Goal: Contribute content: Contribute content

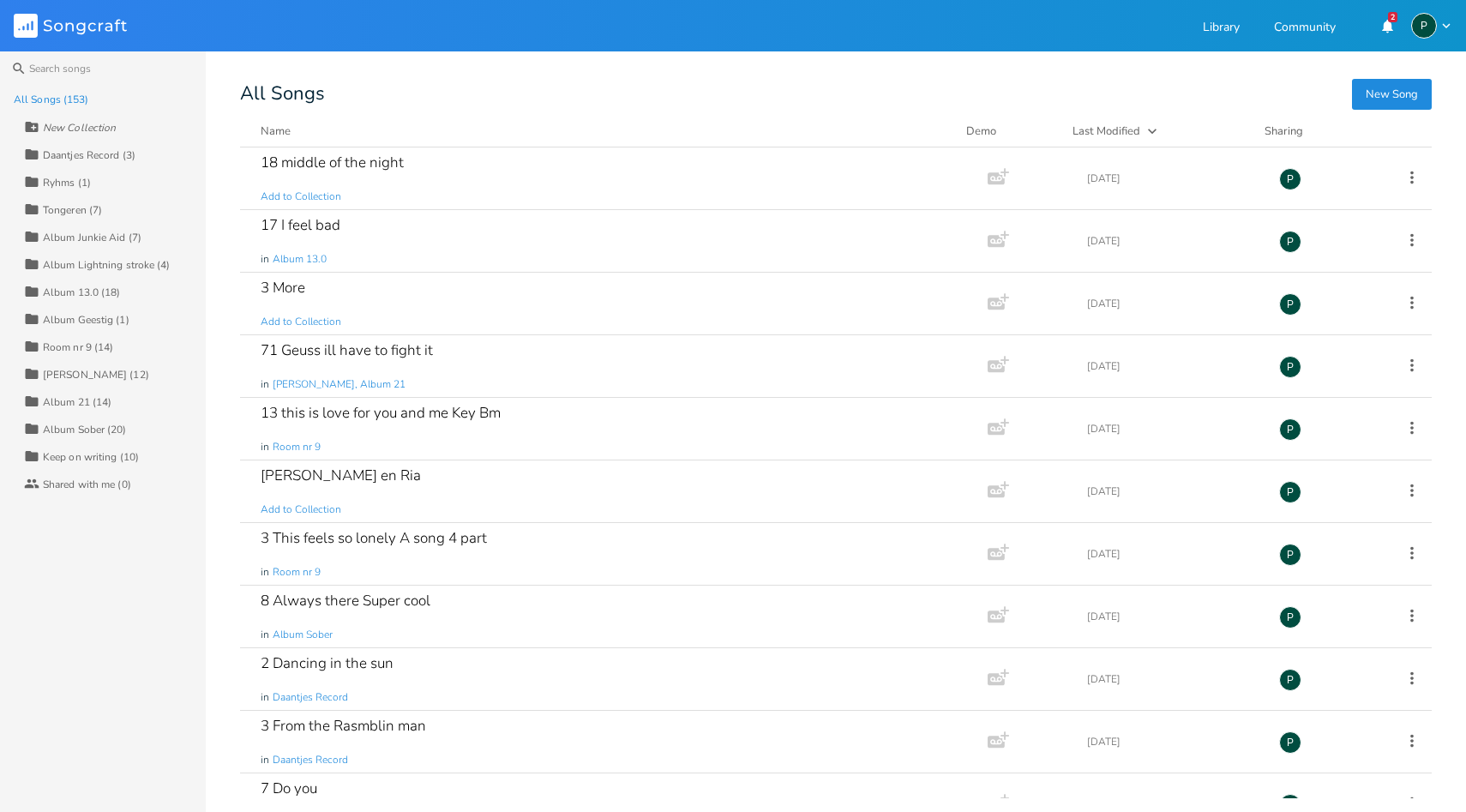
click at [1380, 104] on button "New Song" at bounding box center [1392, 94] width 80 height 31
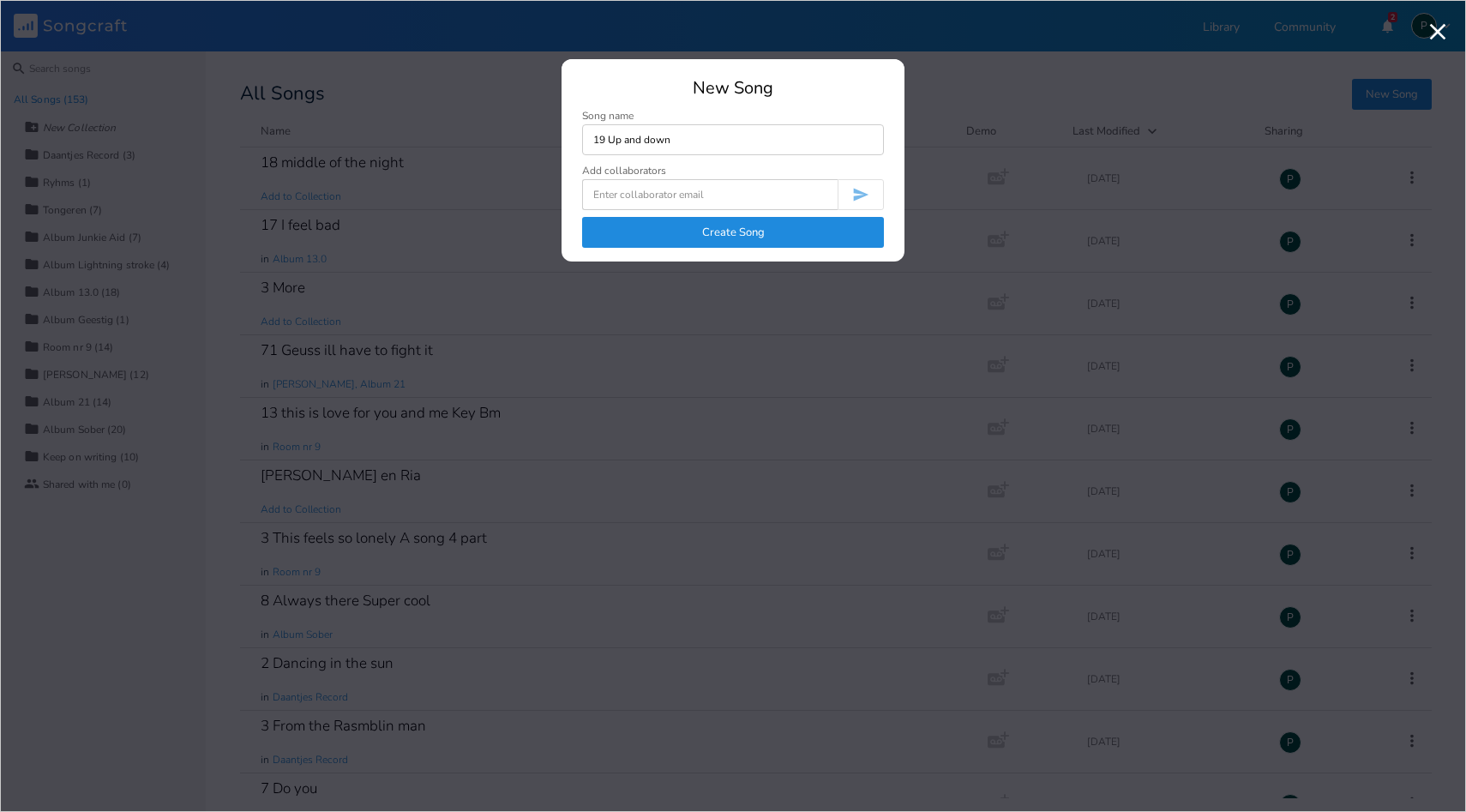
type input "19 Up and down"
click at [747, 230] on button "Create Song" at bounding box center [733, 232] width 302 height 31
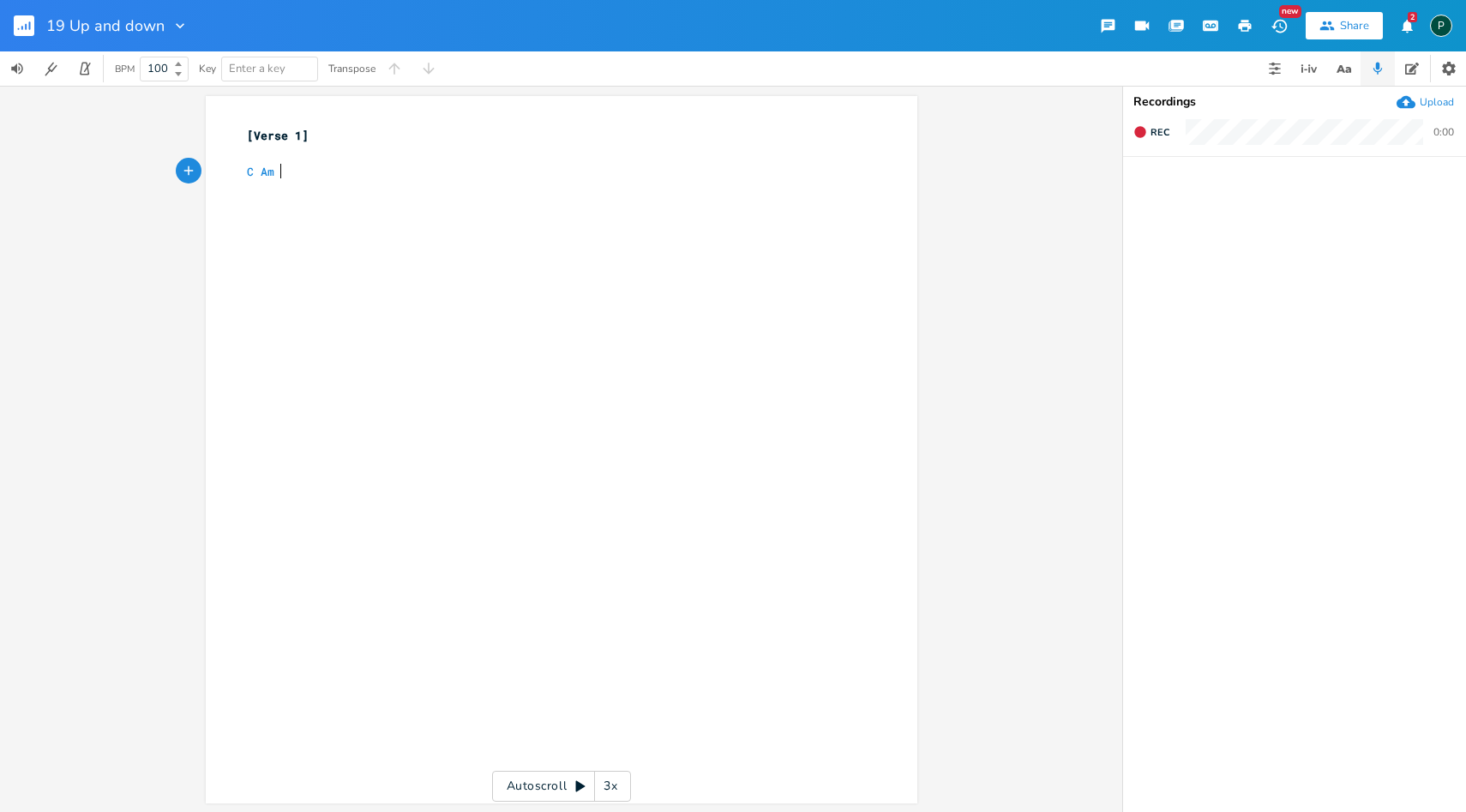
scroll to position [0, 31]
type textarea "C Am G"
type textarea "F G"
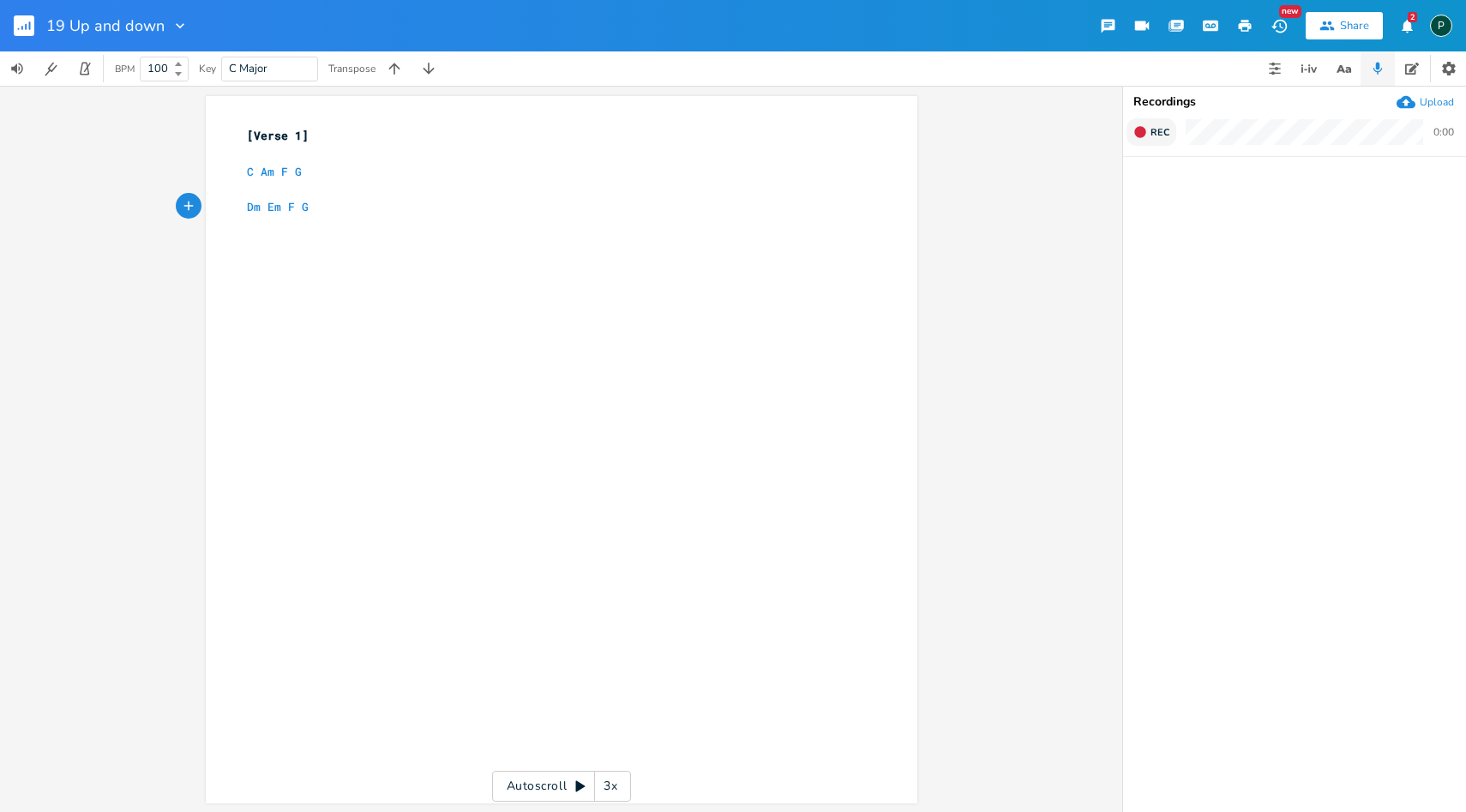
type textarea "Dm Em F G"
click at [1145, 125] on icon "button" at bounding box center [1140, 132] width 14 height 14
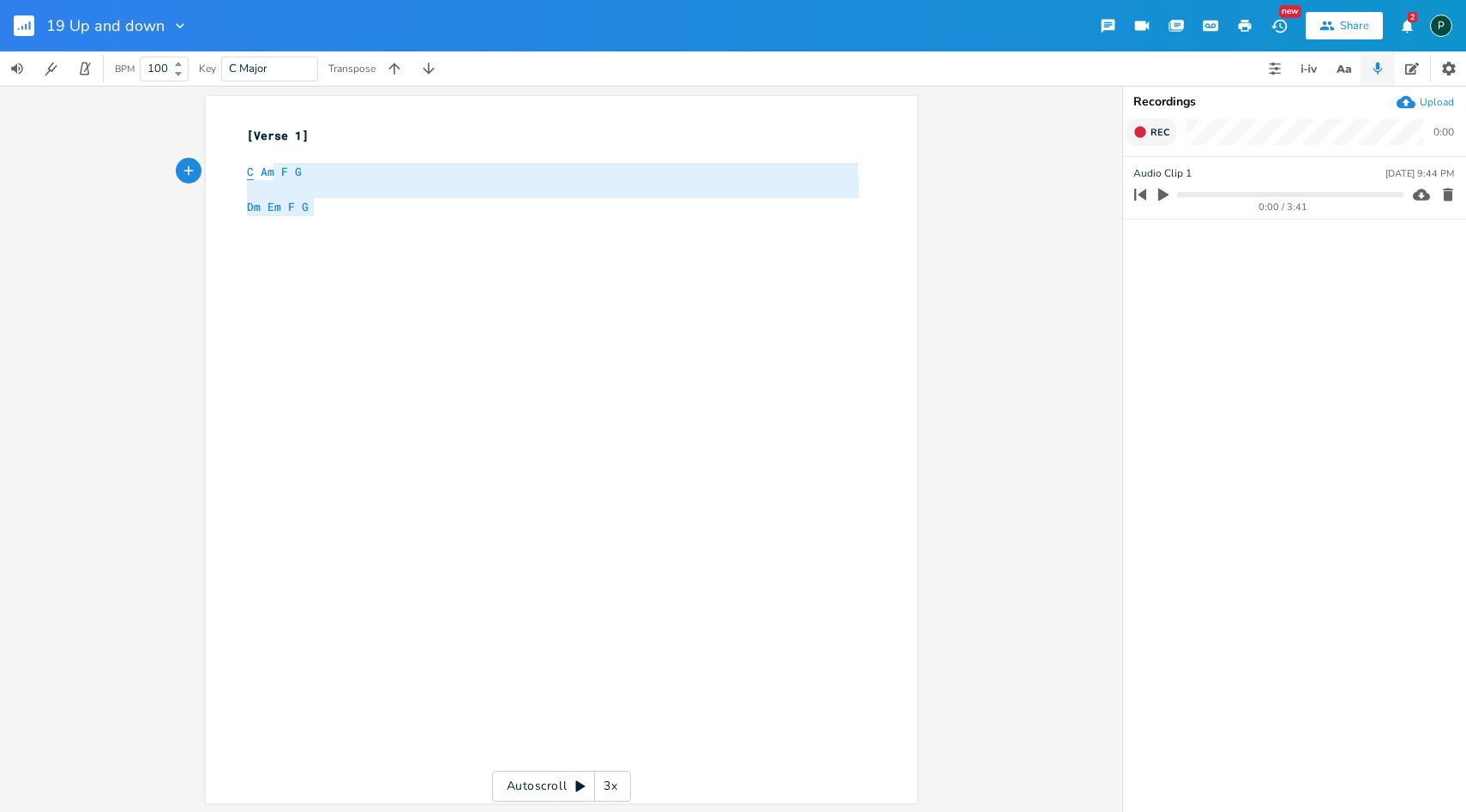
type textarea "C Am F G Dm Em F G"
drag, startPoint x: 358, startPoint y: 205, endPoint x: 234, endPoint y: 176, distance: 127.3
click at [234, 176] on div "C Am F G Dm Em F G x [Verse 1] ​ C Am F G ​ Dm Em F G ​" at bounding box center [562, 449] width 711 height 707
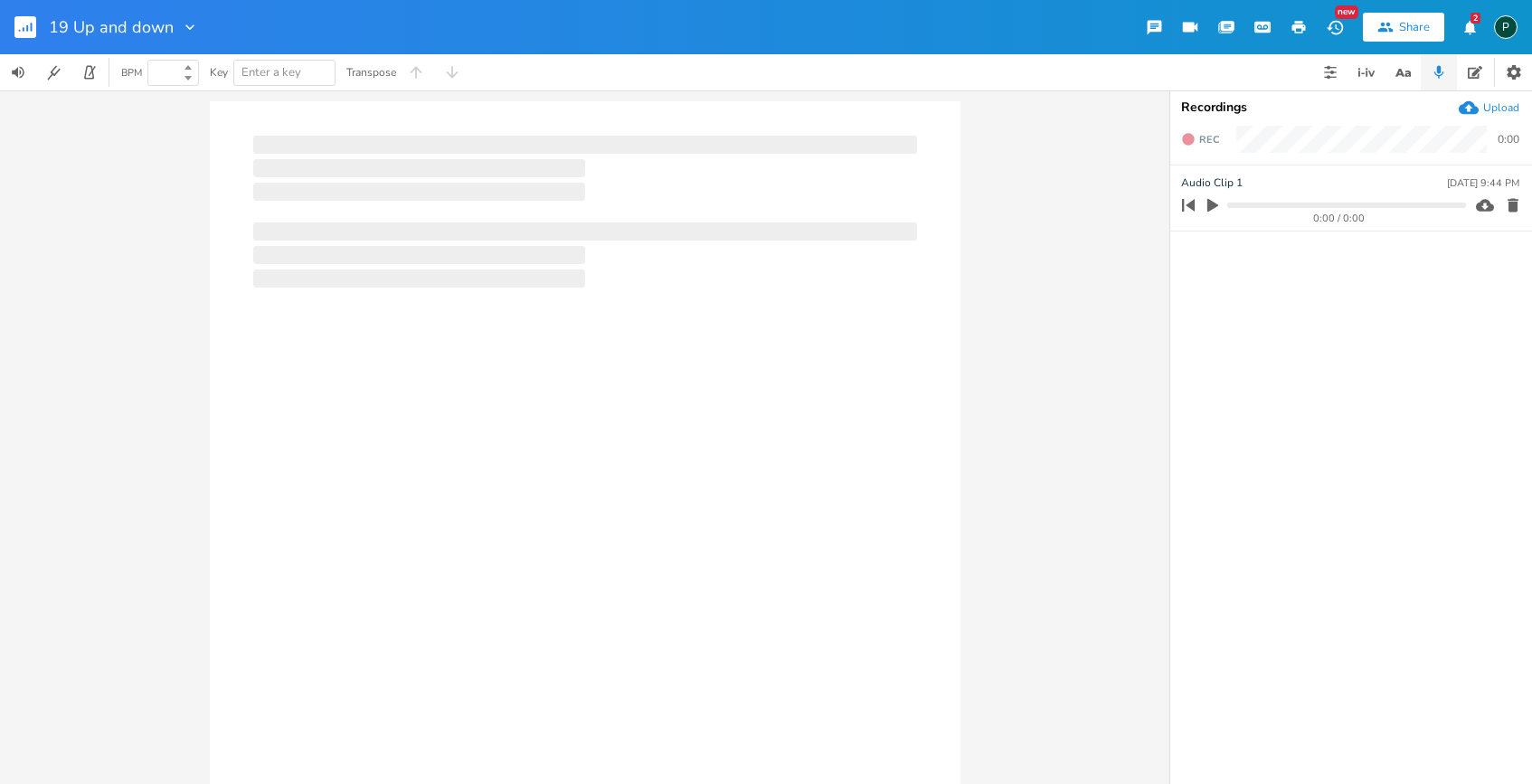
type input "100"
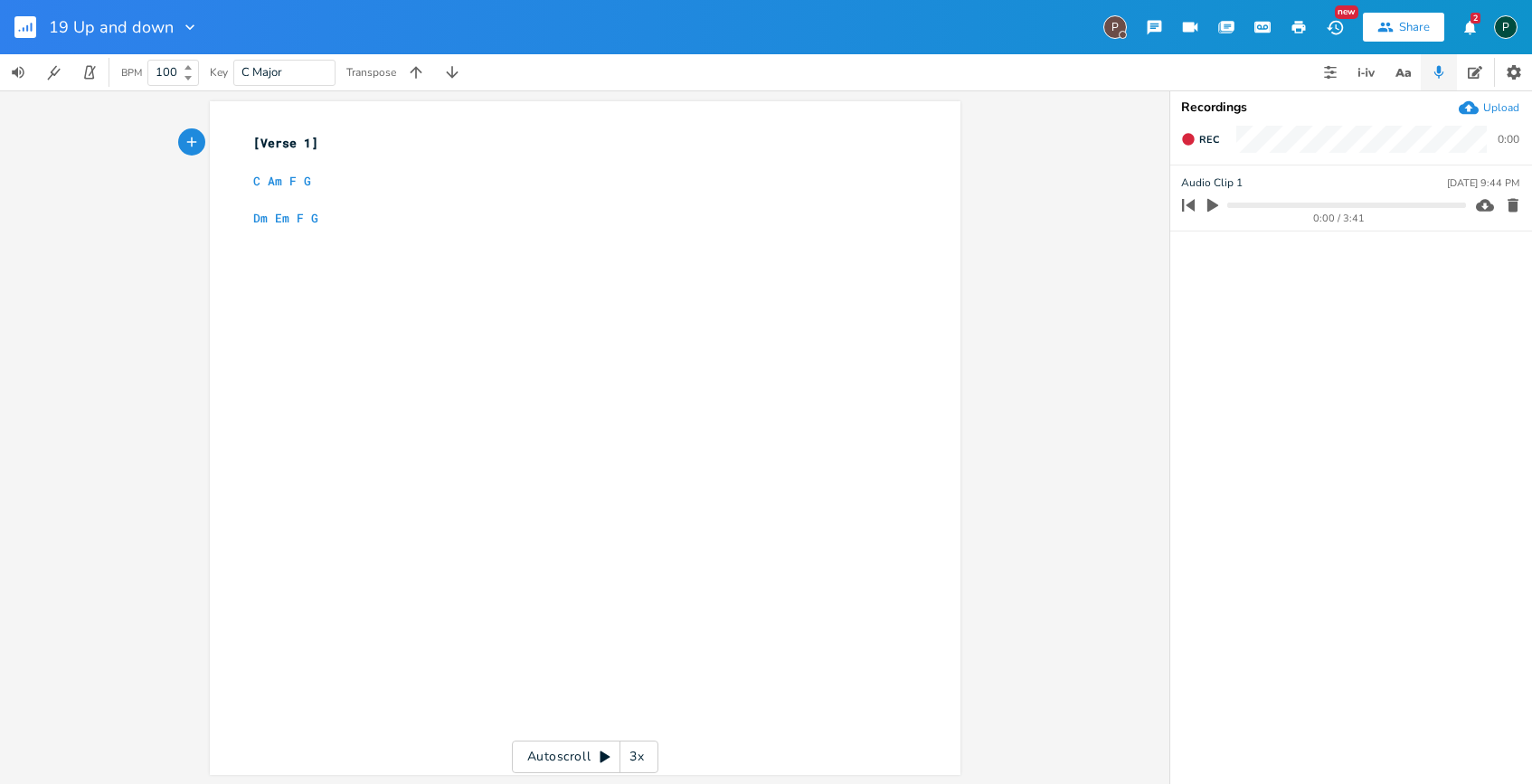
click at [321, 255] on div "xxxxxxxxxx [Verse 1] ​ C Am F G ​ Dm Em F G ​" at bounding box center [598, 455] width 698 height 651
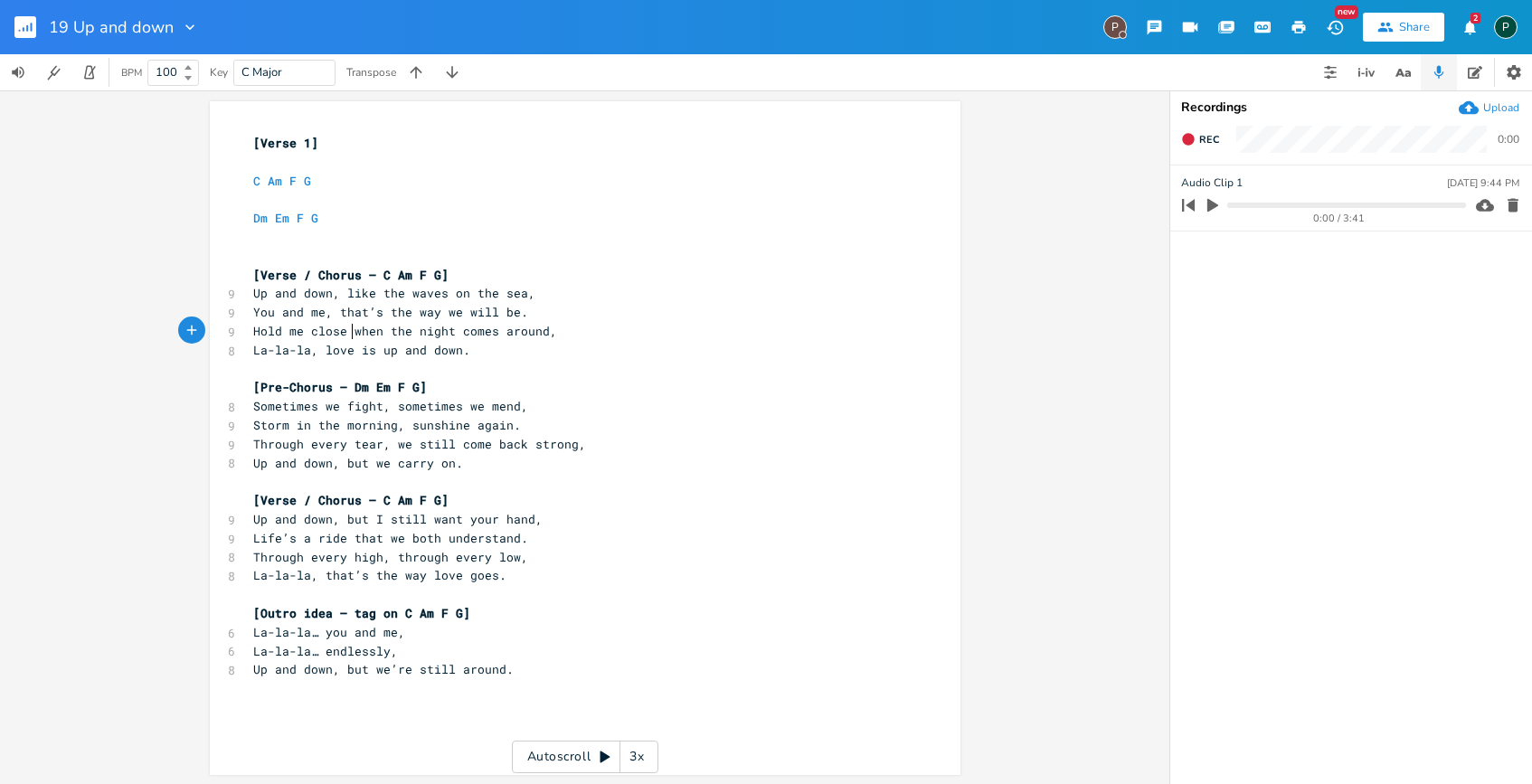
click at [349, 329] on span "Hold me close when the night comes around," at bounding box center [405, 330] width 304 height 16
click at [445, 336] on span "Hold me close when the night comes around," at bounding box center [405, 330] width 304 height 16
type textarea "I hold you close befroe"
type textarea "for wehen"
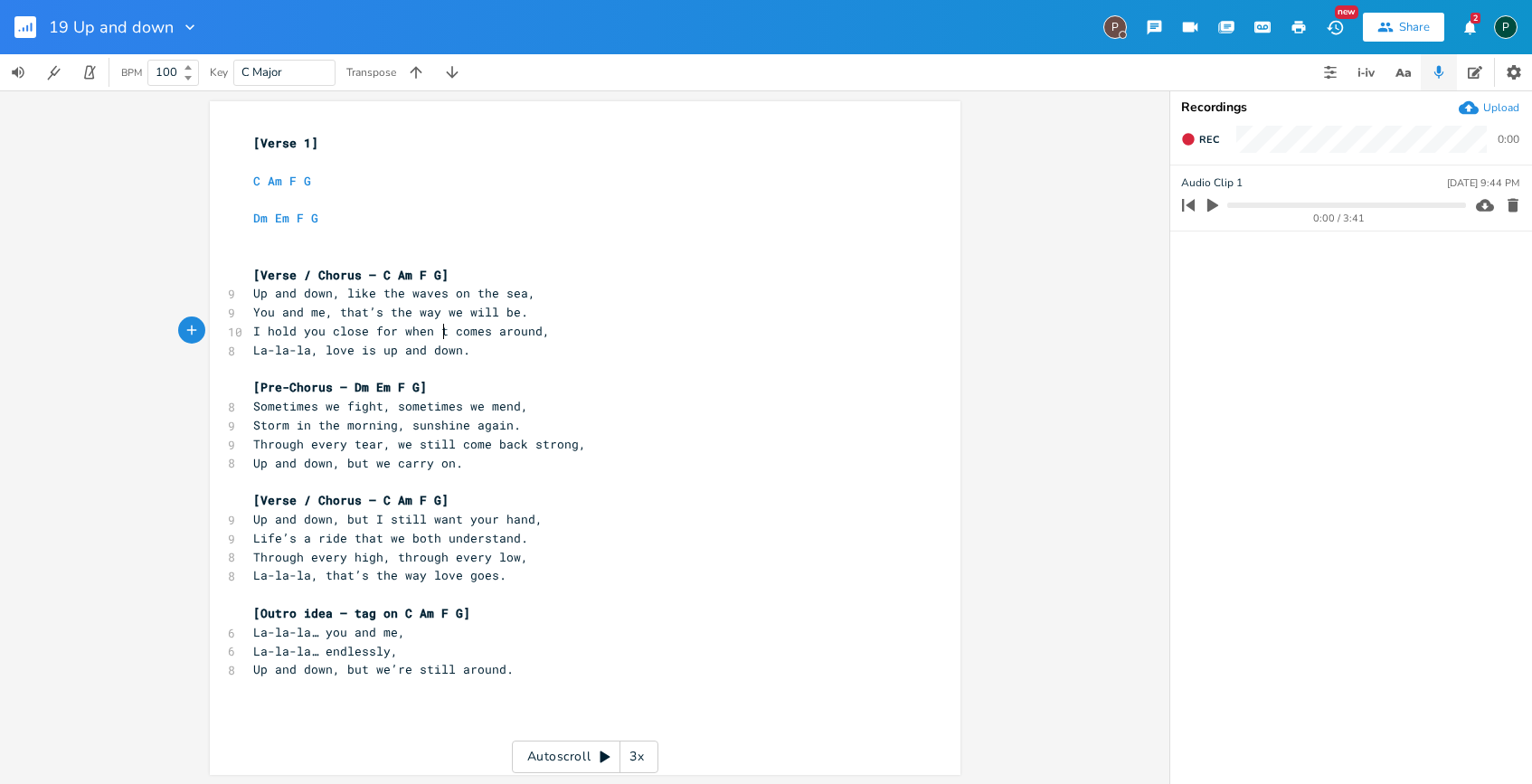
scroll to position [0, 26]
type textarea "hen the next thing"
click at [249, 350] on pre "La-la-la, love is up and down." at bounding box center [576, 350] width 654 height 19
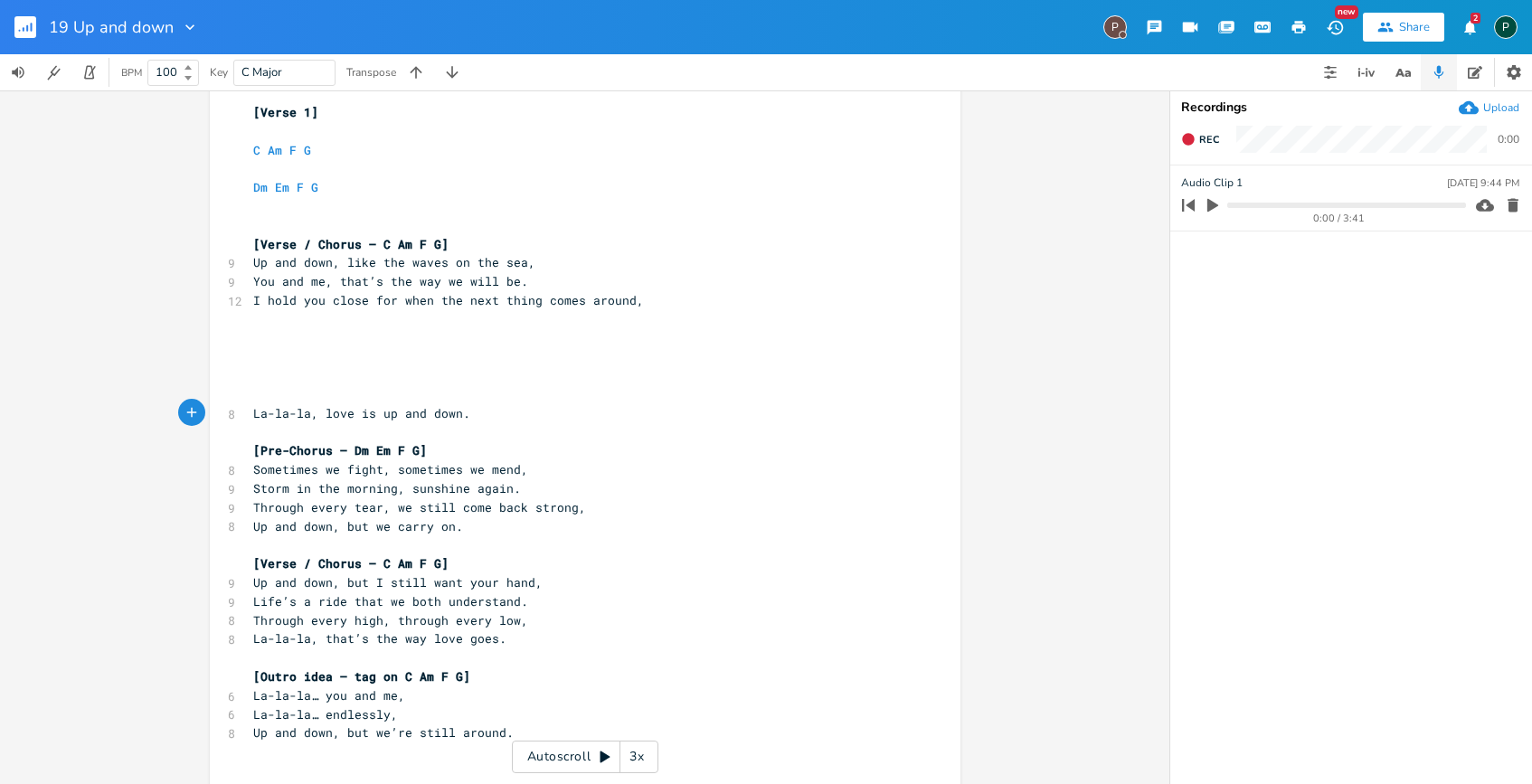
scroll to position [44, 0]
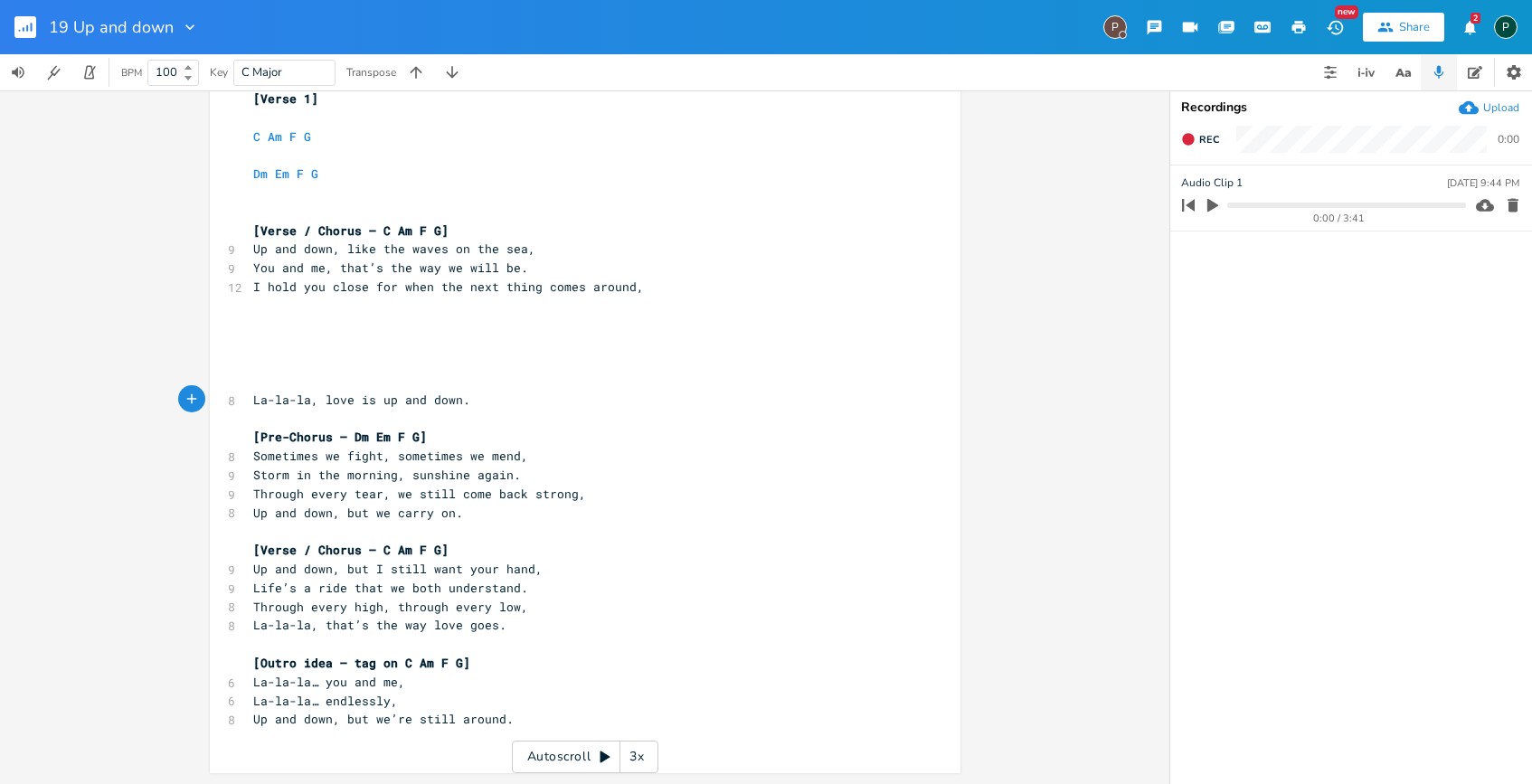
click at [537, 269] on pre "You and me, that’s the way we will be." at bounding box center [576, 268] width 654 height 19
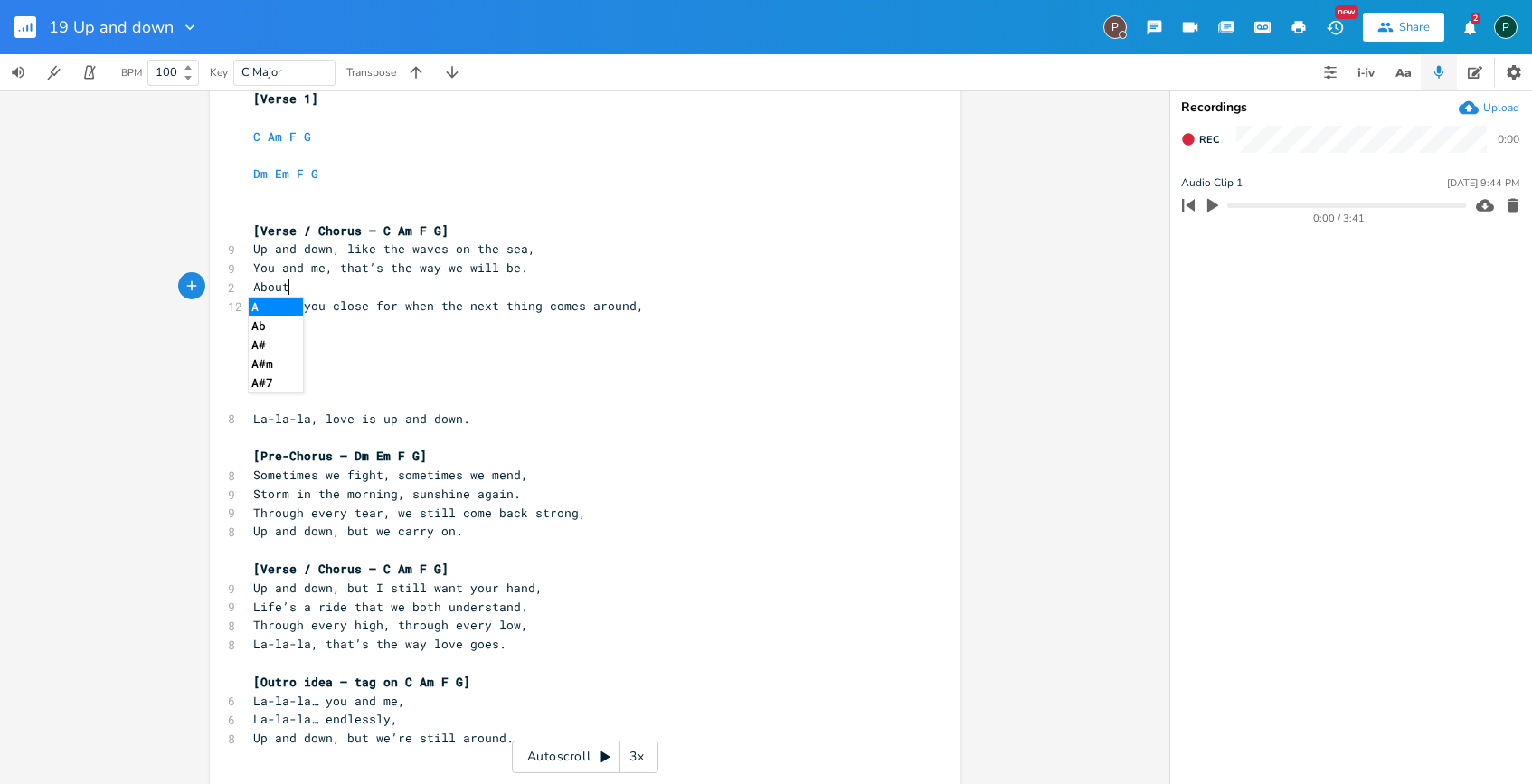
type textarea "About"
click at [253, 285] on span "About" at bounding box center [271, 286] width 36 height 16
type textarea "Who knows what this maddness is a"
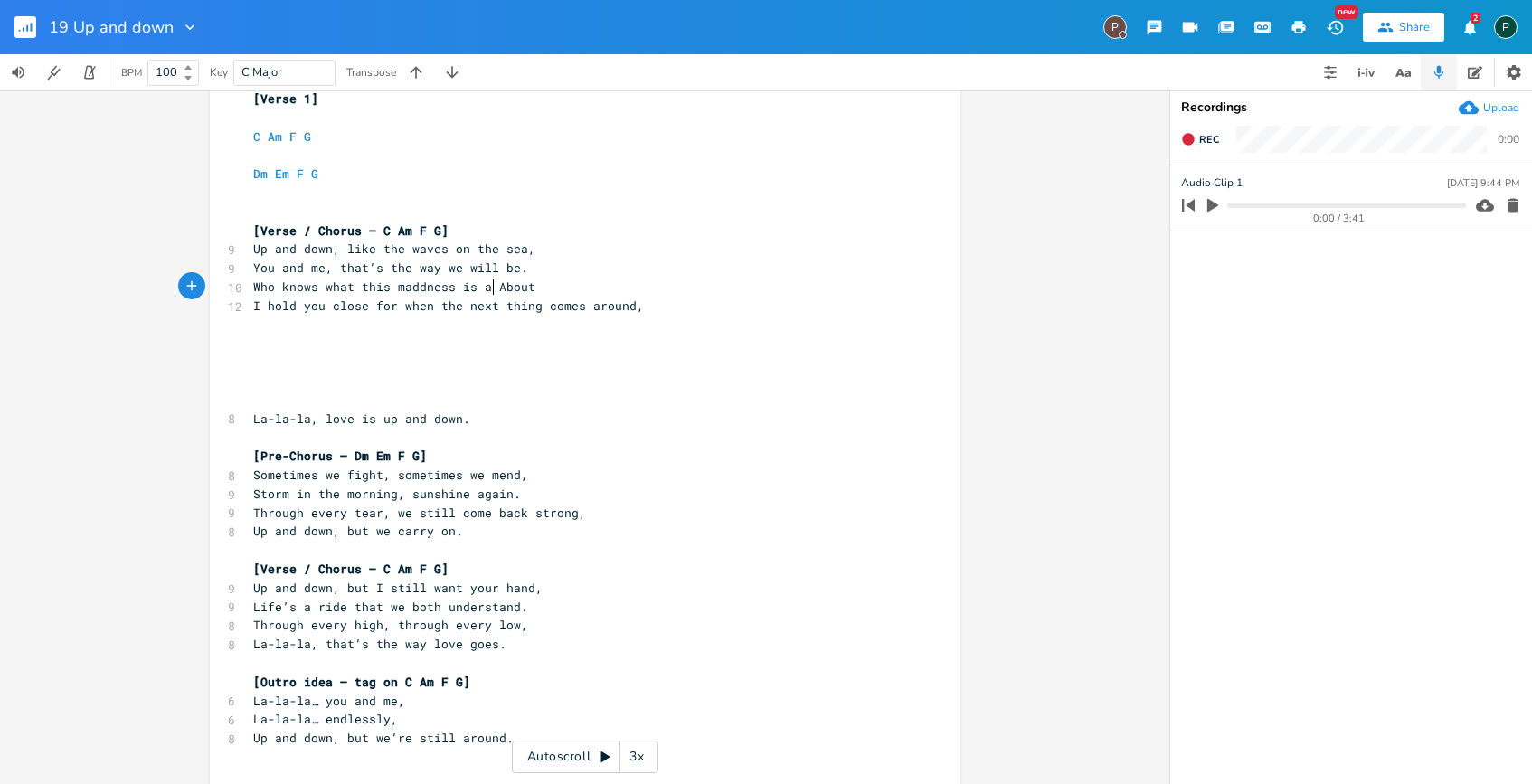
scroll to position [0, 201]
type textarea "You and me, that’s the way we will be."
drag, startPoint x: 515, startPoint y: 272, endPoint x: 241, endPoint y: 272, distance: 274.0
click at [241, 272] on div "You and me, that’s the way we will be. x [Verse 1] ​ C Am F G ​ Dm Em F G ​ ​ […" at bounding box center [585, 425] width 751 height 735
click at [301, 331] on pre "​" at bounding box center [576, 325] width 654 height 19
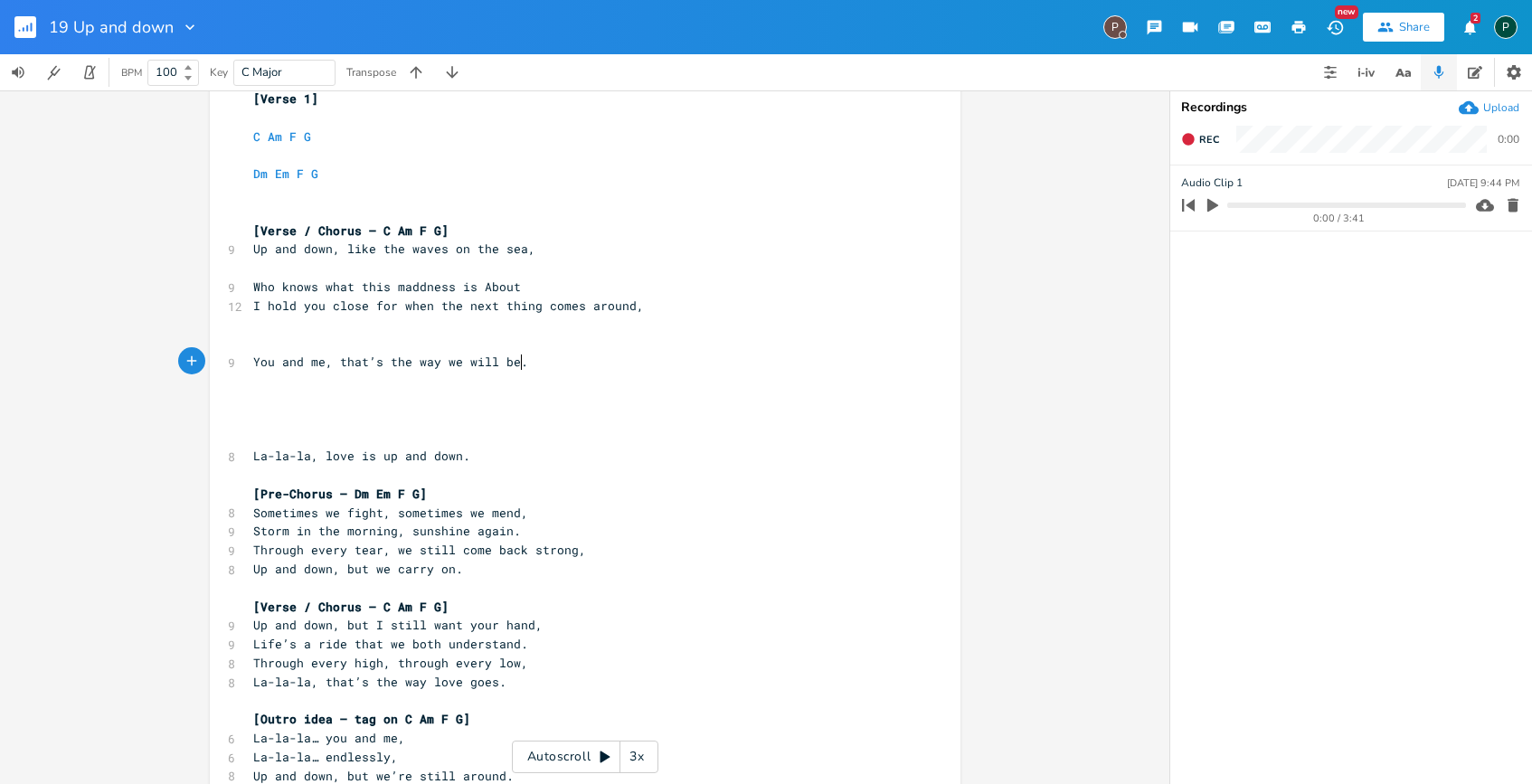
click at [459, 270] on pre "​" at bounding box center [576, 268] width 654 height 19
drag, startPoint x: 323, startPoint y: 622, endPoint x: 270, endPoint y: 623, distance: 53.0
click at [270, 623] on span "Up and down, but I still want your hand," at bounding box center [398, 624] width 289 height 16
type textarea "side down"
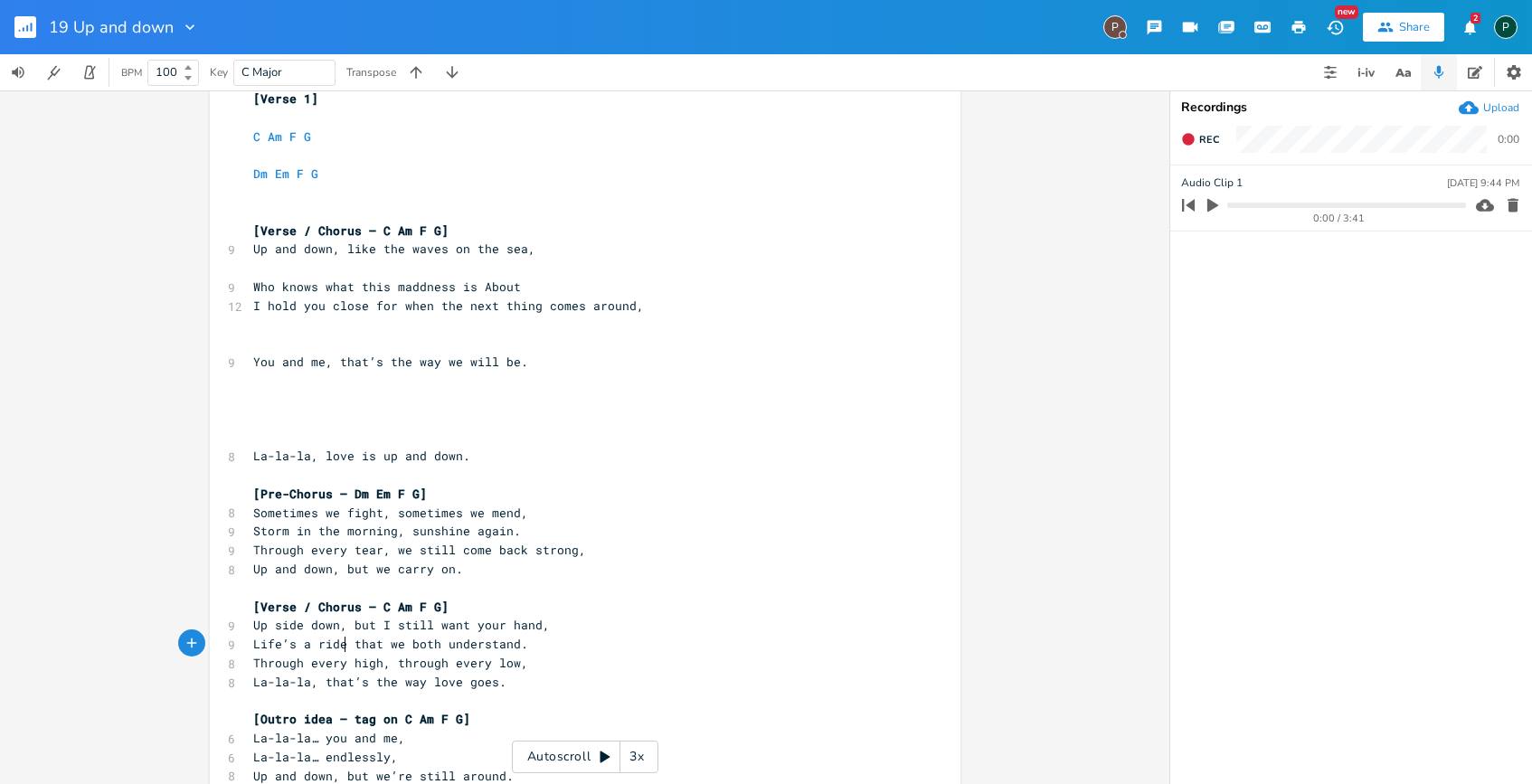
type textarea "Life’s a ride"
drag, startPoint x: 339, startPoint y: 642, endPoint x: 232, endPoint y: 644, distance: 107.0
click at [232, 644] on div "Life’s a ride x [Verse 1] ​ C Am F G ​ Dm Em F G ​ ​ [Verse / Chorus – C Am F G…" at bounding box center [585, 442] width 751 height 772
click at [242, 633] on div "x [Verse 1] ​ C Am F G ​ Dm Em F G ​ ​ [Verse / Chorus – C Am F G] 9 Up and dow…" at bounding box center [585, 442] width 751 height 772
click at [253, 647] on span "that we both understand." at bounding box center [340, 643] width 174 height 16
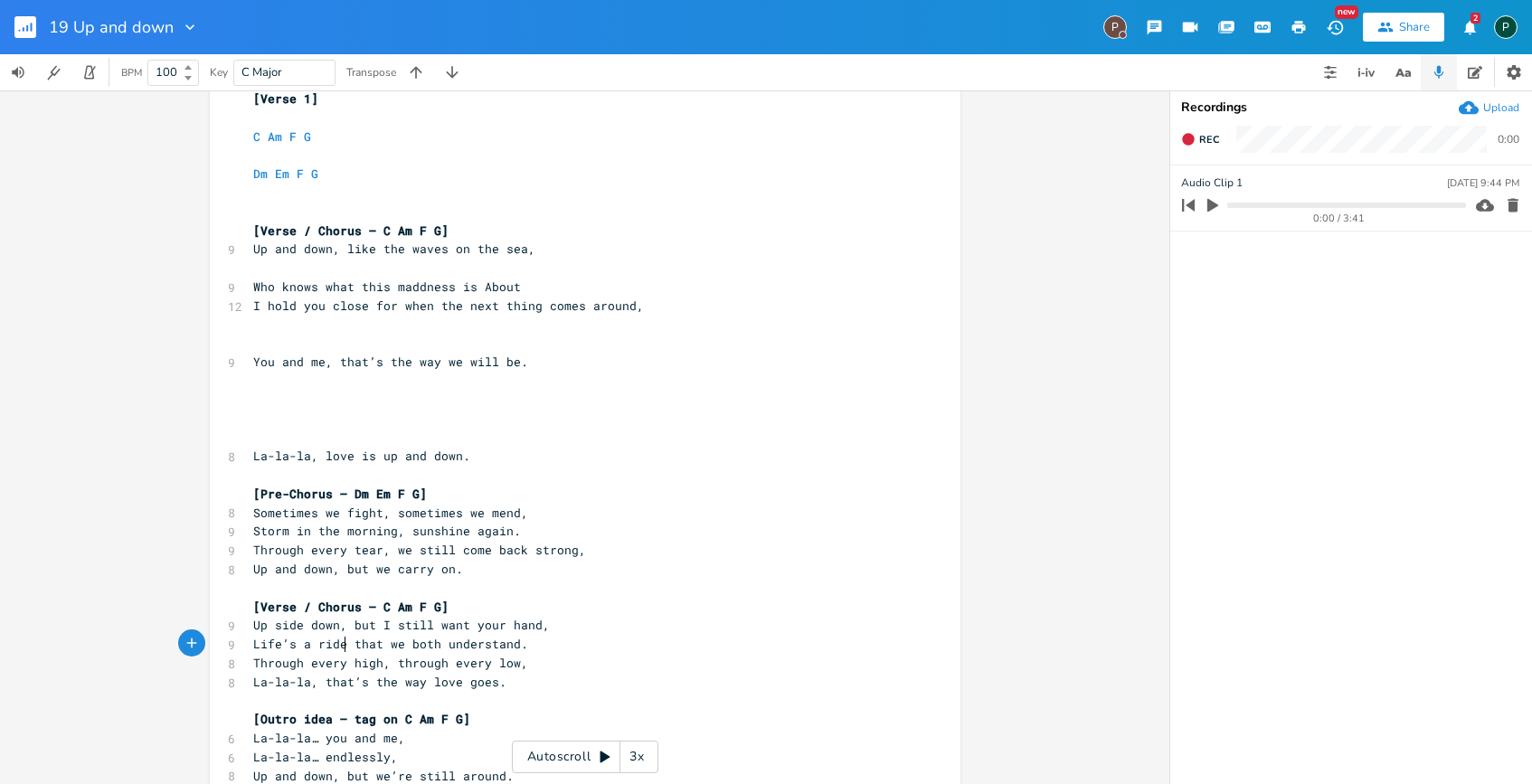
scroll to position [101, 0]
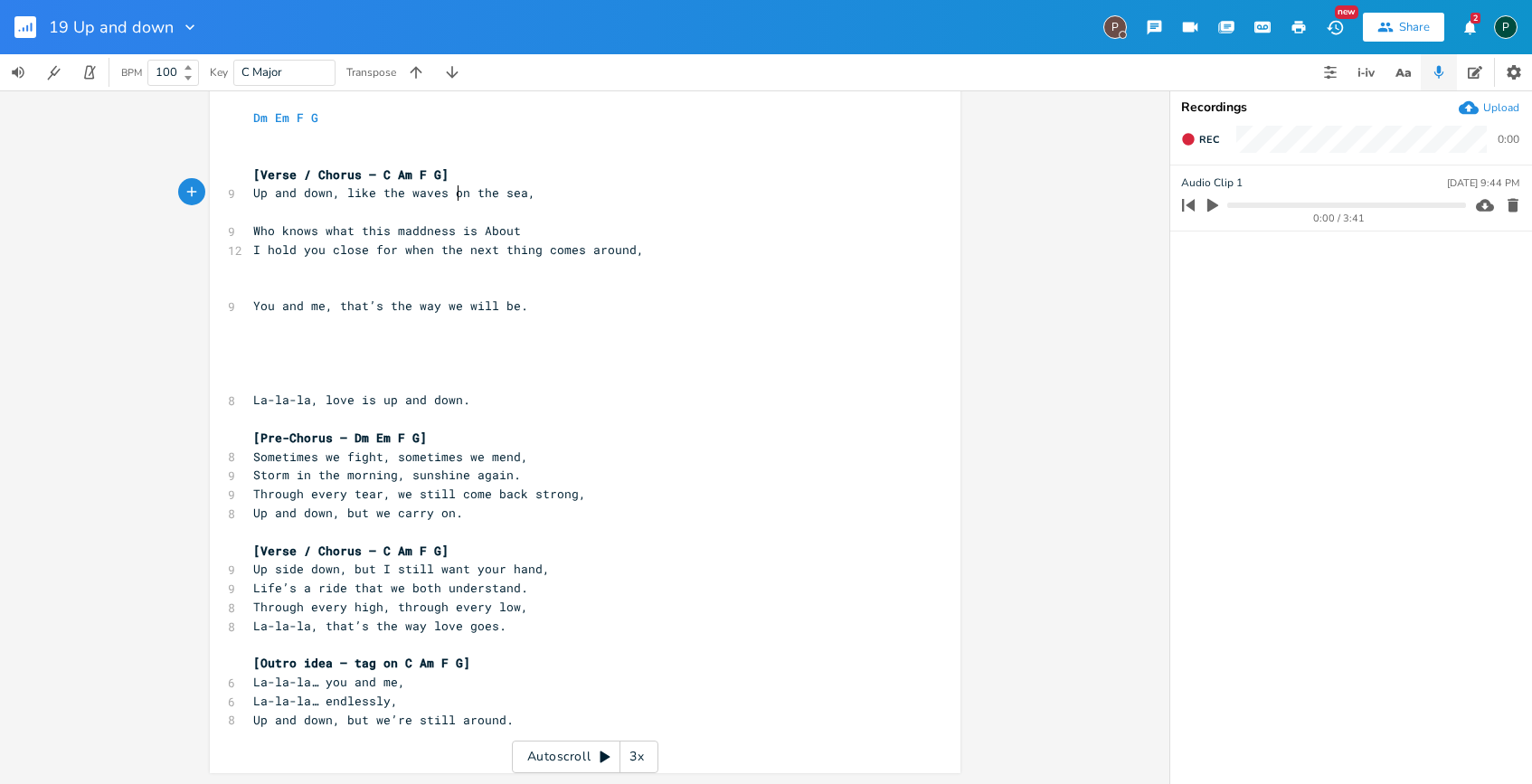
click at [449, 203] on pre "​" at bounding box center [576, 212] width 654 height 19
click at [325, 217] on pre "​" at bounding box center [576, 212] width 654 height 19
type textarea "achieve"
type textarea "She walks fast"
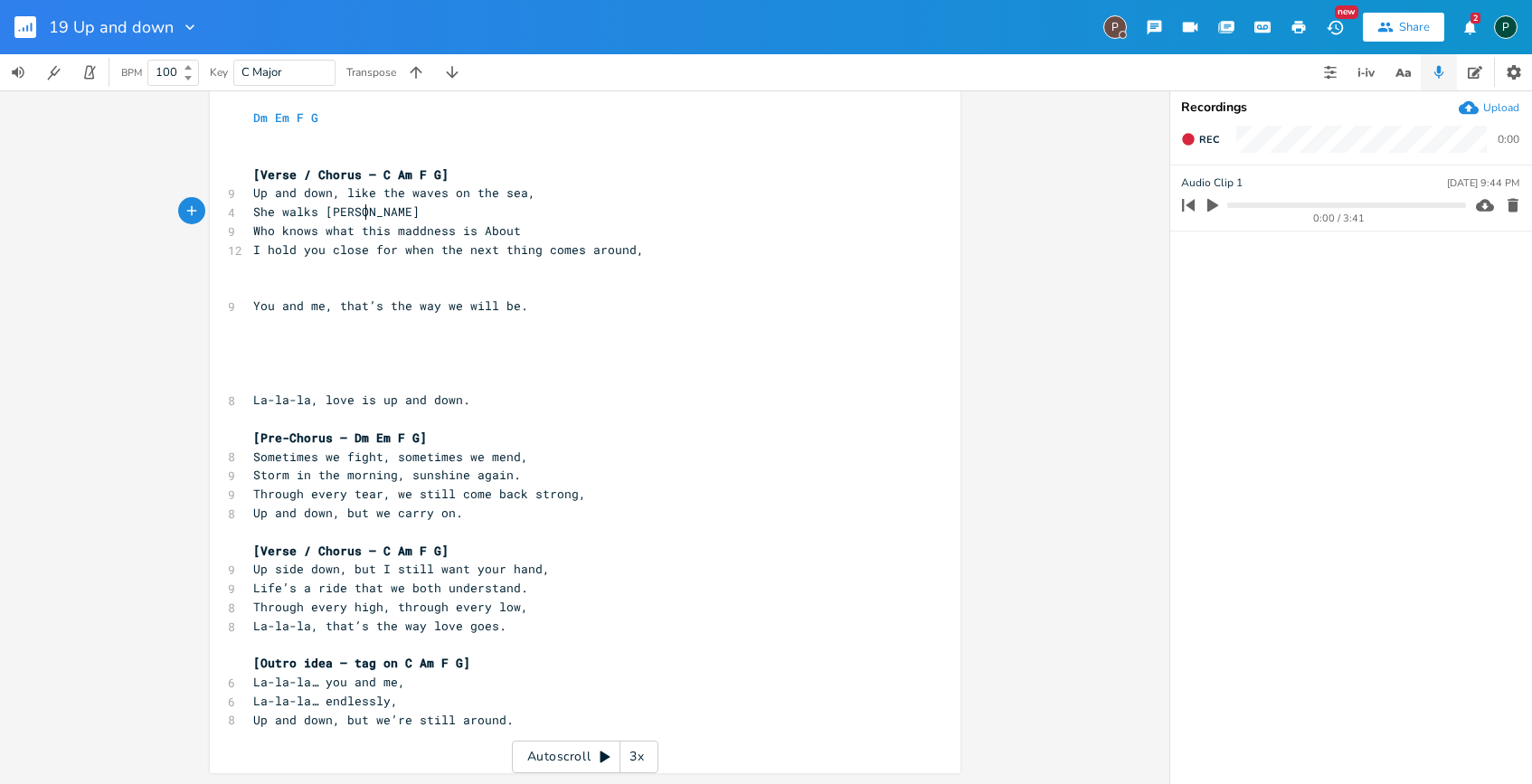
scroll to position [0, 35]
type textarea "[PERSON_NAME] and she made my"
type textarea "e a dd"
type textarea "a"
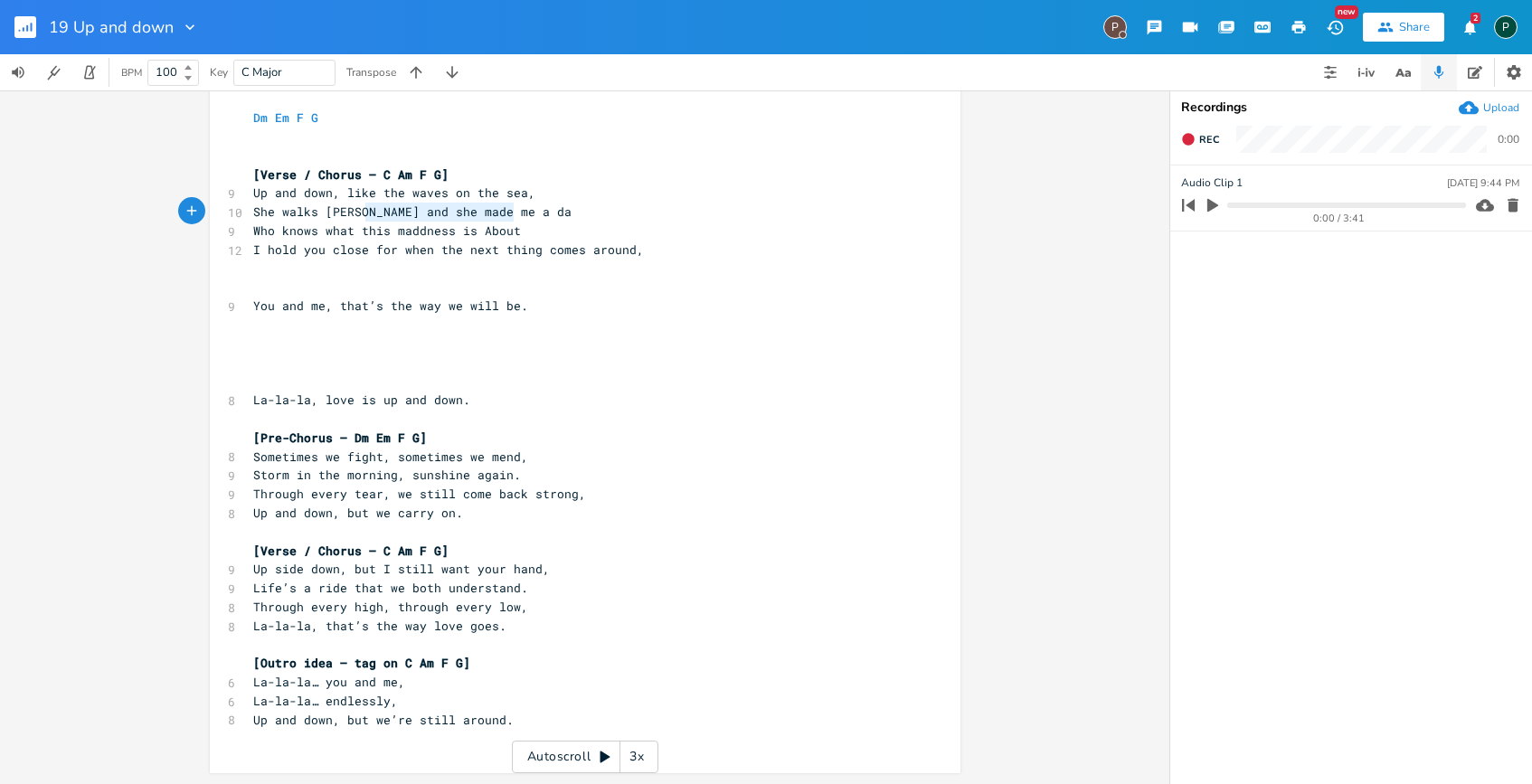
drag, startPoint x: 509, startPoint y: 210, endPoint x: 359, endPoint y: 212, distance: 150.0
click at [359, 212] on pre "She walks [PERSON_NAME] and she made me a da" at bounding box center [576, 212] width 654 height 19
type textarea "so much to achioef"
drag, startPoint x: 353, startPoint y: 210, endPoint x: 241, endPoint y: 210, distance: 112.0
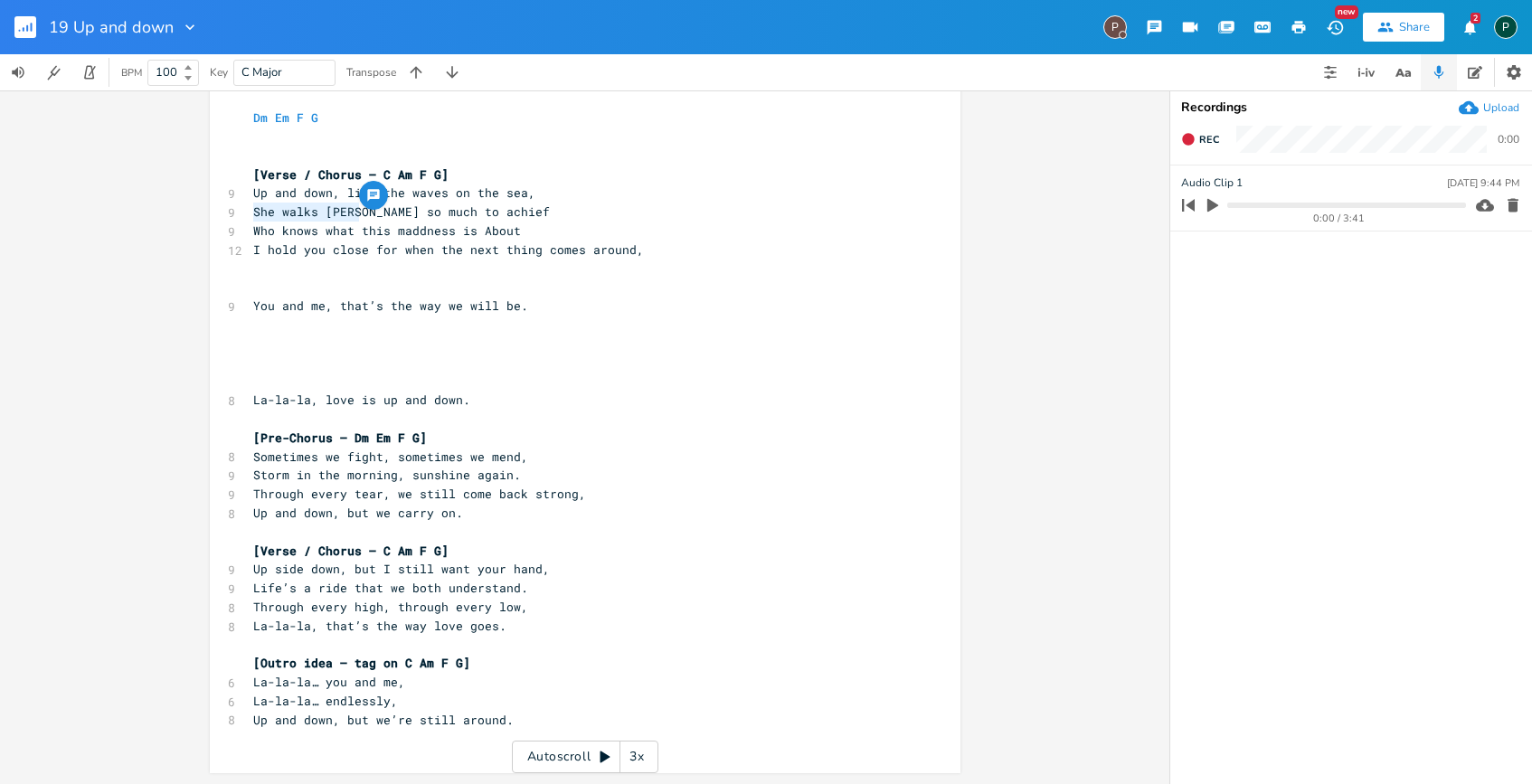
click at [241, 210] on div "She walks [PERSON_NAME] x [Verse 1] ​ C Am F G ​ Dm Em F G ​ ​ [Verse / Chorus …" at bounding box center [585, 386] width 751 height 772
type textarea "Far ahead still"
drag, startPoint x: 464, startPoint y: 306, endPoint x: 334, endPoint y: 305, distance: 130.0
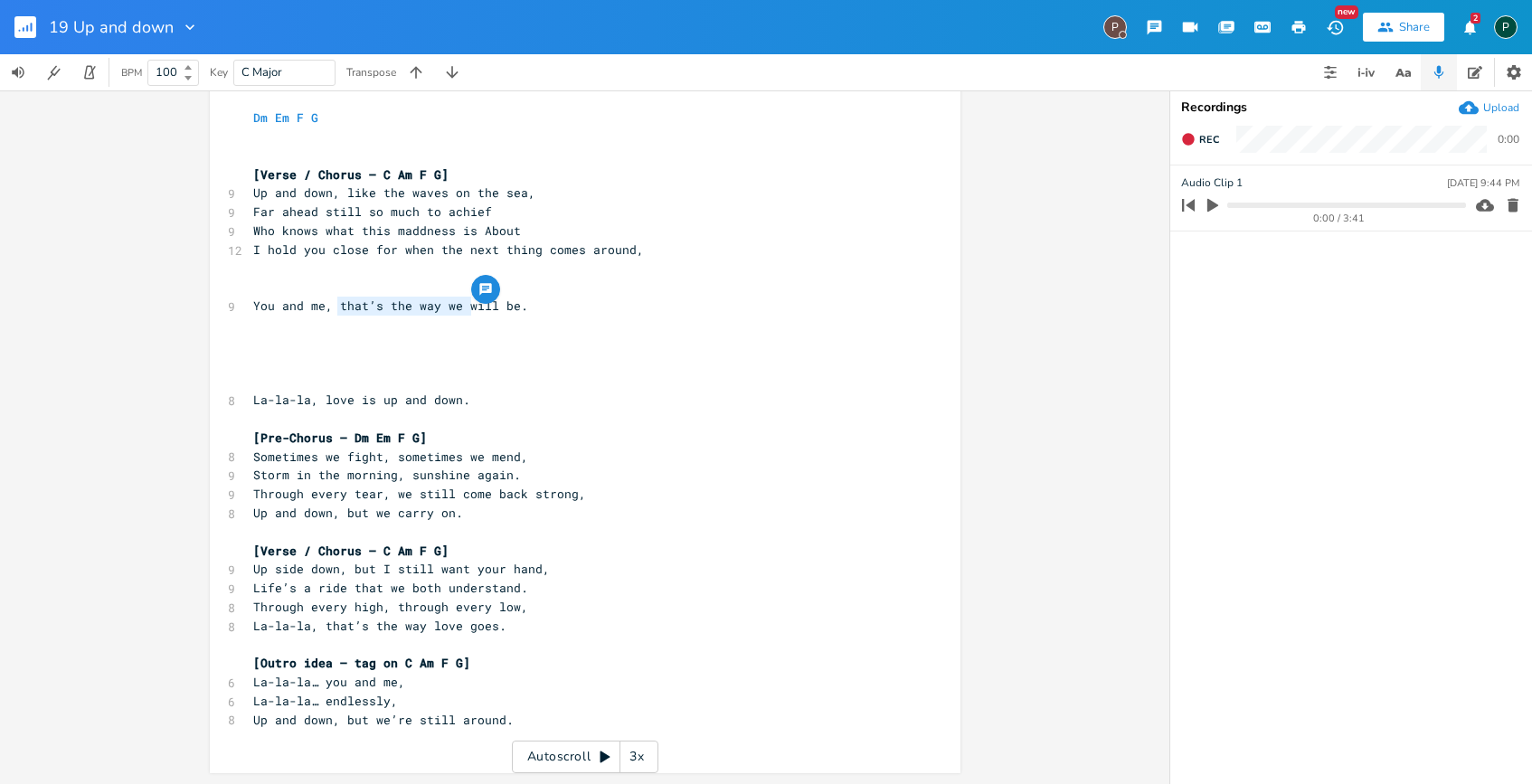
click at [334, 305] on span "You and me, that’s the way we will be." at bounding box center [390, 305] width 275 height 16
type textarea "well"
type textarea "'ll always gonna"
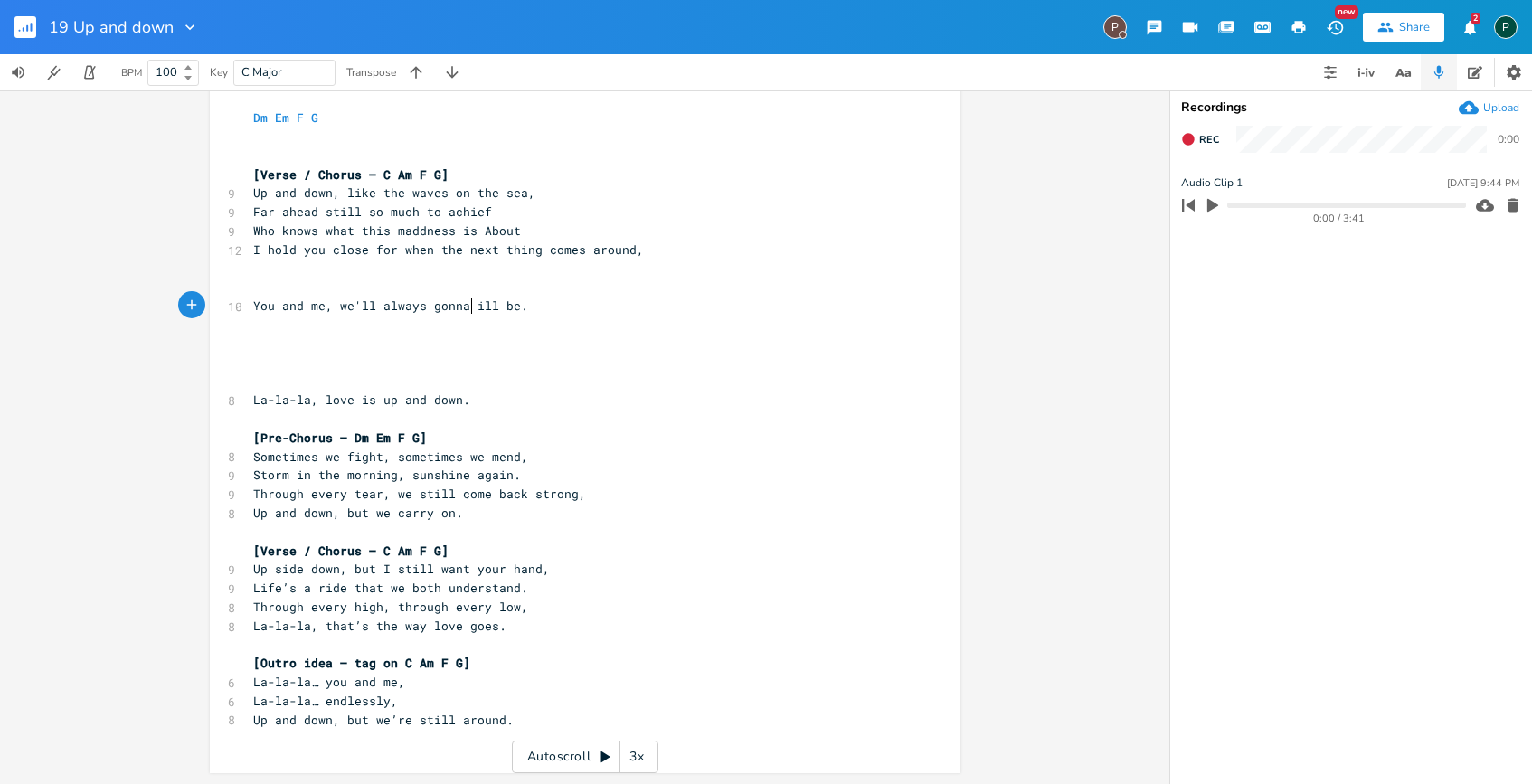
scroll to position [0, 90]
click at [493, 303] on pre "You and me, we'll always gonna be." at bounding box center [576, 306] width 654 height 19
click at [1213, 137] on span "Rec" at bounding box center [1209, 139] width 20 height 14
click at [1213, 137] on span "End" at bounding box center [1210, 139] width 21 height 14
type input "Verse 1"
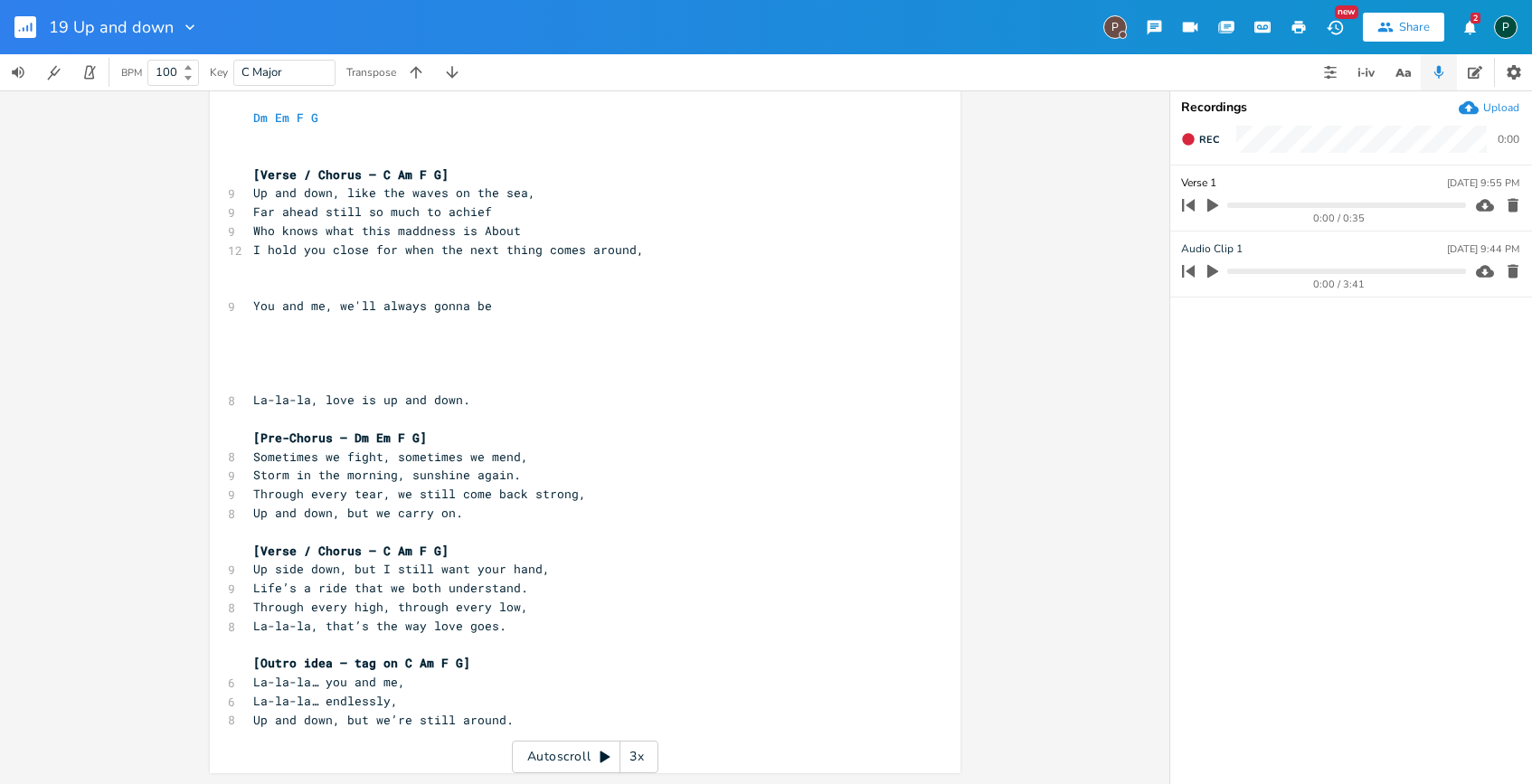
click at [291, 173] on span "[Verse / Chorus – C Am F G]" at bounding box center [350, 174] width 195 height 16
type textarea "1"
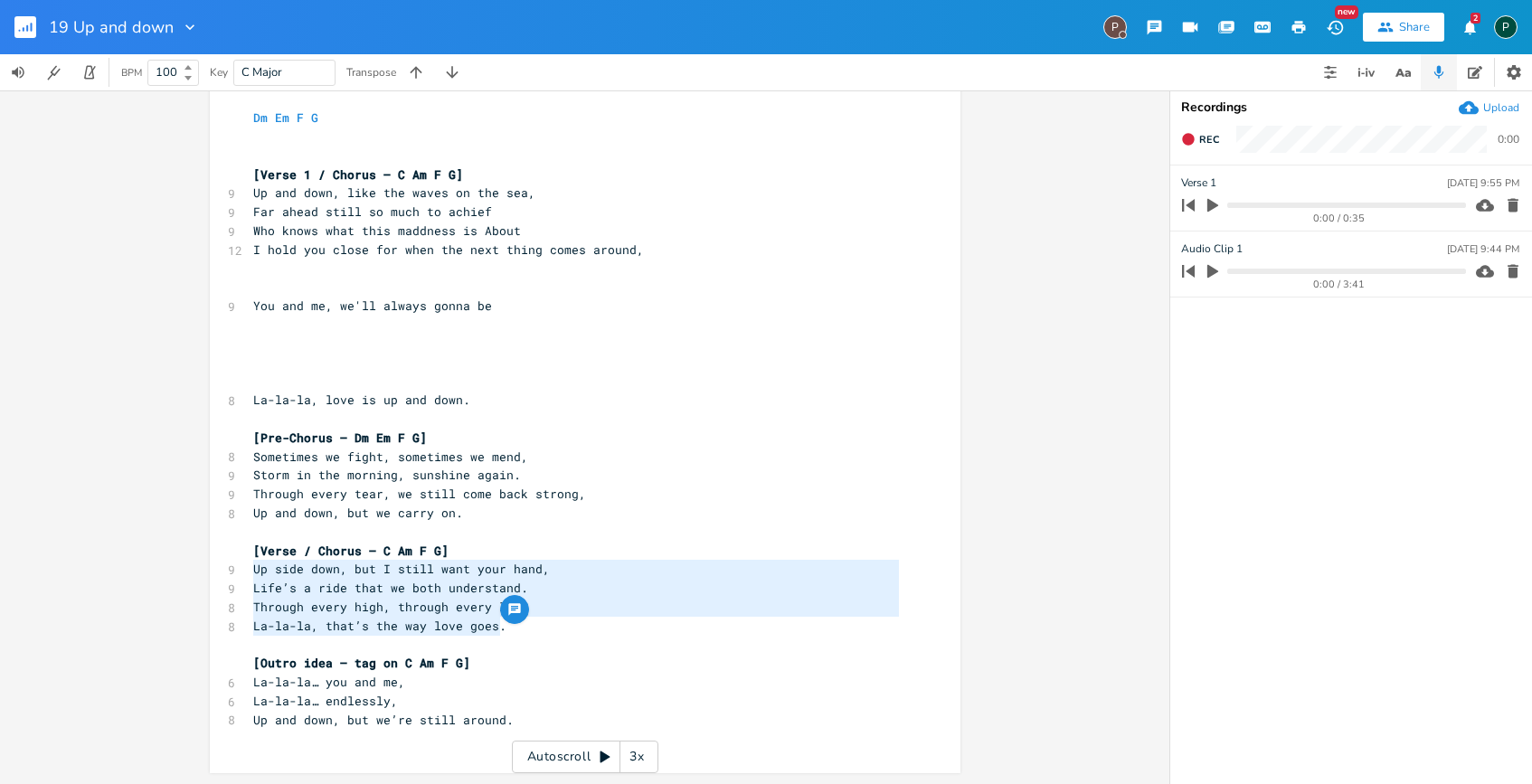
type textarea "[Verse / Chorus – C Am F G] Up side down, but I still want your hand, Life’s a …"
drag, startPoint x: 505, startPoint y: 633, endPoint x: 229, endPoint y: 552, distance: 287.6
click at [229, 552] on div "[Verse / Chorus – C Am F G] Up side down, but I still want your hand, Life’s a …" at bounding box center [585, 386] width 751 height 772
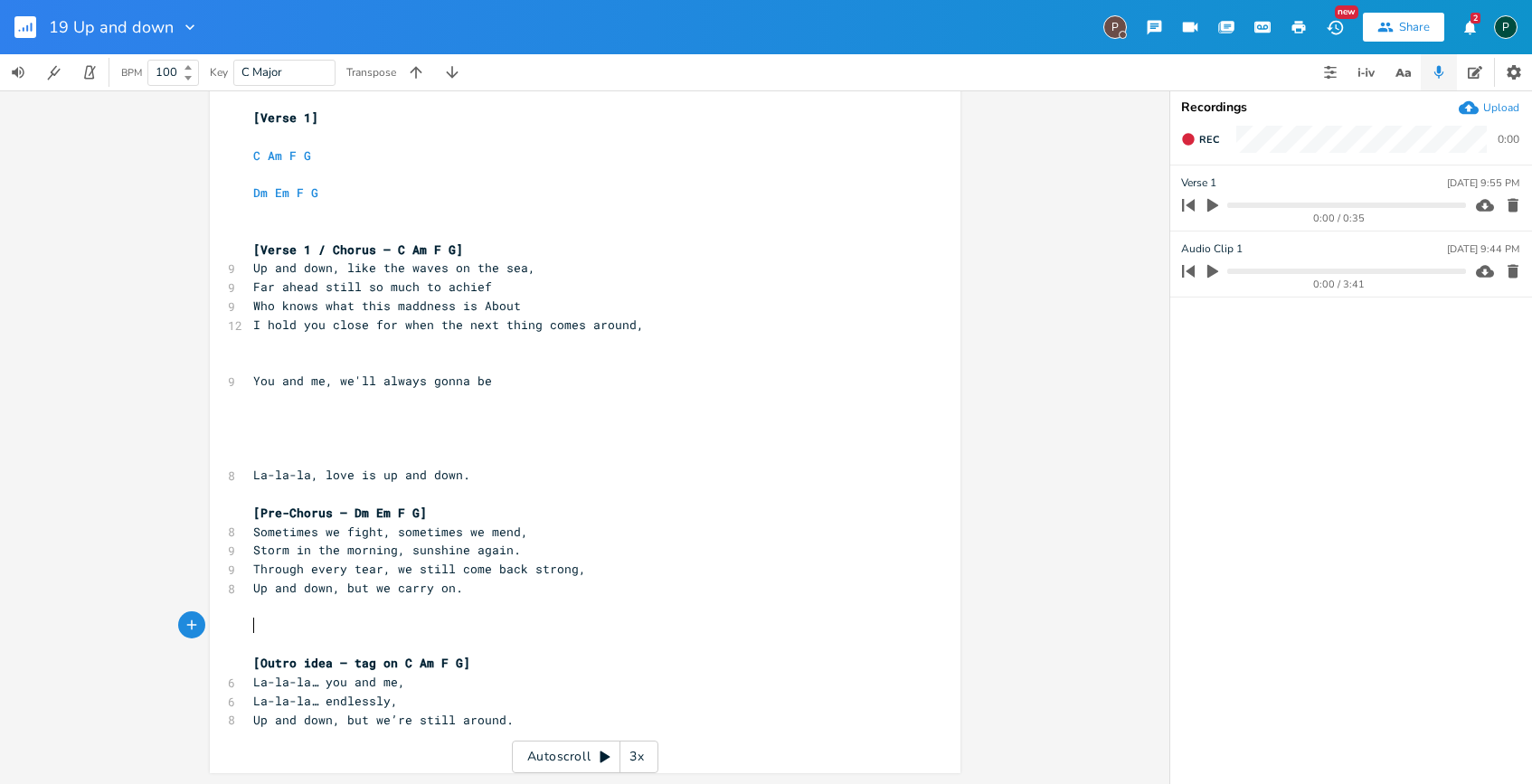
click at [266, 345] on pre "​" at bounding box center [576, 343] width 654 height 19
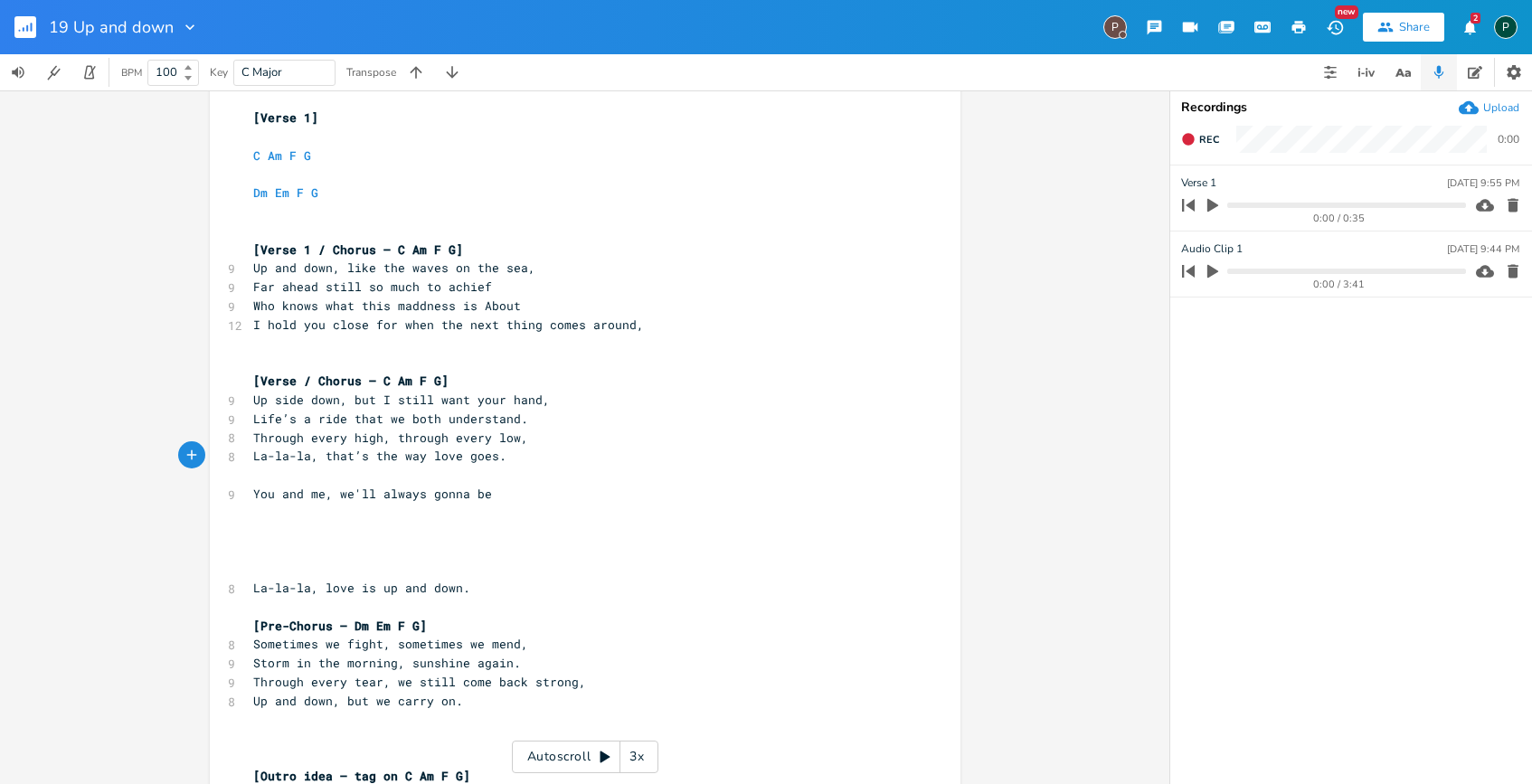
click at [251, 357] on pre "​" at bounding box center [576, 362] width 654 height 19
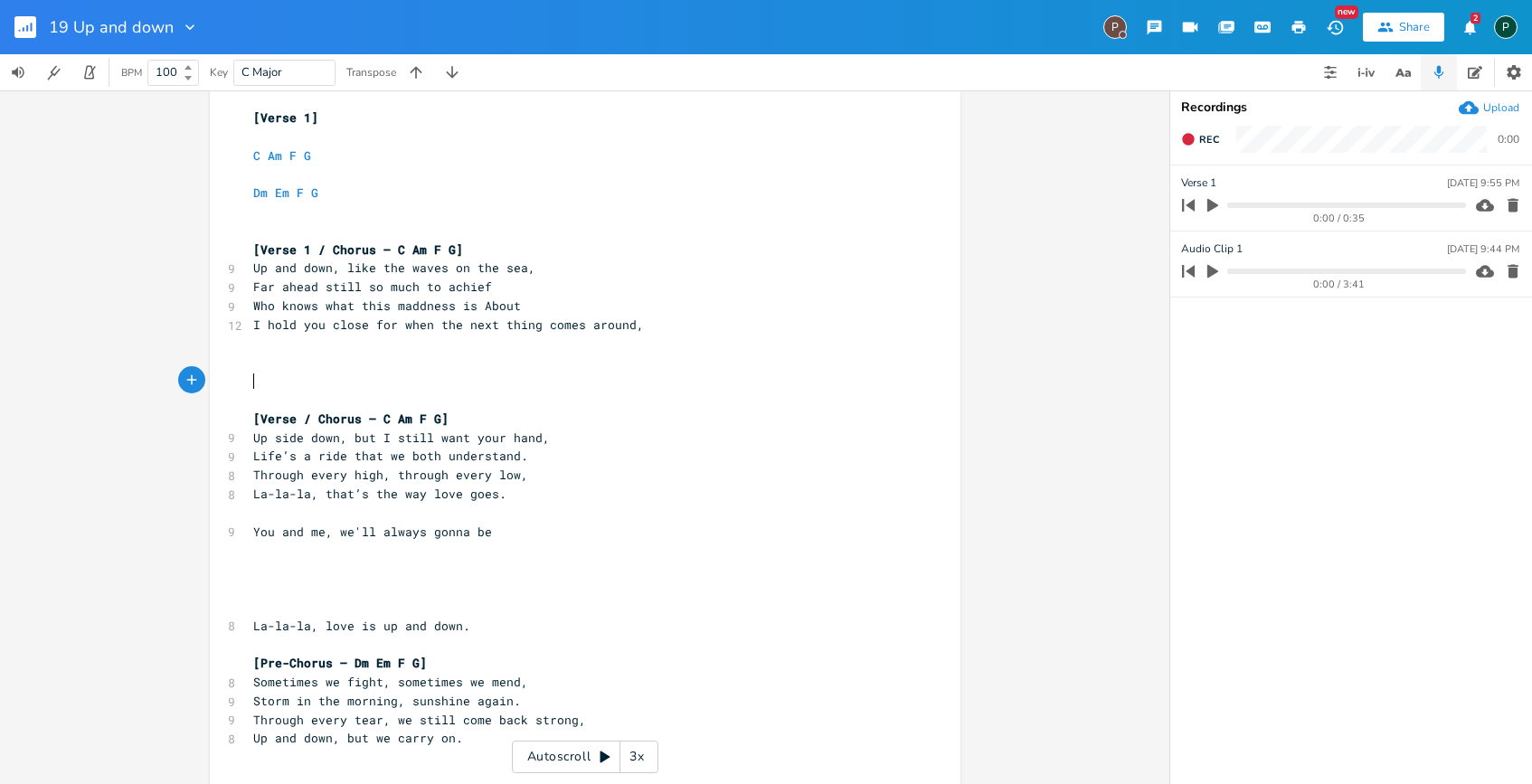
click at [319, 383] on pre "​" at bounding box center [576, 381] width 654 height 19
type input "first recording"
click at [1206, 266] on icon "button" at bounding box center [1213, 271] width 16 height 16
click at [1210, 271] on icon "button" at bounding box center [1213, 271] width 11 height 12
click at [284, 368] on pre "​" at bounding box center [576, 362] width 654 height 19
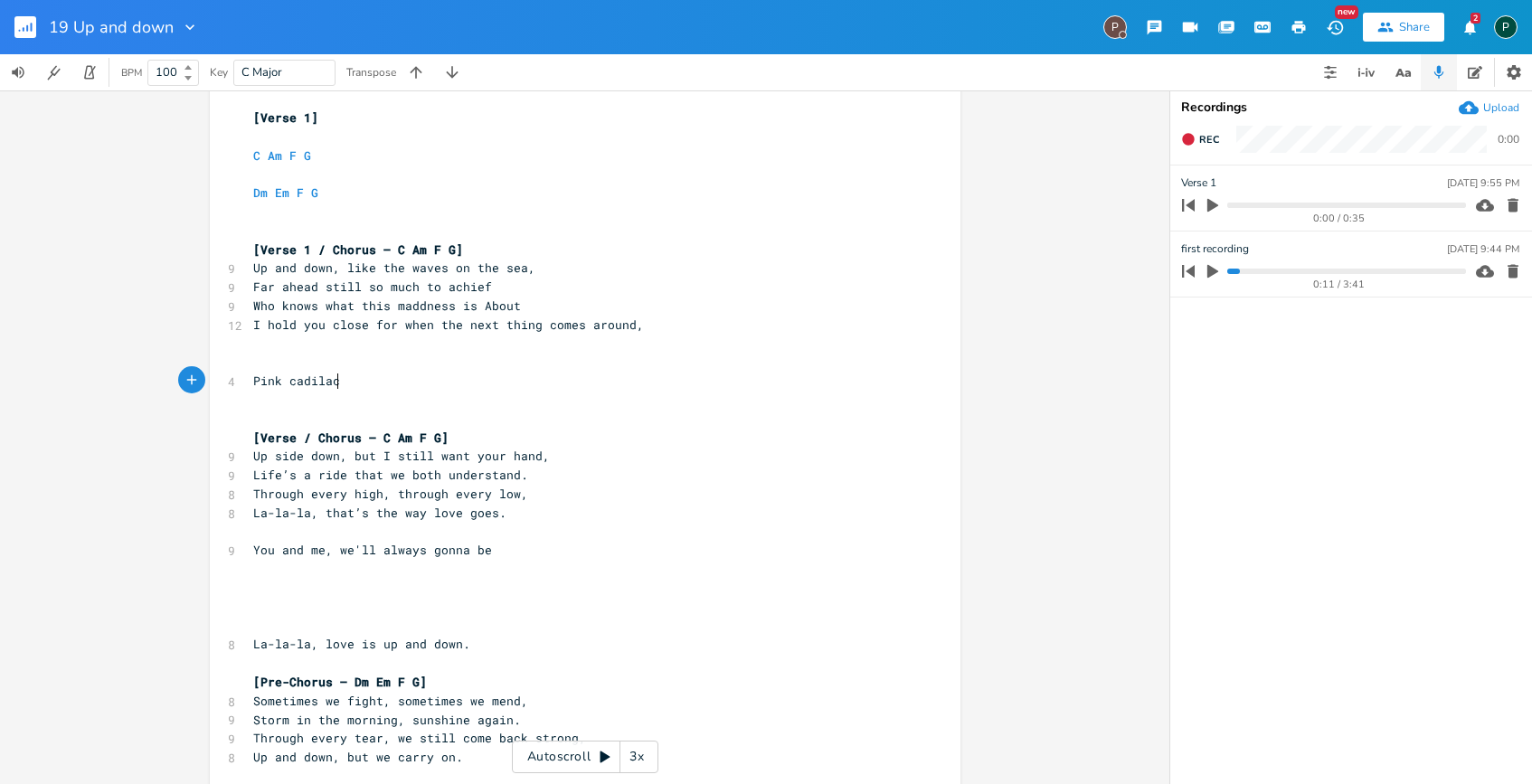
scroll to position [0, 65]
type textarea "Pink cadilac i am o"
type textarea "on the side of the road"
click at [1209, 272] on icon "button" at bounding box center [1213, 272] width 11 height 14
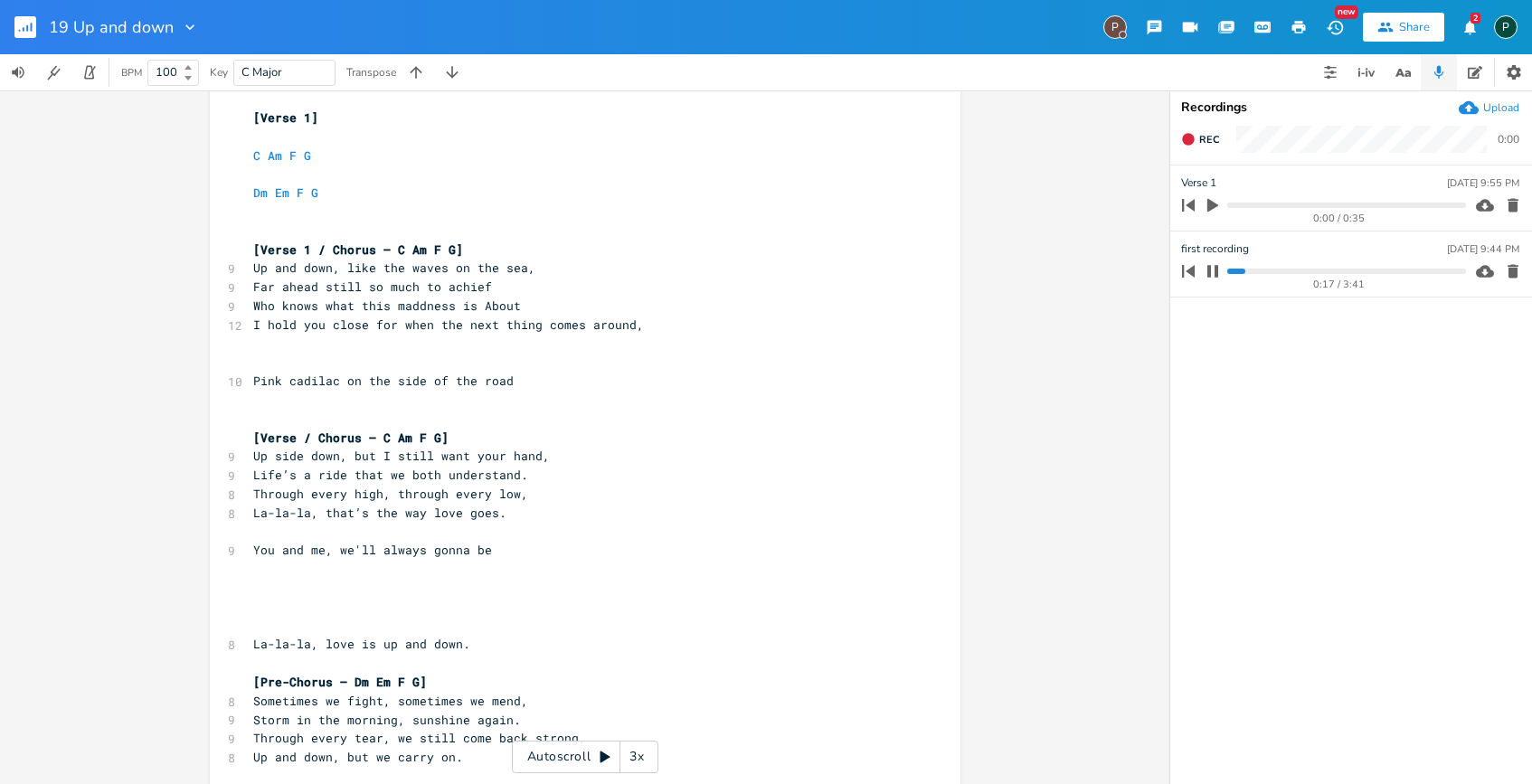
click at [1216, 270] on icon "button" at bounding box center [1213, 271] width 11 height 12
click at [516, 379] on pre "Pink cadilac on the side of the road" at bounding box center [576, 381] width 654 height 19
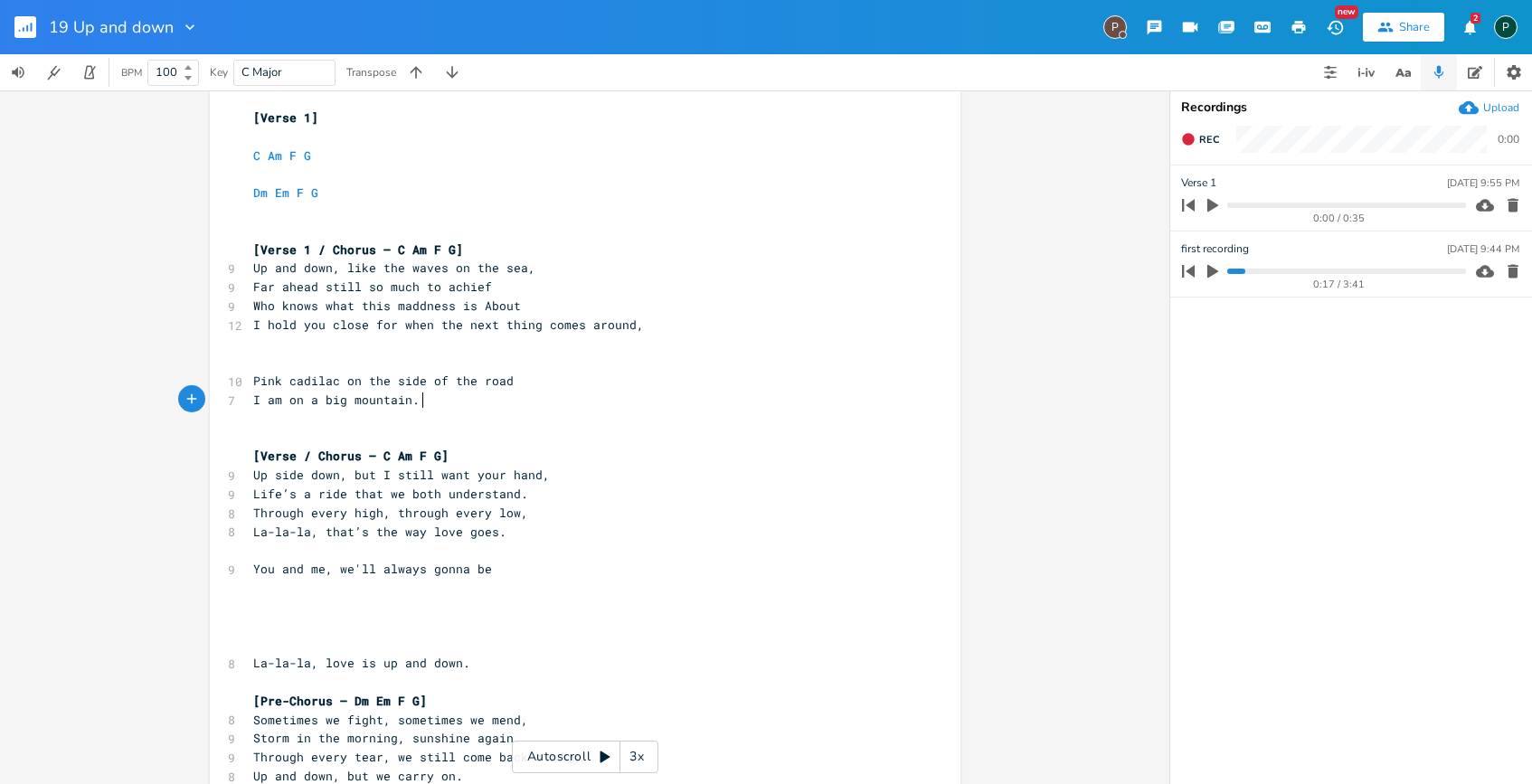
scroll to position [0, 128]
type textarea "I am on a big mountain. top"
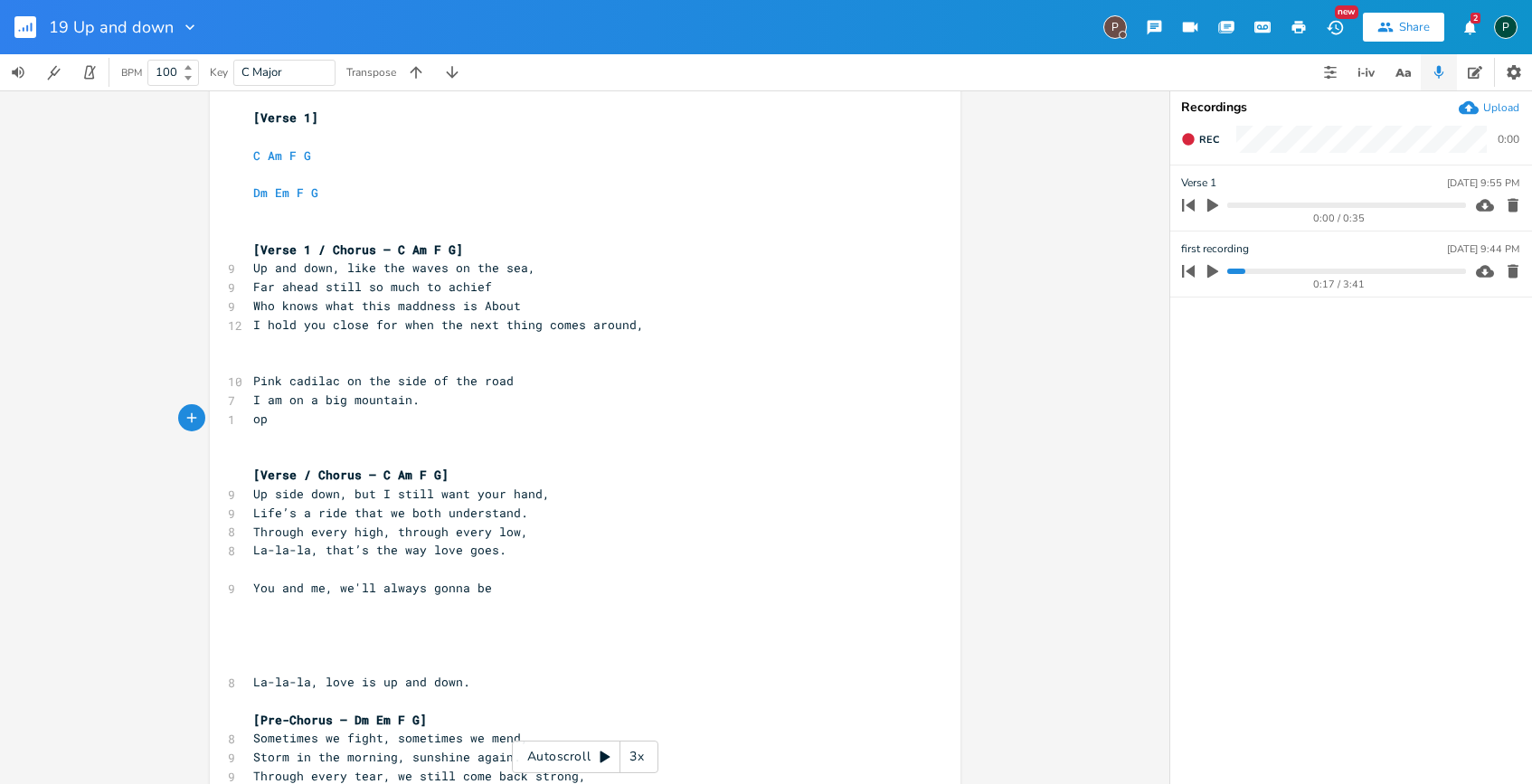
type textarea "T"
click at [284, 428] on pre "​" at bounding box center [576, 438] width 654 height 19
type textarea "but i am falling down"
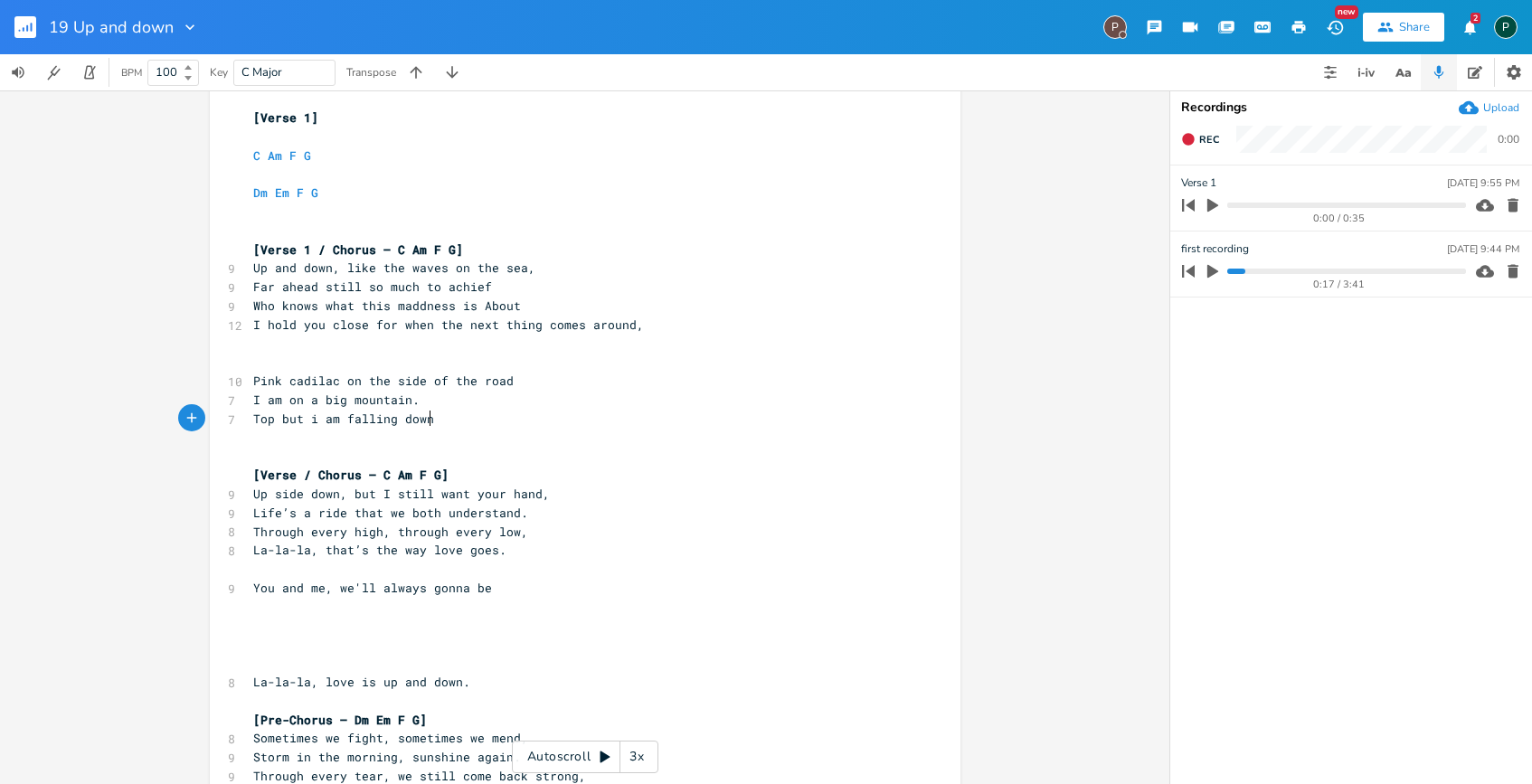
scroll to position [0, 117]
click at [276, 435] on pre "​" at bounding box center [576, 438] width 654 height 19
type textarea "Aa"
type textarea "A wh"
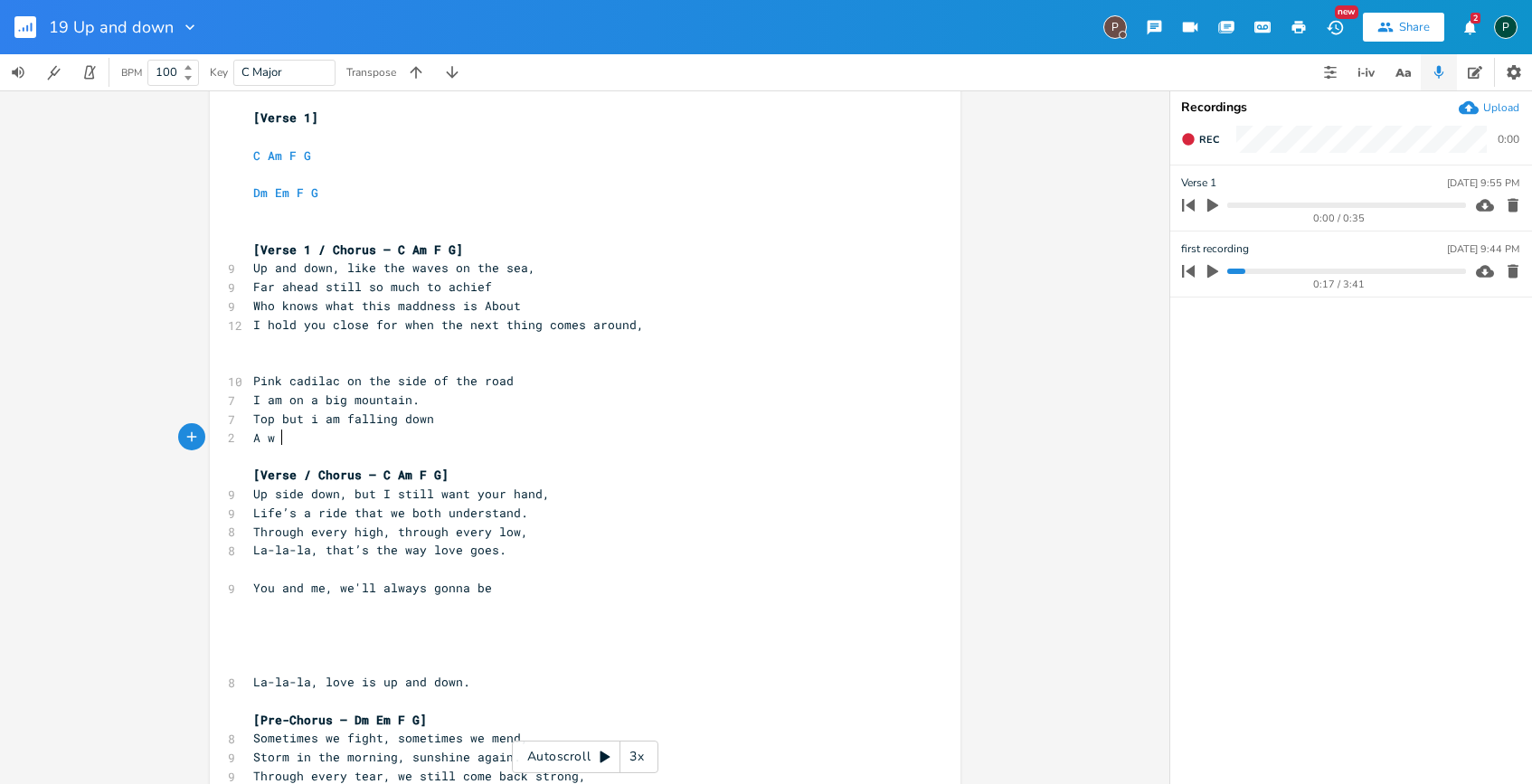
scroll to position [0, 31]
type textarea "whio"
type textarea "ole into the groun d"
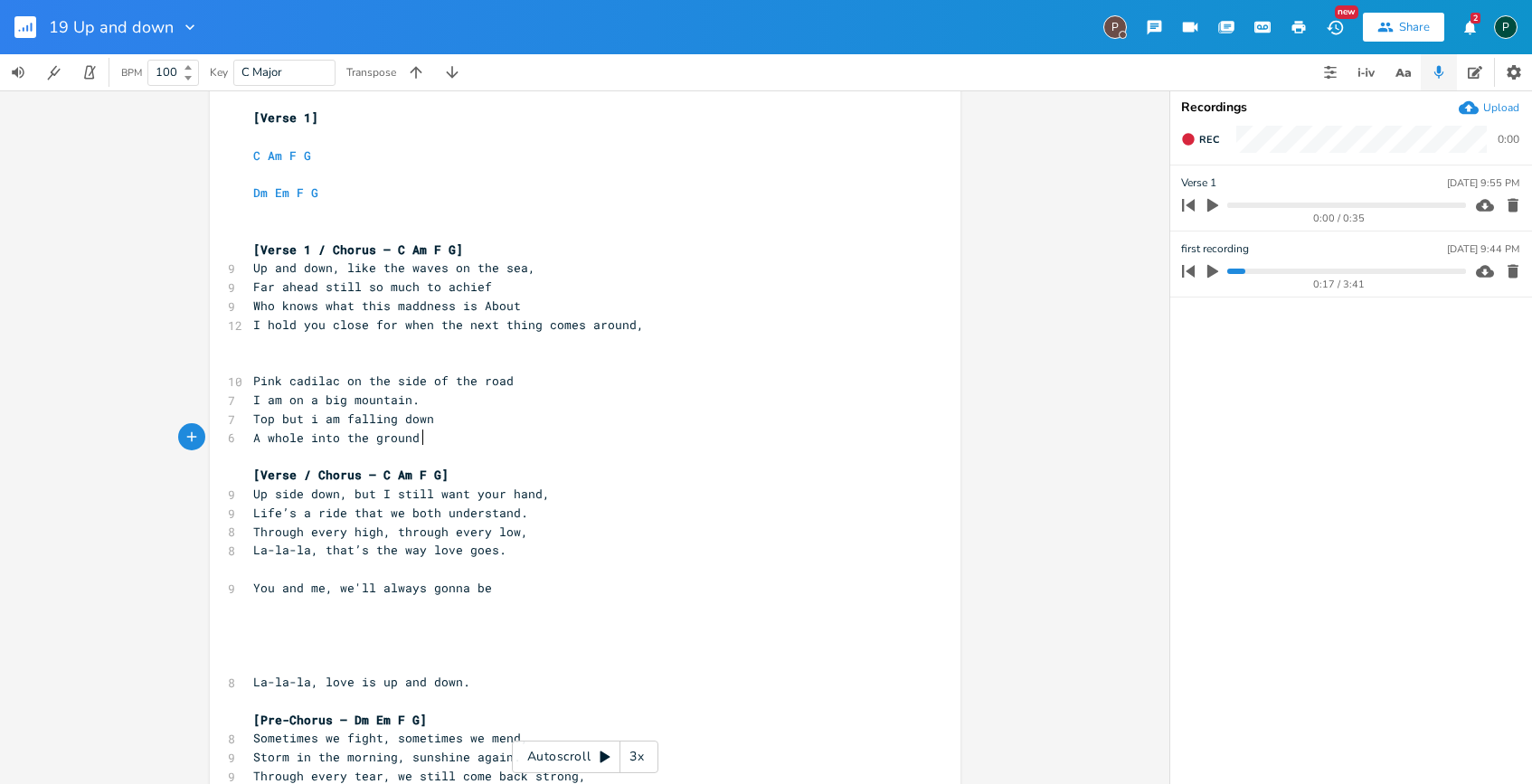
type textarea "d"
click at [253, 440] on span "A whole into the ground" at bounding box center [336, 437] width 166 height 16
click at [429, 429] on pre "A whole into the ground" at bounding box center [576, 438] width 654 height 19
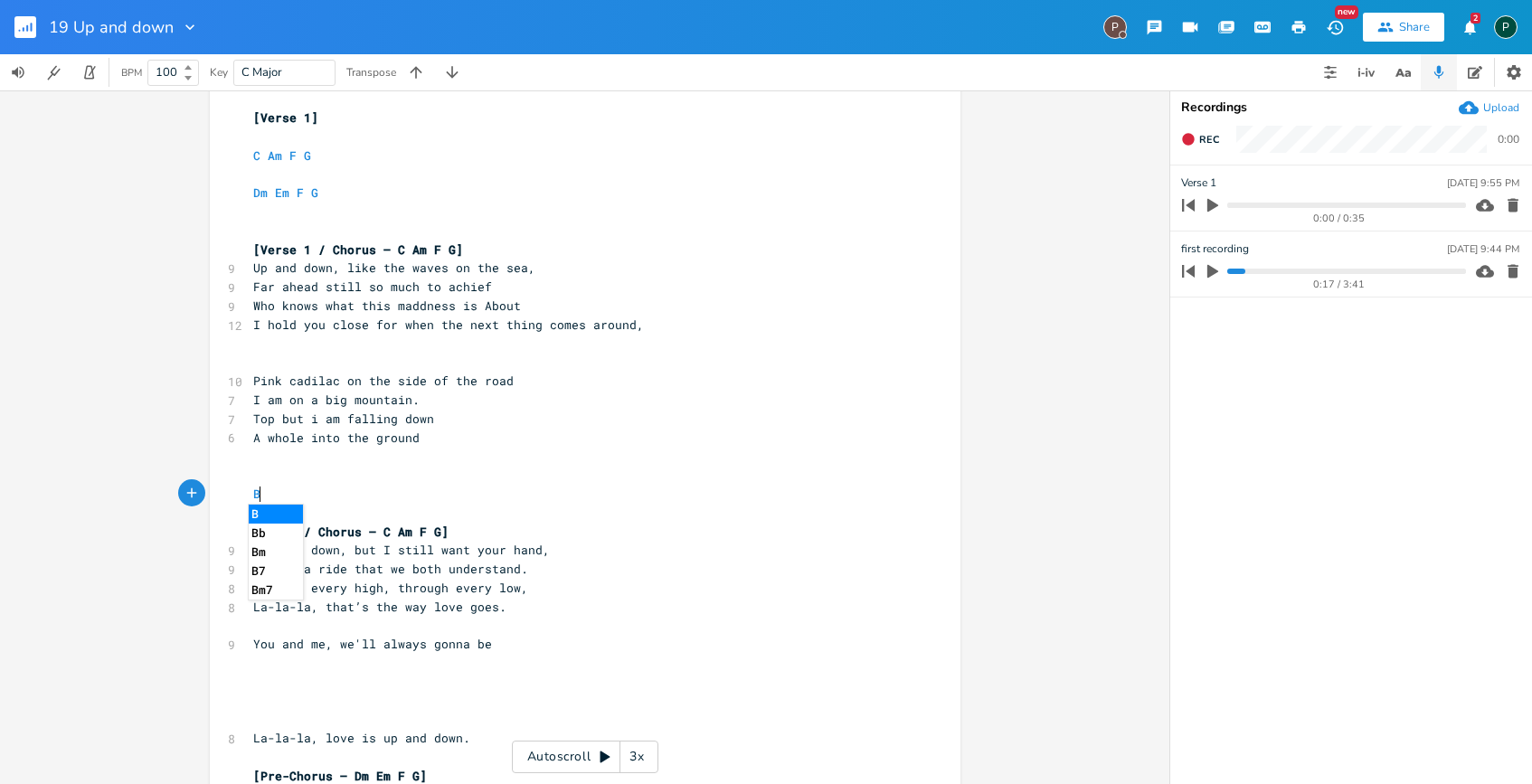
type textarea "Bt"
type textarea "ut before i fall"
type textarea "I"
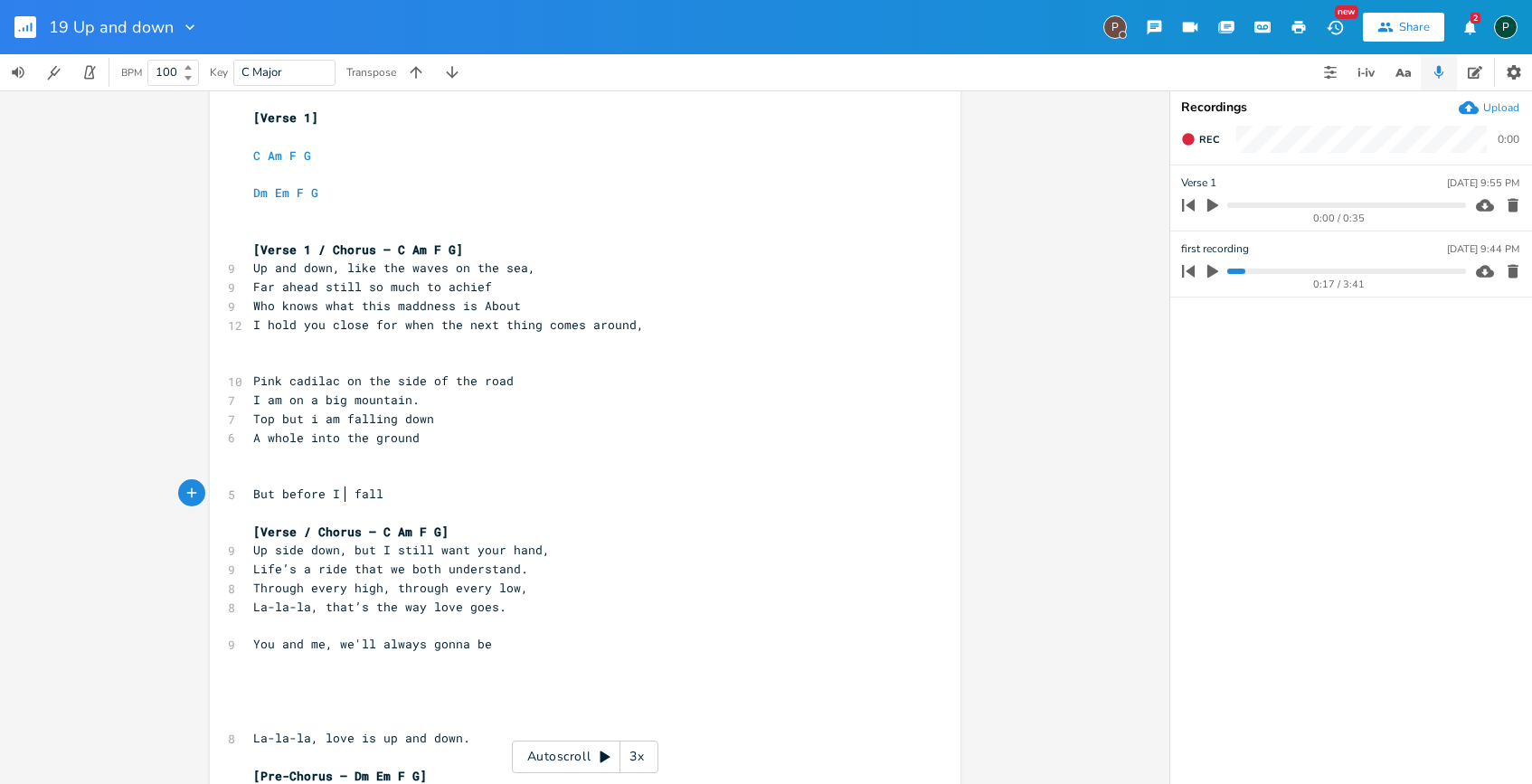
scroll to position [0, 5]
type textarea "thers"
type textarea "es o"
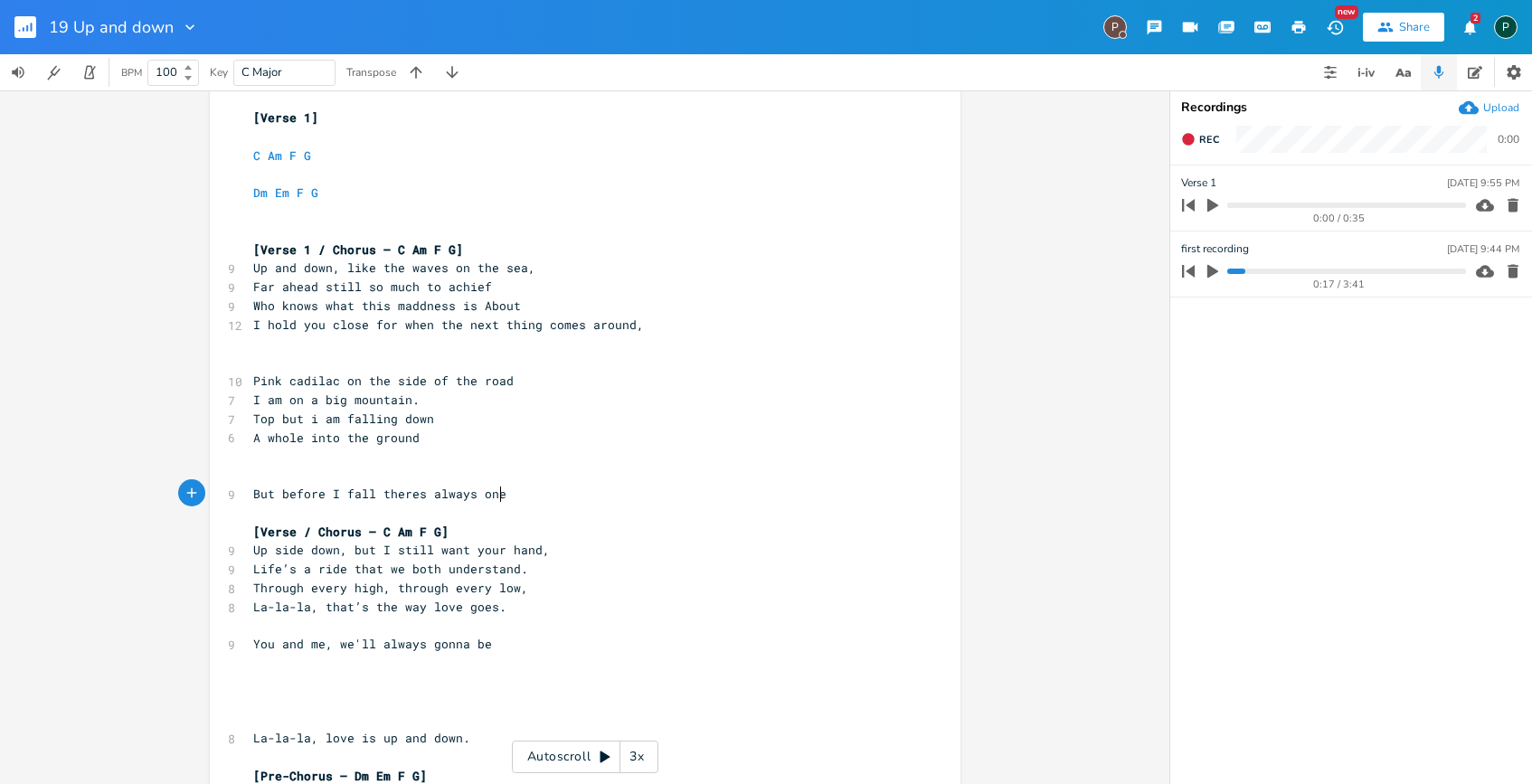
type textarea "always one"
type textarea "the"
type textarea "at one that stands tall"
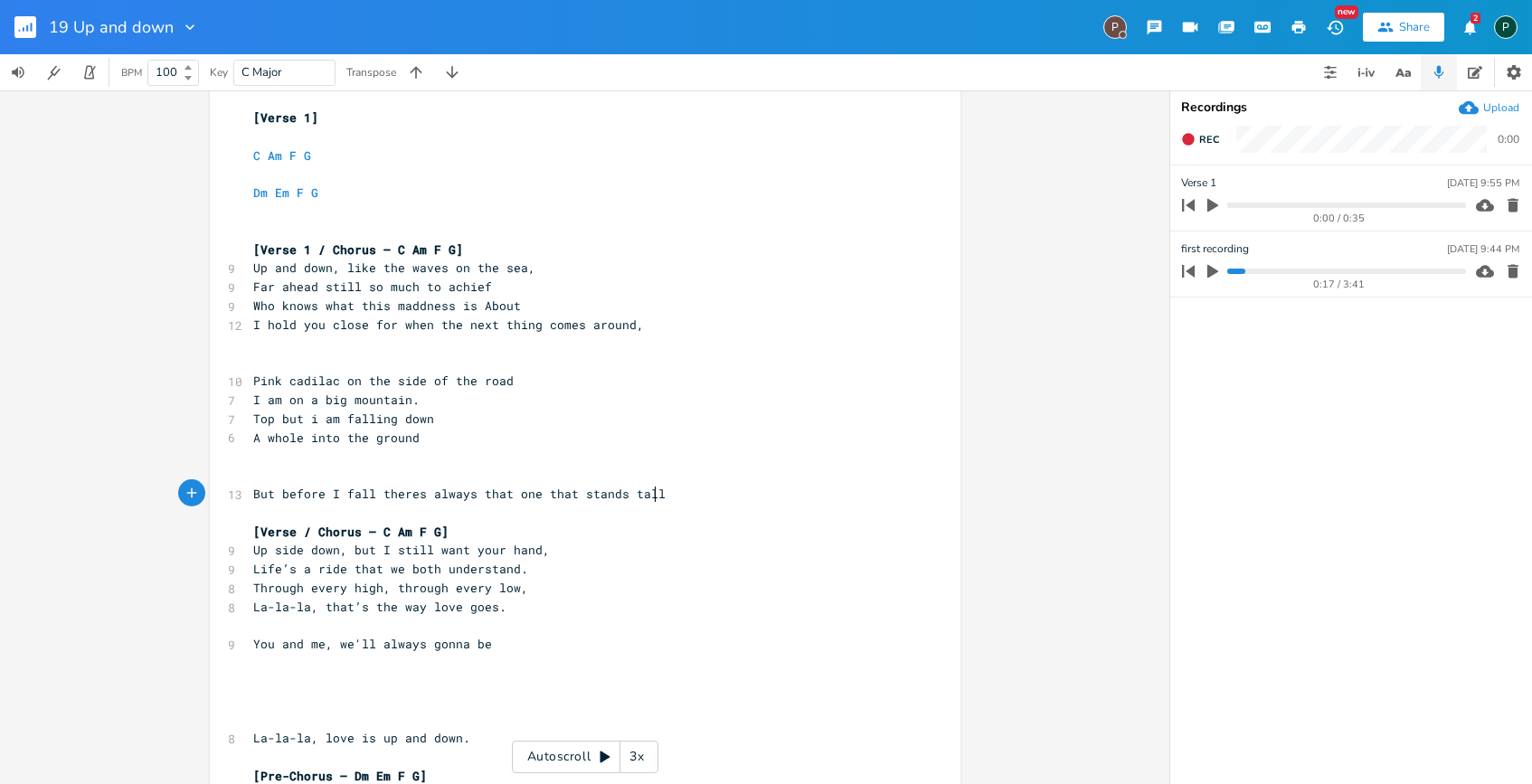
scroll to position [0, 118]
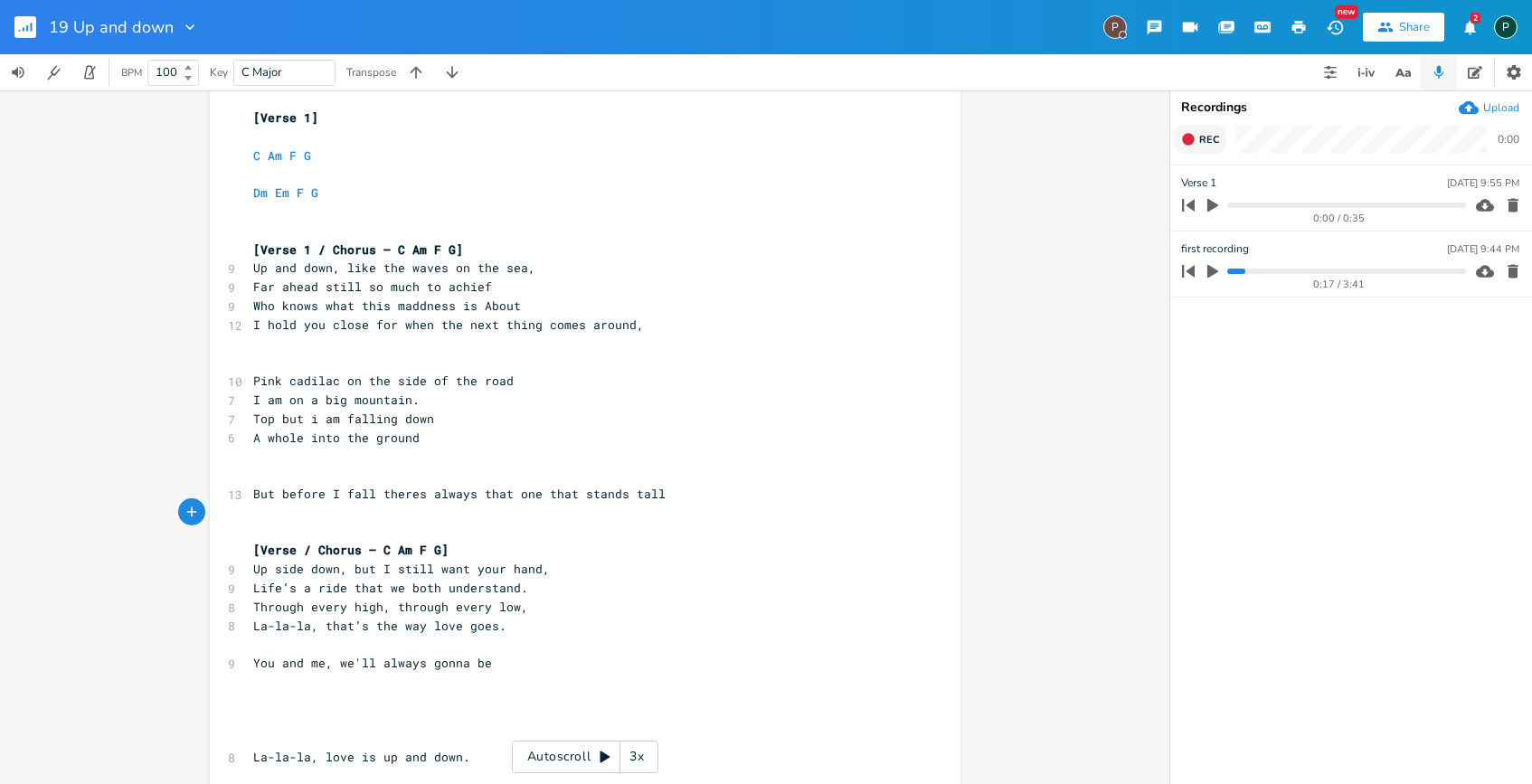
click at [1201, 141] on span "Rec" at bounding box center [1209, 139] width 20 height 14
click at [1201, 141] on span "End" at bounding box center [1210, 139] width 21 height 14
click at [1211, 207] on icon "button" at bounding box center [1213, 205] width 11 height 14
click at [1279, 205] on progress at bounding box center [1346, 205] width 238 height 6
click at [1209, 198] on icon "button" at bounding box center [1214, 205] width 15 height 15
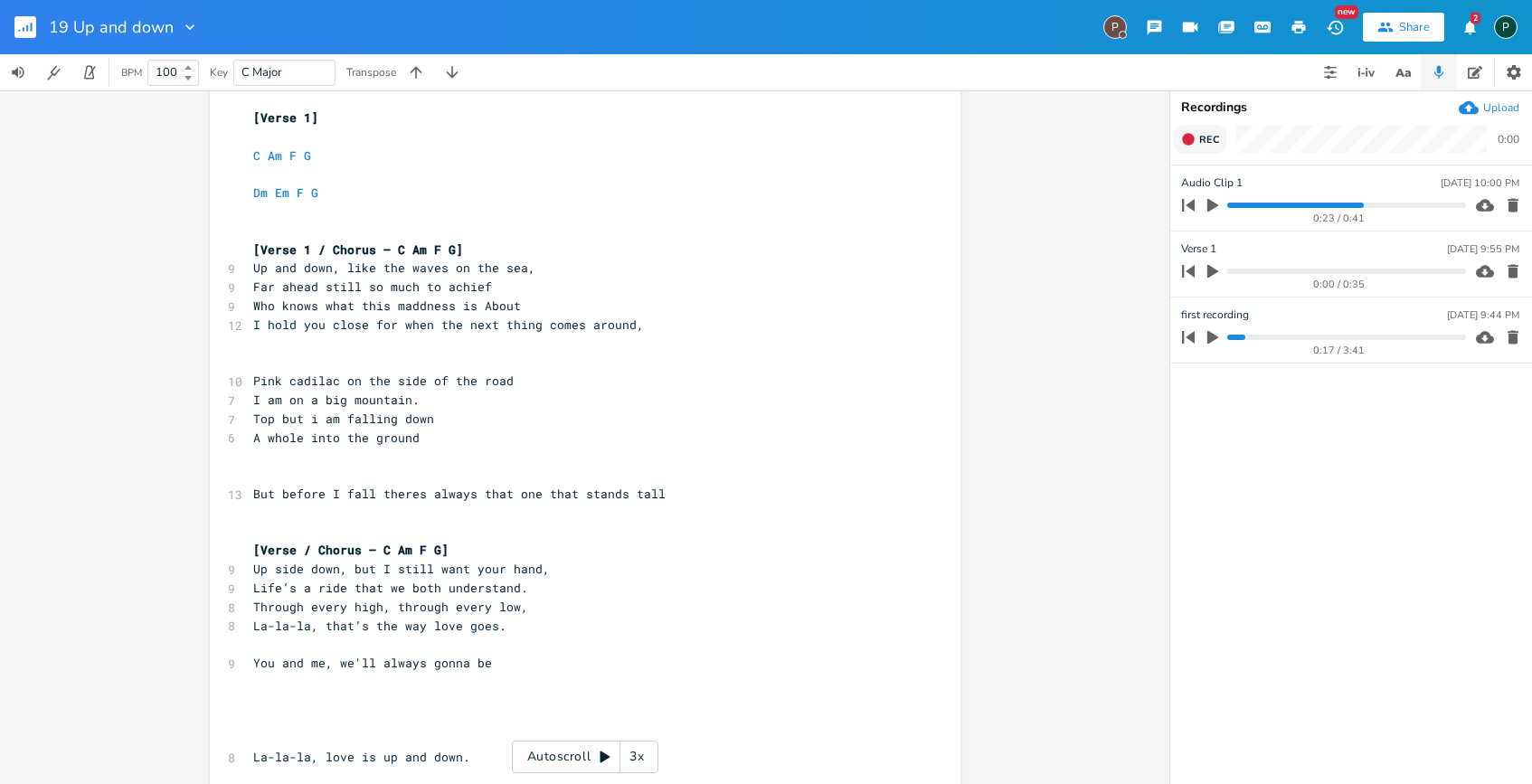
click at [1208, 137] on span "Rec" at bounding box center [1209, 139] width 20 height 14
click at [1208, 137] on span "End" at bounding box center [1210, 139] width 21 height 14
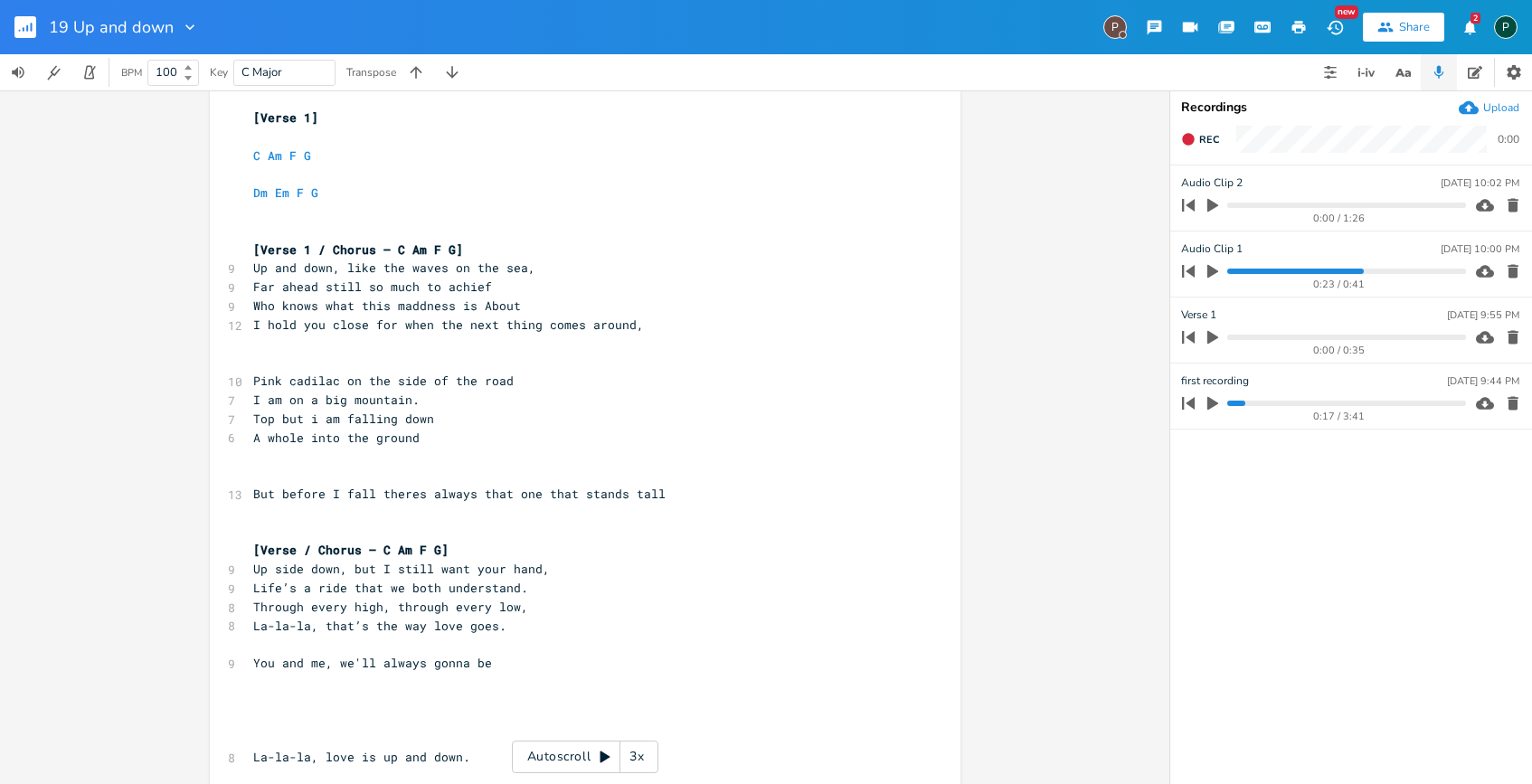
click at [1306, 207] on progress at bounding box center [1346, 205] width 238 height 6
click at [1214, 198] on icon "button" at bounding box center [1213, 204] width 16 height 16
click at [1273, 204] on progress at bounding box center [1346, 205] width 238 height 6
click at [1518, 273] on icon "button" at bounding box center [1512, 271] width 18 height 18
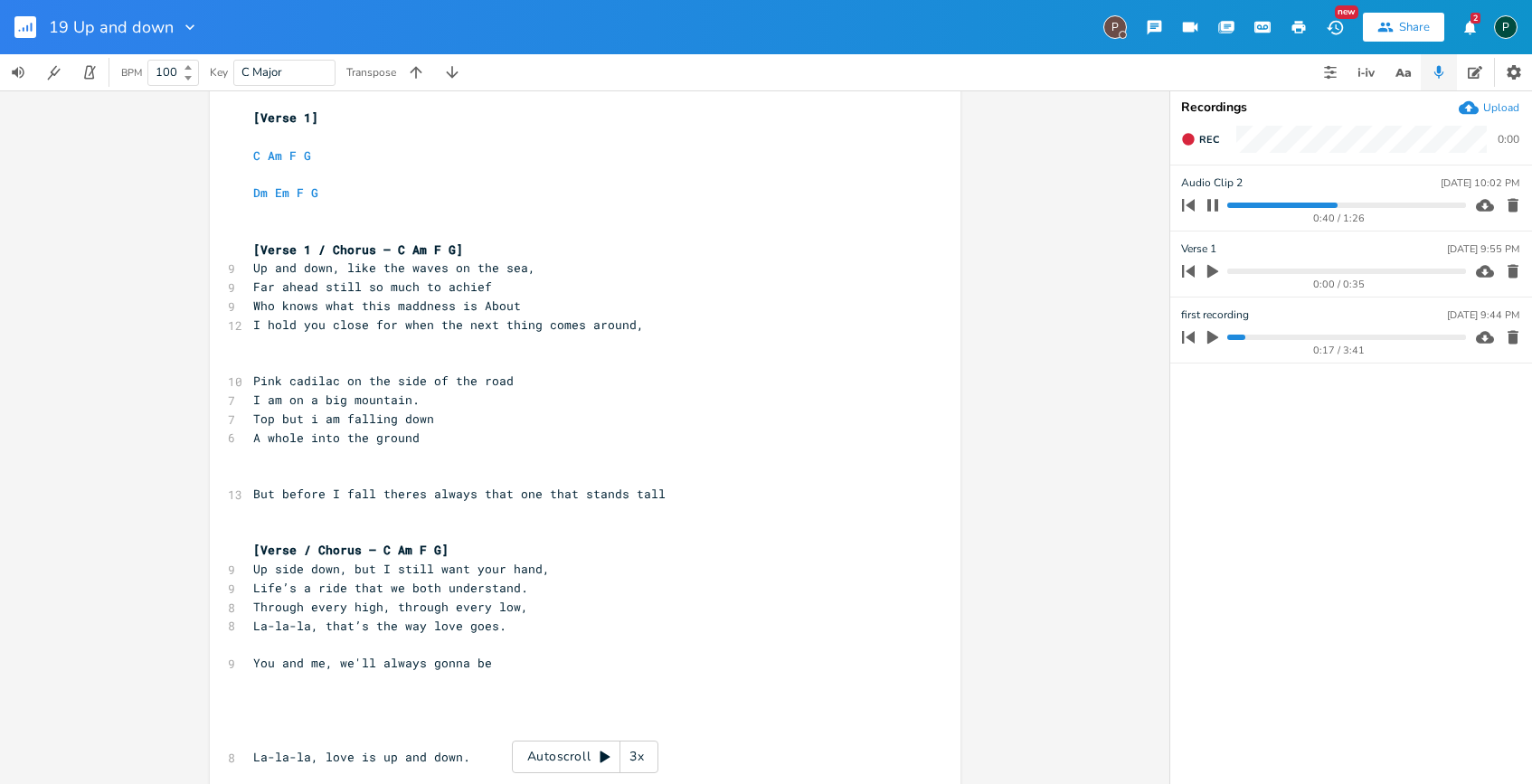
click at [1351, 208] on div "0:40 / 1:26" at bounding box center [1321, 204] width 290 height 29
click at [1213, 211] on icon "button" at bounding box center [1214, 205] width 15 height 15
click at [1195, 137] on icon "button" at bounding box center [1188, 139] width 15 height 15
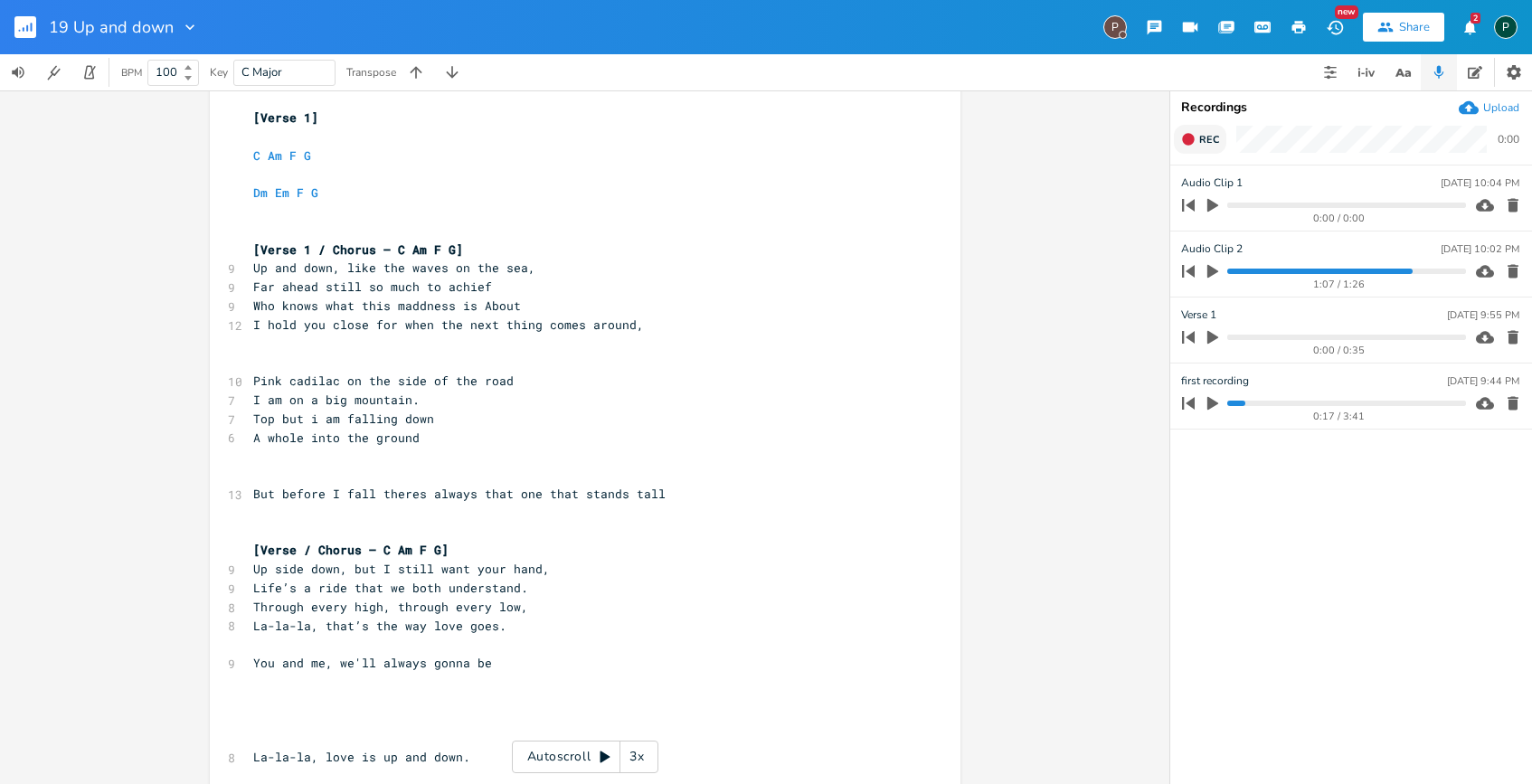
click at [249, 478] on pre "​" at bounding box center [576, 475] width 654 height 19
type textarea "Dm F C"
click at [1206, 277] on icon "button" at bounding box center [1213, 271] width 16 height 16
click at [1361, 271] on progress at bounding box center [1346, 272] width 238 height 6
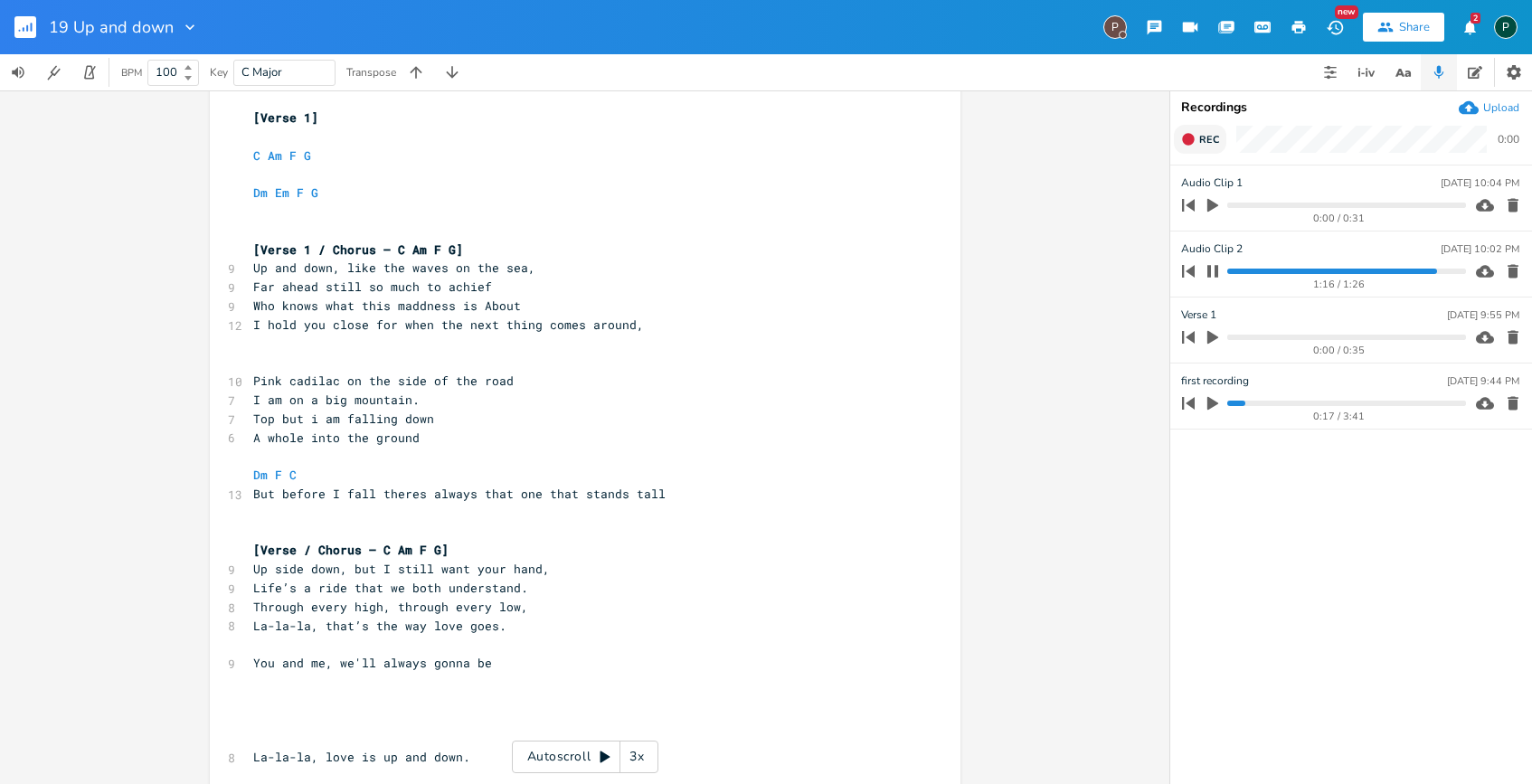
click at [1223, 272] on button "button" at bounding box center [1213, 271] width 23 height 29
drag, startPoint x: 654, startPoint y: 497, endPoint x: 476, endPoint y: 494, distance: 178.0
click at [476, 494] on pre "But before I fall theres always that one that stands tall" at bounding box center [576, 494] width 654 height 19
type textarea "some"
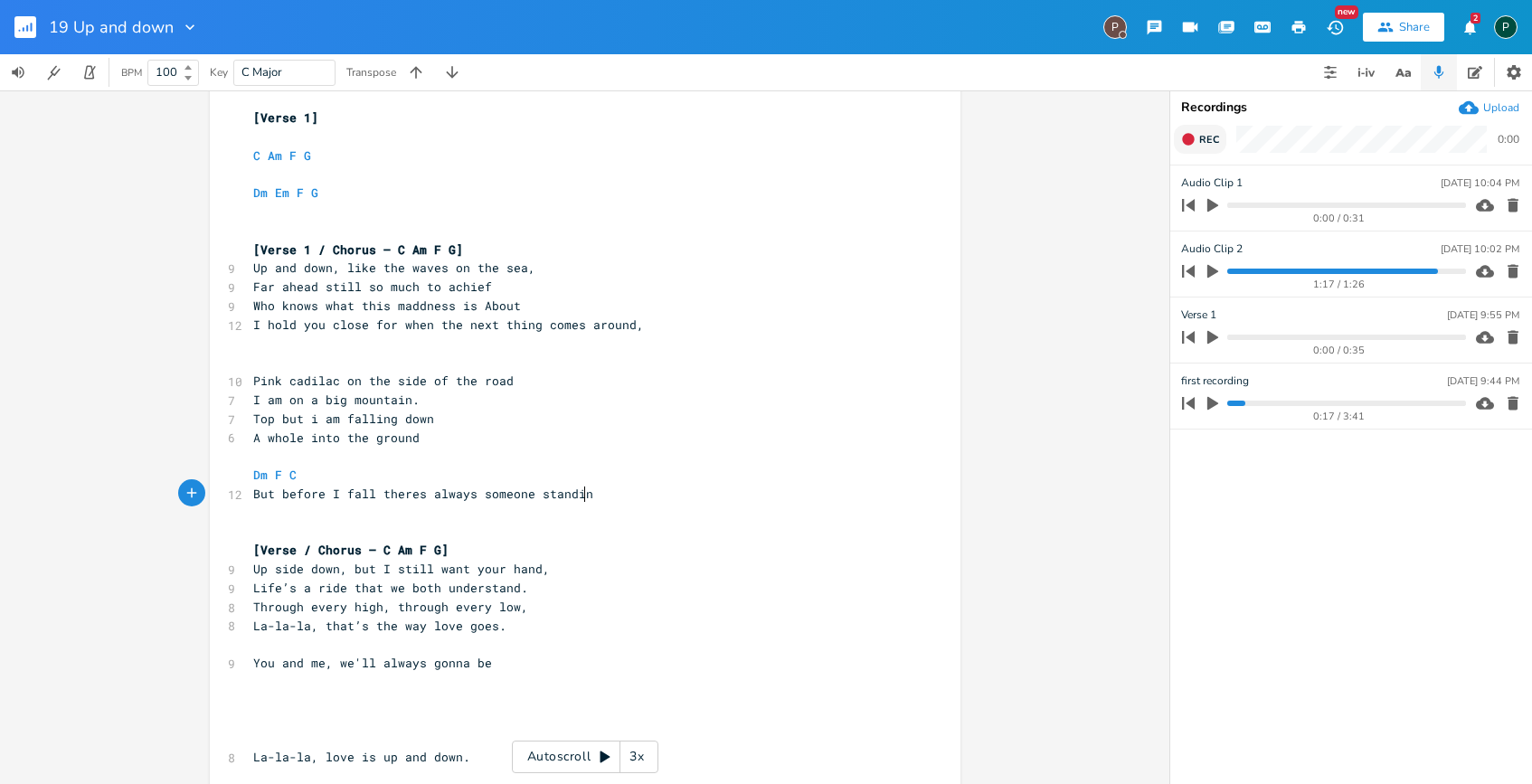
type textarea "one standing"
type textarea "standing ther"
type textarea "e and waiing"
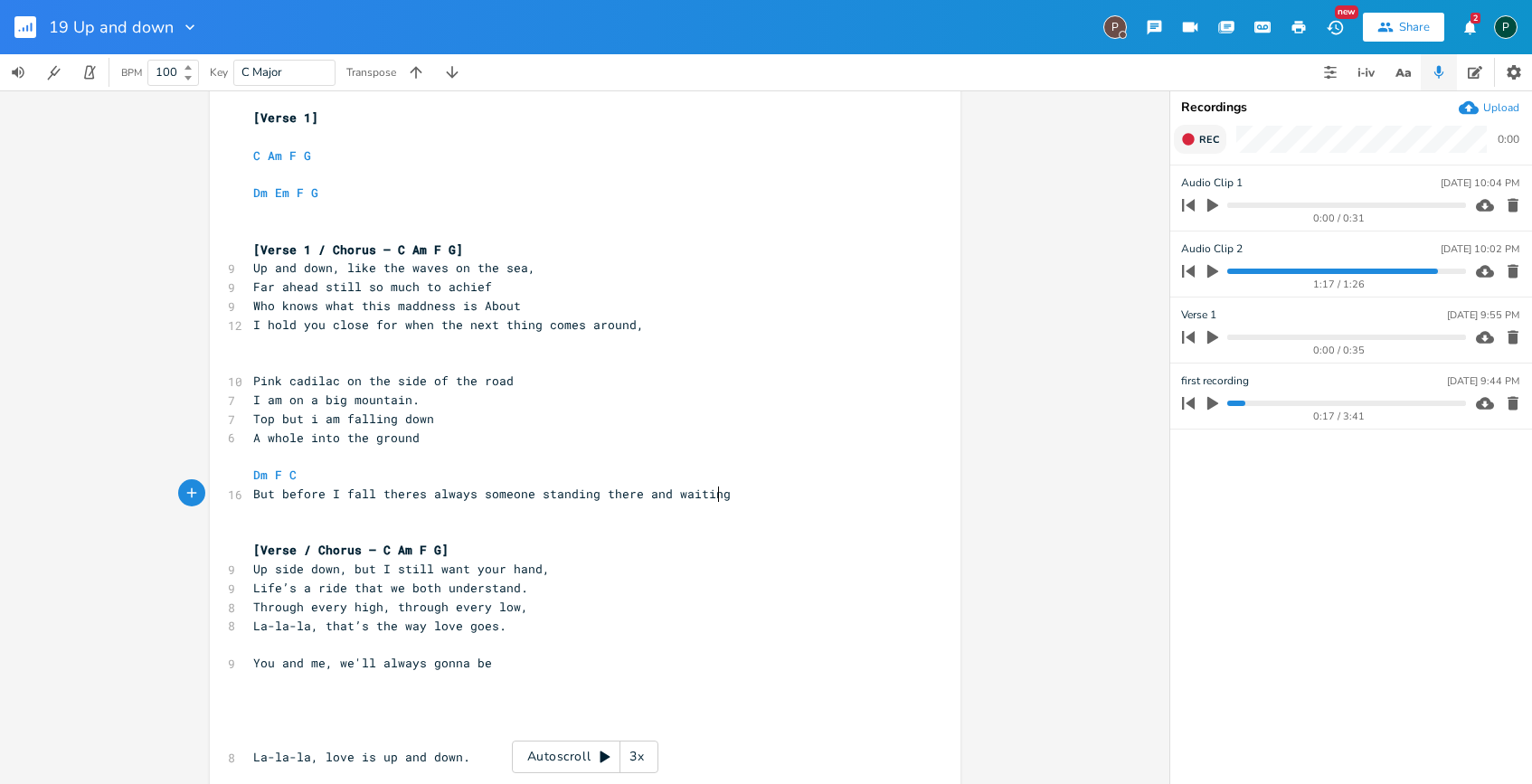
scroll to position [0, 22]
type textarea "ting"
type textarea "ntijng"
type textarea "ing me to"
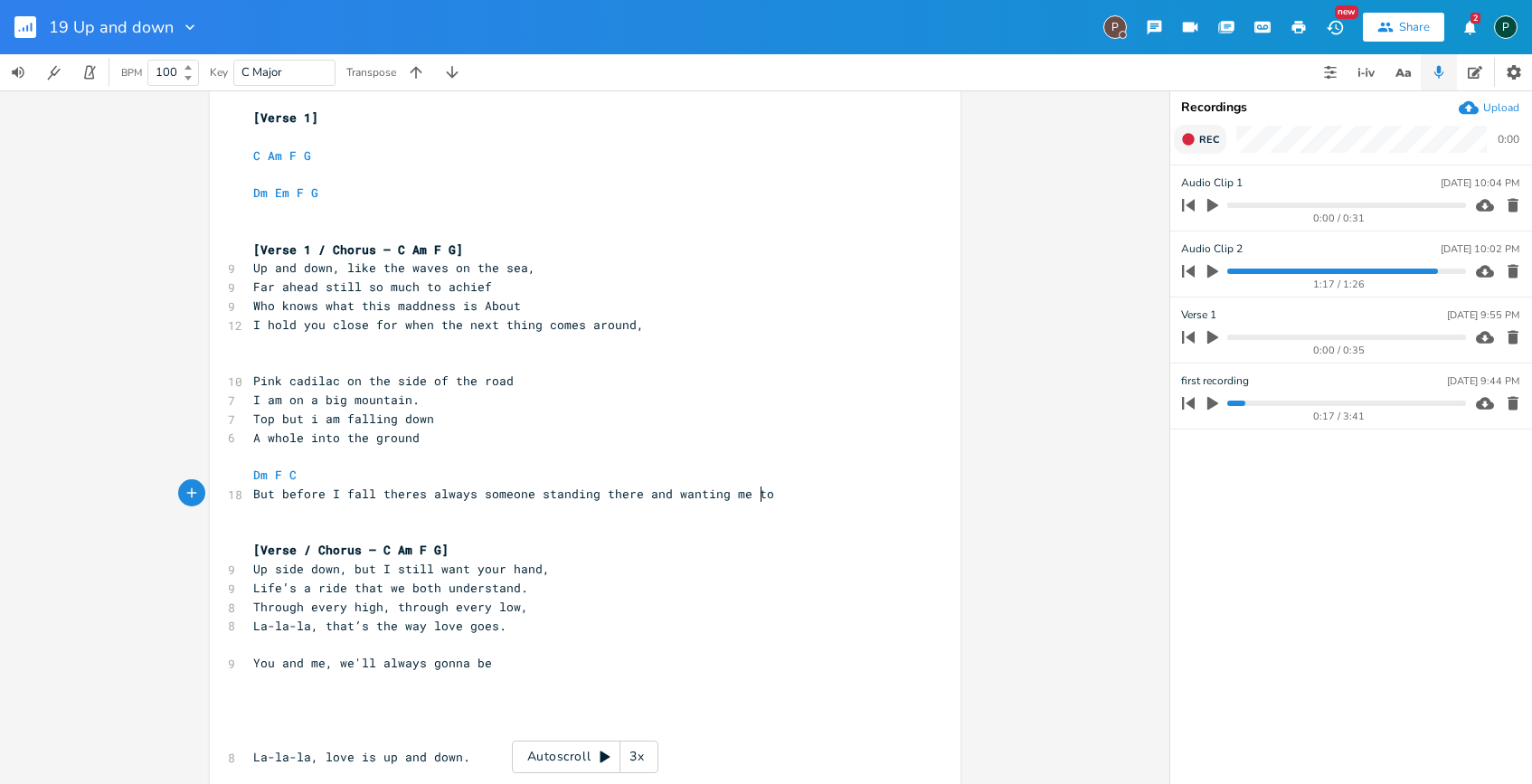
scroll to position [0, 52]
type textarea "to catch"
type textarea "itibg"
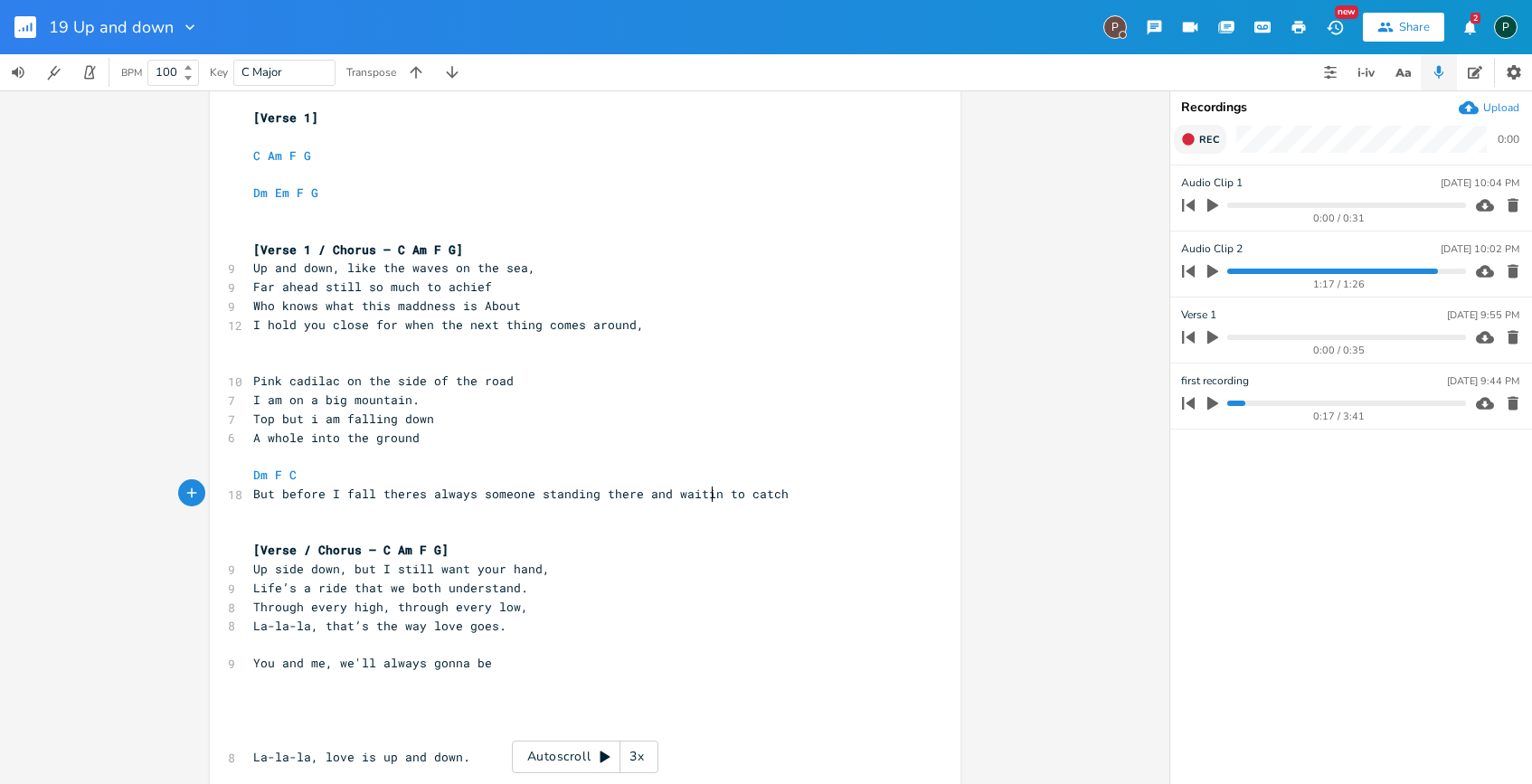
type textarea "ng"
type textarea "for"
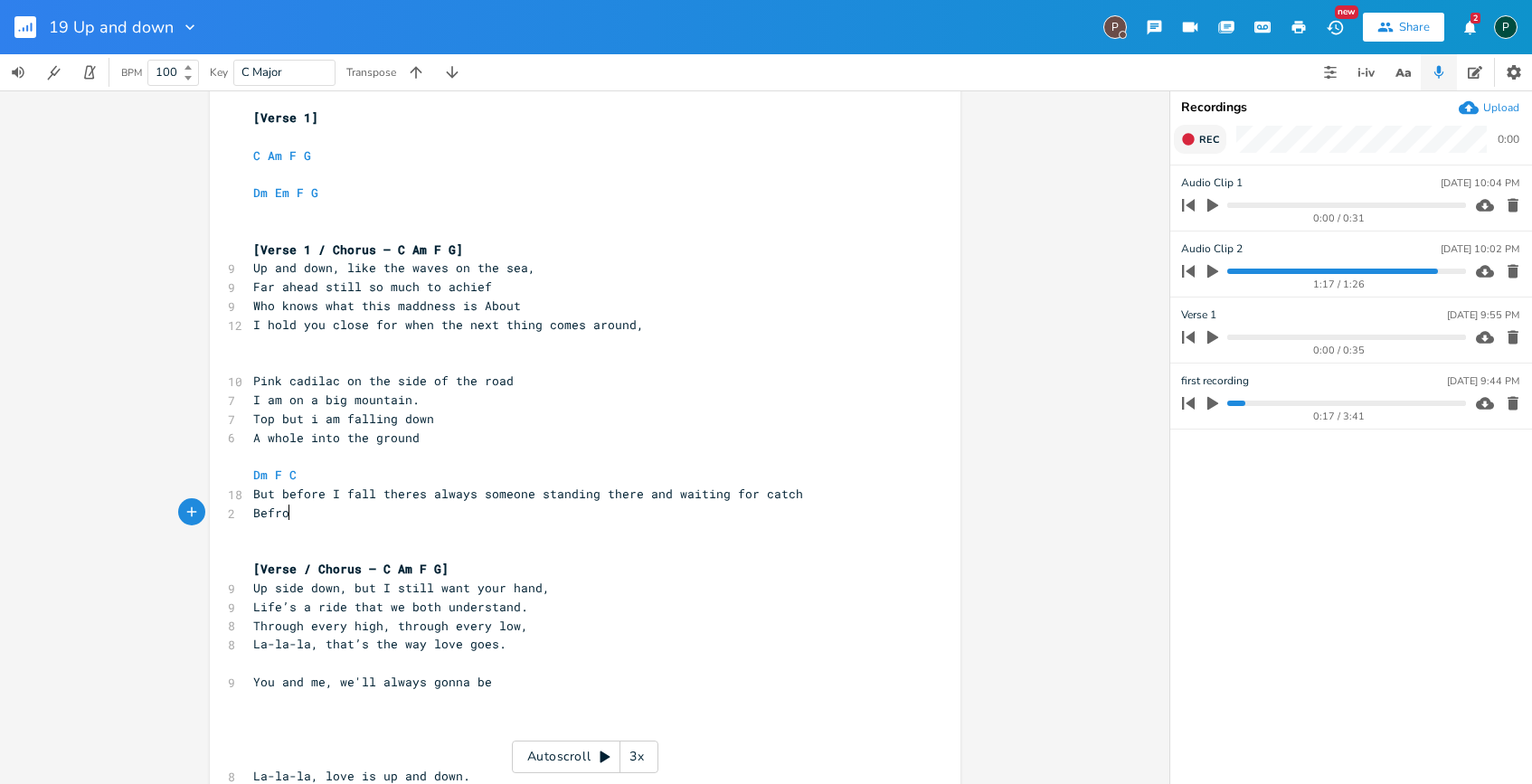
type textarea "Befro"
type textarea "ore i fall that"
type textarea "vefor"
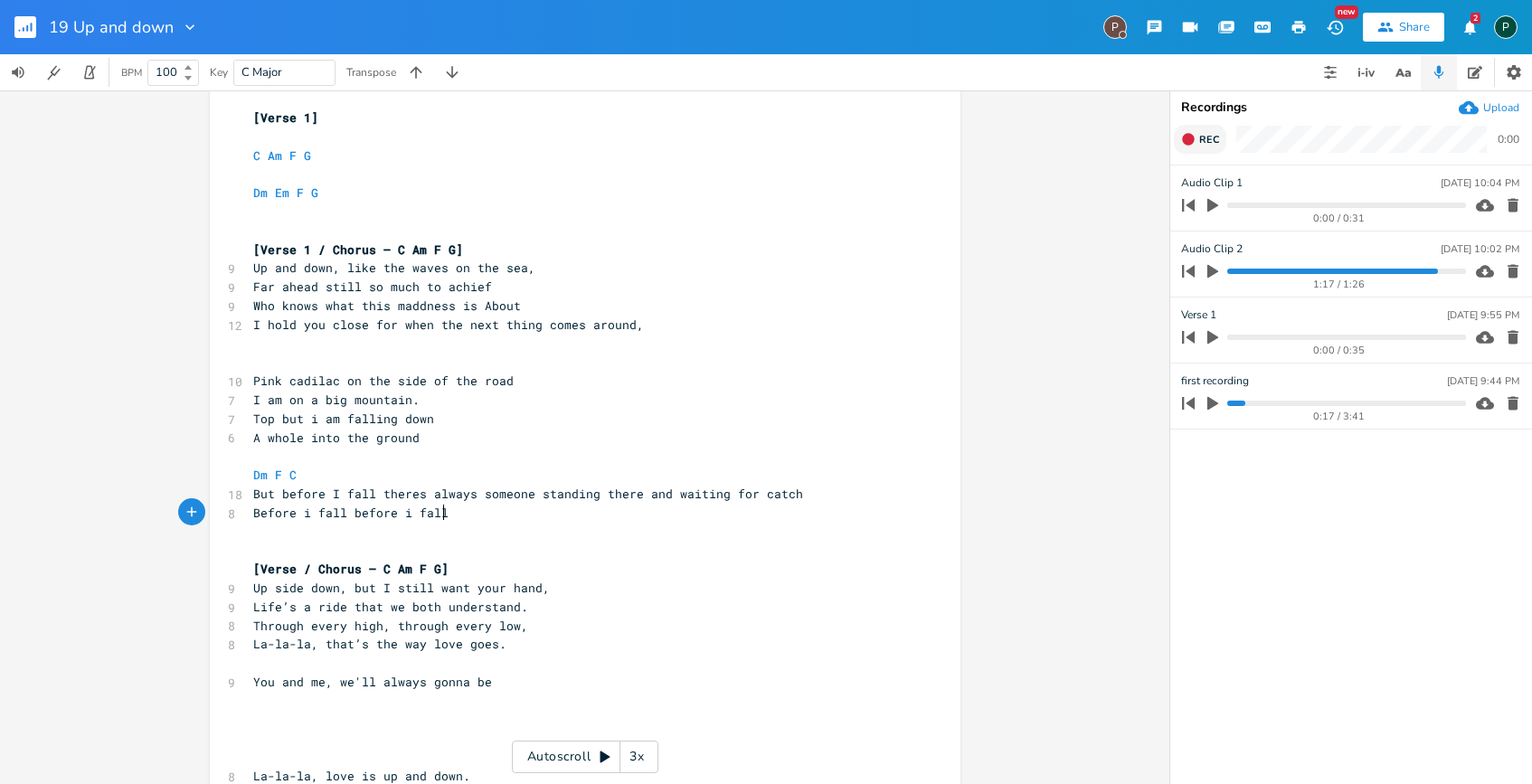
scroll to position [0, 63]
type textarea "before i fall"
click at [1319, 71] on button "Chord Explorer" at bounding box center [1330, 72] width 36 height 36
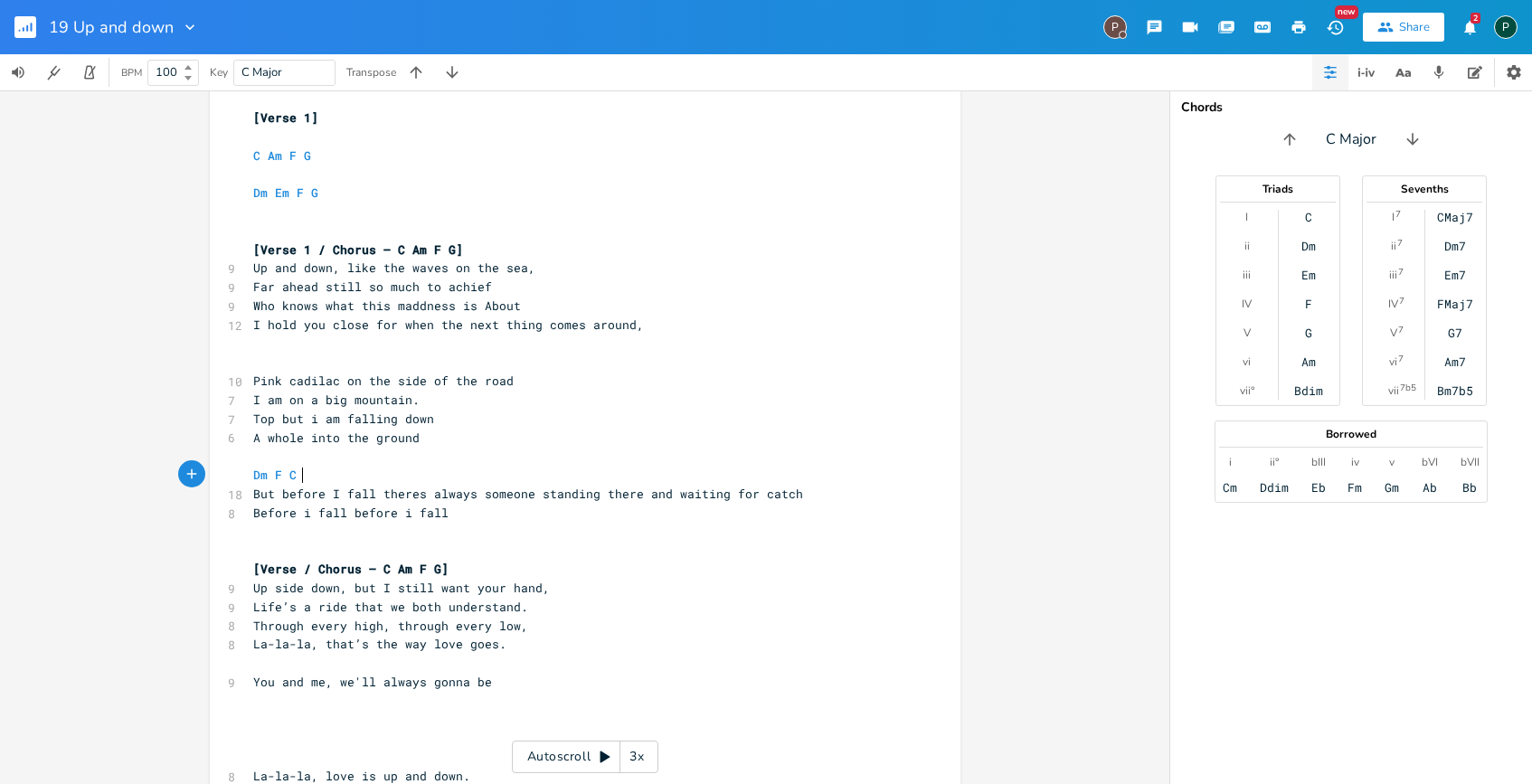
click at [327, 474] on pre "Dm F C" at bounding box center [576, 475] width 654 height 19
type textarea "G F C"
click at [1431, 72] on icon "button" at bounding box center [1439, 72] width 16 height 16
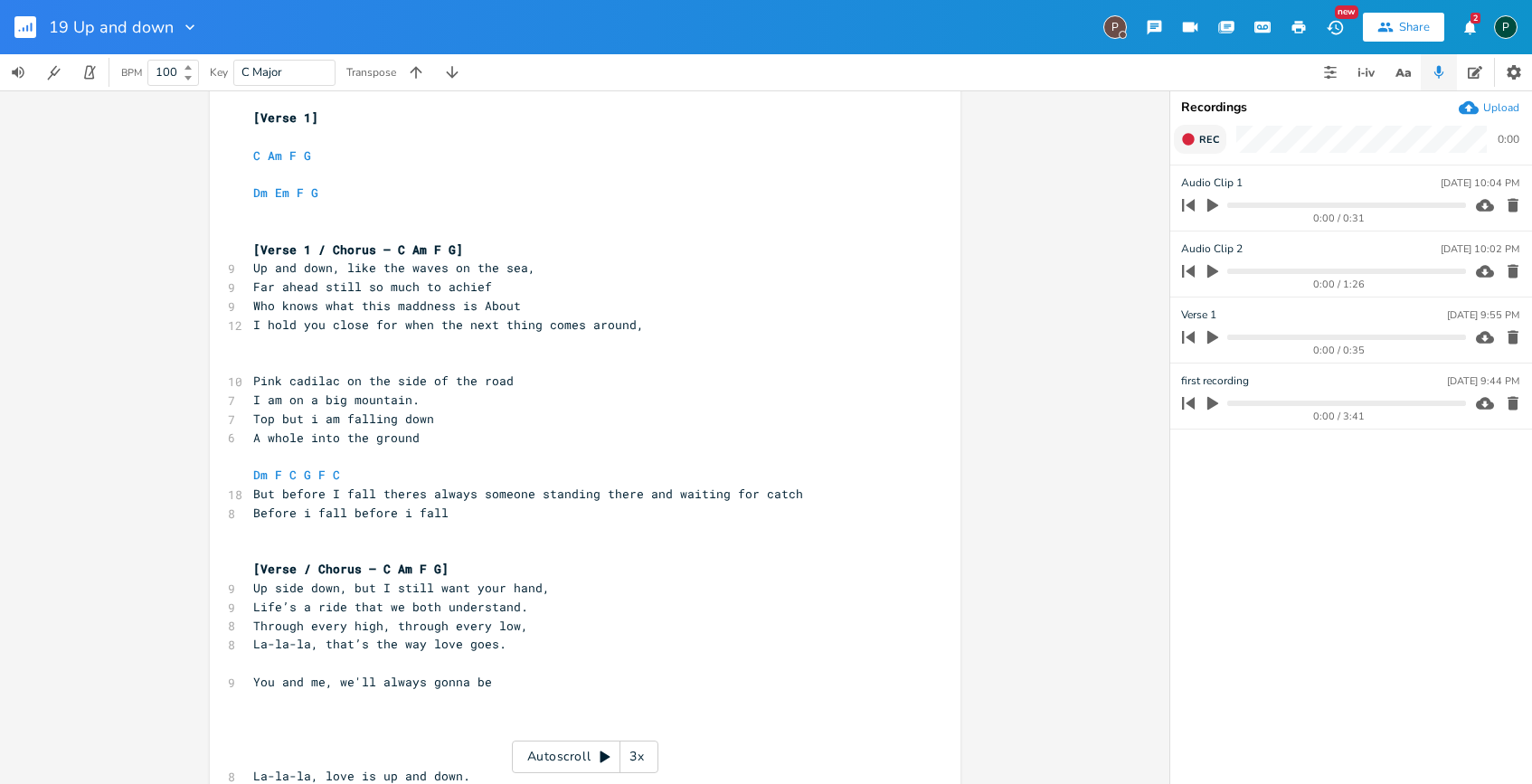
click at [1201, 140] on span "Rec" at bounding box center [1209, 139] width 20 height 14
click at [1201, 140] on span "End" at bounding box center [1210, 139] width 21 height 14
click at [1504, 207] on icon "button" at bounding box center [1512, 204] width 18 height 18
click at [1221, 270] on button "button" at bounding box center [1213, 271] width 23 height 29
click at [1356, 272] on progress at bounding box center [1346, 272] width 238 height 6
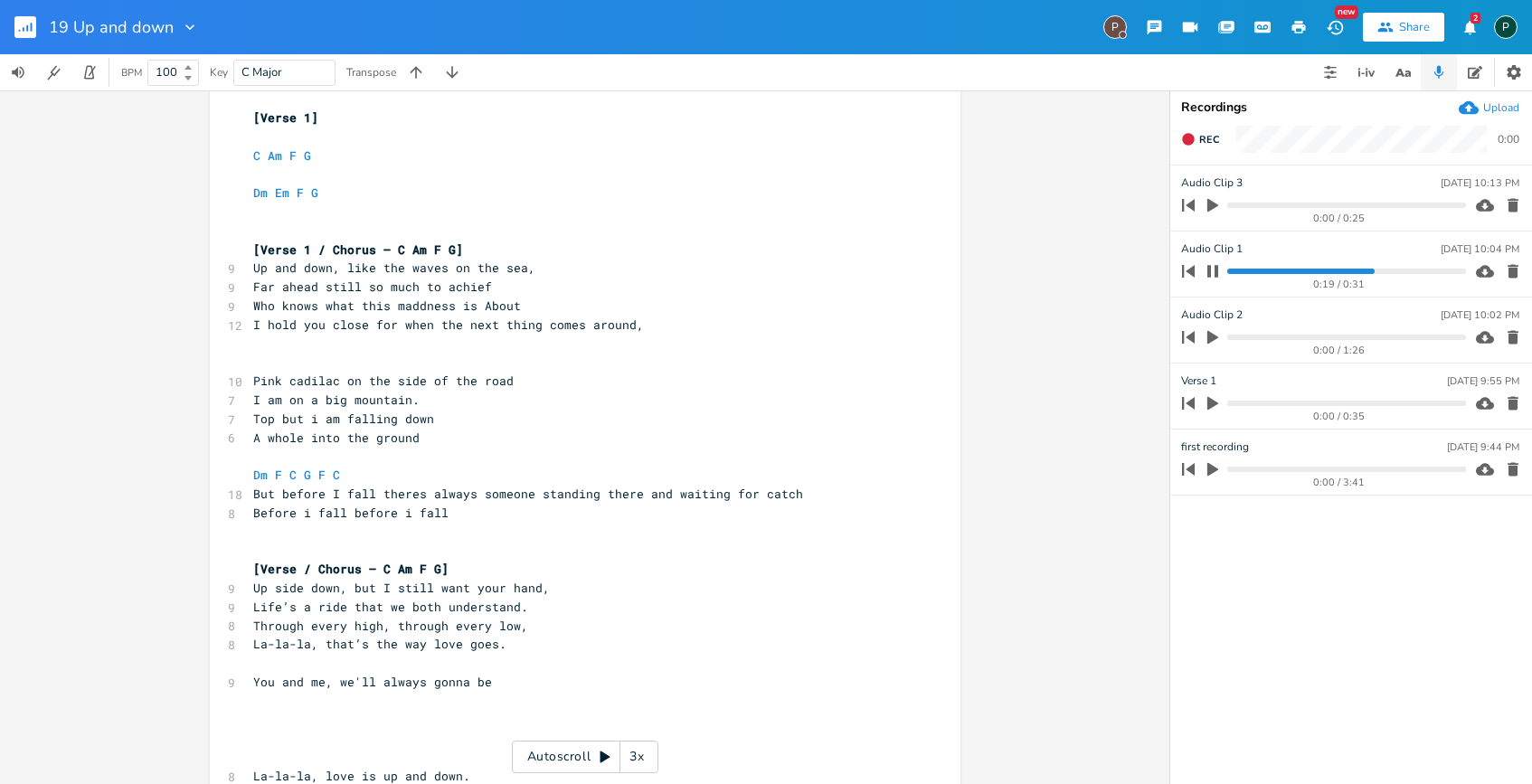
click at [1293, 273] on progress at bounding box center [1346, 272] width 238 height 6
click at [1216, 271] on icon "button" at bounding box center [1213, 271] width 11 height 12
click at [1206, 203] on icon "button" at bounding box center [1213, 204] width 16 height 16
click at [1328, 204] on progress at bounding box center [1346, 205] width 238 height 6
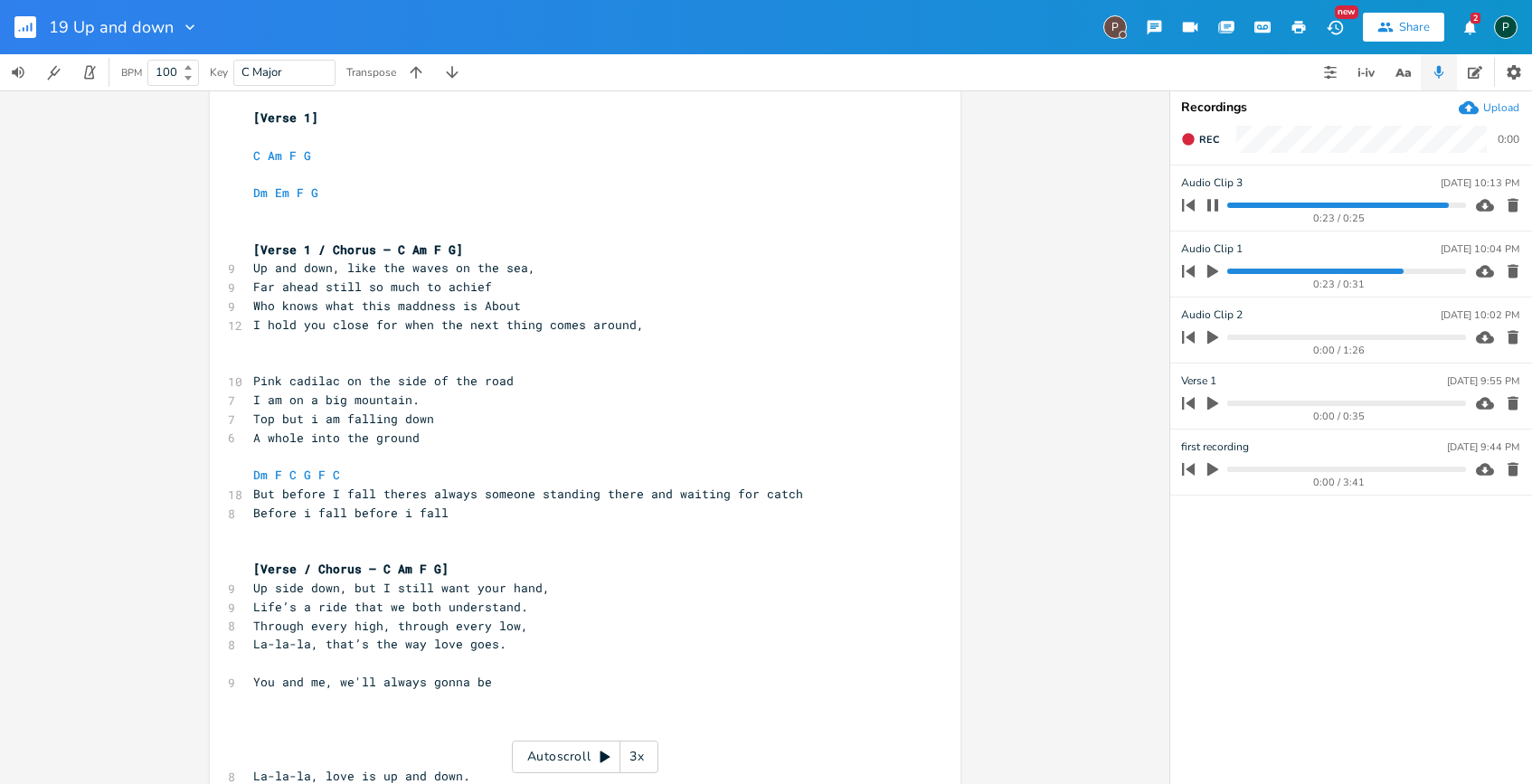
click at [1328, 204] on progress at bounding box center [1346, 205] width 238 height 6
click at [1219, 203] on icon "button" at bounding box center [1214, 205] width 15 height 15
click at [1357, 82] on icon "button" at bounding box center [1366, 72] width 21 height 21
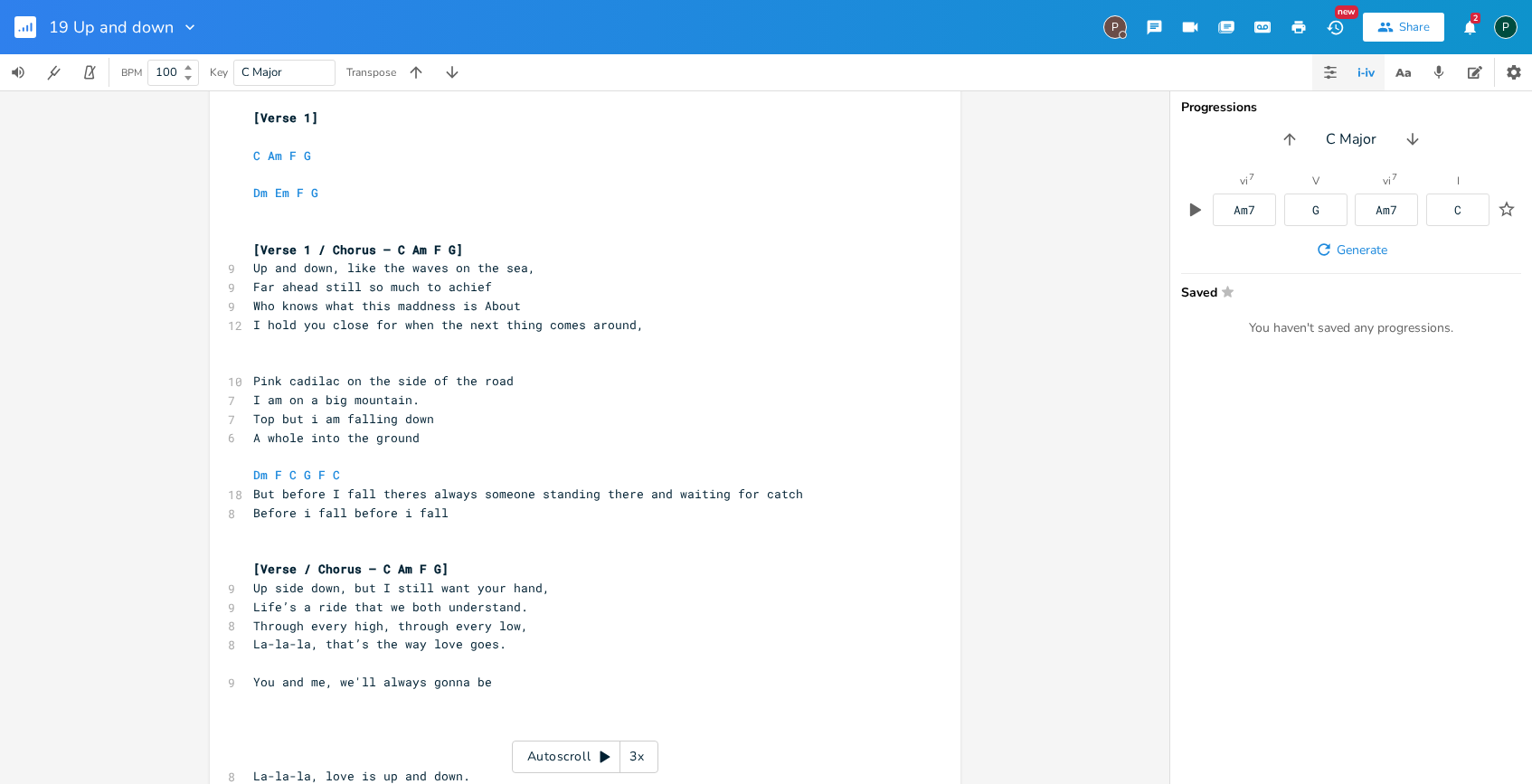
click at [1335, 77] on icon "button" at bounding box center [1329, 77] width 12 height 1
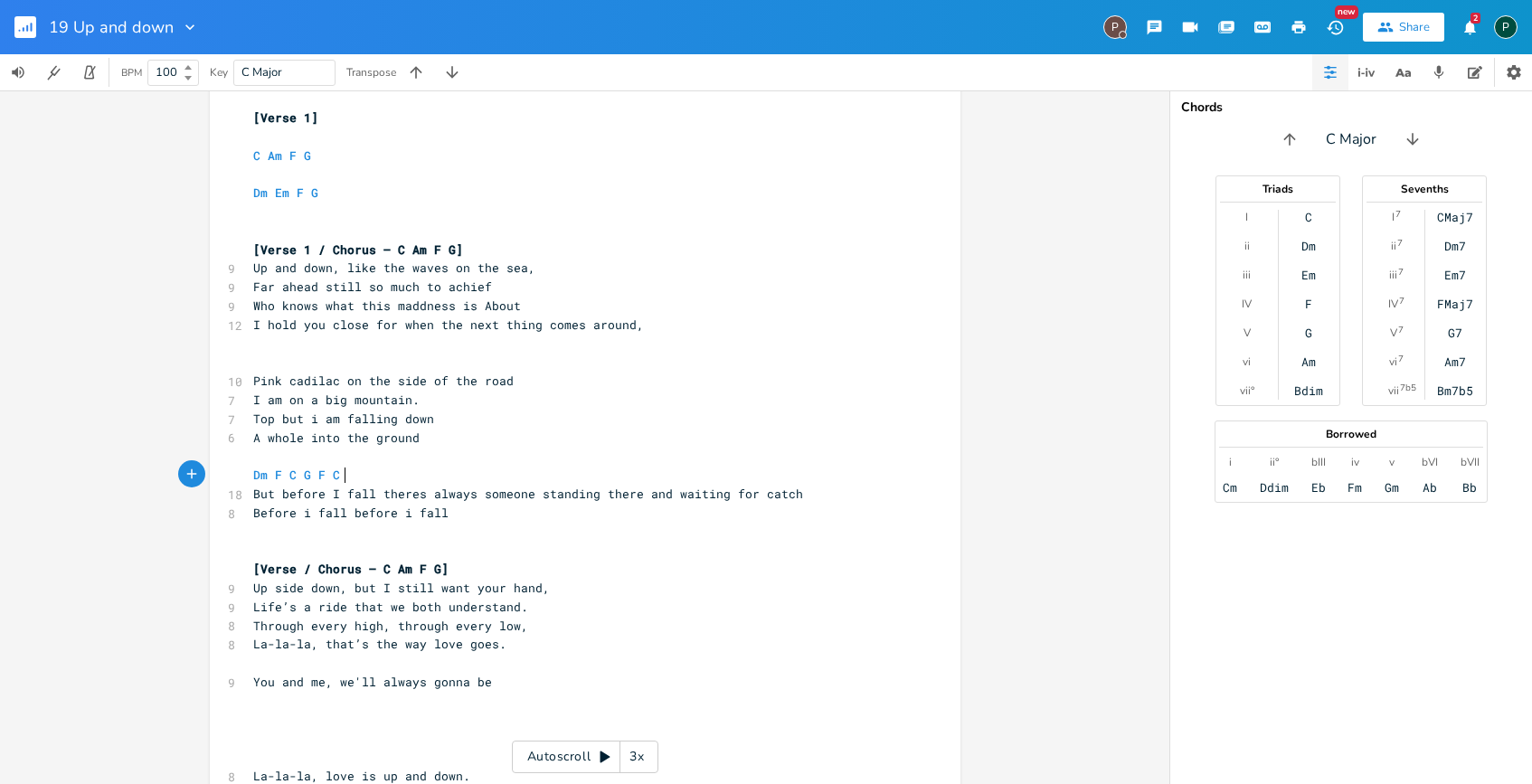
click at [348, 474] on pre "Dm F C G F C" at bounding box center [576, 475] width 654 height 19
type textarea "F"
click at [308, 475] on span "Dm F C G F C F" at bounding box center [307, 474] width 108 height 16
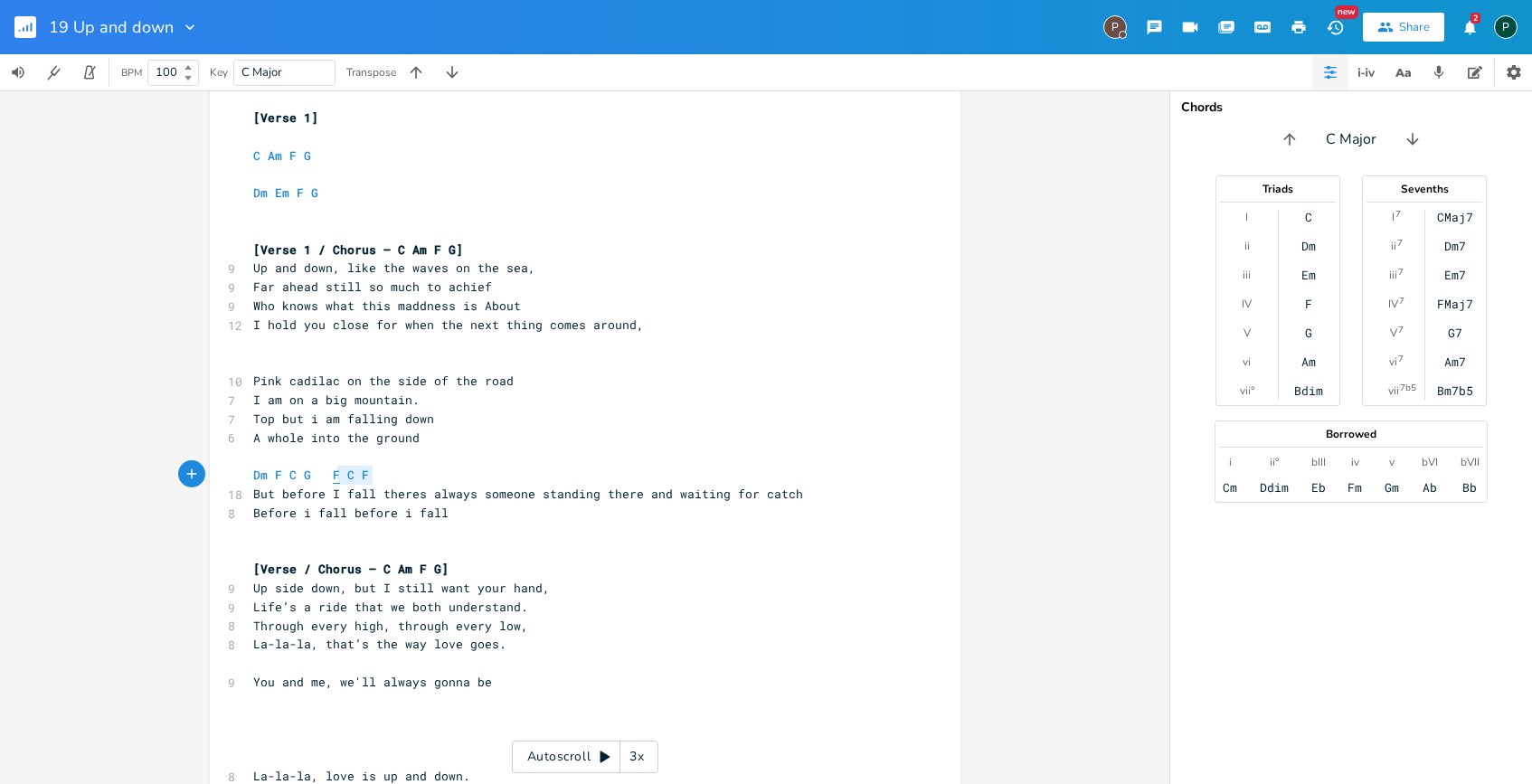
type textarea "F C F"
drag, startPoint x: 372, startPoint y: 473, endPoint x: 327, endPoint y: 470, distance: 45.1
click at [327, 470] on pre "Dm F C G F C F" at bounding box center [576, 475] width 654 height 19
click at [811, 497] on pre "But before I fall theres always someone standing there and waiting for catch" at bounding box center [576, 494] width 654 height 19
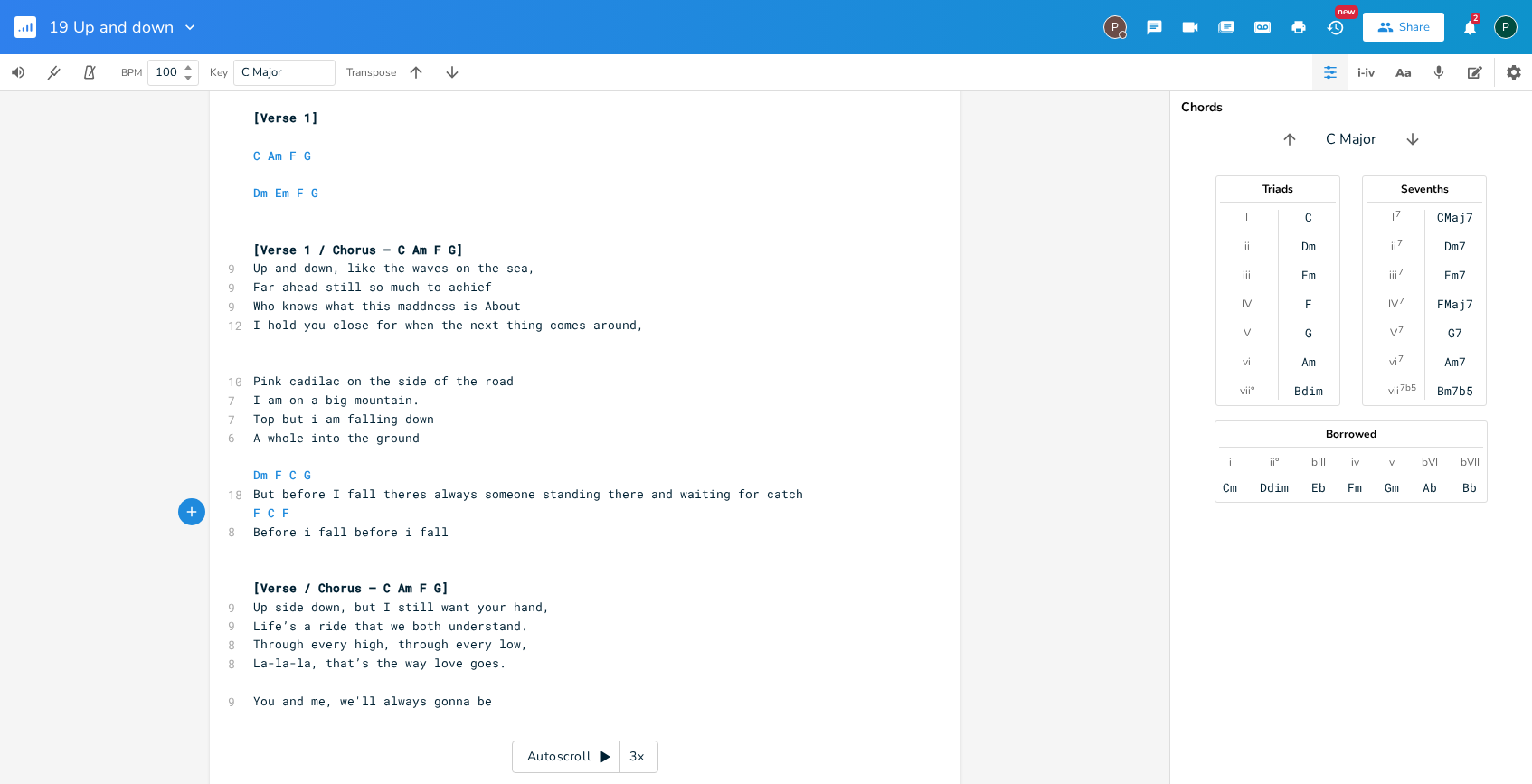
scroll to position [0, 7]
type textarea "AB"
type textarea "b Bb"
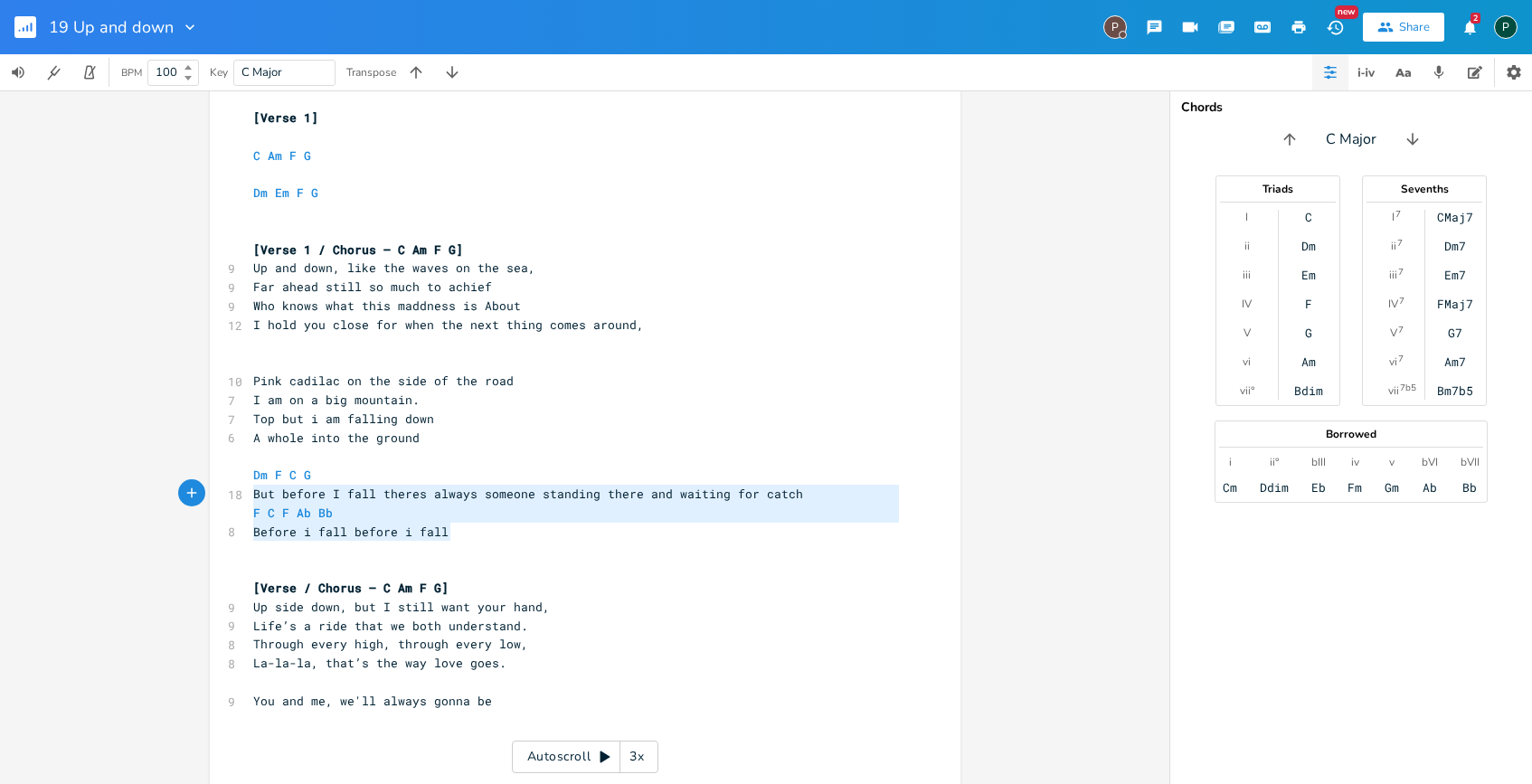
type textarea "Dm F C G But before I fall theres always someone standing there and waiting for…"
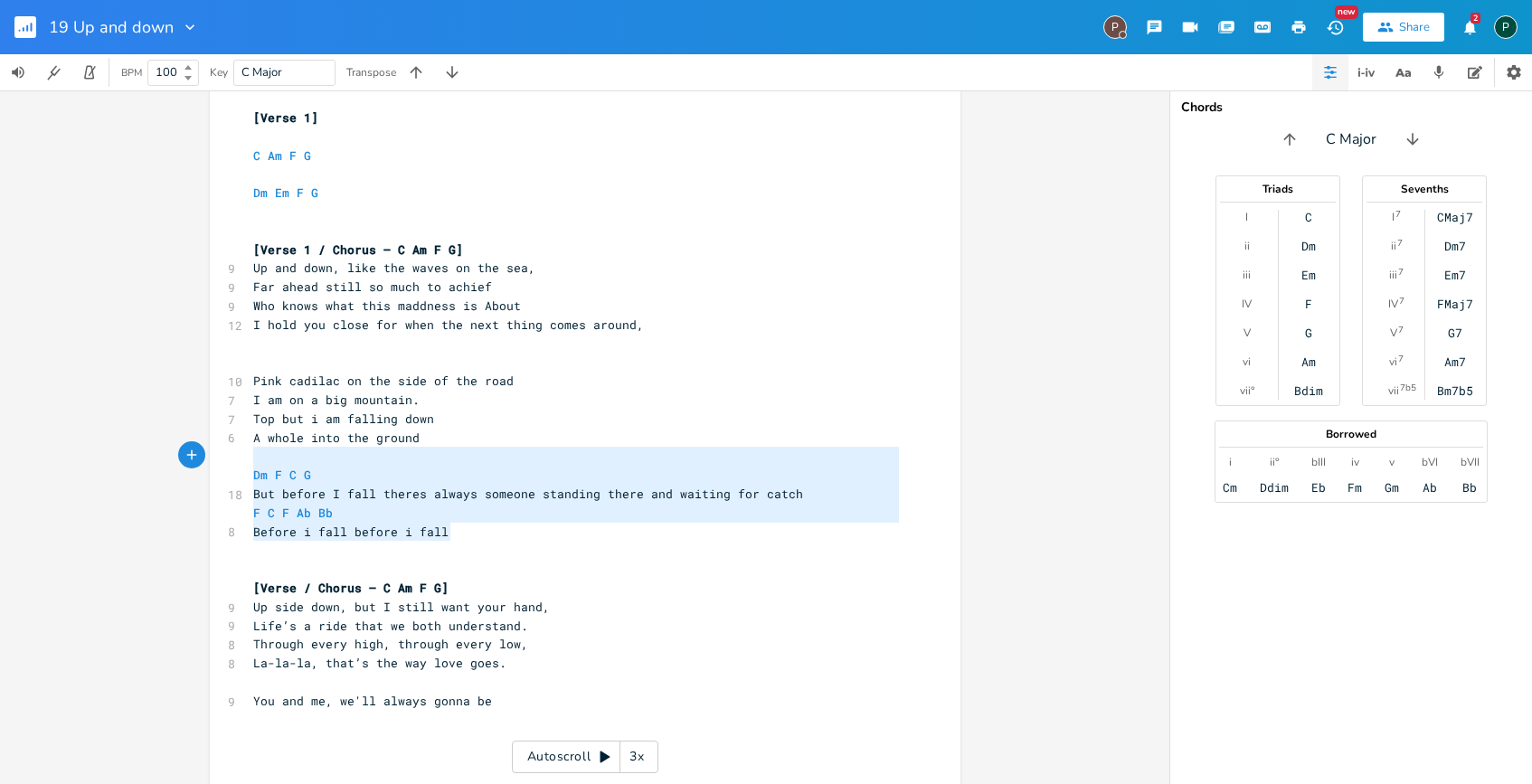
drag, startPoint x: 493, startPoint y: 539, endPoint x: 149, endPoint y: 466, distance: 351.7
click at [149, 466] on div "Dm F C G But before I fall theres always someone standing there and waiting for…" at bounding box center [584, 437] width 1170 height 693
click at [249, 455] on pre "​" at bounding box center [576, 456] width 654 height 19
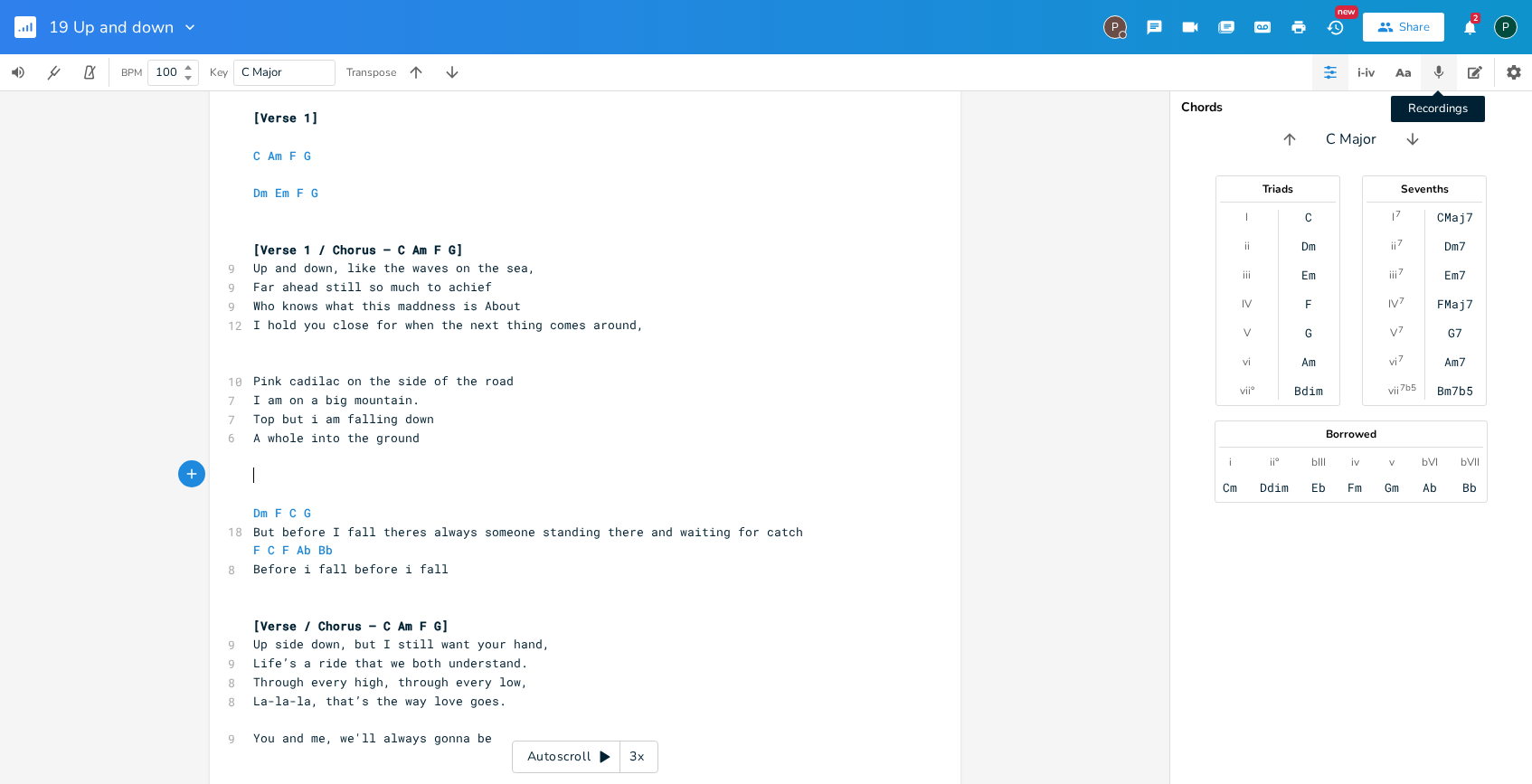
click at [1439, 79] on icon "button" at bounding box center [1439, 72] width 16 height 16
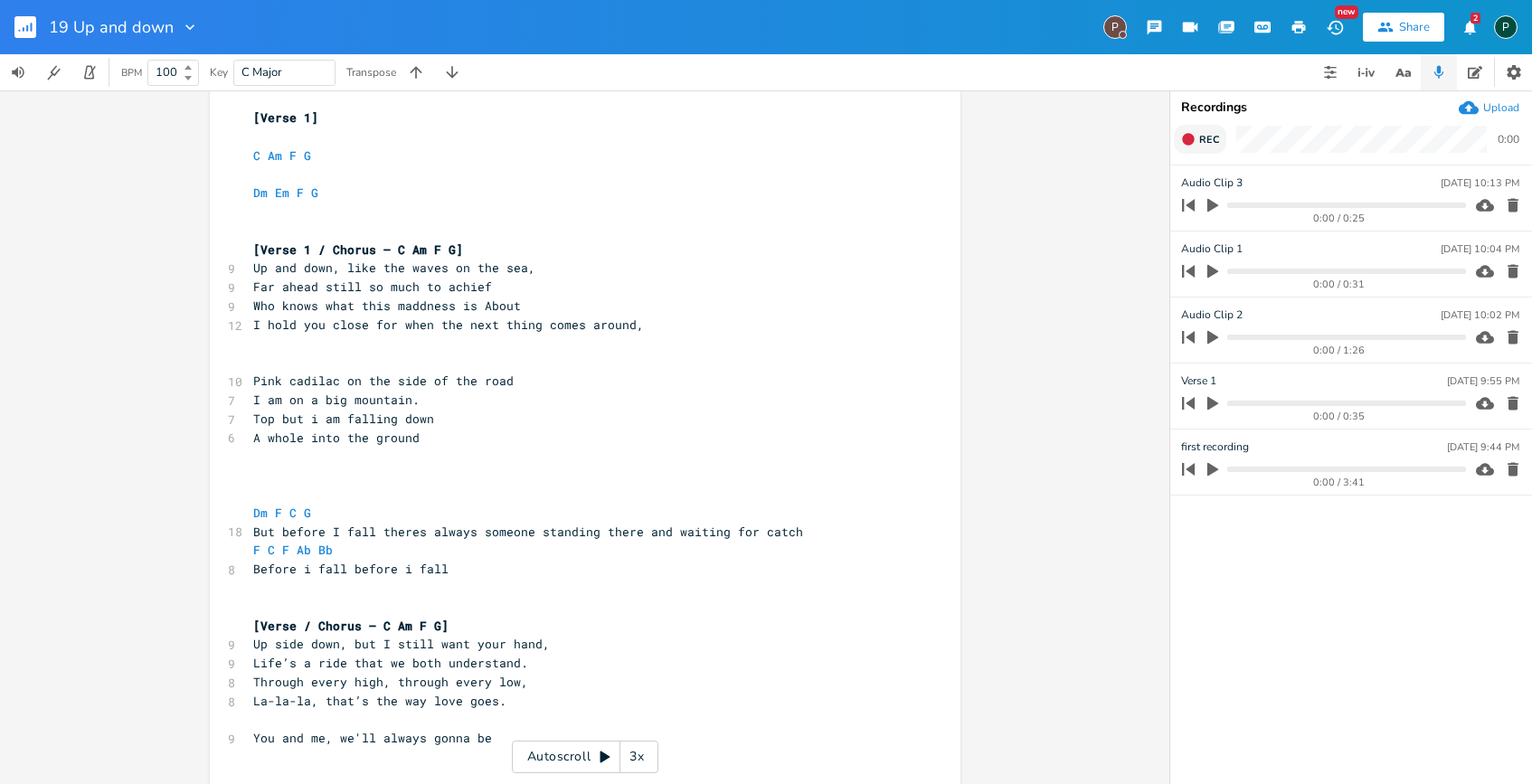
click at [1192, 145] on icon "button" at bounding box center [1188, 139] width 15 height 15
click at [1506, 204] on icon "button" at bounding box center [1512, 204] width 18 height 18
click at [1195, 142] on icon "button" at bounding box center [1188, 139] width 15 height 15
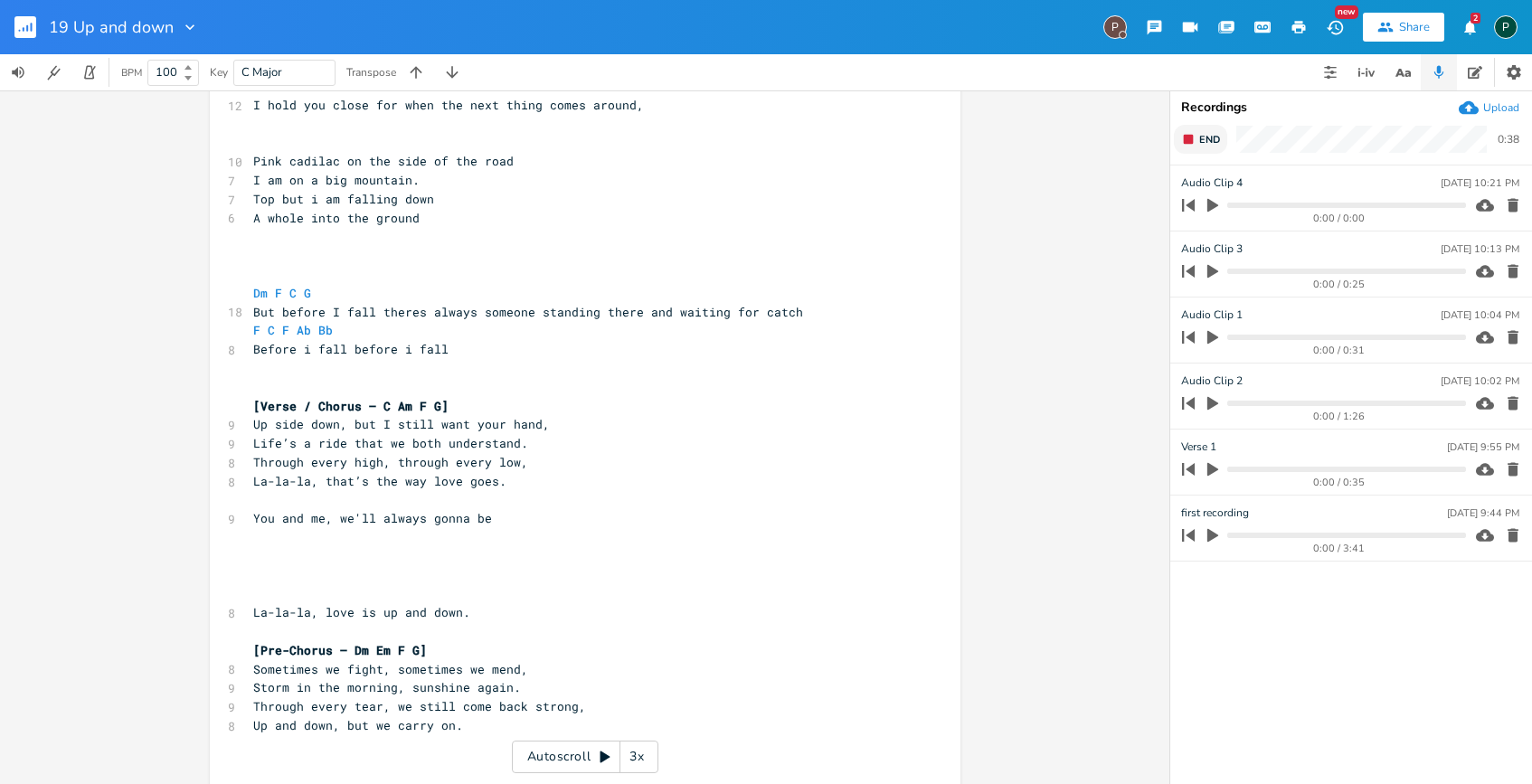
scroll to position [0, 0]
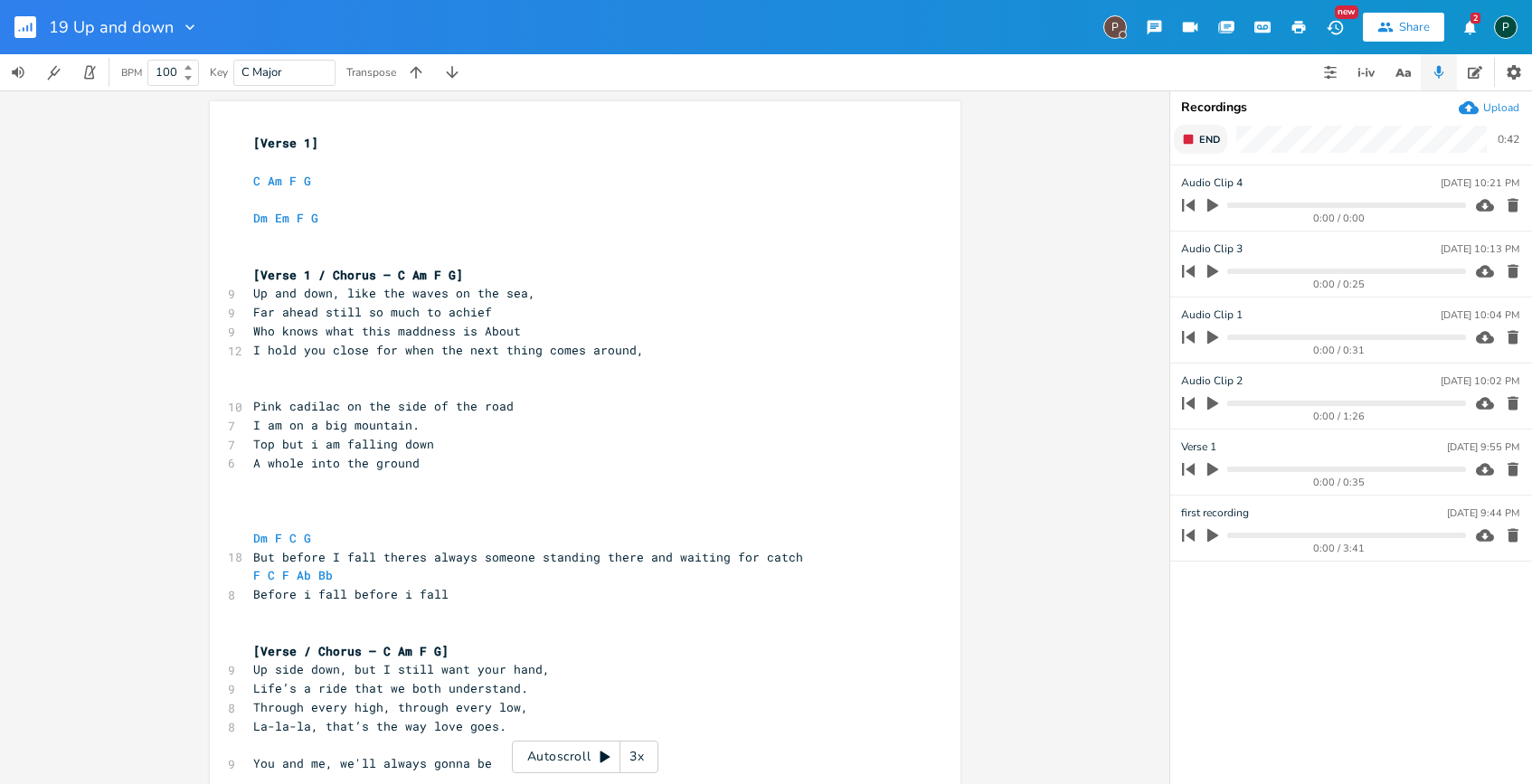
click at [1205, 138] on span "End" at bounding box center [1210, 139] width 21 height 14
click at [1511, 208] on icon "button" at bounding box center [1513, 205] width 11 height 14
click at [288, 574] on span "F C F Ab Bb" at bounding box center [296, 574] width 87 height 16
type textarea "catch"
drag, startPoint x: 790, startPoint y: 556, endPoint x: 750, endPoint y: 556, distance: 40.0
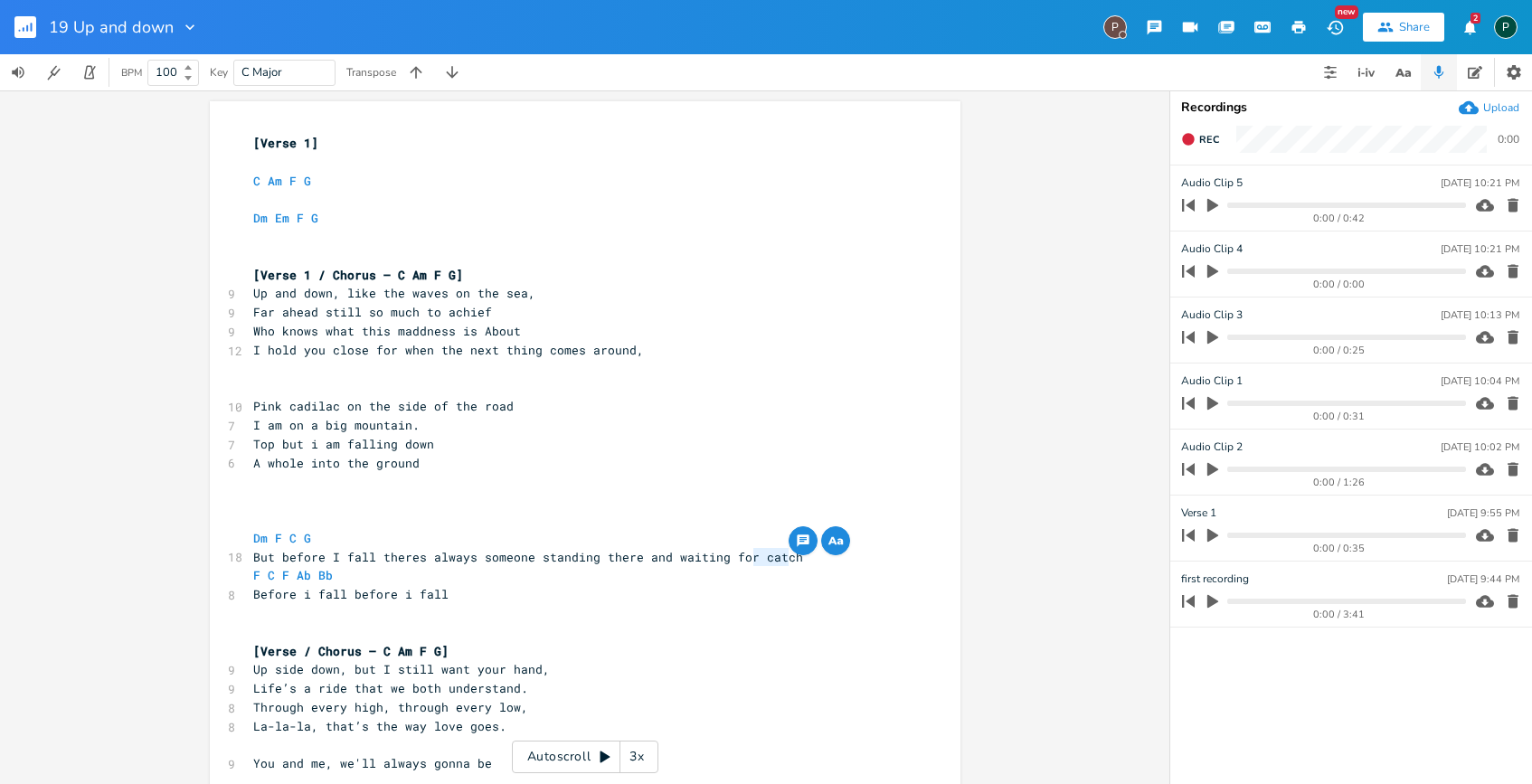
click at [750, 556] on pre "But before I fall theres always someone standing there and waiting for catch" at bounding box center [576, 557] width 654 height 19
click at [253, 588] on span "Before i fall before i fall" at bounding box center [350, 594] width 195 height 16
paste textarea
type textarea "C"
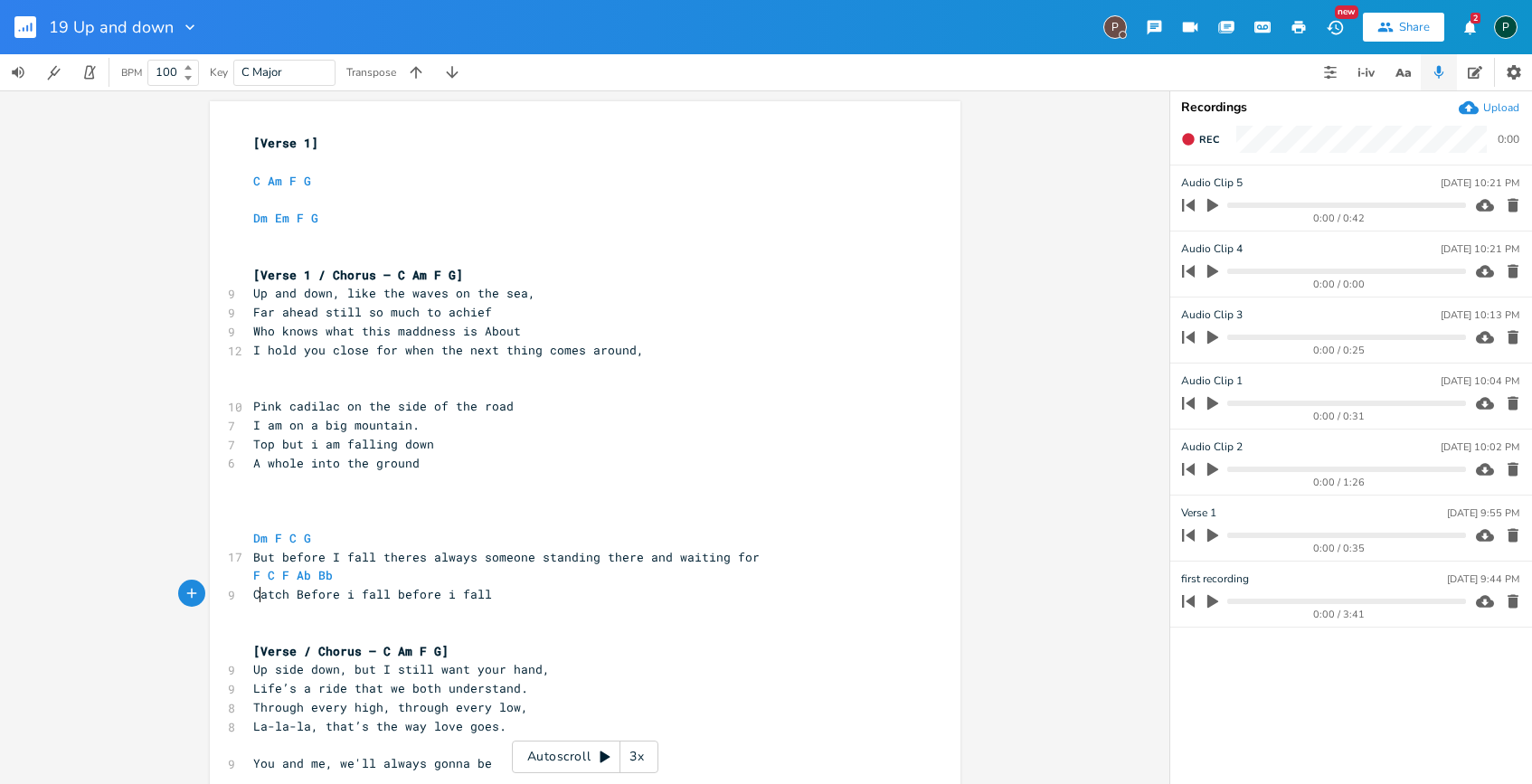
scroll to position [0, 7]
click at [284, 578] on span "F C F Ab Bb" at bounding box center [296, 574] width 87 height 16
type textarea "G"
click at [342, 577] on pre "F C G Ab Bb" at bounding box center [576, 576] width 654 height 19
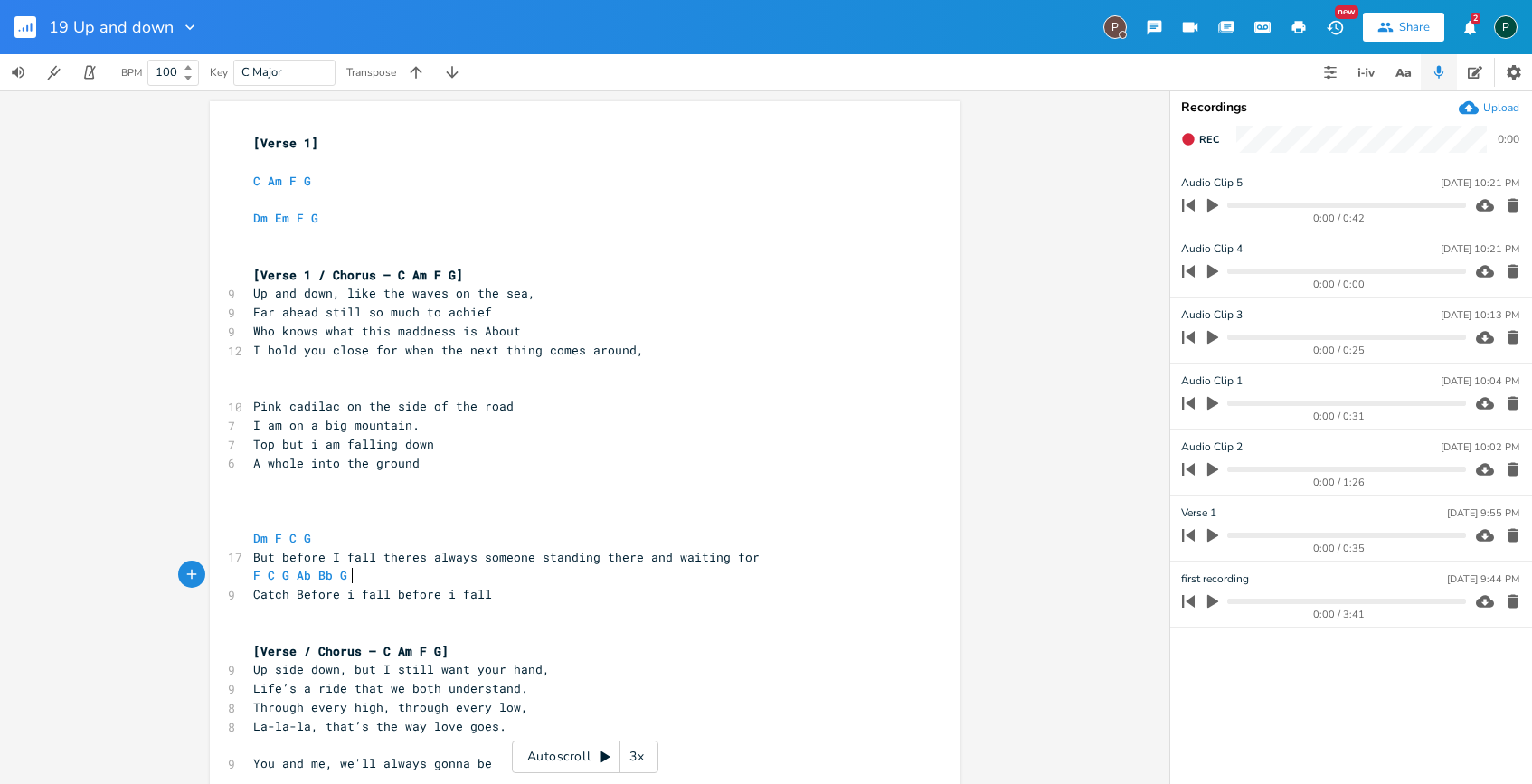
scroll to position [0, 10]
type textarea "G"
click at [1187, 140] on icon "button" at bounding box center [1188, 138] width 12 height 12
click at [1187, 140] on rect "button" at bounding box center [1188, 139] width 10 height 10
click at [1509, 199] on icon "button" at bounding box center [1513, 205] width 11 height 14
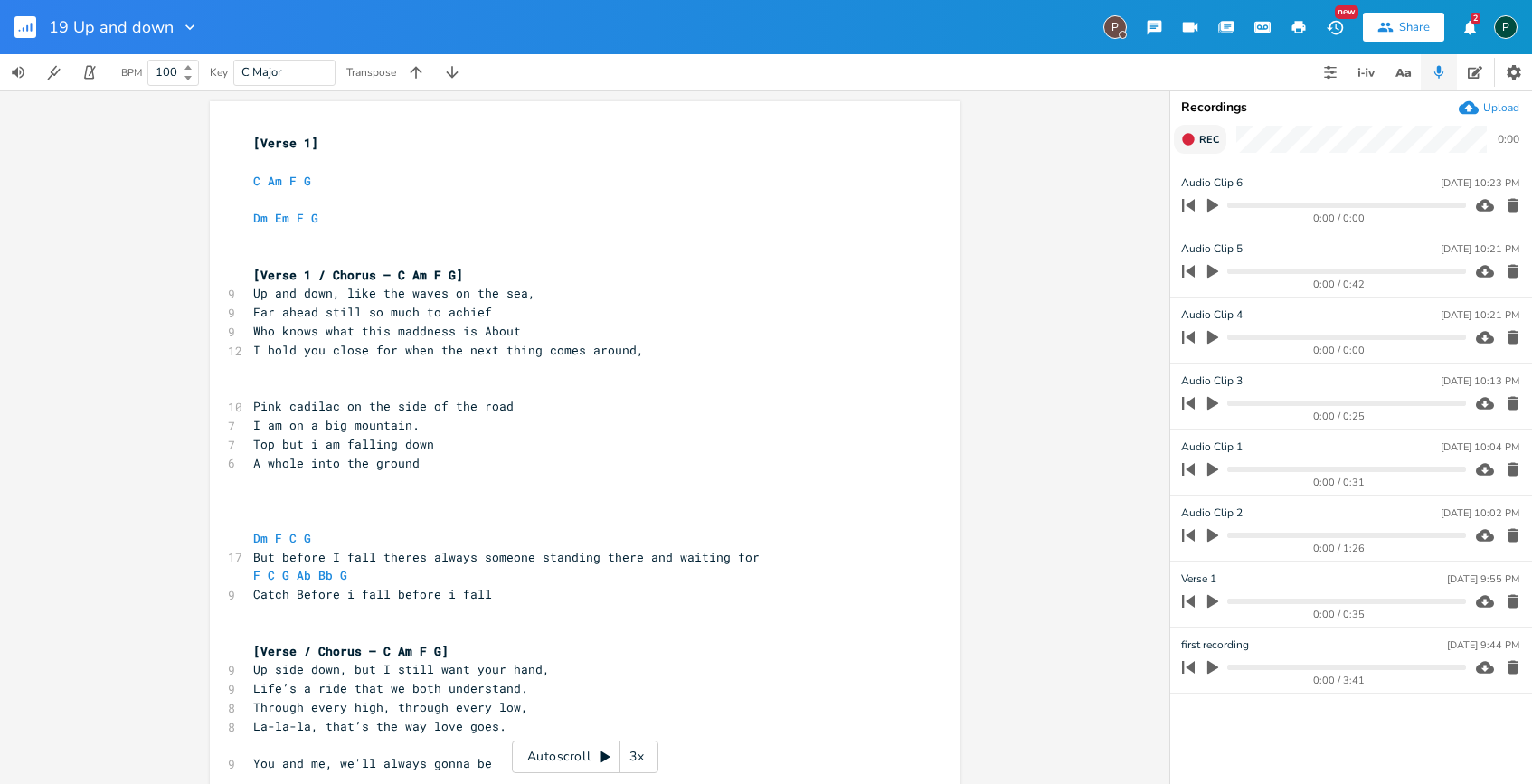
click at [1200, 141] on span "Rec" at bounding box center [1209, 139] width 20 height 14
click at [1200, 141] on span "End" at bounding box center [1210, 139] width 21 height 14
click at [1511, 211] on icon "button" at bounding box center [1513, 205] width 11 height 14
click at [1509, 198] on icon "button" at bounding box center [1512, 204] width 18 height 18
click at [1201, 137] on span "Rec" at bounding box center [1209, 139] width 20 height 14
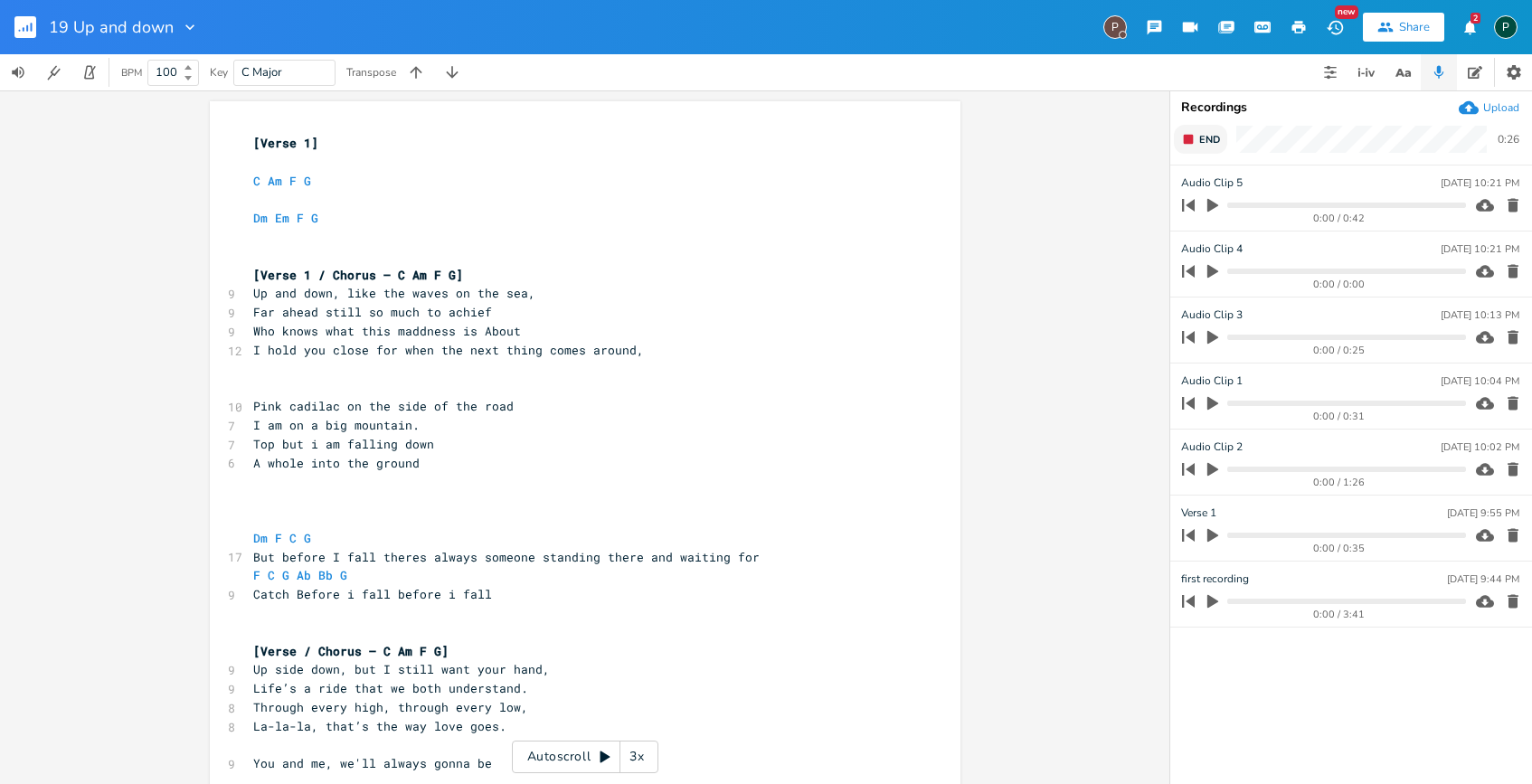
click at [1201, 137] on span "End" at bounding box center [1210, 139] width 21 height 14
drag, startPoint x: 1201, startPoint y: 137, endPoint x: 1201, endPoint y: 172, distance: 35.0
click at [1201, 172] on div "Recordings Upload Rec 0:00 Audio Clip [DATE] 10:24 PM 0:00 / 0:27 Audio Clip [D…" at bounding box center [1352, 437] width 362 height 693
click at [1202, 145] on span "Rec" at bounding box center [1209, 139] width 20 height 14
click at [1197, 143] on button "End" at bounding box center [1201, 139] width 53 height 29
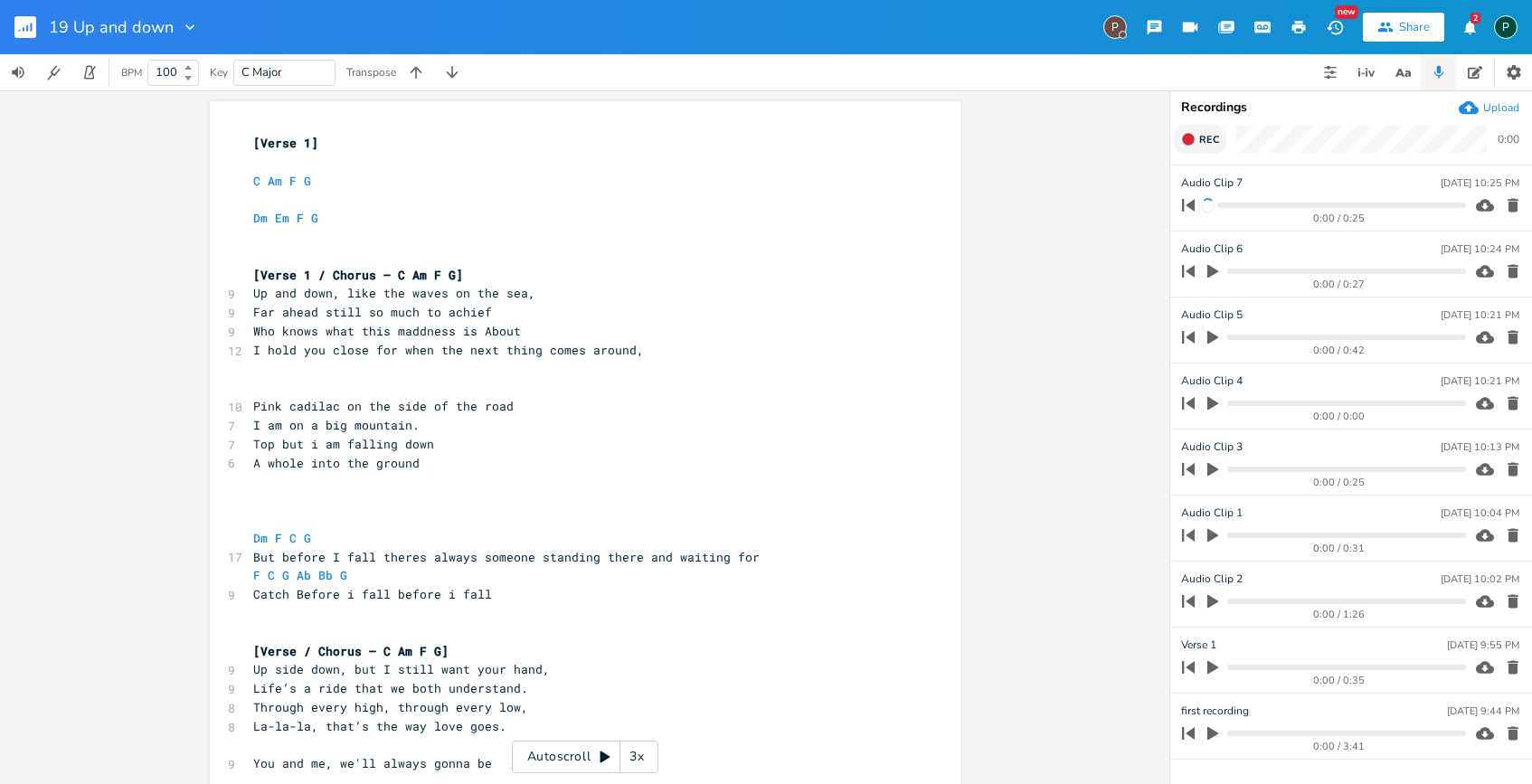
click at [1205, 140] on span "Rec" at bounding box center [1209, 139] width 20 height 14
click at [1205, 140] on span "End" at bounding box center [1210, 139] width 21 height 14
click at [1508, 271] on icon "button" at bounding box center [1513, 272] width 11 height 14
click at [1512, 270] on icon "button" at bounding box center [1513, 272] width 11 height 14
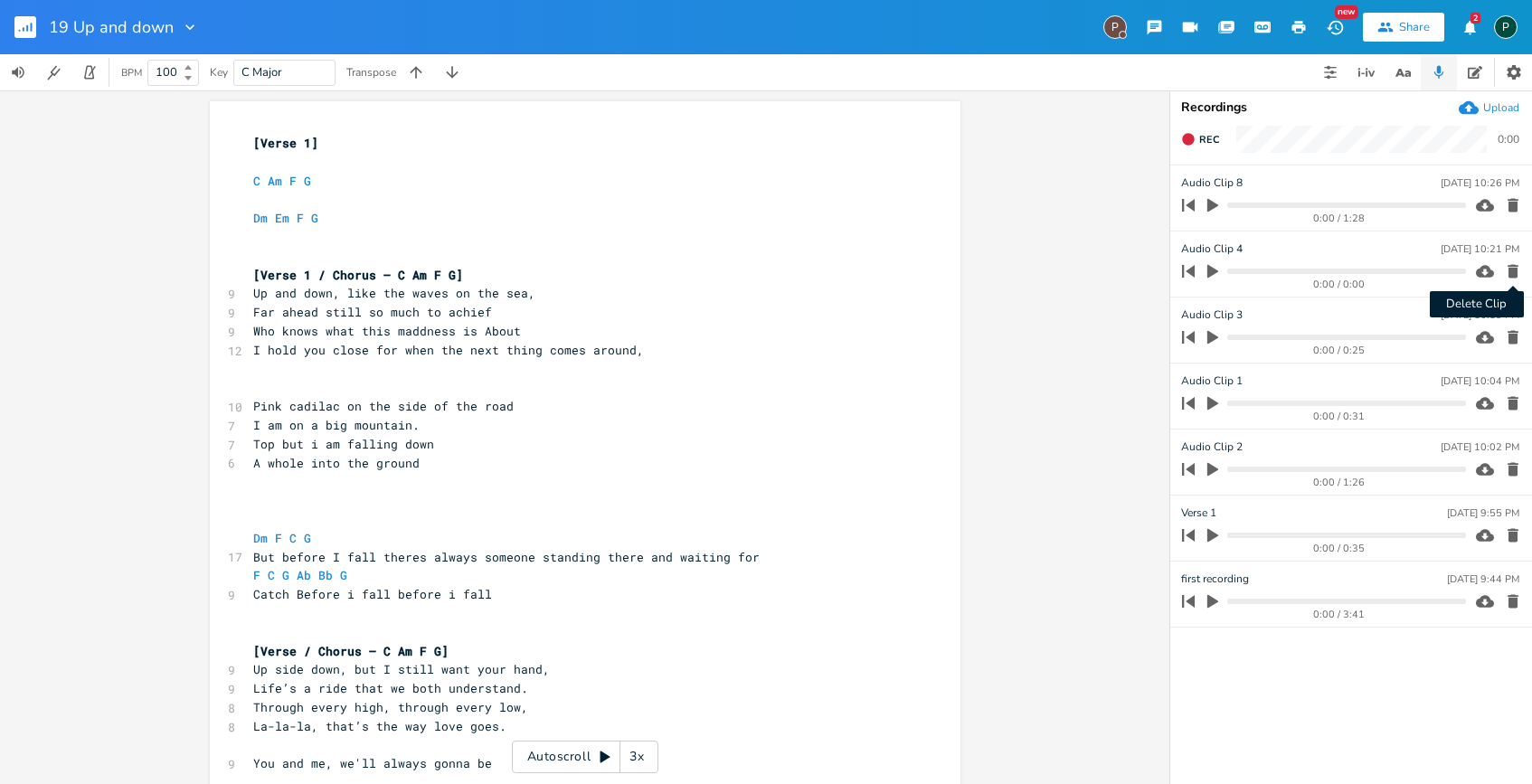
click at [1515, 274] on icon "button" at bounding box center [1513, 272] width 11 height 14
click at [1510, 276] on icon "button" at bounding box center [1513, 272] width 11 height 14
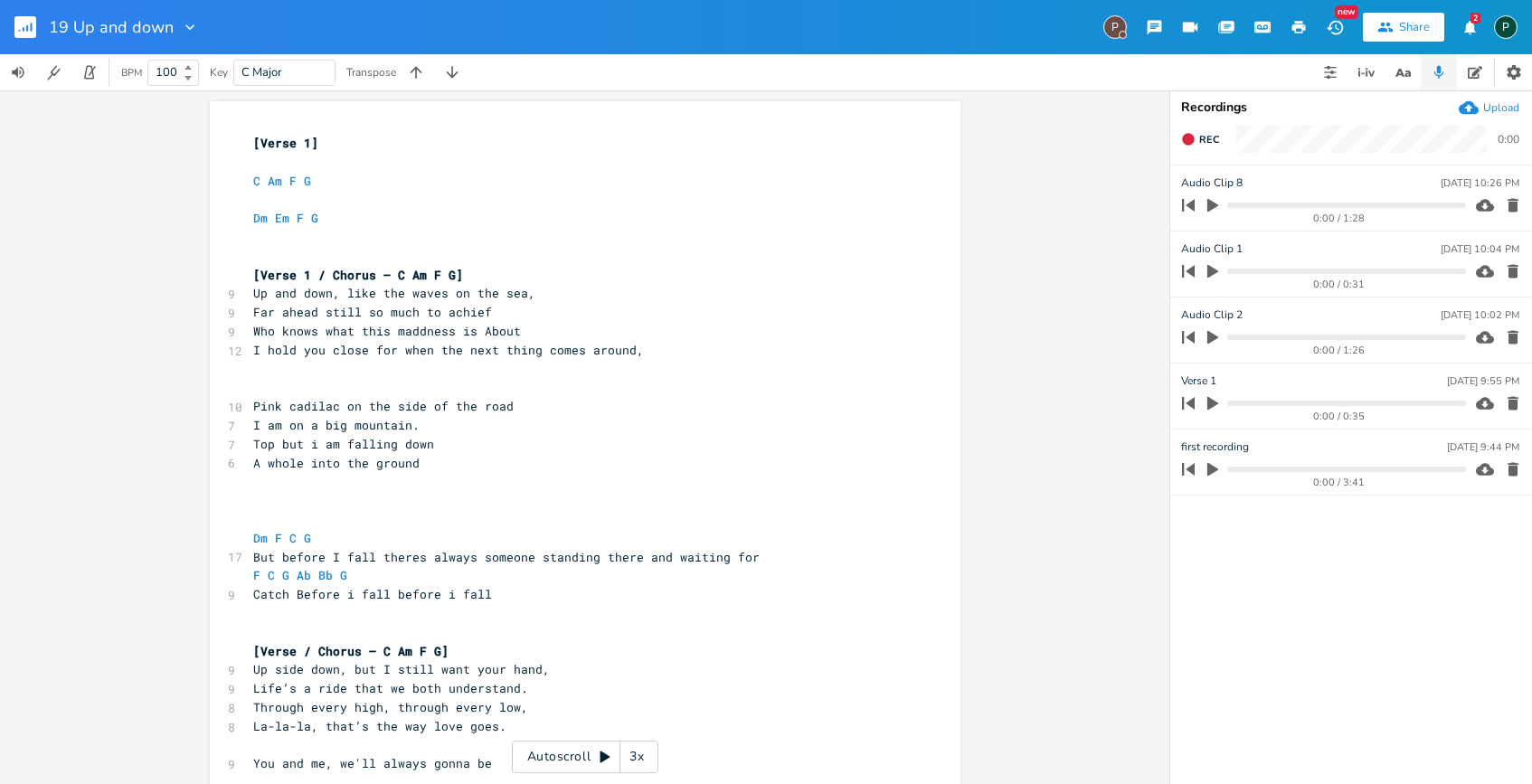
click at [1510, 276] on icon "button" at bounding box center [1513, 272] width 11 height 14
click at [1215, 265] on icon "button" at bounding box center [1213, 271] width 16 height 16
click at [1260, 272] on progress at bounding box center [1346, 272] width 238 height 6
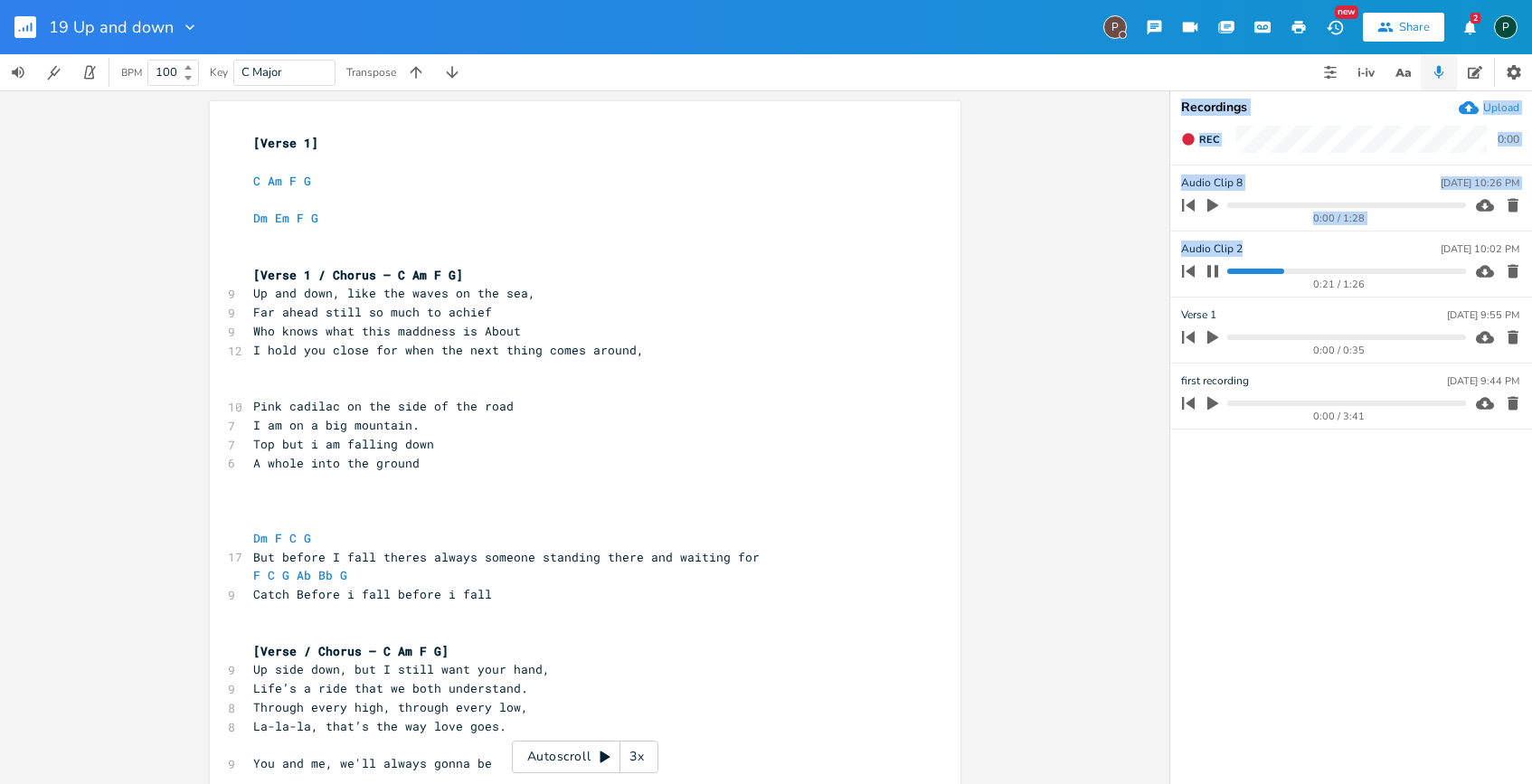
drag, startPoint x: 1246, startPoint y: 246, endPoint x: 1158, endPoint y: 246, distance: 88.0
click at [1158, 246] on div "G x [Verse 1] ​ C Am F G ​ Dm Em F G ​ ​ [Verse 1 / Chorus – C Am F G] 9 Up and…" at bounding box center [766, 437] width 1532 height 693
click at [1158, 246] on div "G x [Verse 1] ​ C Am F G ​ Dm Em F G ​ ​ [Verse 1 / Chorus – C Am F G] 9 Up and…" at bounding box center [584, 437] width 1170 height 693
drag, startPoint x: 1244, startPoint y: 245, endPoint x: 1181, endPoint y: 245, distance: 63.0
type input "Verse 2"
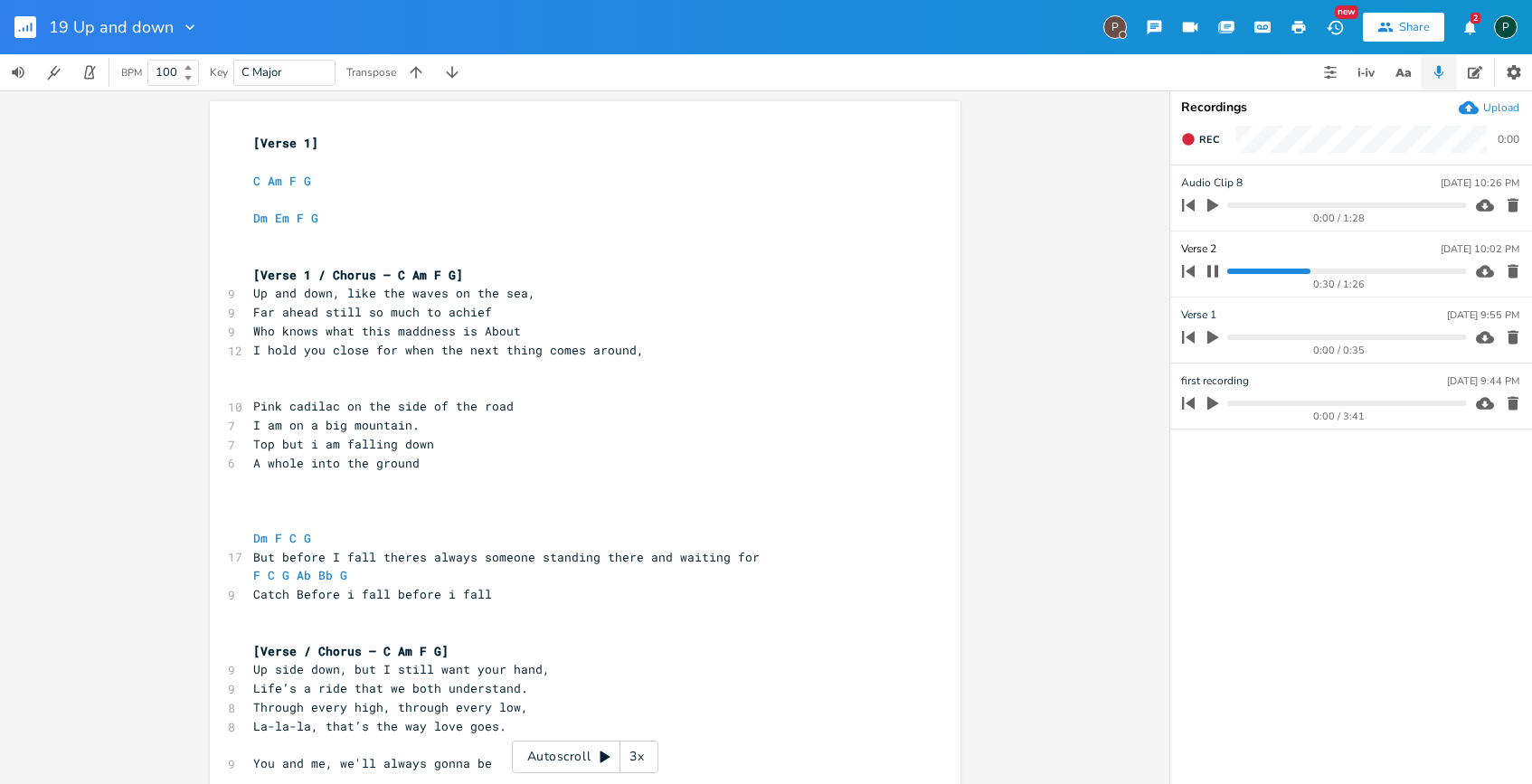
scroll to position [0, 11]
click at [415, 463] on span "A whole into the ground" at bounding box center [336, 462] width 166 height 16
type textarea "From the sk"
type textarea "ky"
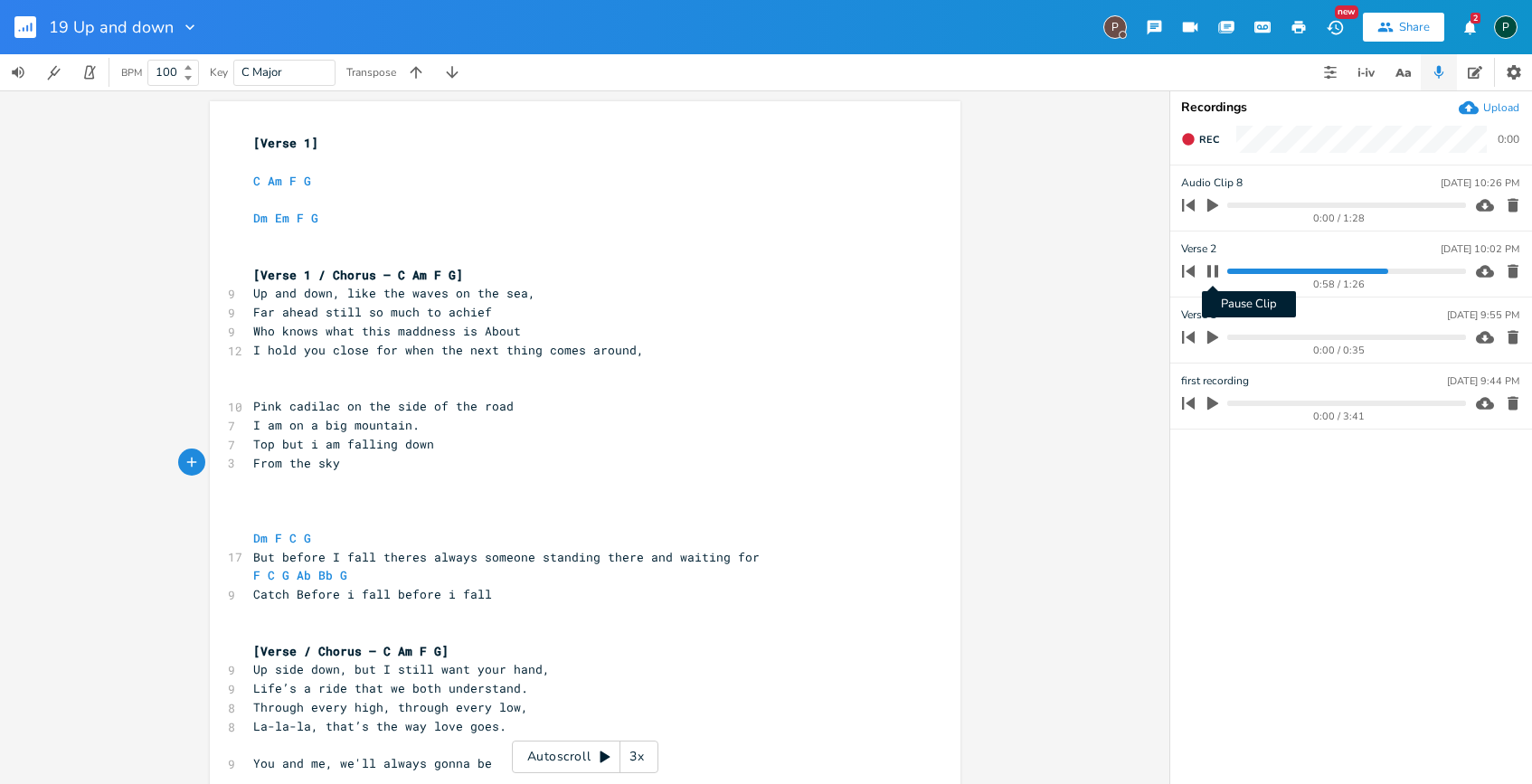
click at [1214, 275] on icon "button" at bounding box center [1214, 272] width 15 height 15
click at [1200, 133] on span "Rec" at bounding box center [1209, 139] width 20 height 14
click at [1200, 133] on span "End" at bounding box center [1210, 139] width 21 height 14
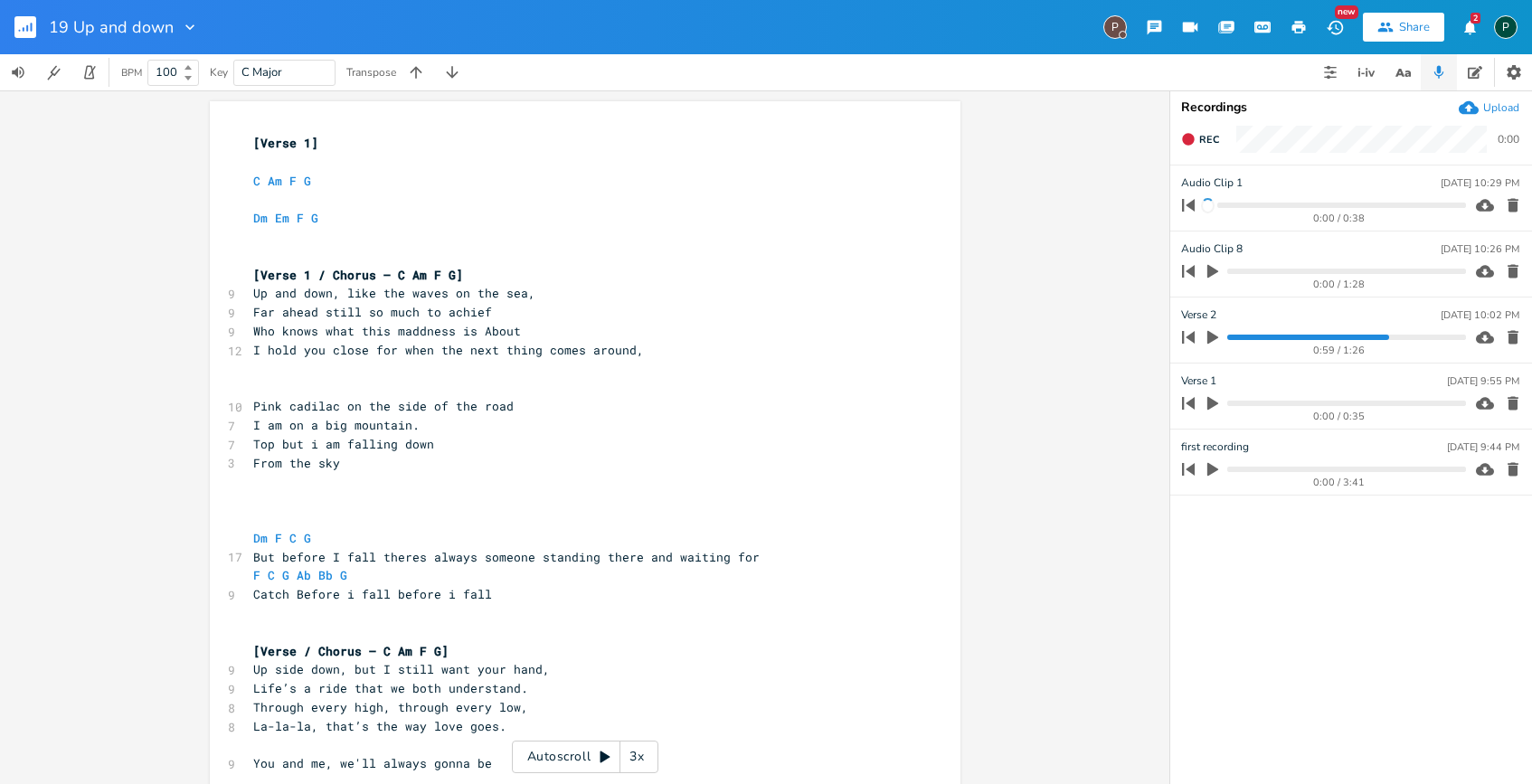
click at [1510, 273] on icon "button" at bounding box center [1513, 272] width 11 height 14
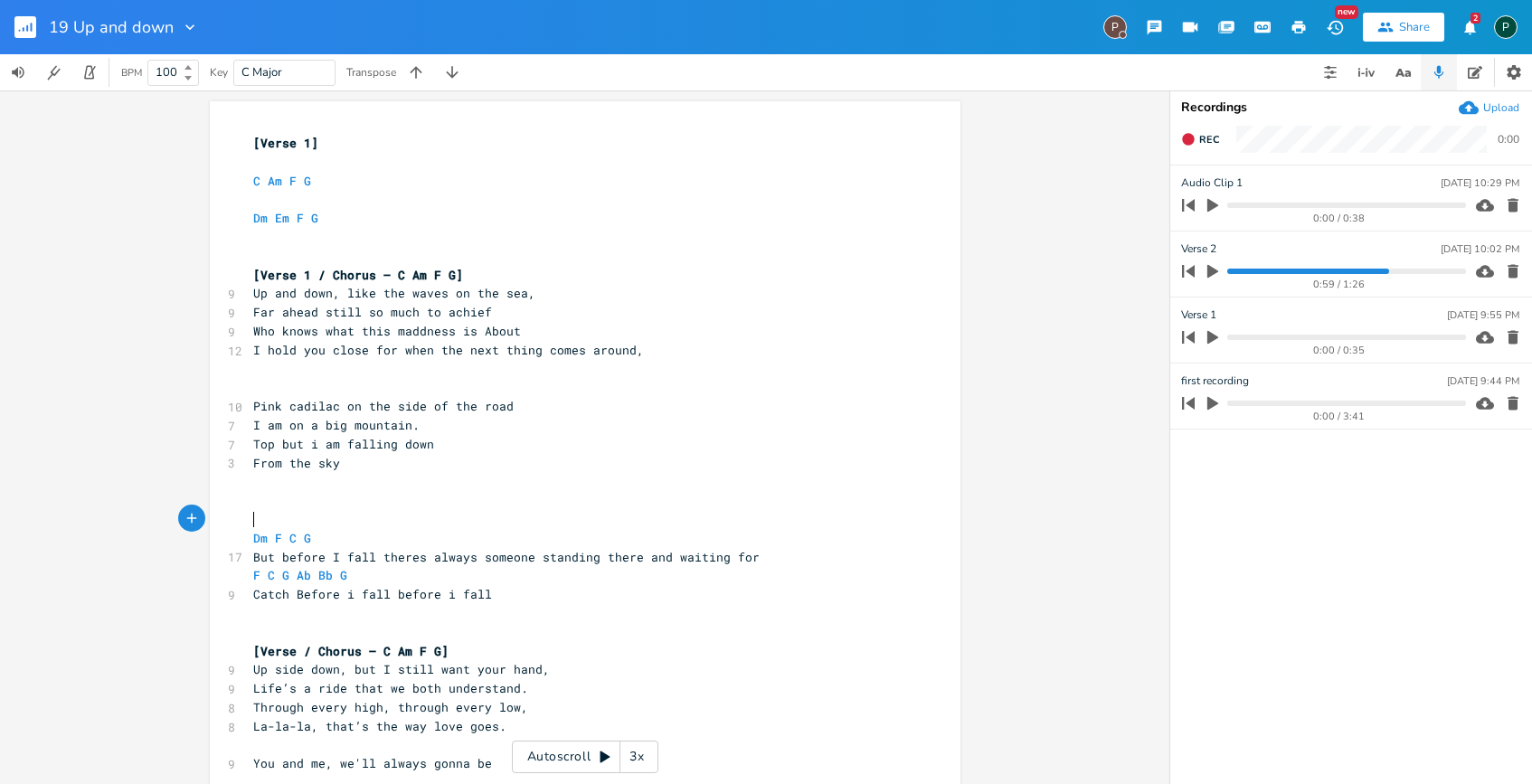
click at [253, 520] on span "​" at bounding box center [253, 518] width 0 height 16
type textarea "[ {"
type textarea "Chorus"
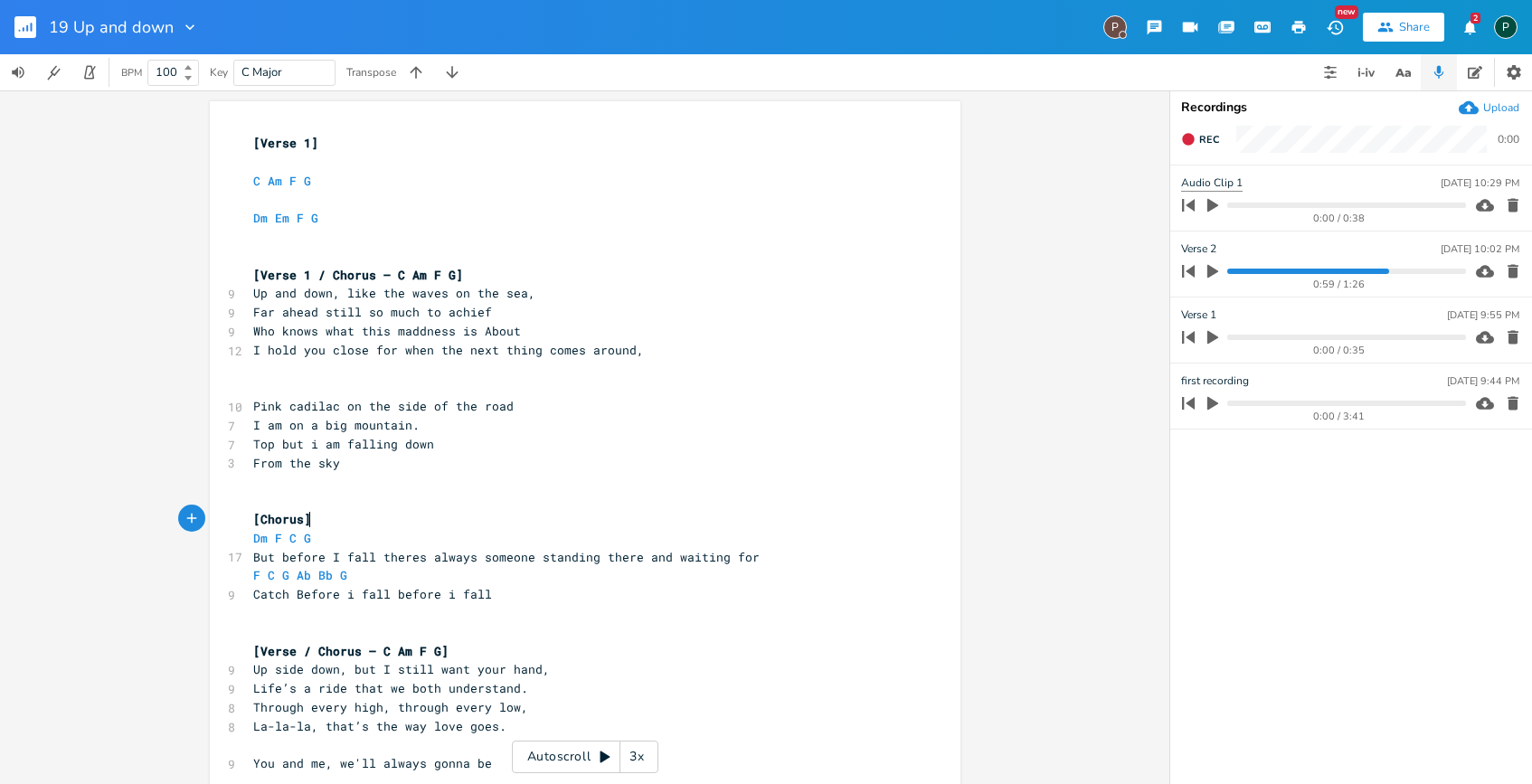
type textarea "]"
type input "Chorus"
click at [1208, 267] on icon "button" at bounding box center [1213, 272] width 11 height 14
click at [1240, 271] on progress at bounding box center [1346, 272] width 238 height 6
click at [1262, 273] on progress at bounding box center [1346, 272] width 238 height 6
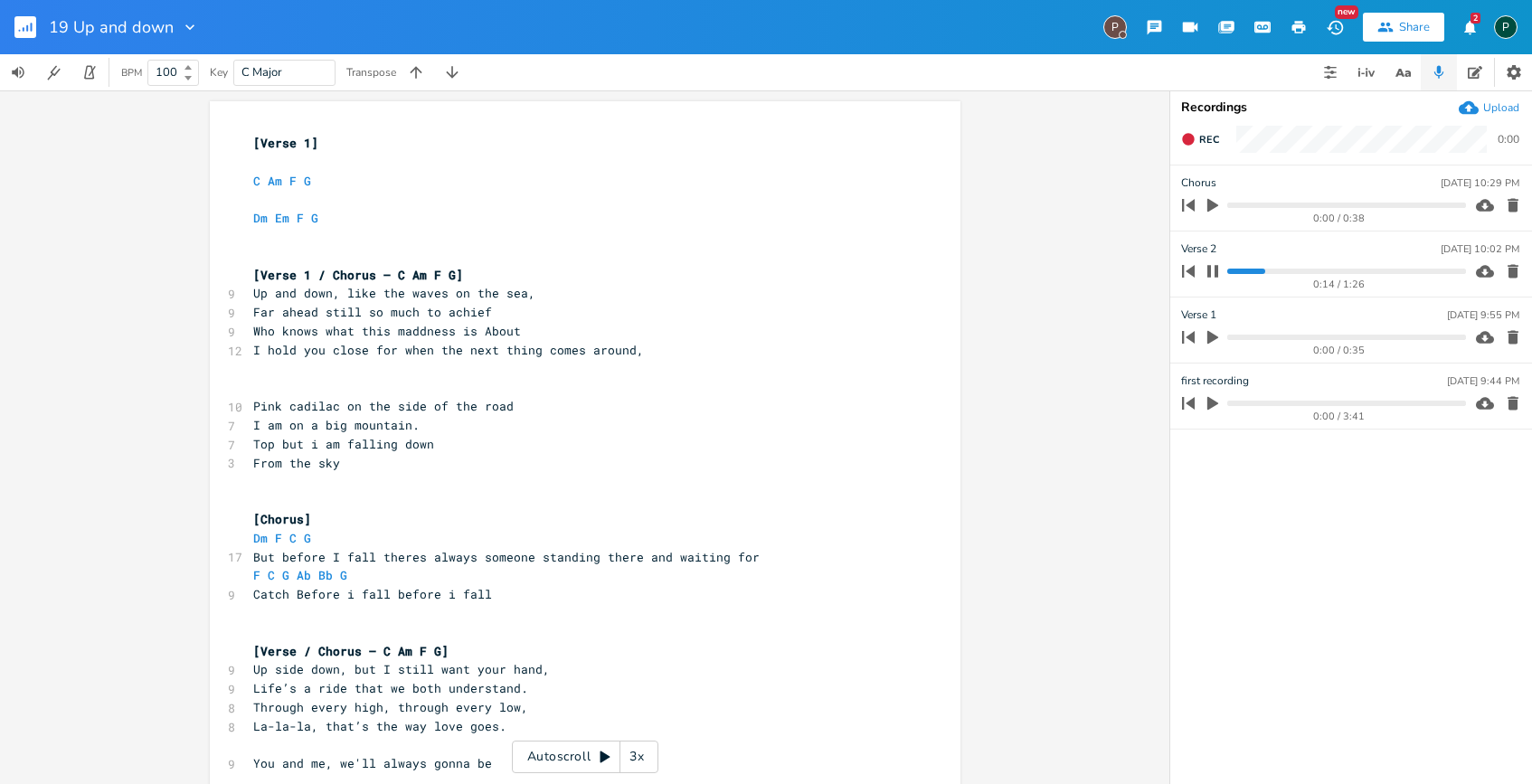
click at [1254, 273] on progress at bounding box center [1346, 272] width 238 height 6
click at [253, 424] on span "I am on a big mountain." at bounding box center [336, 425] width 166 height 16
type textarea "and"
click at [426, 446] on span "Top but i am falling down" at bounding box center [344, 443] width 181 height 16
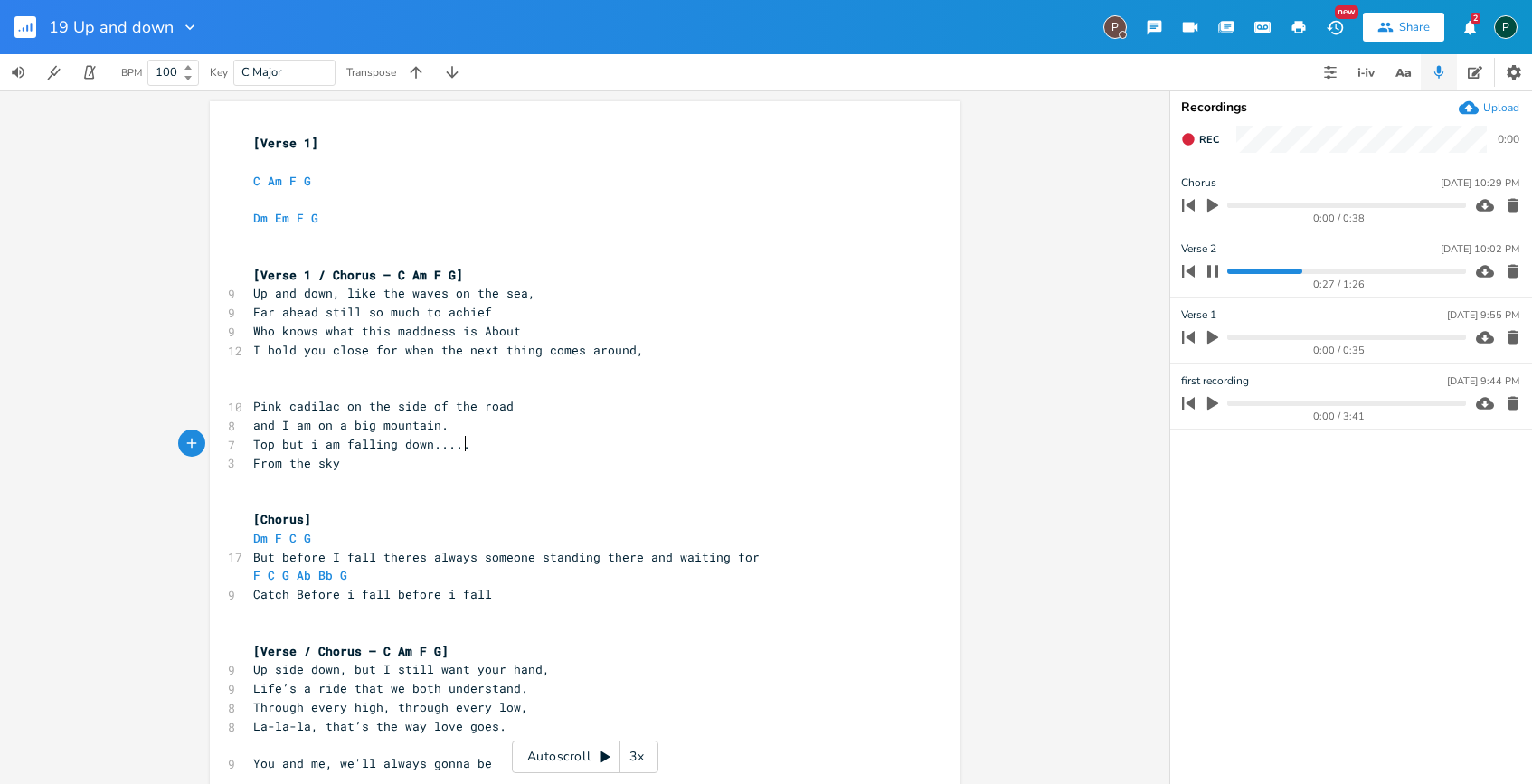
type textarea "......"
click at [253, 461] on span "From the sky" at bounding box center [296, 462] width 87 height 16
type textarea "Fallin fro"
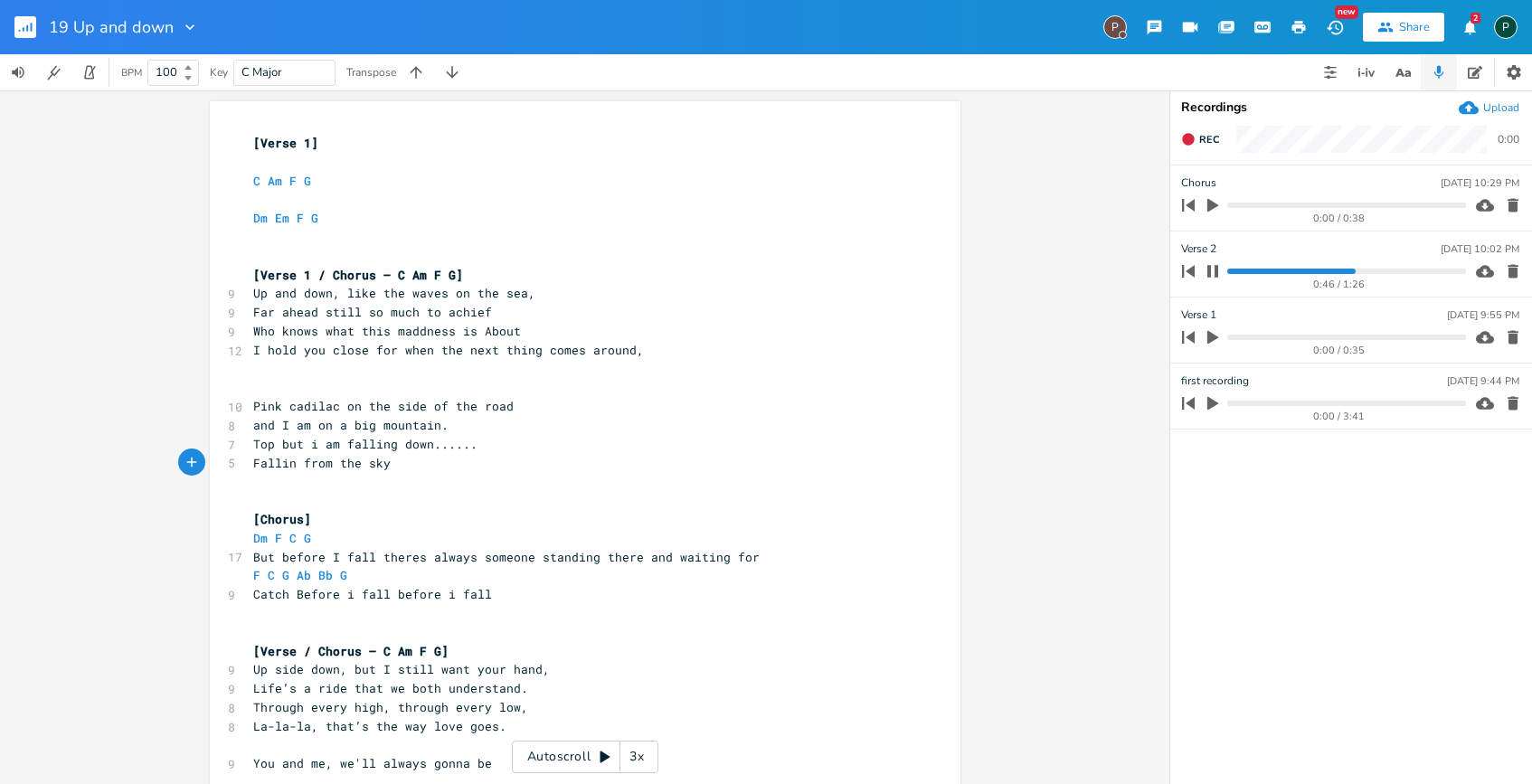
click at [346, 441] on span "Top but i am falling down......" at bounding box center [365, 443] width 224 height 16
type textarea "C"
click at [253, 467] on span "Fallin from the sky" at bounding box center [321, 462] width 137 height 16
type textarea "C"
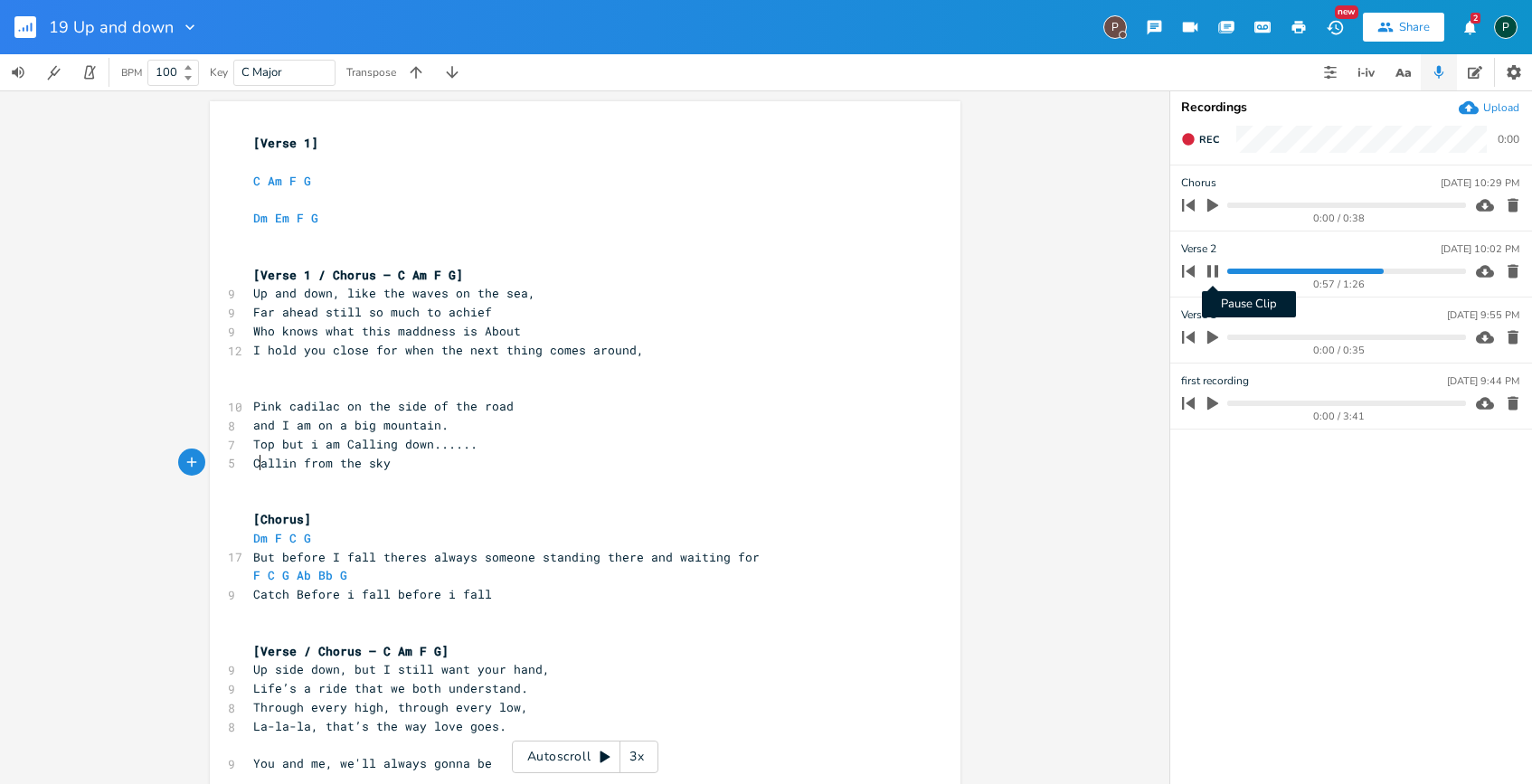
click at [1215, 268] on icon "button" at bounding box center [1213, 271] width 11 height 12
click at [1246, 266] on div "0:57 / 1:26" at bounding box center [1321, 271] width 290 height 29
click at [1257, 271] on progress at bounding box center [1346, 272] width 238 height 6
click at [1212, 270] on icon "button" at bounding box center [1213, 272] width 11 height 14
click at [1210, 270] on icon "button" at bounding box center [1213, 271] width 11 height 12
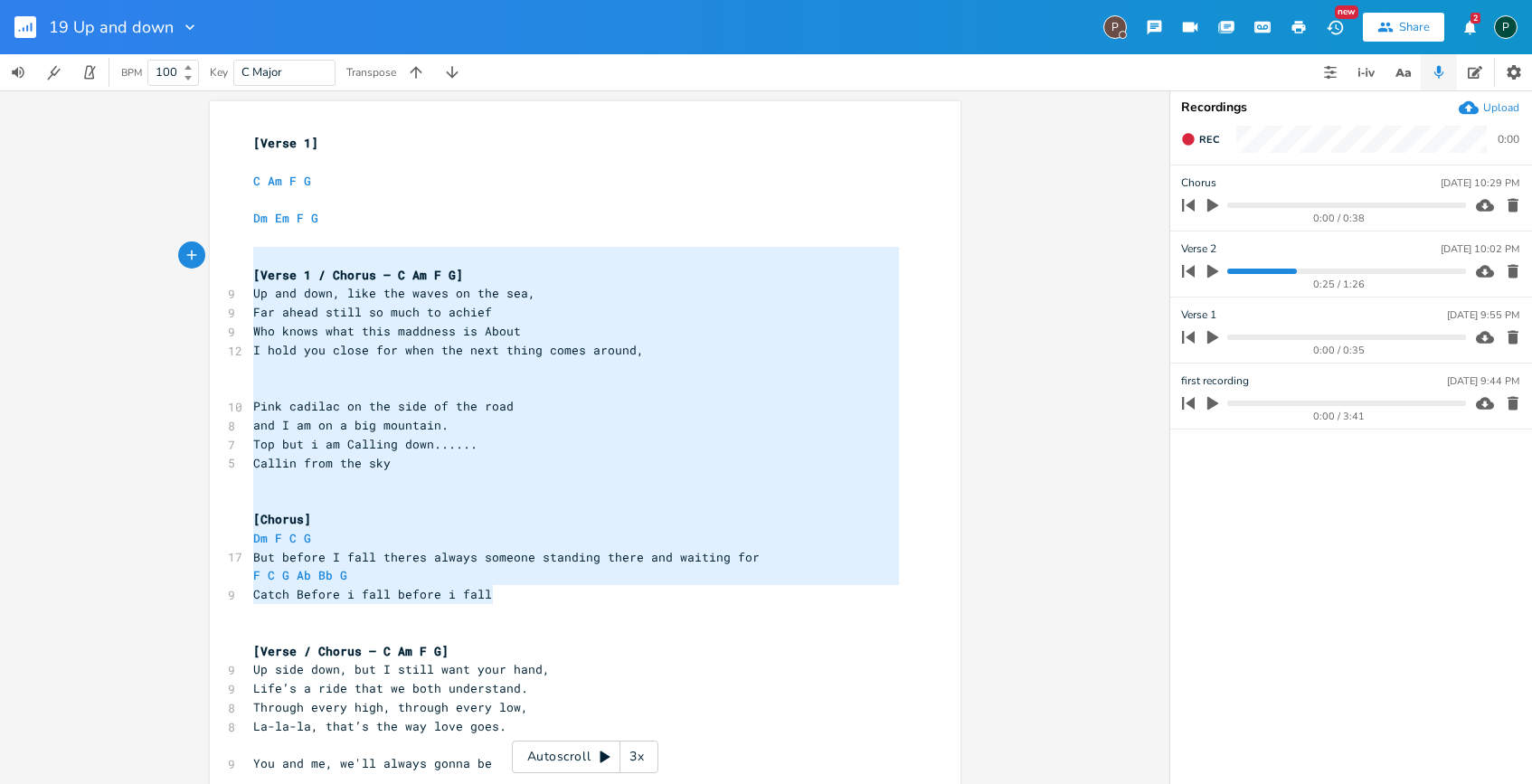
type textarea "[Verse 1 / Chorus – C Am F G] Up and down, like the waves on the sea, Far ahead…"
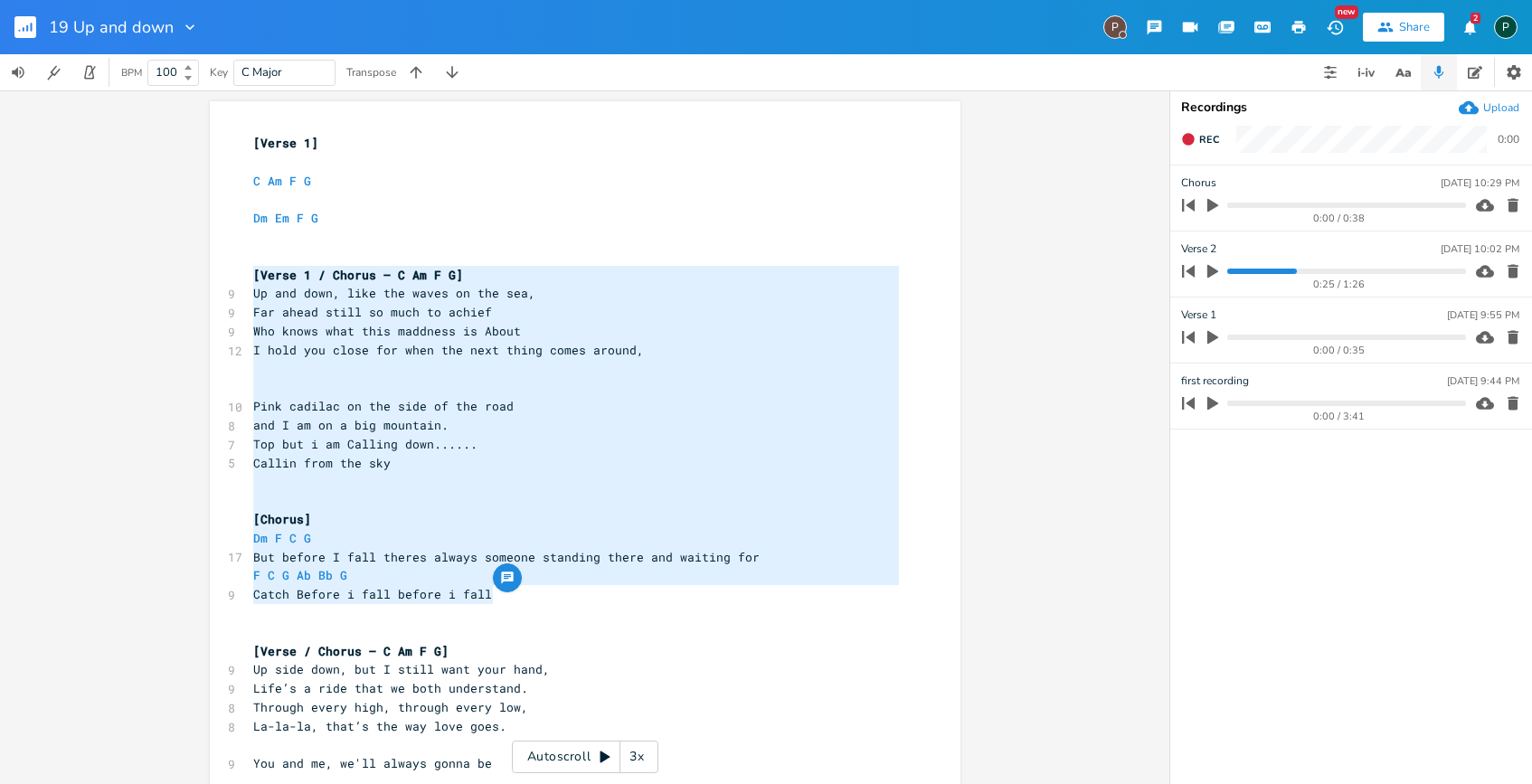
drag, startPoint x: 506, startPoint y: 595, endPoint x: 165, endPoint y: 276, distance: 466.9
click at [165, 276] on div "[Verse 1 / Chorus – C Am F G] Up and down, like the waves on the sea, Far ahead…" at bounding box center [584, 437] width 1170 height 693
click at [306, 327] on span "Who knows what this maddness is About" at bounding box center [387, 330] width 268 height 16
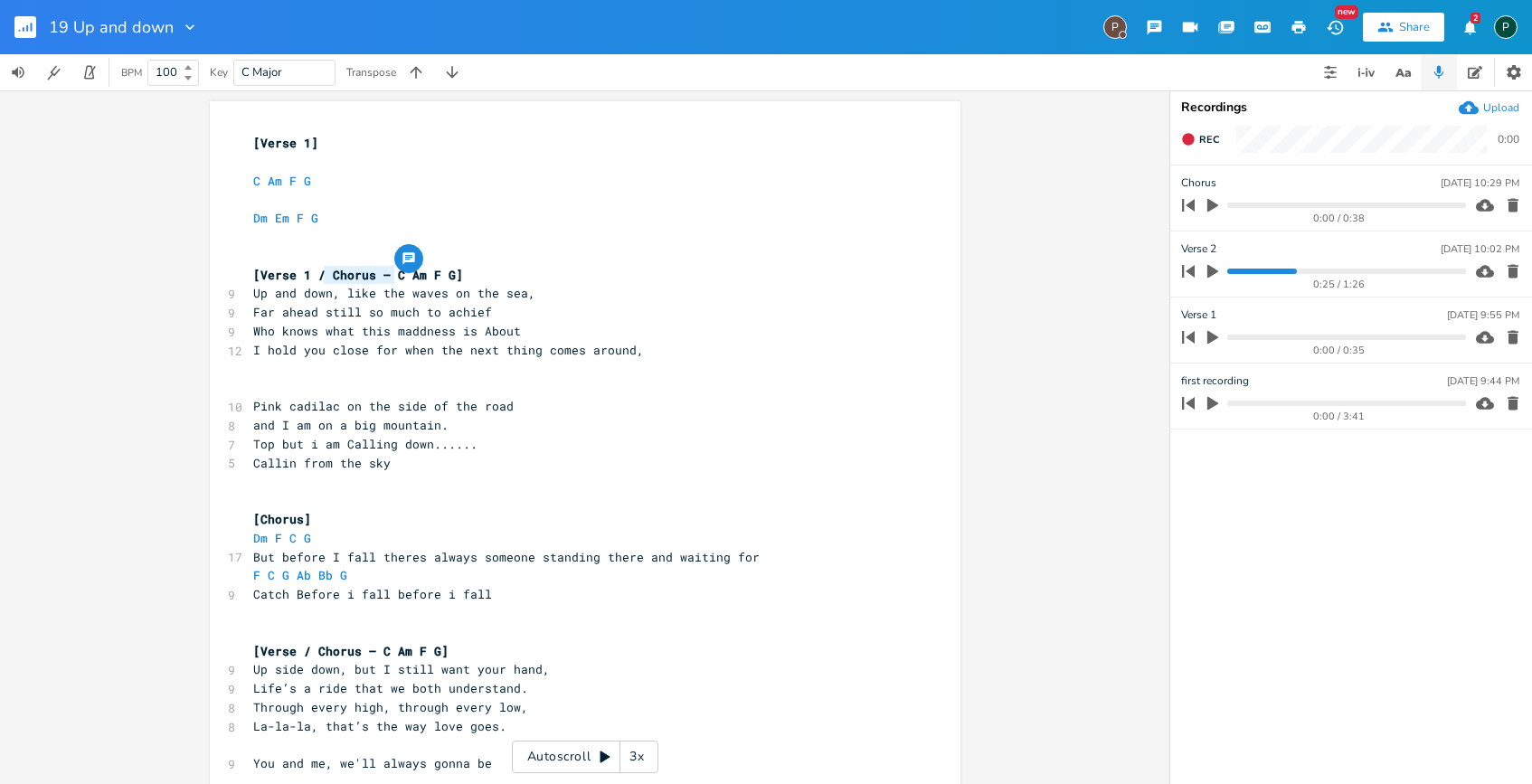
type textarea "Chorus –"
drag, startPoint x: 387, startPoint y: 276, endPoint x: 322, endPoint y: 276, distance: 65.0
click at [322, 276] on span "[Verse 1 / Chorus – C Am F G]" at bounding box center [358, 274] width 210 height 16
type textarea "[Verse 1 / C Am F G]"
drag, startPoint x: 396, startPoint y: 273, endPoint x: 243, endPoint y: 274, distance: 153.0
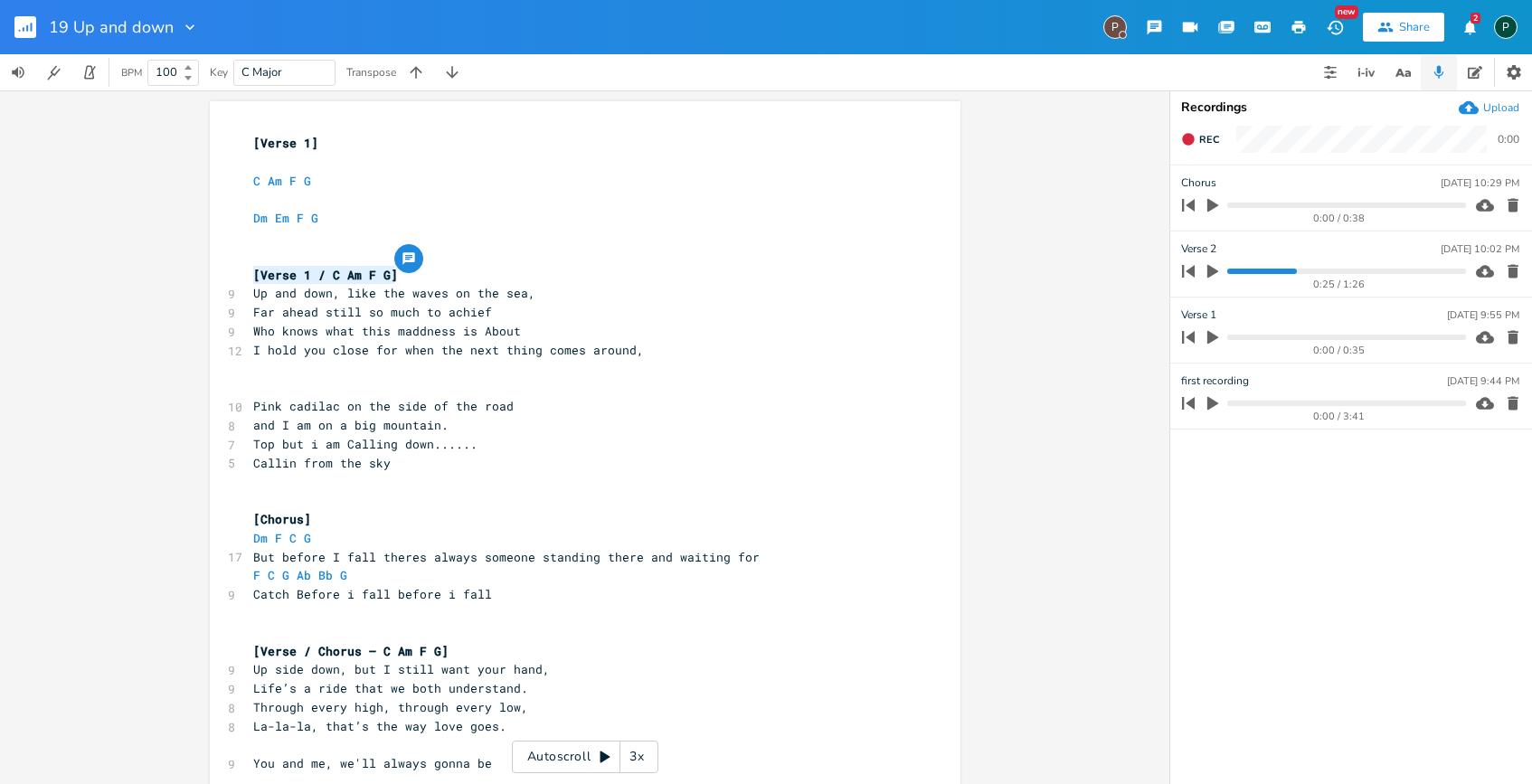
click at [243, 274] on div "[Verse 1 / C Am F G] x [Verse 1] ​ C Am F G ​ Dm Em F G ​ ​ [Verse 1 / C Am F G…" at bounding box center [585, 629] width 751 height 1055
click at [273, 389] on pre "​" at bounding box center [576, 387] width 654 height 19
paste textarea "2"
click at [305, 388] on span "[Verse 1 / C Am F G]" at bounding box center [325, 386] width 145 height 16
type textarea "2"
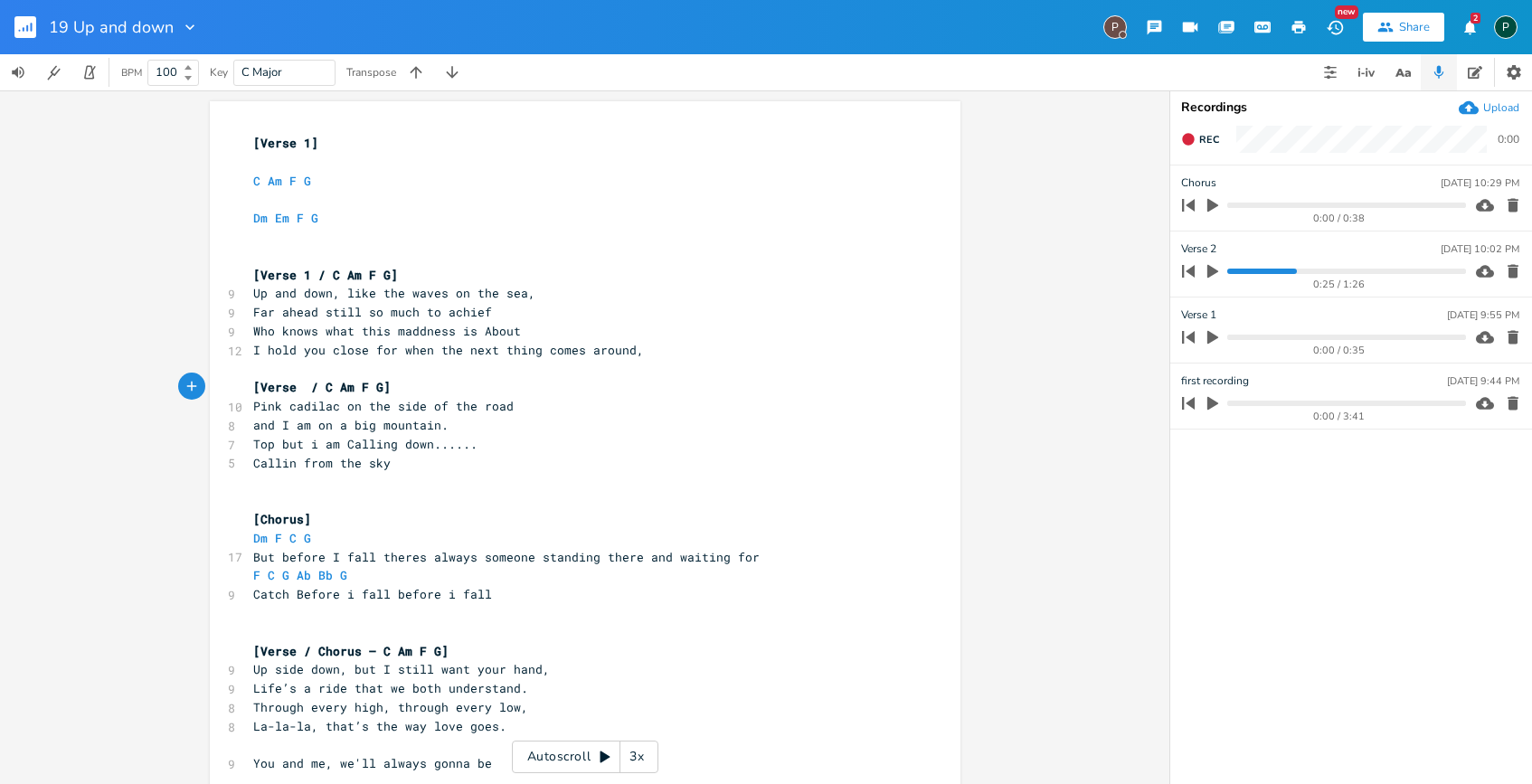
scroll to position [0, 7]
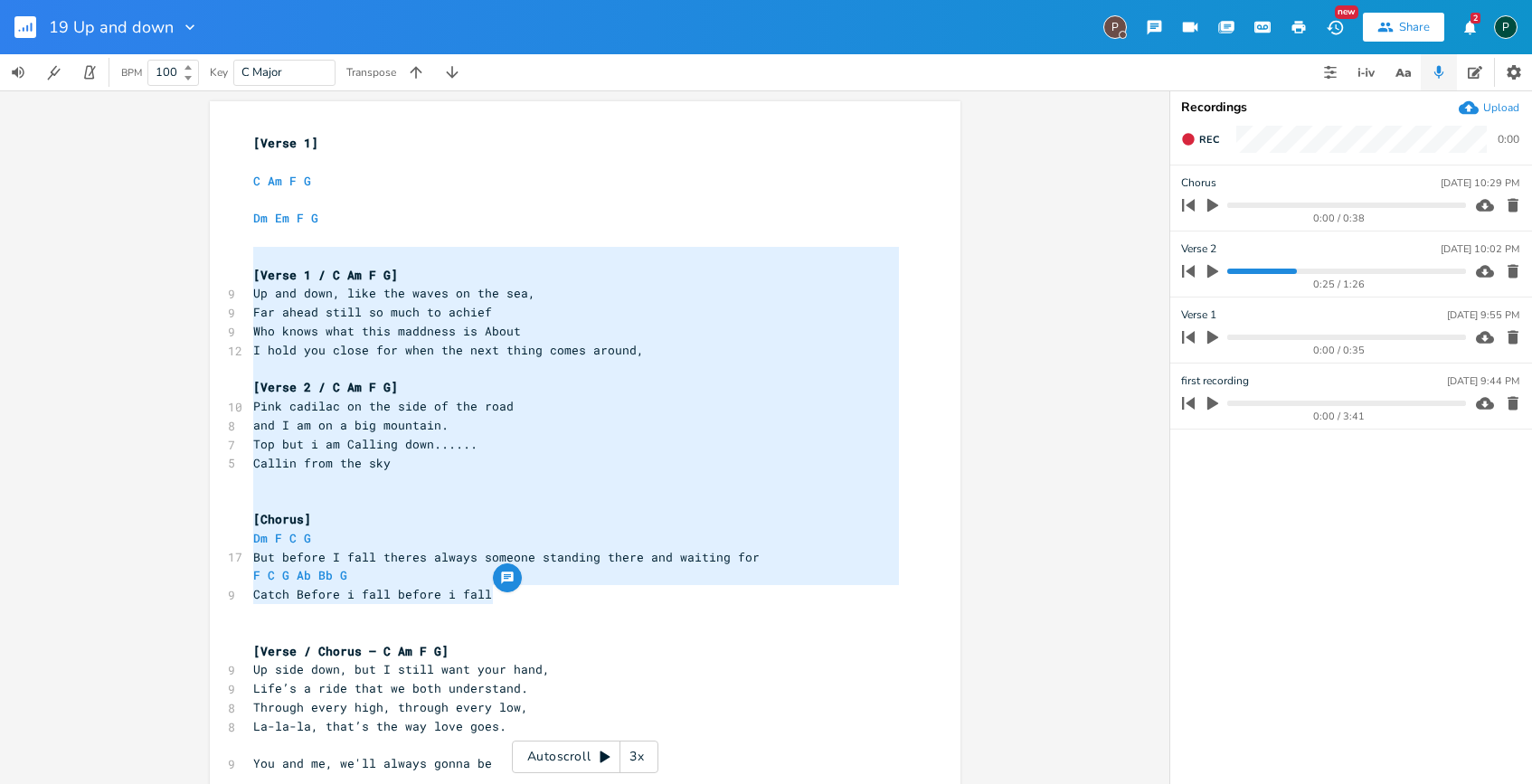
drag, startPoint x: 513, startPoint y: 594, endPoint x: 239, endPoint y: 265, distance: 428.2
click at [239, 265] on div "[Verse 1 / C Am F G] Up and down, like the waves on the sea, Far ahead still so…" at bounding box center [585, 629] width 751 height 1055
type textarea "[Verse 1 / C Am F G] Up and down, like the waves on the sea, Far ahead still so…"
click at [400, 308] on span "Far ahead still so much to achief" at bounding box center [372, 312] width 239 height 16
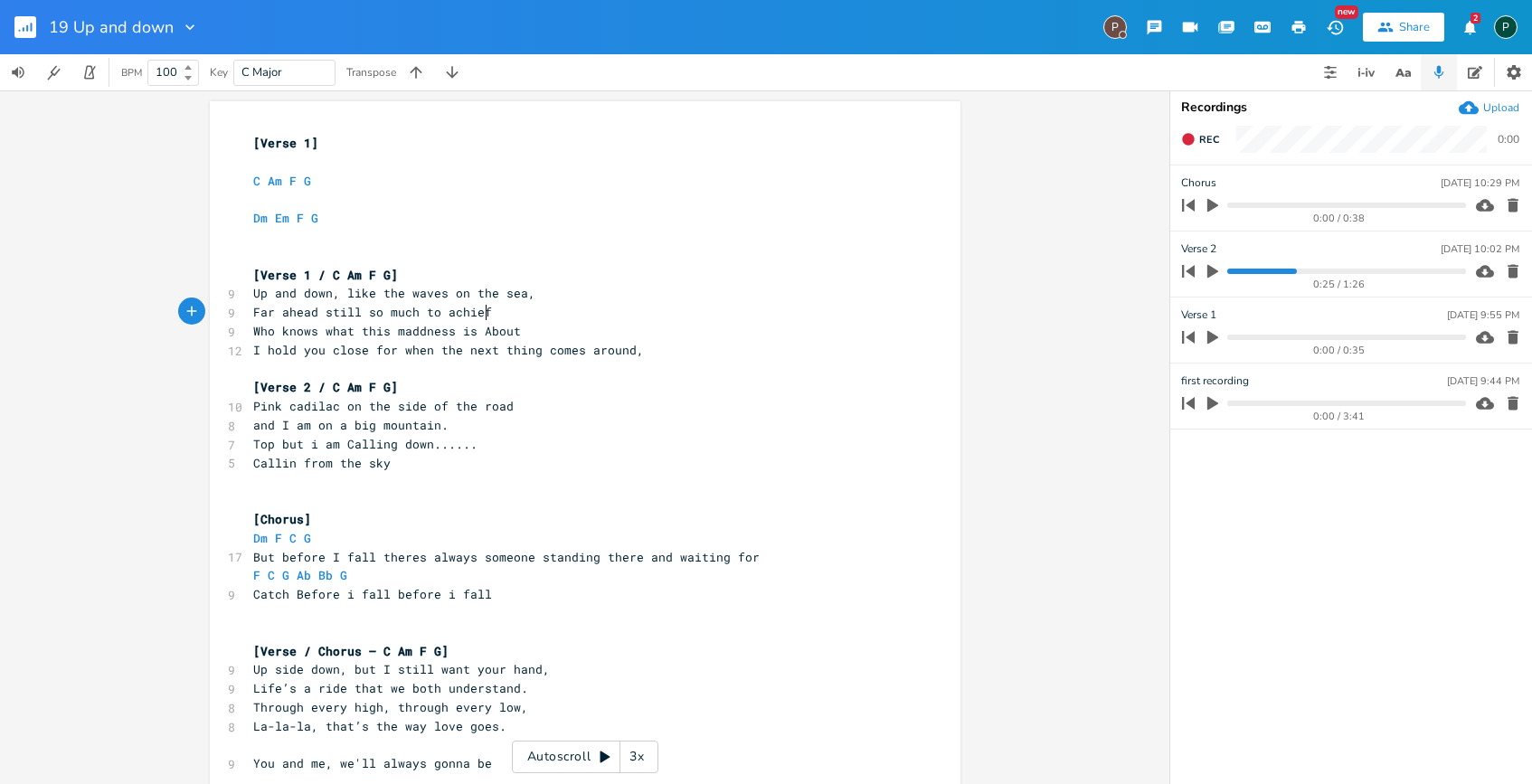
click at [480, 309] on pre "Far ahead still so much to achief" at bounding box center [576, 313] width 654 height 19
drag, startPoint x: 479, startPoint y: 310, endPoint x: 415, endPoint y: 305, distance: 64.2
click at [415, 305] on span "Far ahead still so much to achief" at bounding box center [372, 312] width 239 height 16
type textarea "thing"
type textarea "d"
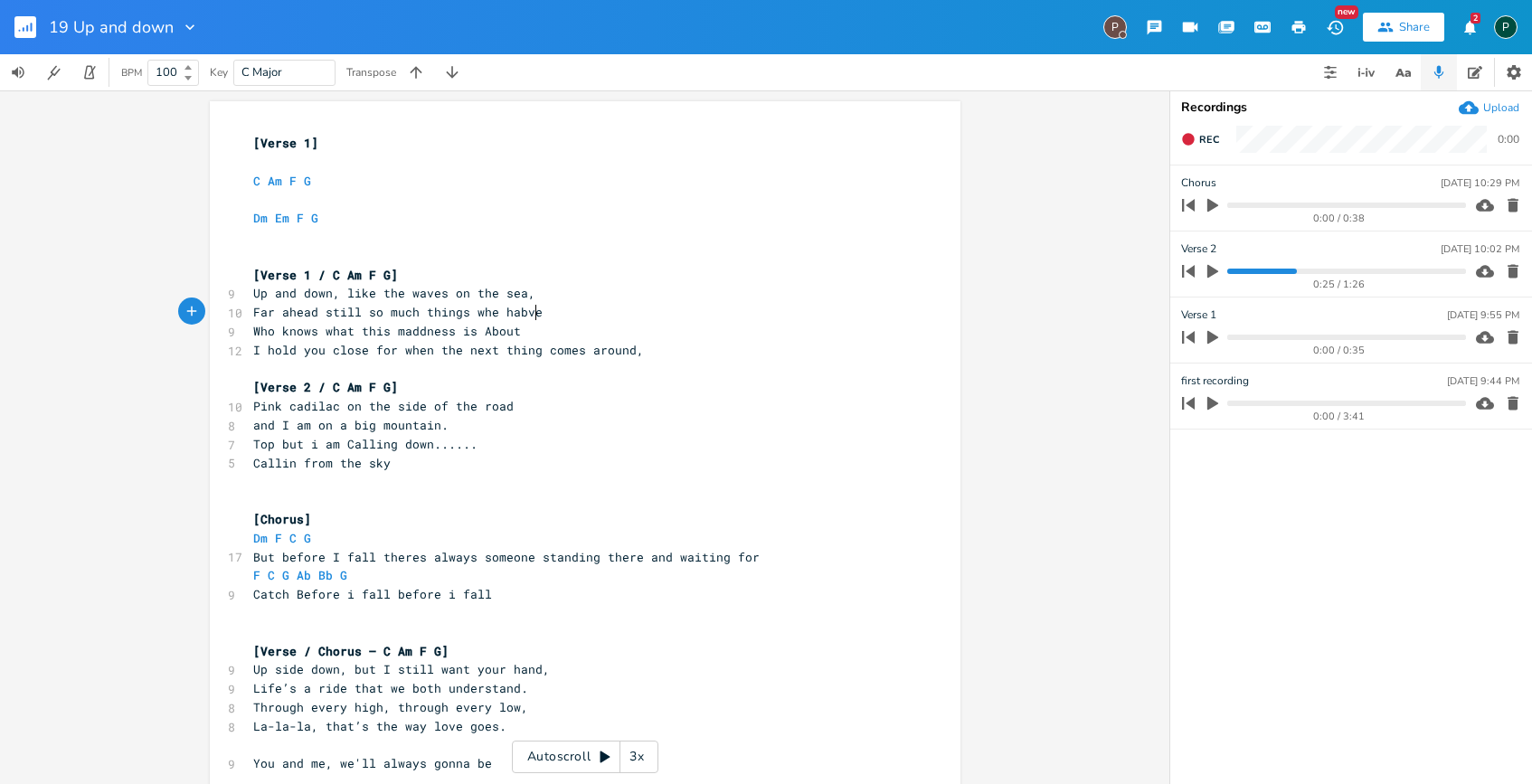
scroll to position [0, 80]
type textarea "s whe habvent"
type textarea "vn"
type textarea "ent"
type textarea "vent"
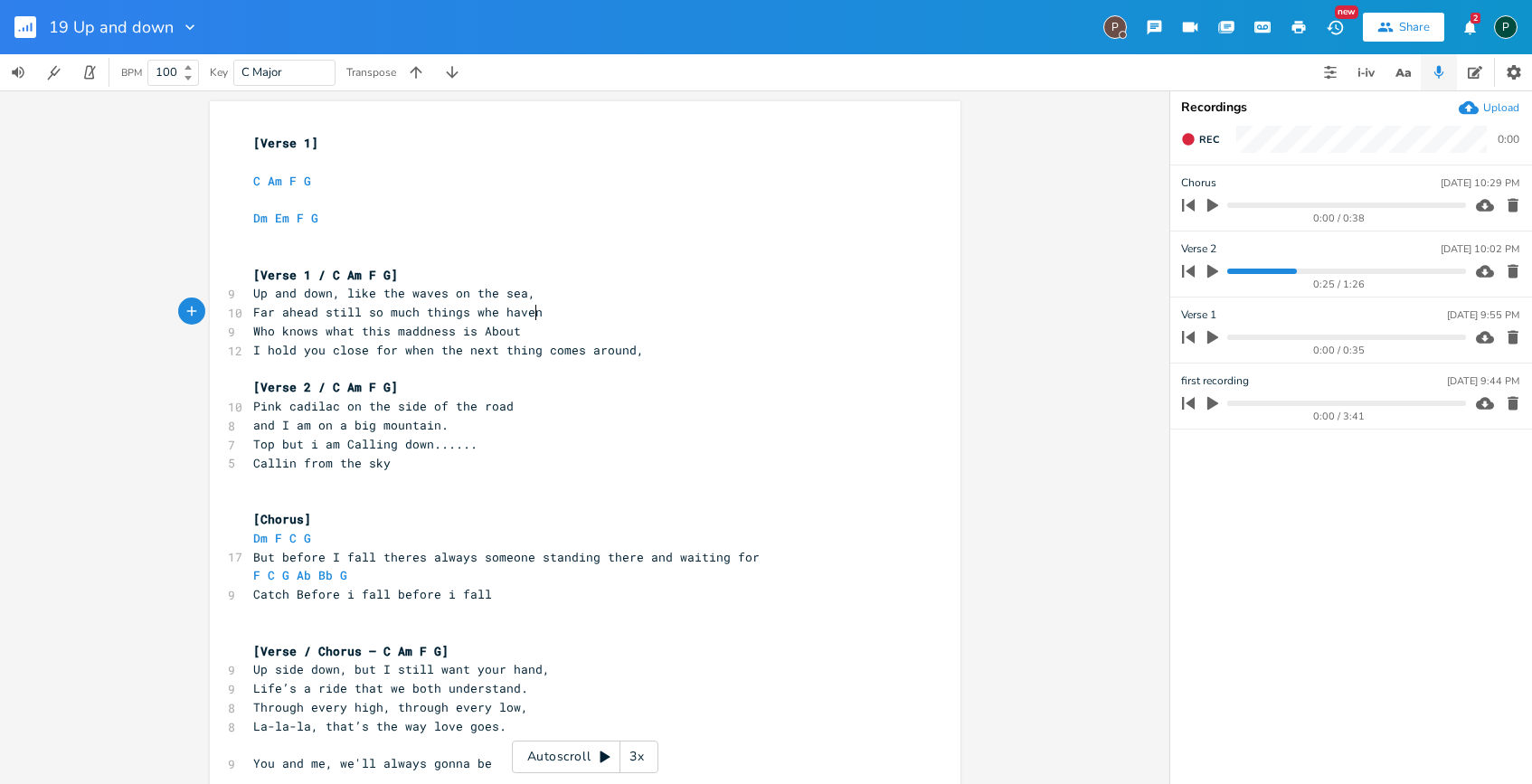
scroll to position [0, 21]
type textarea "'t d"
type textarea "seen"
click at [1216, 329] on icon "button" at bounding box center [1213, 337] width 16 height 16
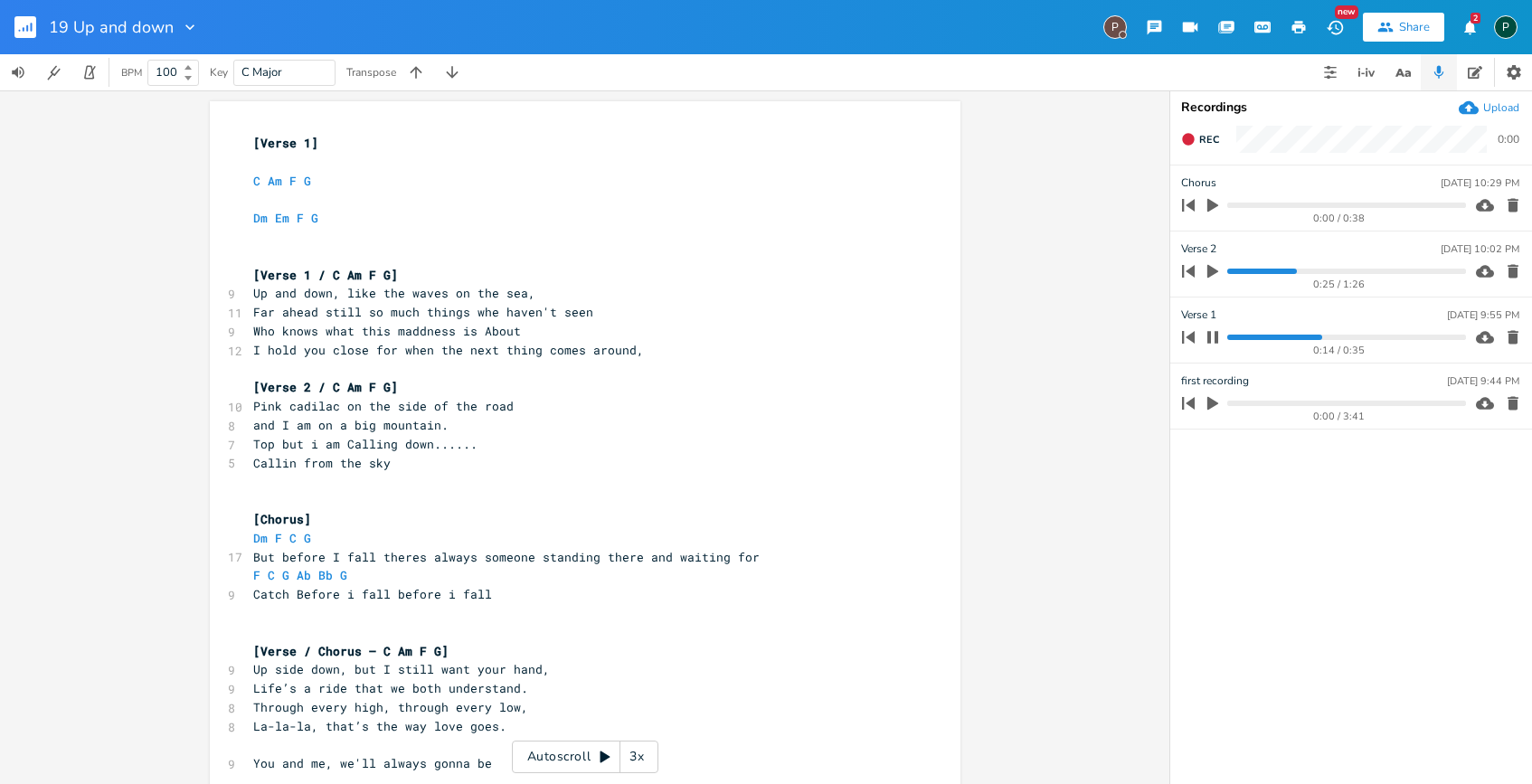
click at [1212, 336] on icon "button" at bounding box center [1214, 338] width 15 height 15
click at [1212, 336] on icon "button" at bounding box center [1213, 338] width 11 height 14
click at [1212, 336] on icon "button" at bounding box center [1214, 338] width 15 height 15
click at [582, 315] on pre "Far ahead still so much things whe haven't seen" at bounding box center [576, 313] width 654 height 19
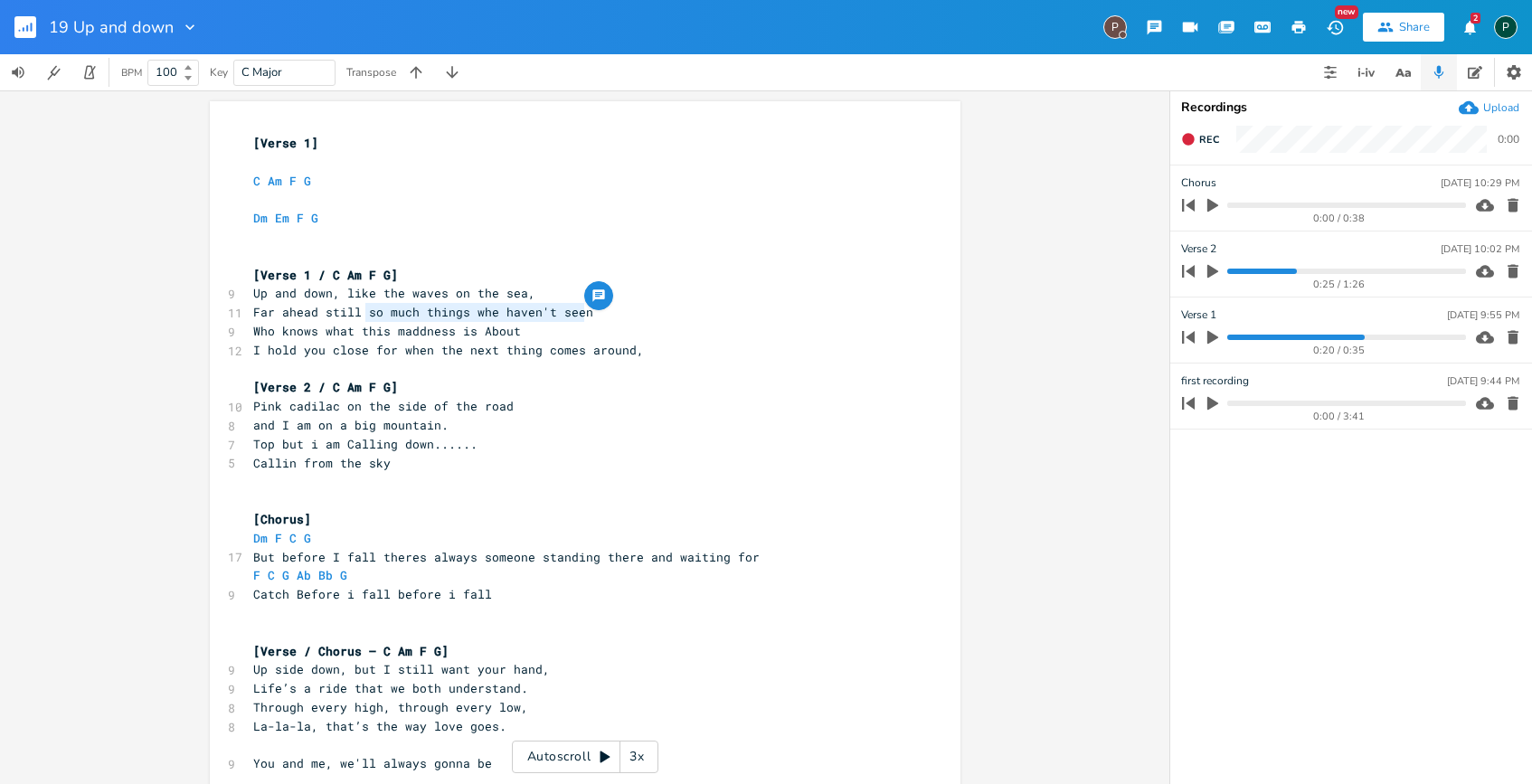
drag, startPoint x: 582, startPoint y: 315, endPoint x: 359, endPoint y: 305, distance: 223.2
click at [359, 305] on pre "Far ahead still so much things whe haven't seen" at bounding box center [576, 313] width 654 height 19
type textarea "your as beautifull as can be"
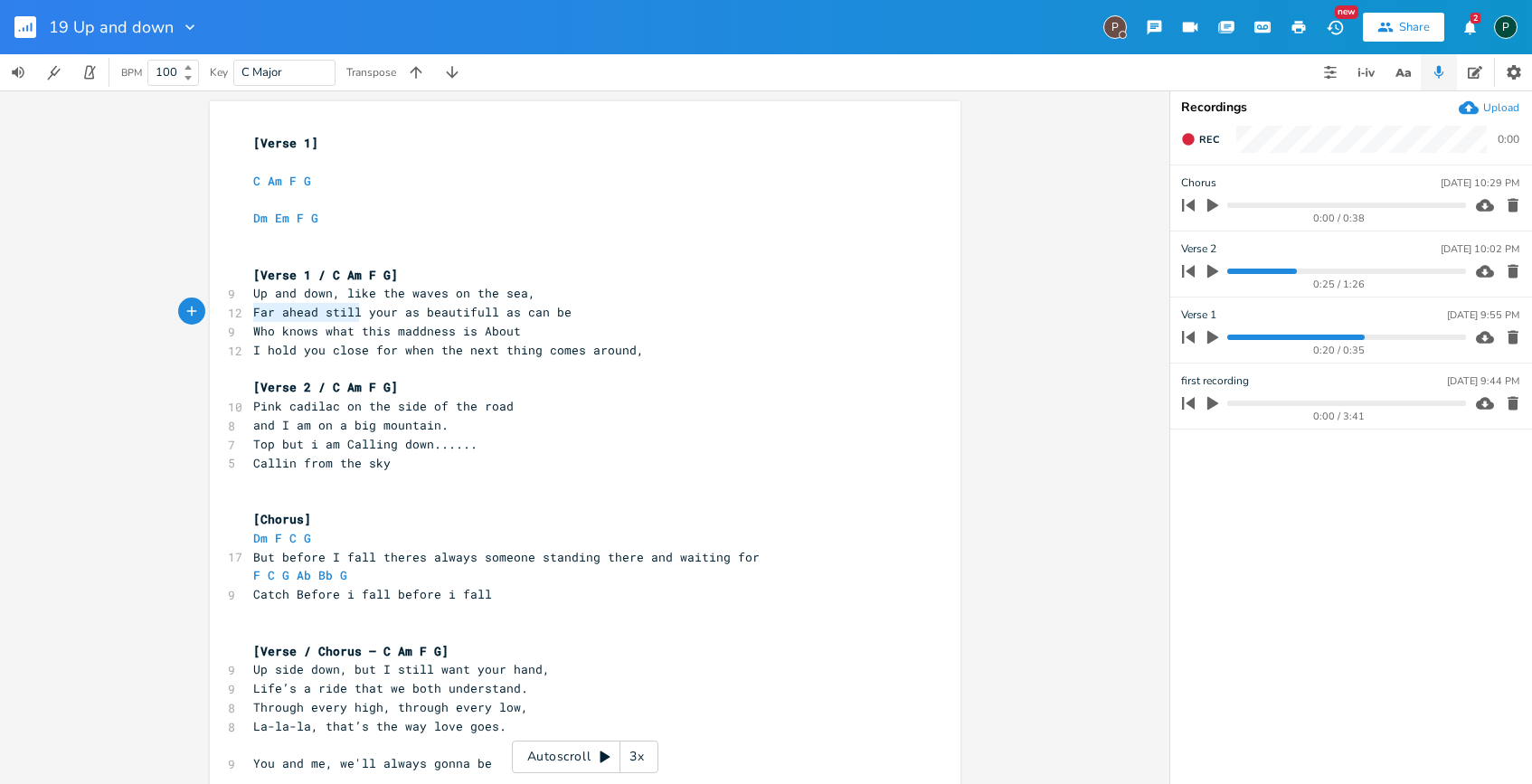
drag, startPoint x: 354, startPoint y: 312, endPoint x: 247, endPoint y: 305, distance: 107.2
click at [253, 305] on span "Far ahead still your as beautifull as can be" at bounding box center [412, 312] width 318 height 16
type textarea "Look at you"
click at [366, 314] on span "Look at you your as beautifull as can be" at bounding box center [398, 312] width 289 height 16
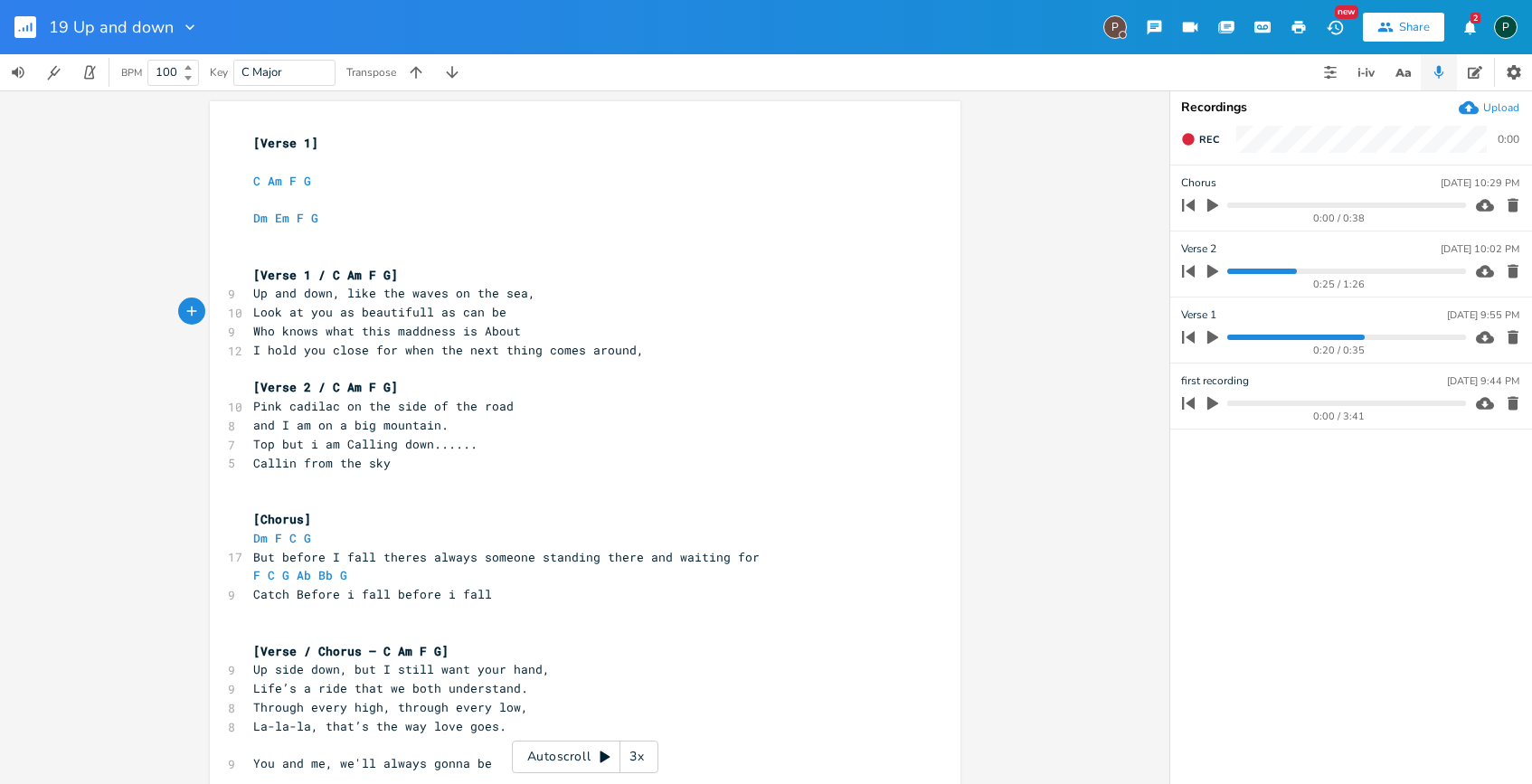
click at [531, 352] on span "I hold you close for when the next thing comes around," at bounding box center [448, 349] width 391 height 16
type textarea "to"
click at [550, 352] on span "I hold you close for when the next to comes around," at bounding box center [437, 349] width 369 height 16
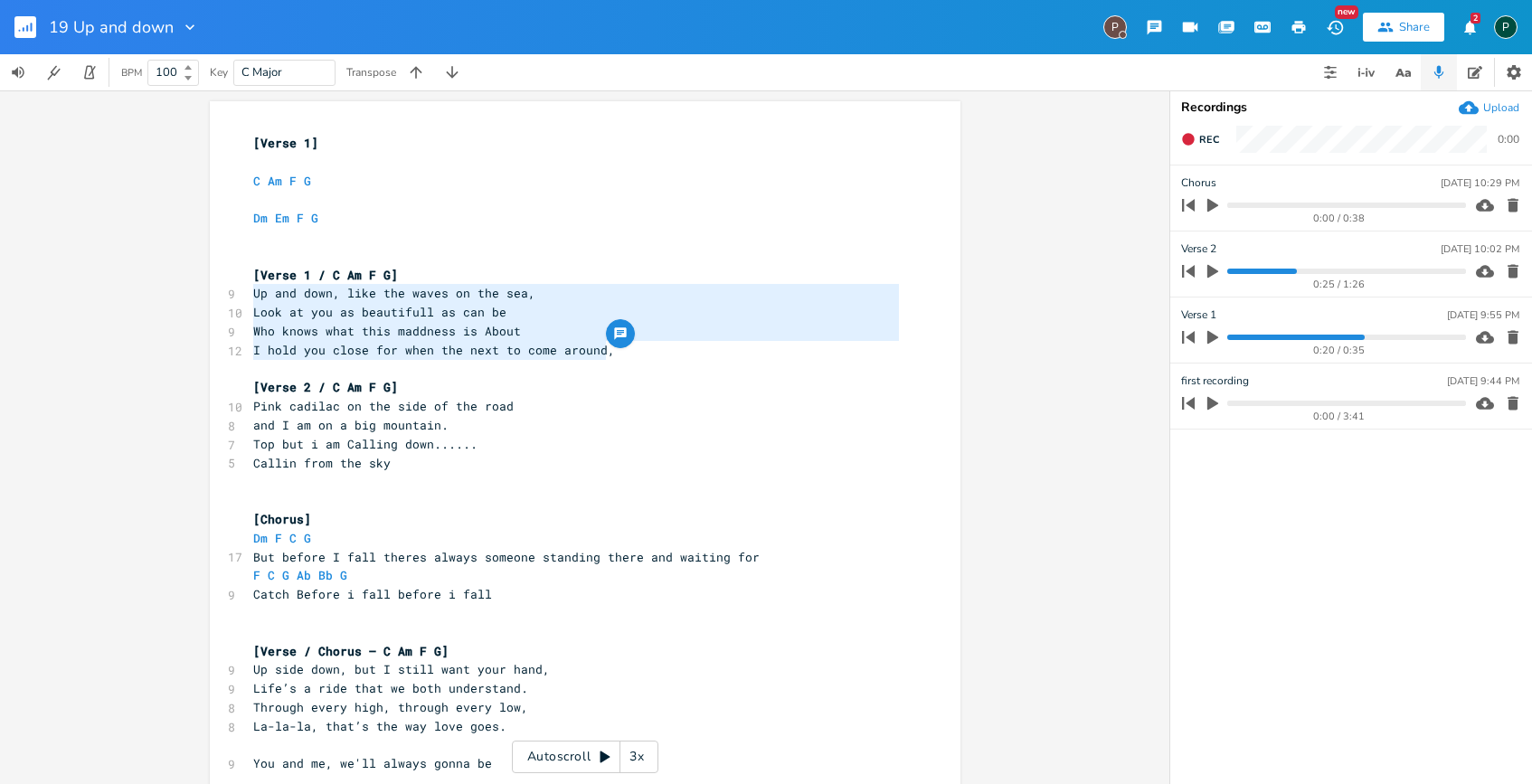
drag, startPoint x: 633, startPoint y: 358, endPoint x: 174, endPoint y: 290, distance: 464.0
click at [174, 290] on div "Up and down, like the waves on the sea, Look at you as beautifull as can be Who…" at bounding box center [584, 437] width 1170 height 693
type textarea "Up and down, like the waves on the sea, Look at you as beautifull as can be Who…"
click at [480, 329] on span "Who knows what this maddness is About" at bounding box center [387, 330] width 268 height 16
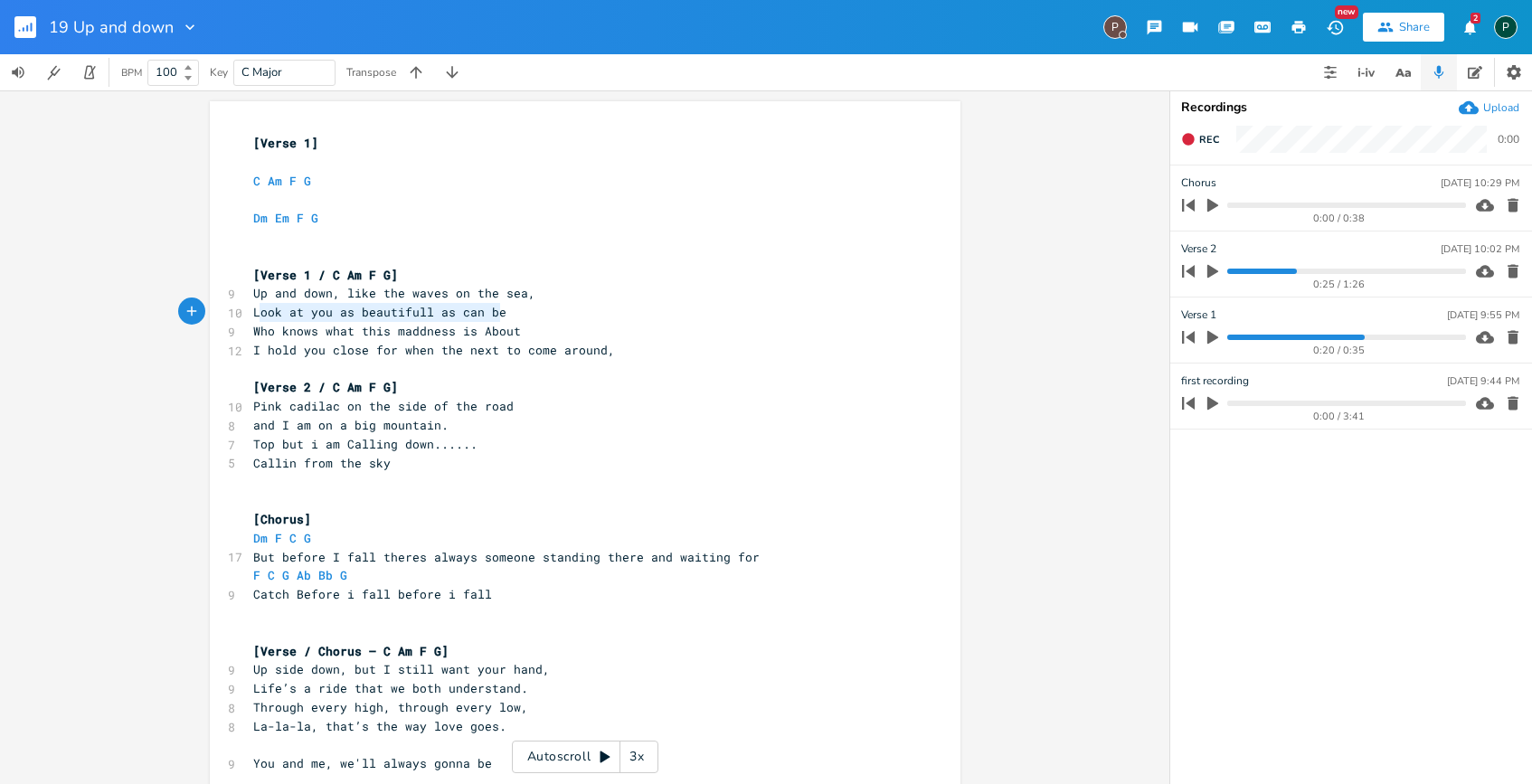
type textarea "Look at you as beautifull as can be"
drag, startPoint x: 494, startPoint y: 316, endPoint x: 244, endPoint y: 315, distance: 250.0
click at [249, 315] on pre "Look at you as beautifull as can be" at bounding box center [576, 313] width 654 height 19
drag, startPoint x: 456, startPoint y: 347, endPoint x: 396, endPoint y: 346, distance: 60.0
click at [396, 346] on span "I hold you close for when the next to come around," at bounding box center [434, 349] width 362 height 16
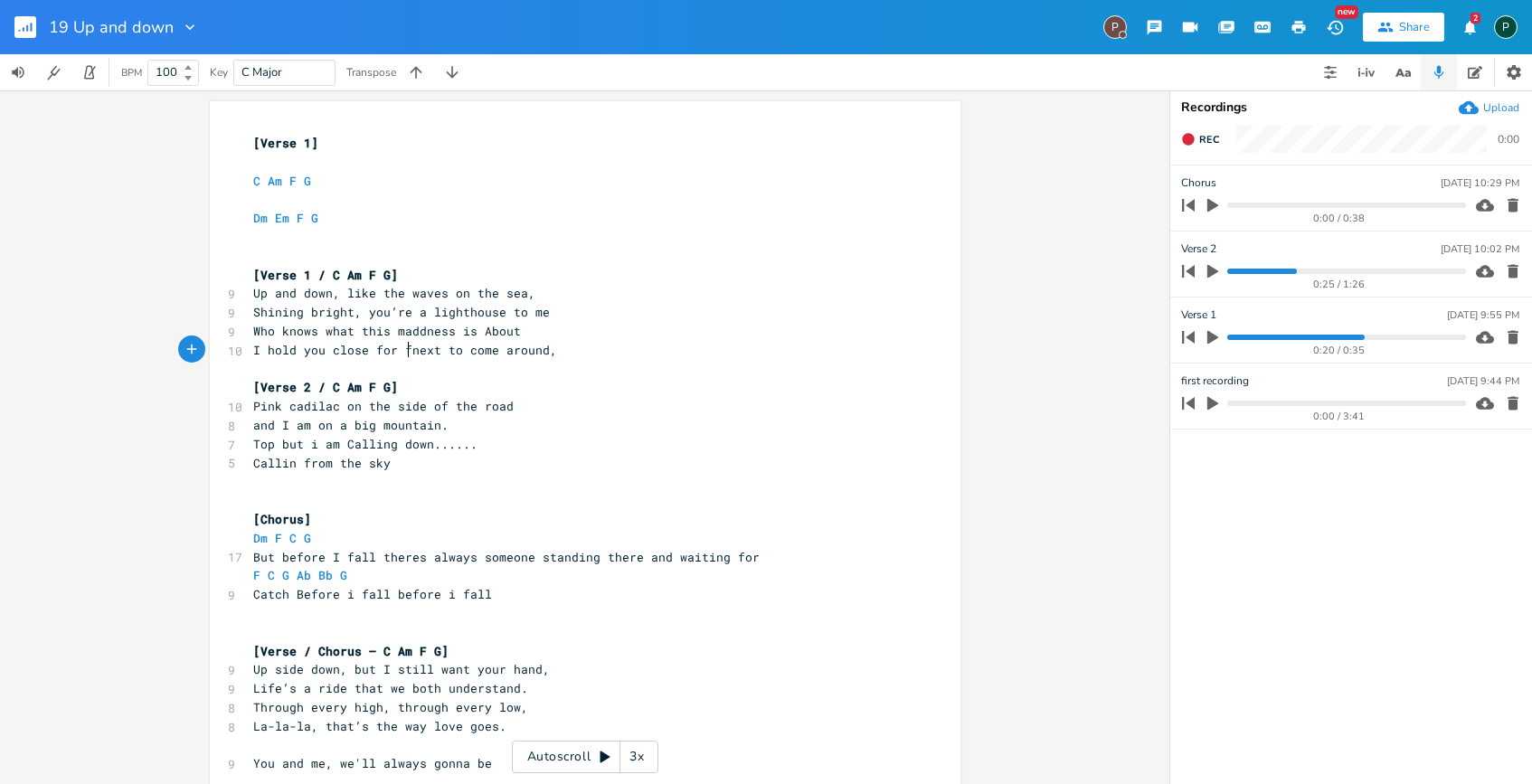
type textarea "fi"
type textarea "or"
type textarea "the"
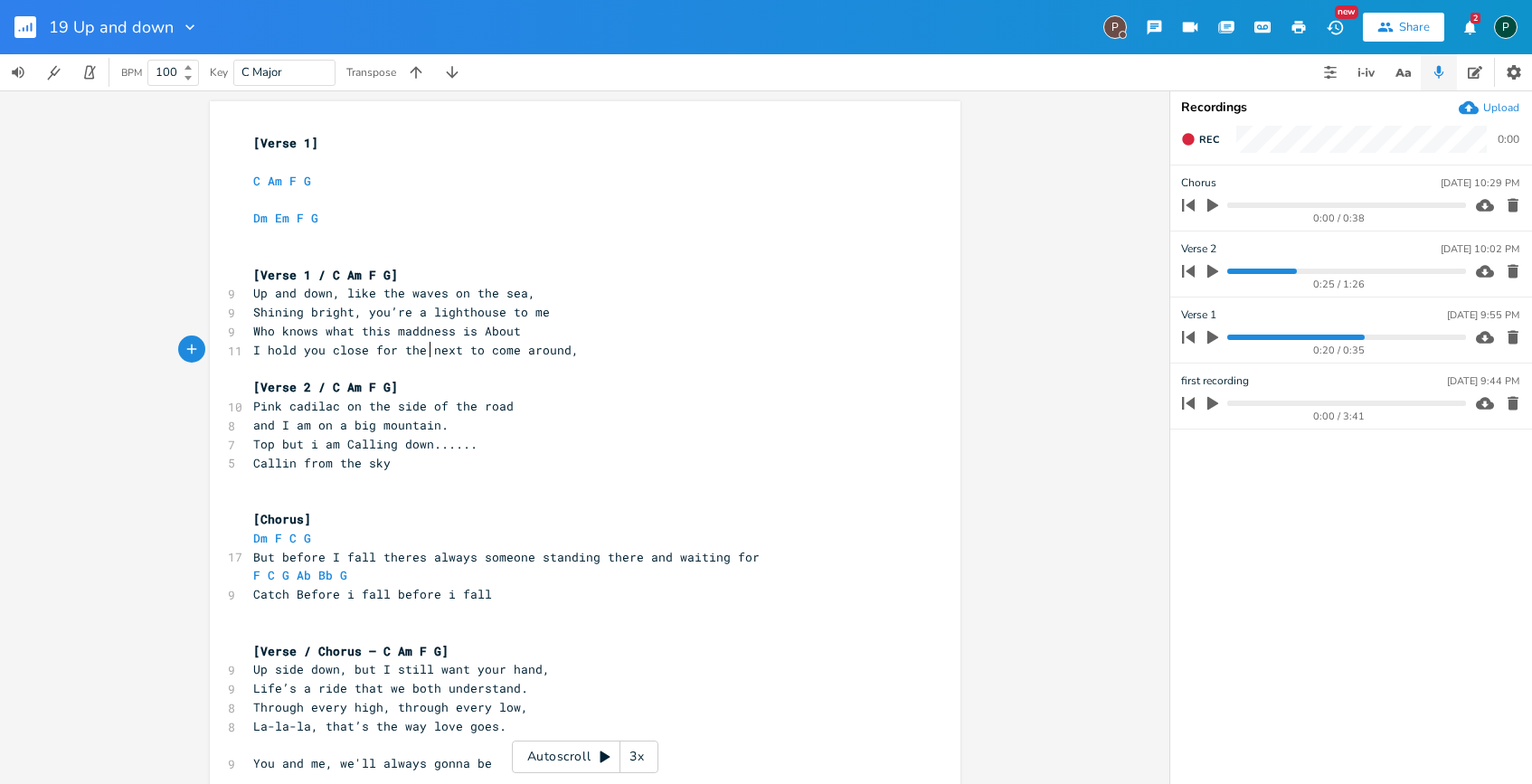
click at [509, 332] on span "Who knows what this maddness is About" at bounding box center [387, 330] width 268 height 16
type textarea "that i found"
type textarea "what this maddness that i found"
drag, startPoint x: 541, startPoint y: 332, endPoint x: 316, endPoint y: 327, distance: 225.1
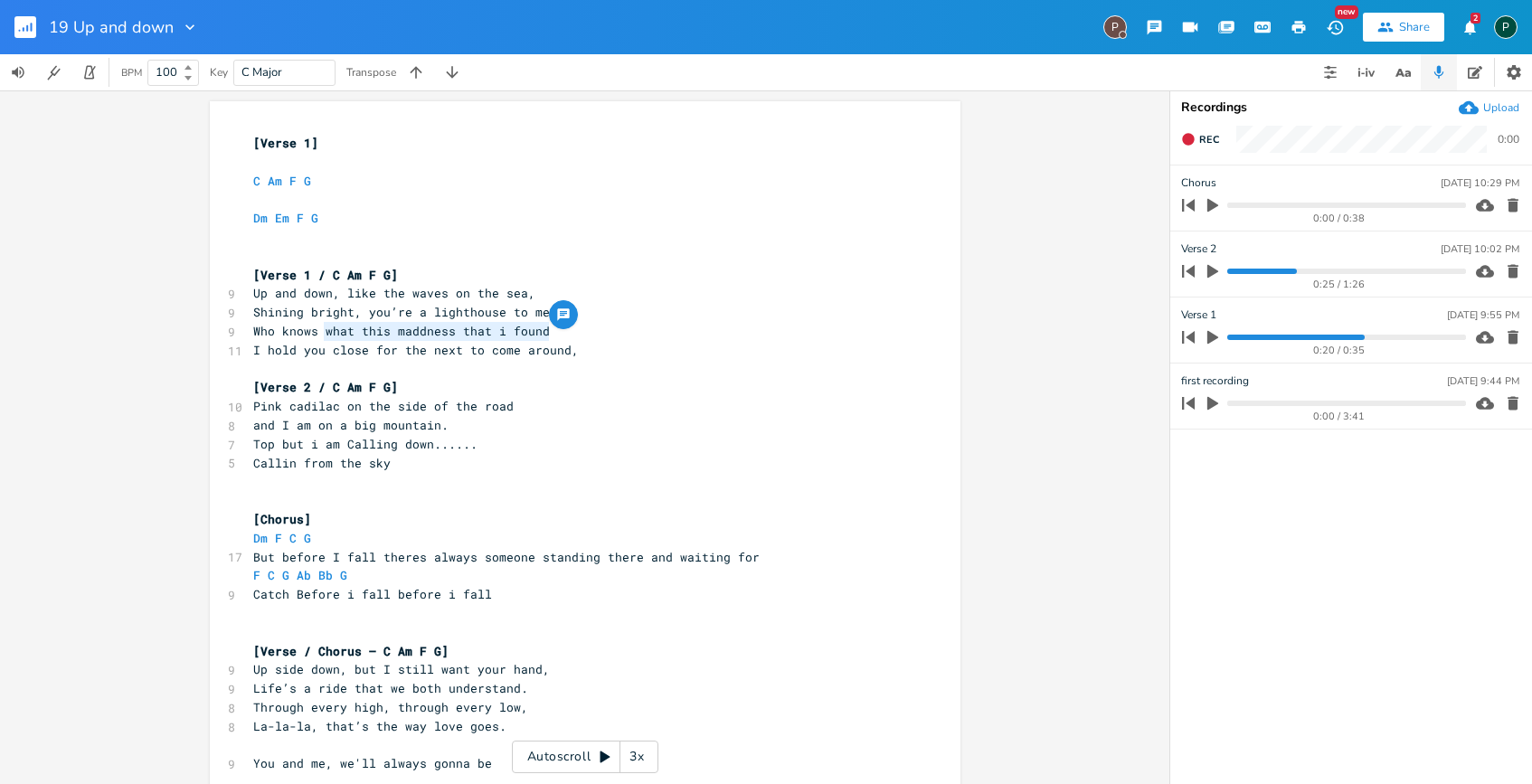
click at [316, 327] on span "Who knows what this maddness that i found" at bounding box center [401, 330] width 297 height 16
type textarea "Who knows"
drag, startPoint x: 317, startPoint y: 333, endPoint x: 234, endPoint y: 333, distance: 83.0
click at [249, 333] on div "12 Who knows Who knows if it’s madness or love I’ve found" at bounding box center [576, 331] width 654 height 19
click at [369, 326] on span "Who knows if it’s madness or love I’ve found" at bounding box center [412, 330] width 318 height 16
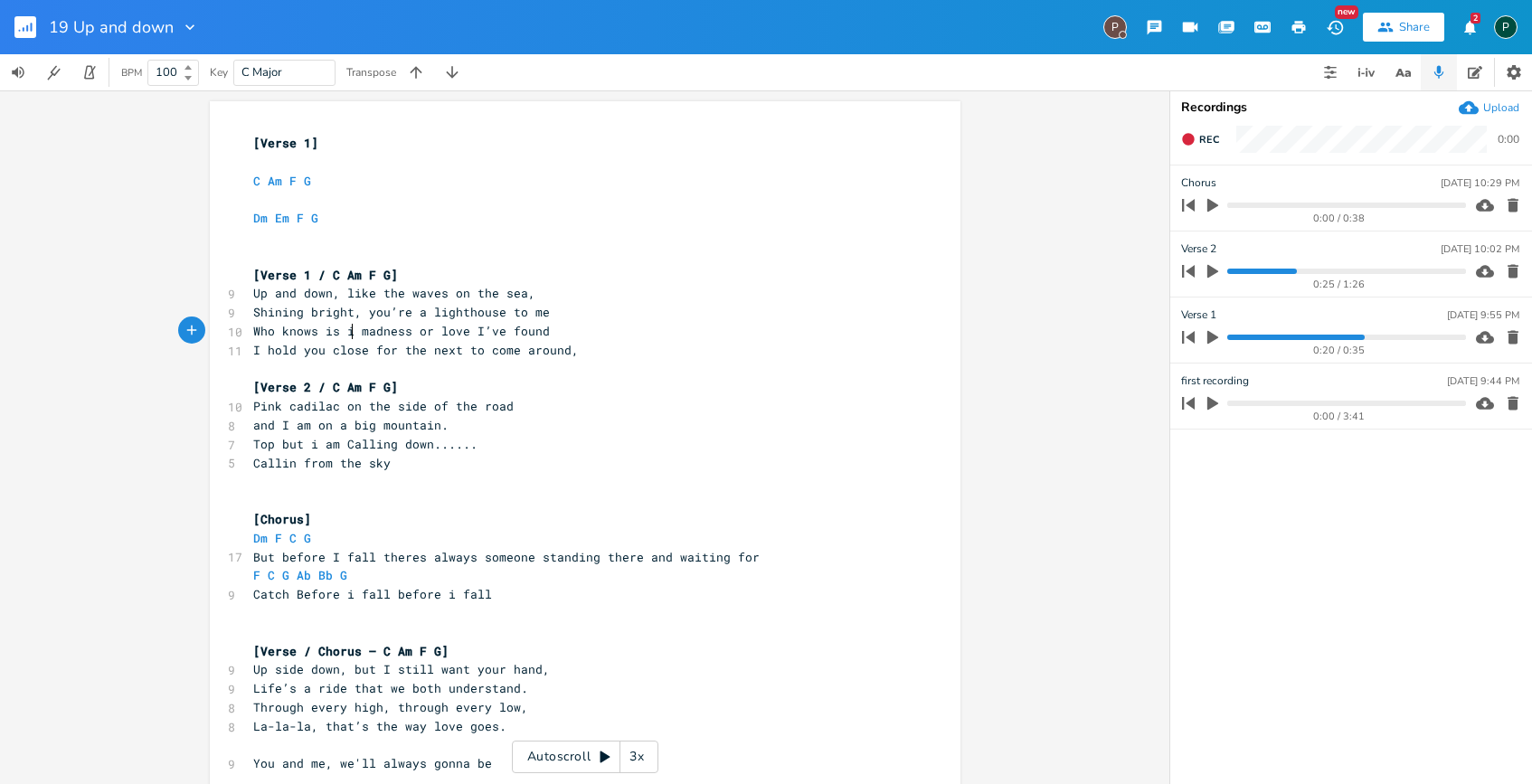
type textarea "is it"
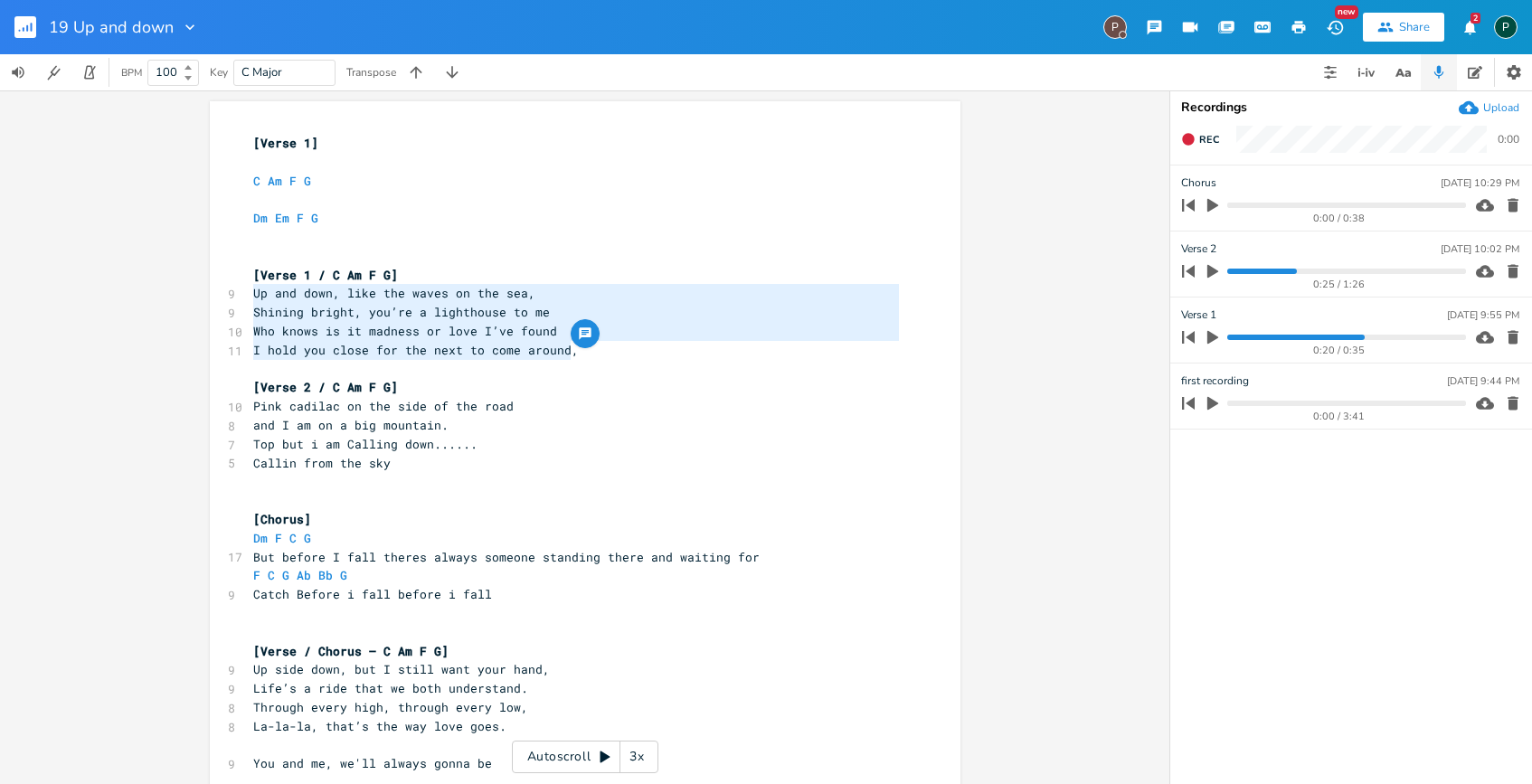
drag, startPoint x: 569, startPoint y: 352, endPoint x: 248, endPoint y: 292, distance: 326.6
click at [249, 292] on div "[Verse 1] ​ C Am F G ​ Dm Em F G ​ ​ [Verse 1 / C Am F G] 9 Up and down, like t…" at bounding box center [576, 632] width 654 height 997
type textarea "Up and down, like the waves on the sea, Shining bright, you’re a lighthouse to …"
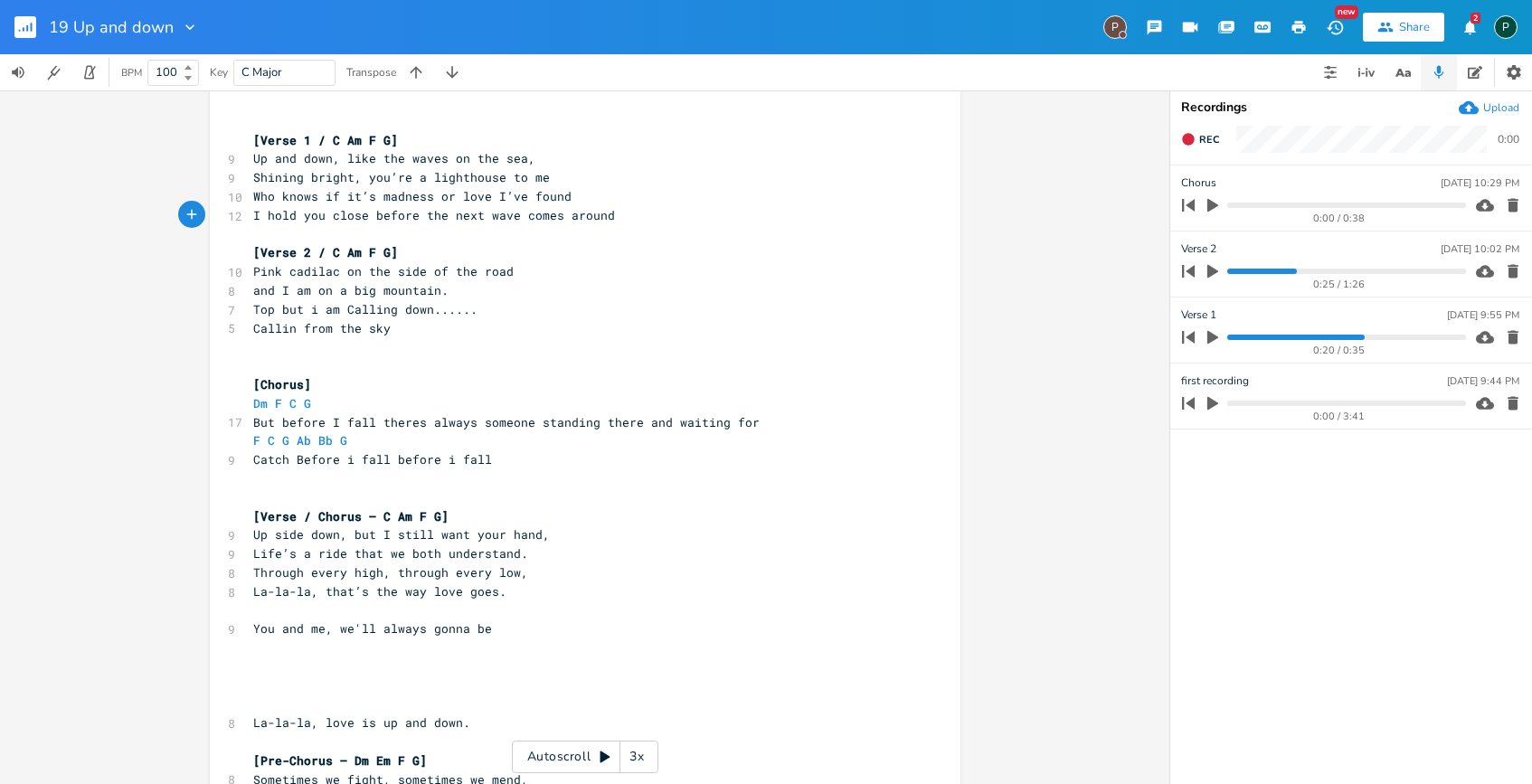
scroll to position [0, 0]
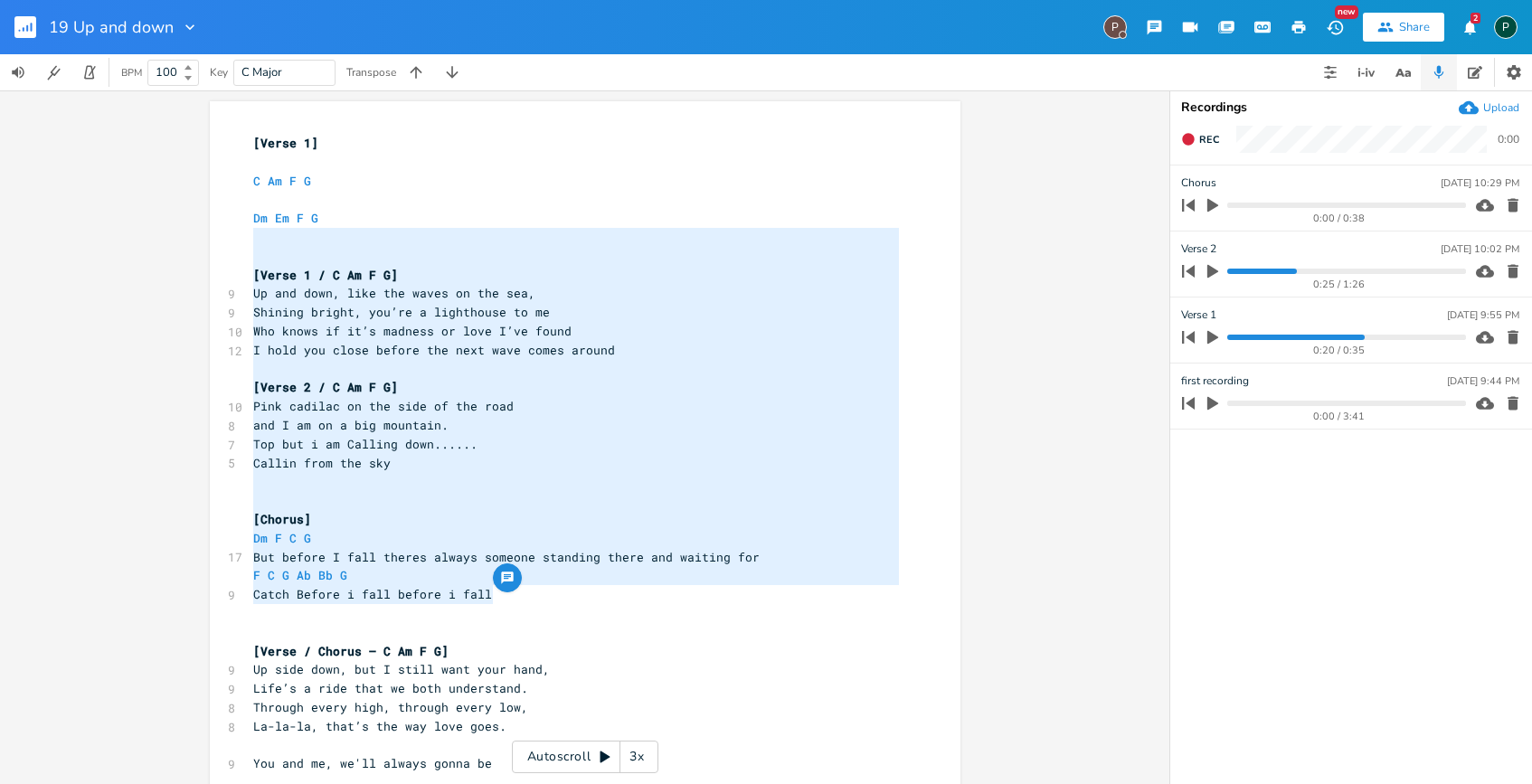
type textarea "[Verse 1 / C Am F G] Up and down, like the waves on the sea, Shining bright, yo…"
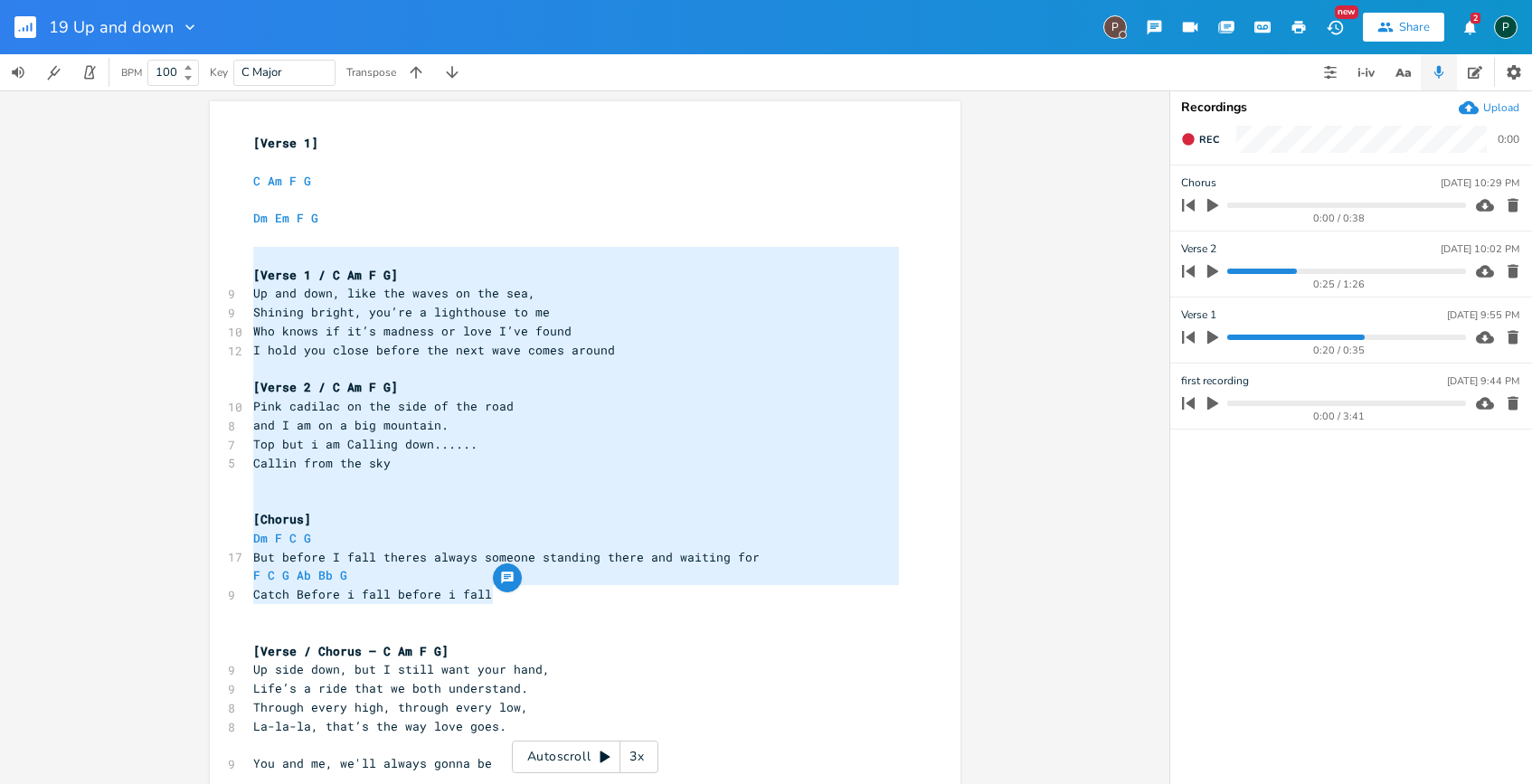
drag, startPoint x: 509, startPoint y: 594, endPoint x: 204, endPoint y: 253, distance: 457.5
click at [210, 253] on div "[Verse 1 / C Am F G] Up and down, like the waves on the sea, Shining bright, yo…" at bounding box center [585, 629] width 751 height 1055
click at [386, 530] on pre "Dm F C G" at bounding box center [576, 539] width 654 height 19
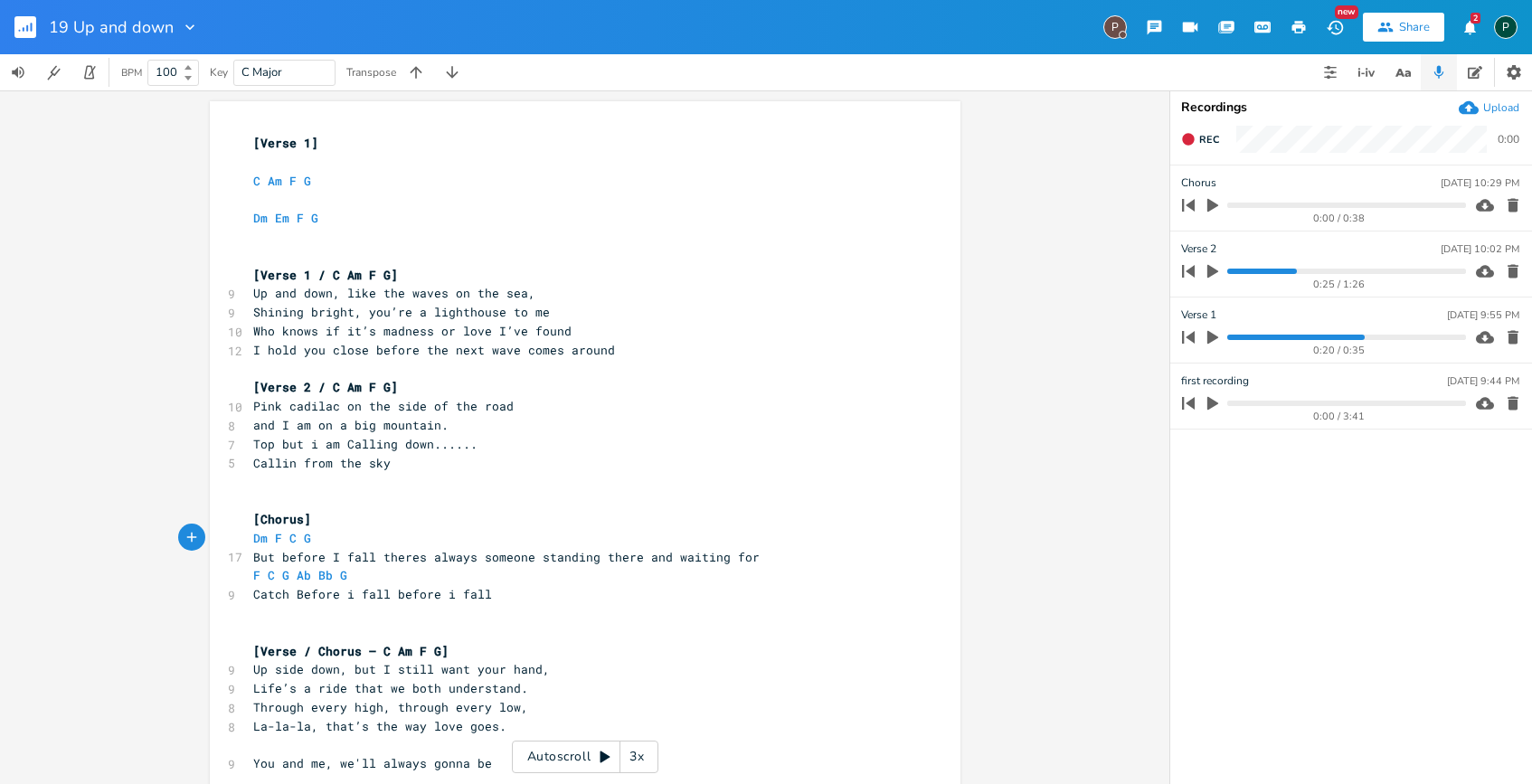
click at [283, 621] on pre "​" at bounding box center [576, 613] width 654 height 19
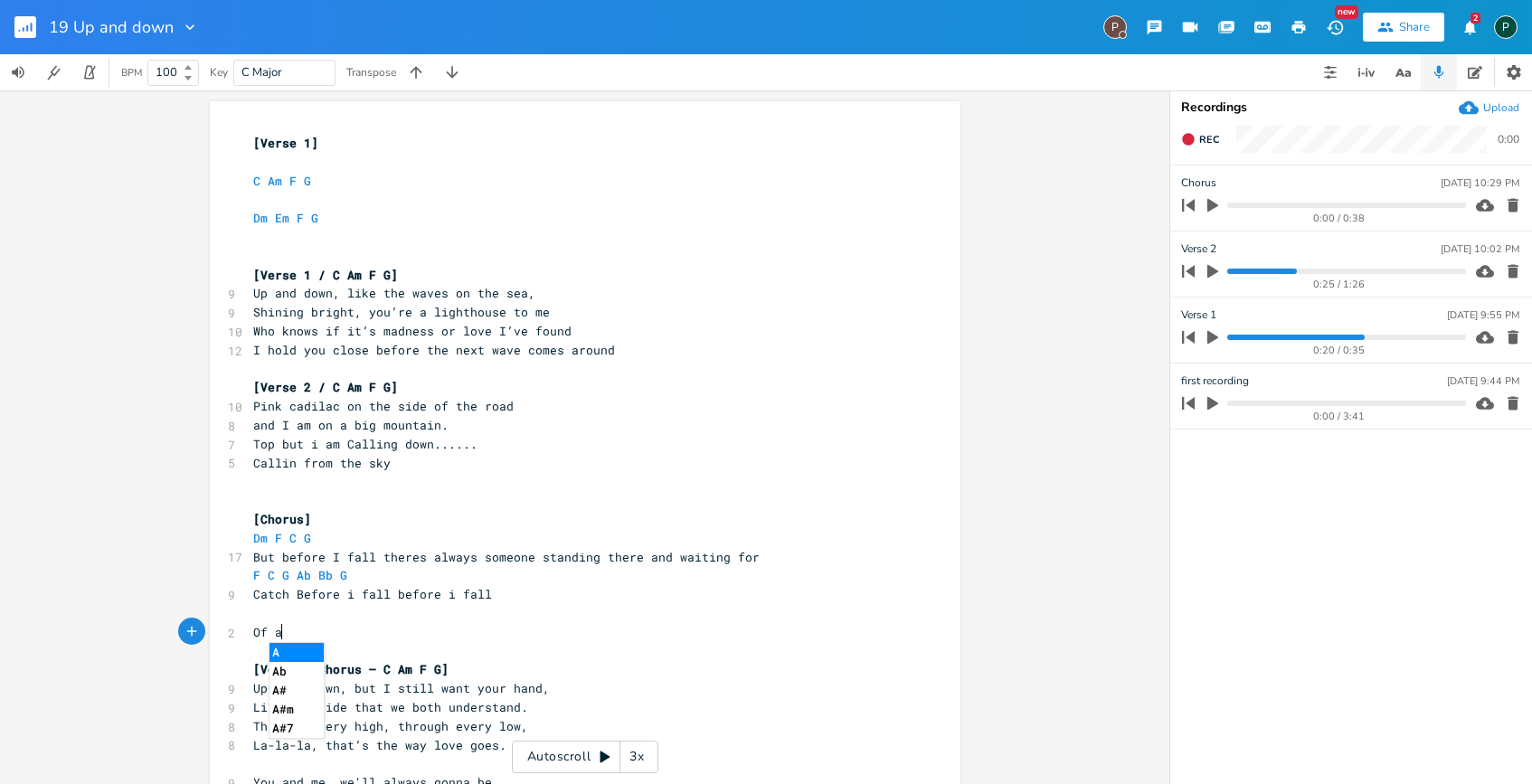
type textarea "Of al"
type textarea "aflopend schematje"
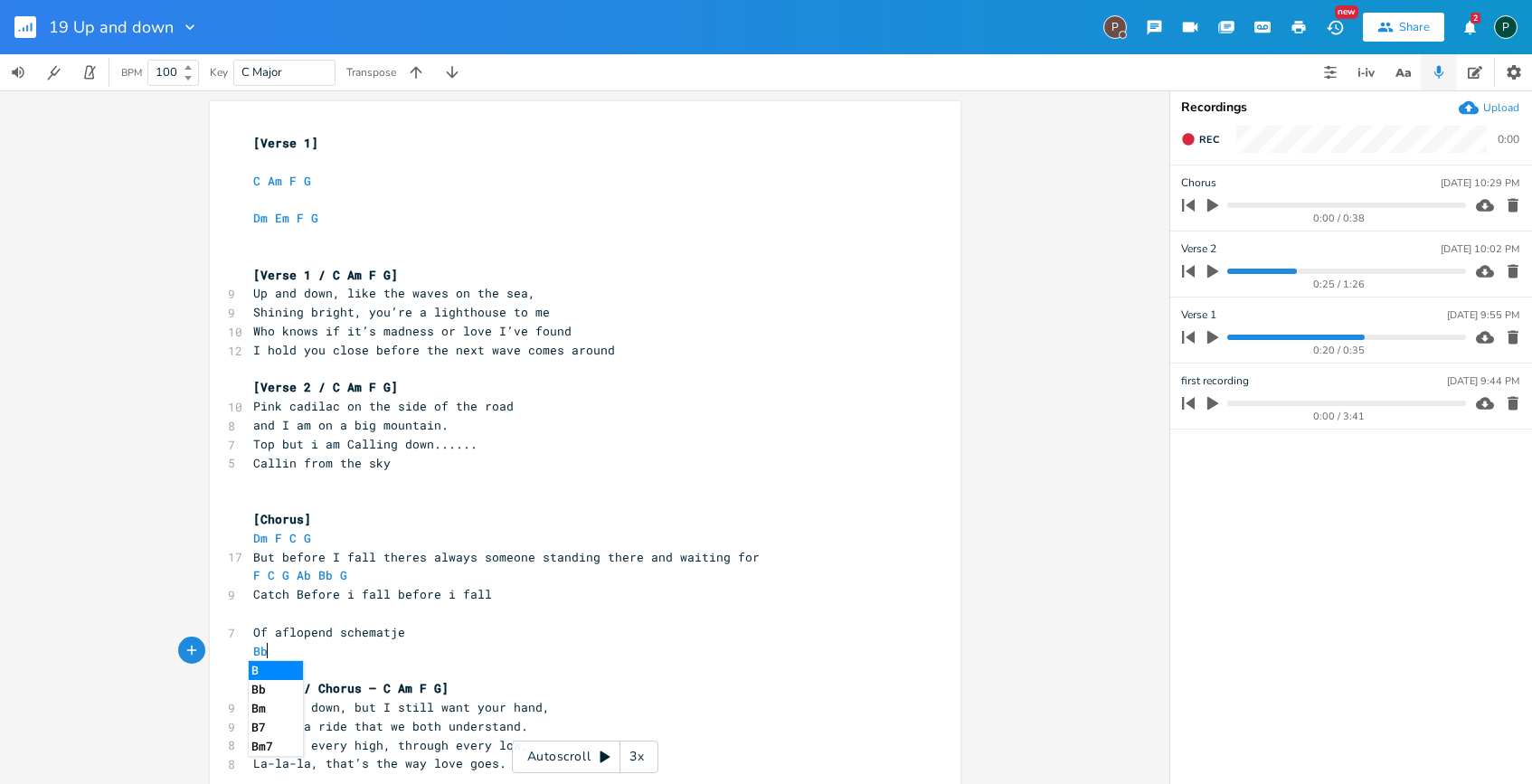
scroll to position [0, 16]
type textarea "Bb Bb"
type textarea "Ab Gm Fm G .... C"
click at [1192, 137] on icon "button" at bounding box center [1188, 138] width 12 height 12
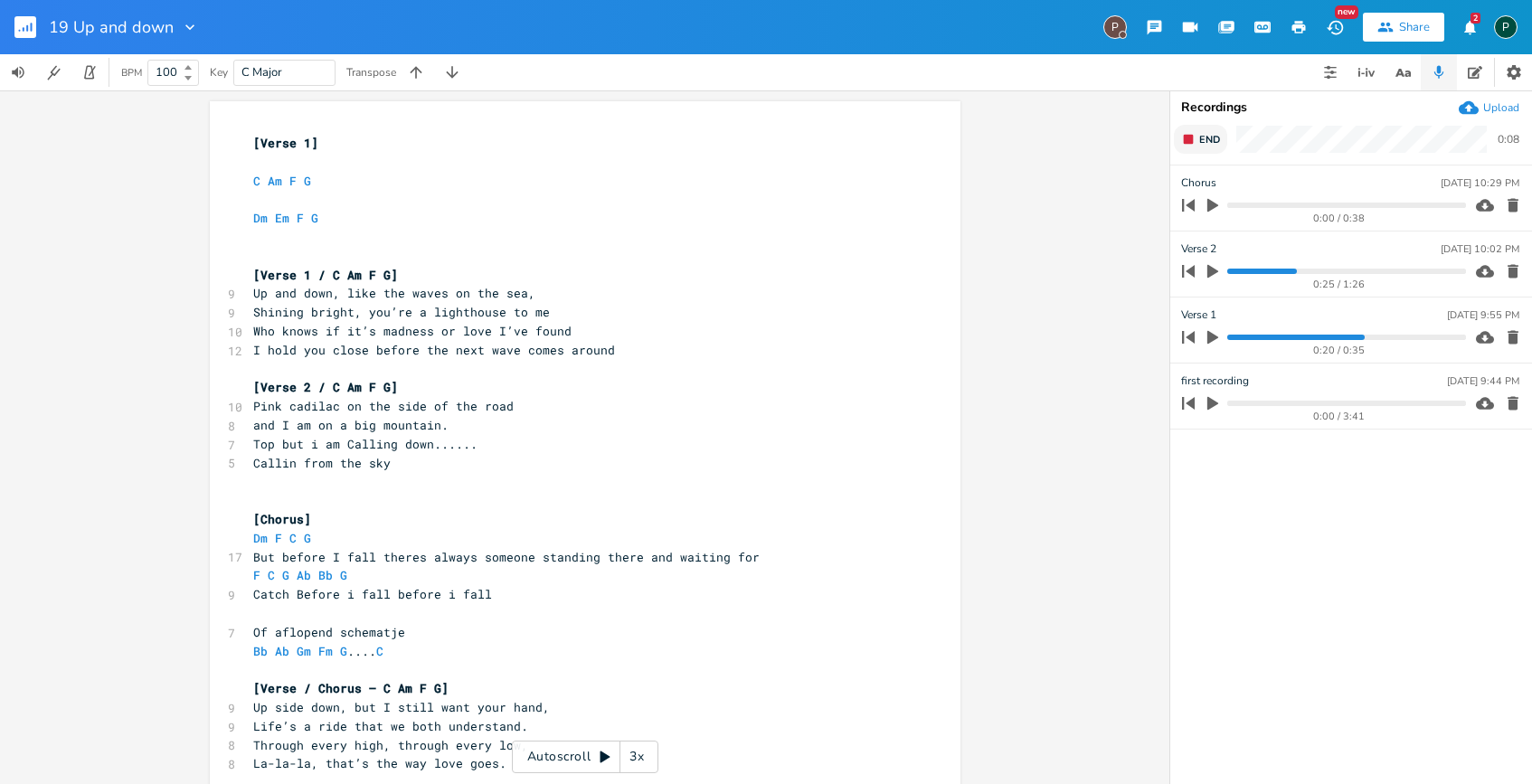
click at [1192, 137] on rect "button" at bounding box center [1188, 139] width 10 height 10
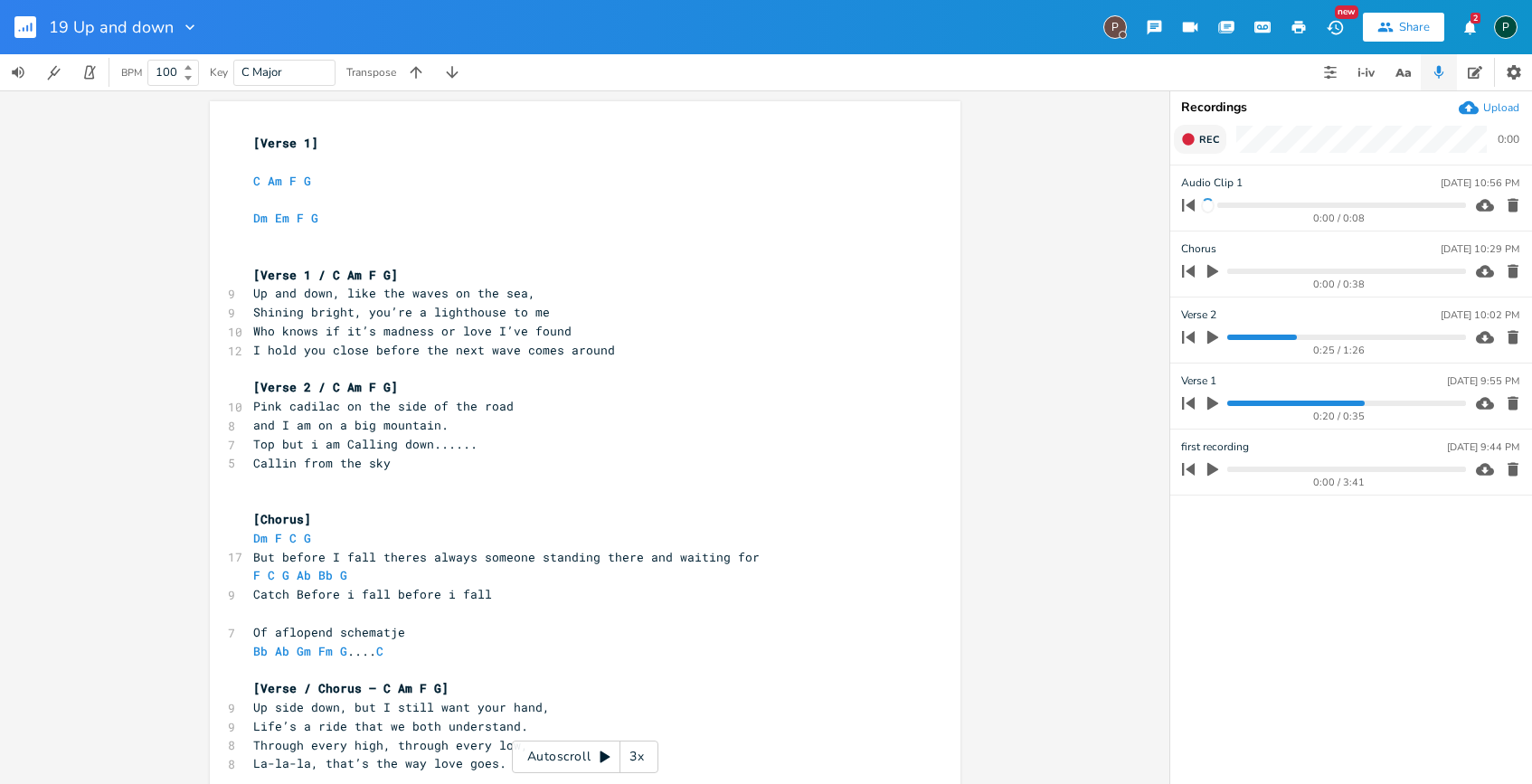
click at [1192, 137] on icon "button" at bounding box center [1188, 138] width 12 height 12
click at [1192, 137] on rect "button" at bounding box center [1188, 139] width 10 height 10
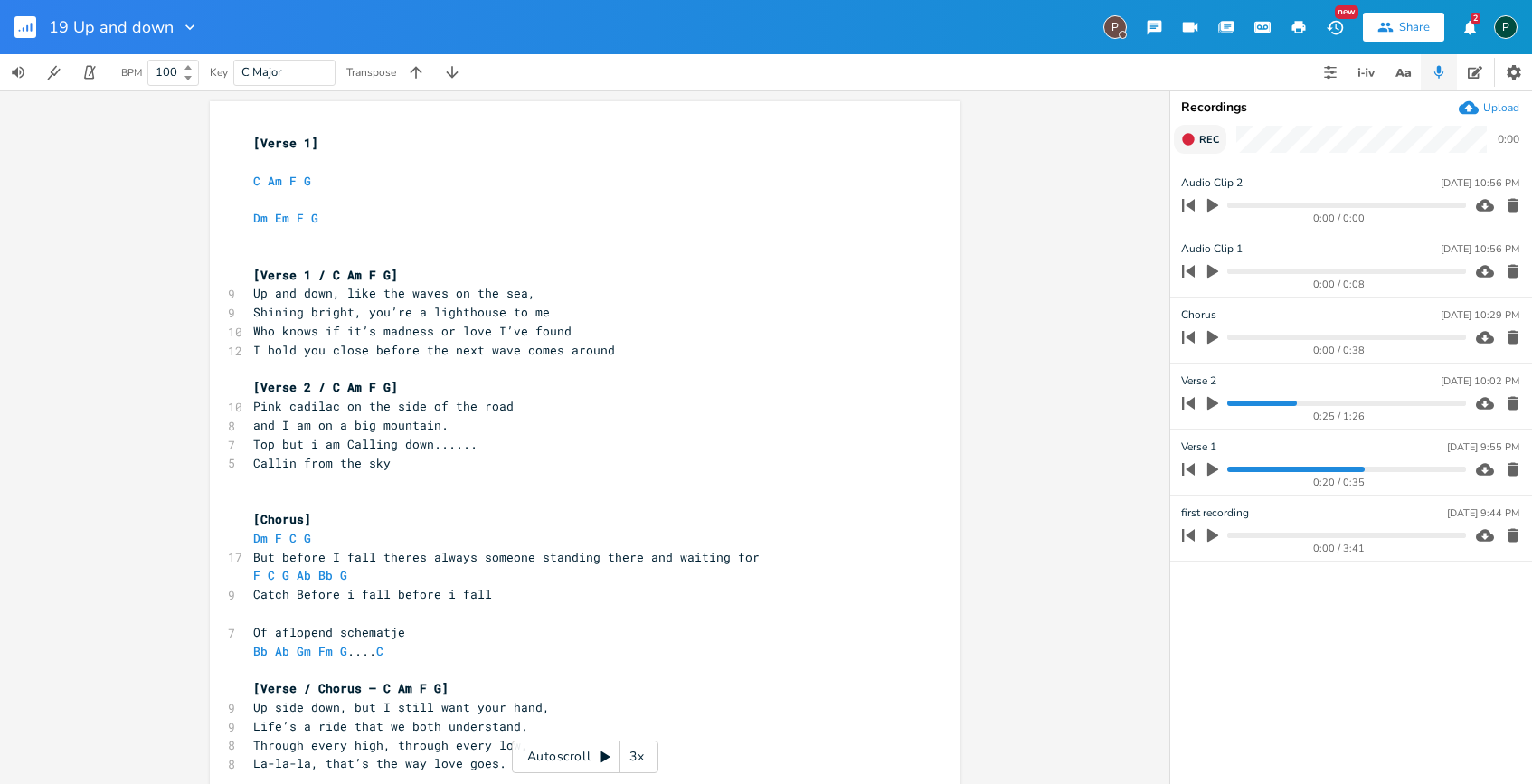
click at [1192, 137] on icon "button" at bounding box center [1188, 138] width 12 height 12
click at [1192, 137] on rect "button" at bounding box center [1188, 139] width 10 height 10
click at [1219, 202] on icon "button" at bounding box center [1213, 204] width 16 height 16
click at [1236, 205] on progress at bounding box center [1346, 205] width 238 height 6
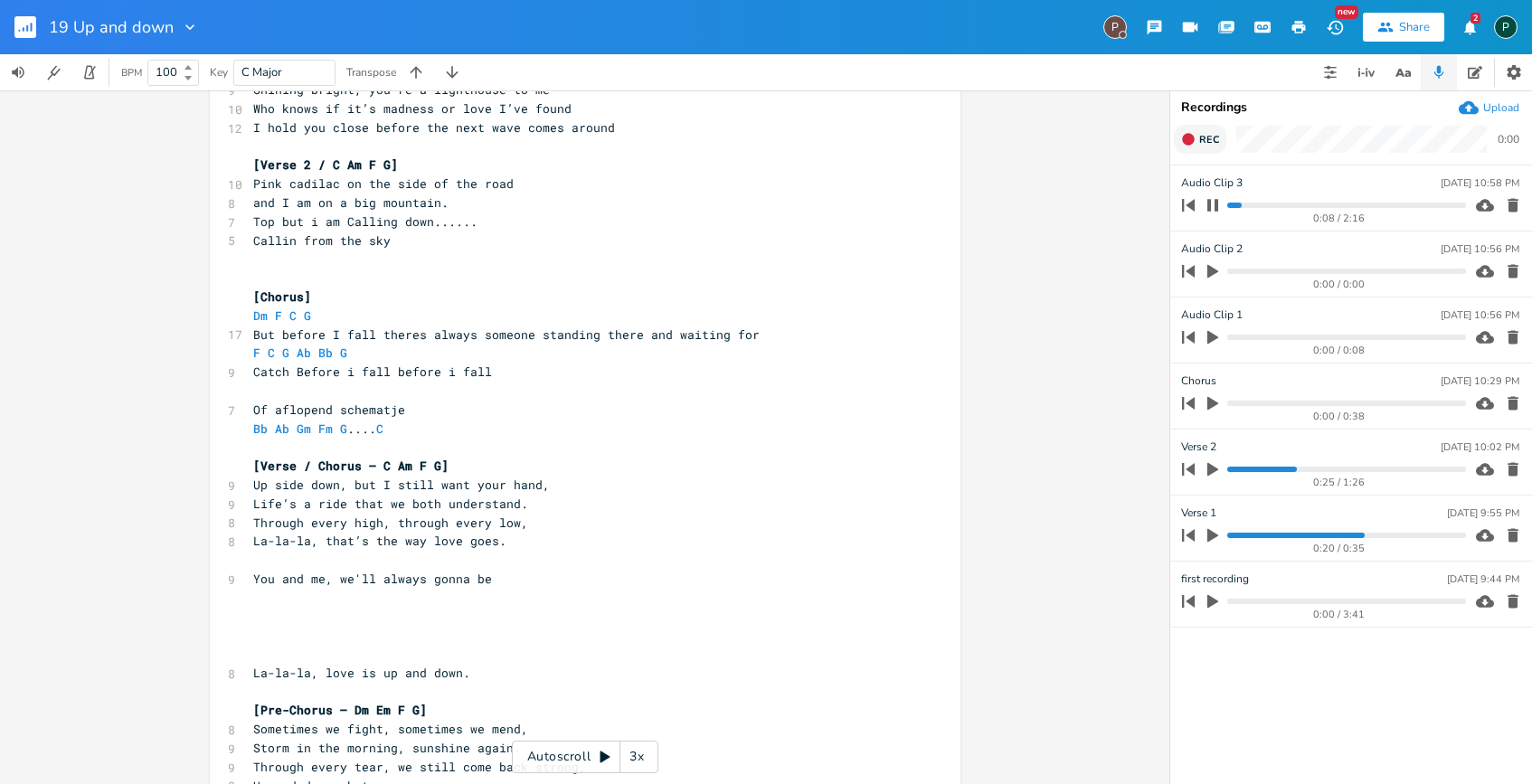
scroll to position [225, 0]
click at [431, 429] on pre "Bb Ab Gm Fm G .... C" at bounding box center [576, 427] width 654 height 19
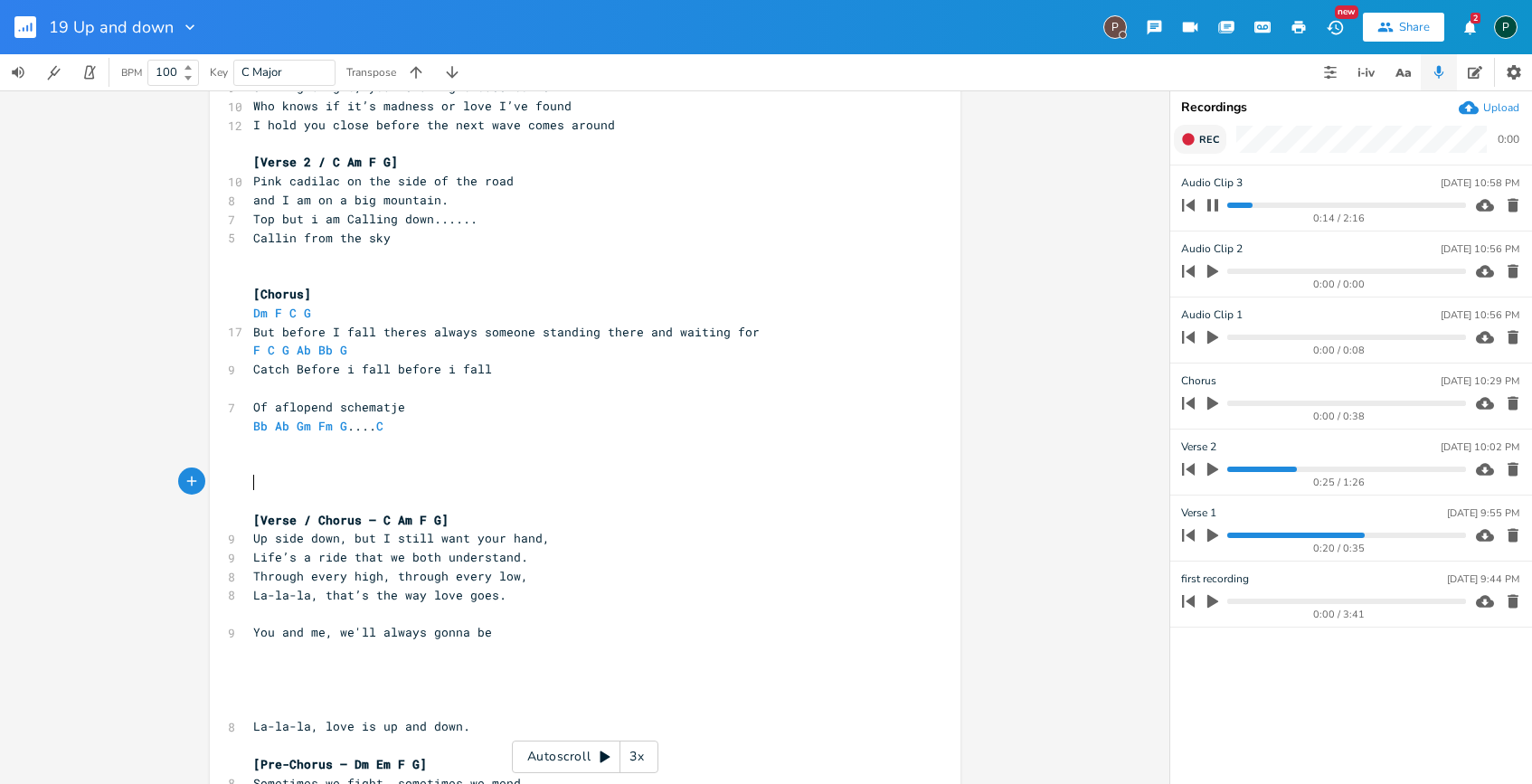
scroll to position [0, 2]
type textarea "[Bridge"
type textarea "]"
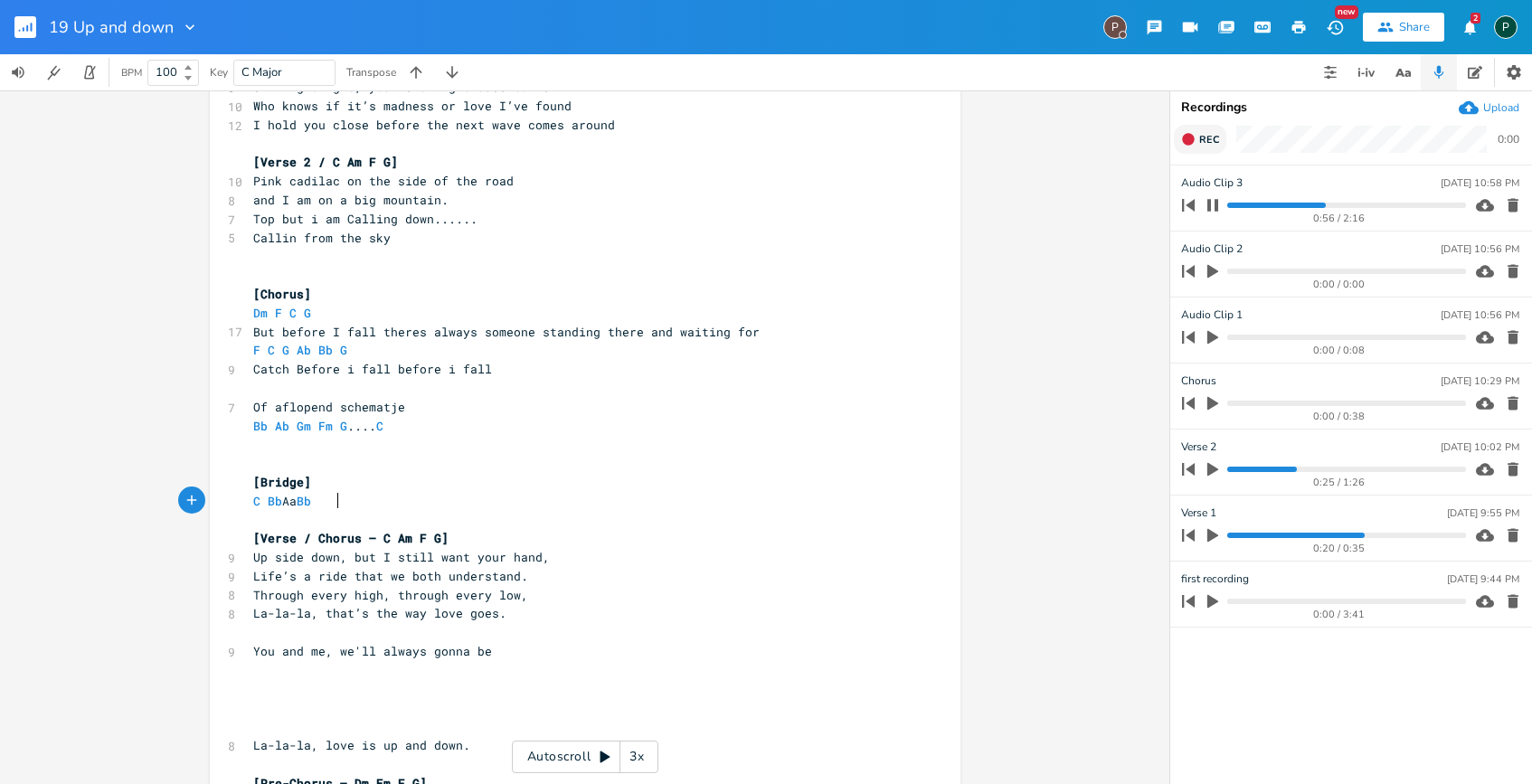
scroll to position [0, 68]
type textarea "C Bb Aa Bb"
click at [1214, 209] on icon "button" at bounding box center [1214, 205] width 15 height 15
drag, startPoint x: 1188, startPoint y: 130, endPoint x: 1196, endPoint y: 91, distance: 39.8
click at [1196, 91] on div "19 Up and down P New Share 2 P BPM 100 Key C Major Transpose C Bb Aa Bb x [Vers…" at bounding box center [766, 392] width 1532 height 784
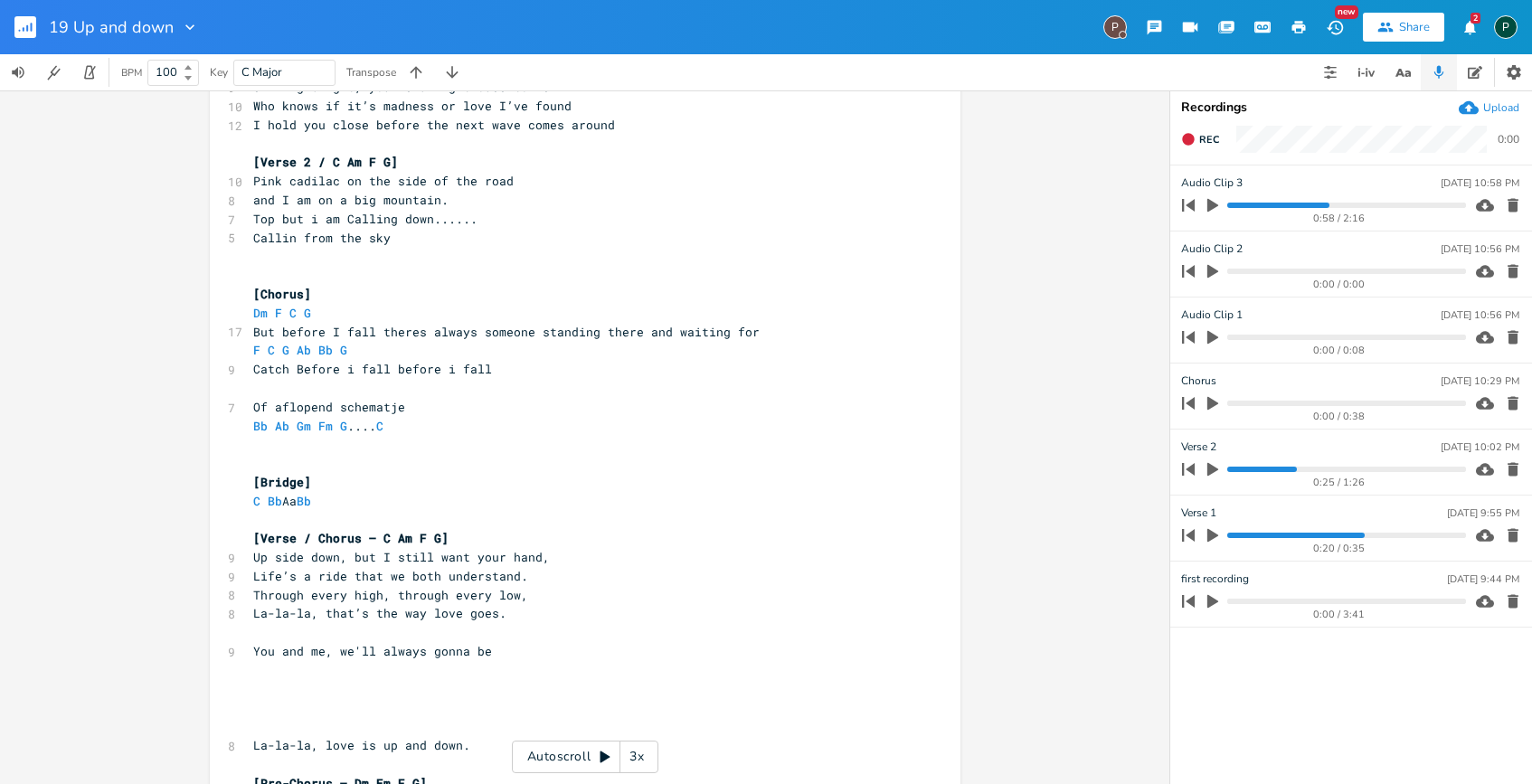
click at [1194, 155] on div "Rec 0:00" at bounding box center [1352, 145] width 362 height 40
click at [1194, 144] on icon "button" at bounding box center [1188, 139] width 15 height 15
click at [1216, 209] on icon "button" at bounding box center [1213, 204] width 16 height 16
click at [1196, 138] on button "End" at bounding box center [1201, 139] width 53 height 29
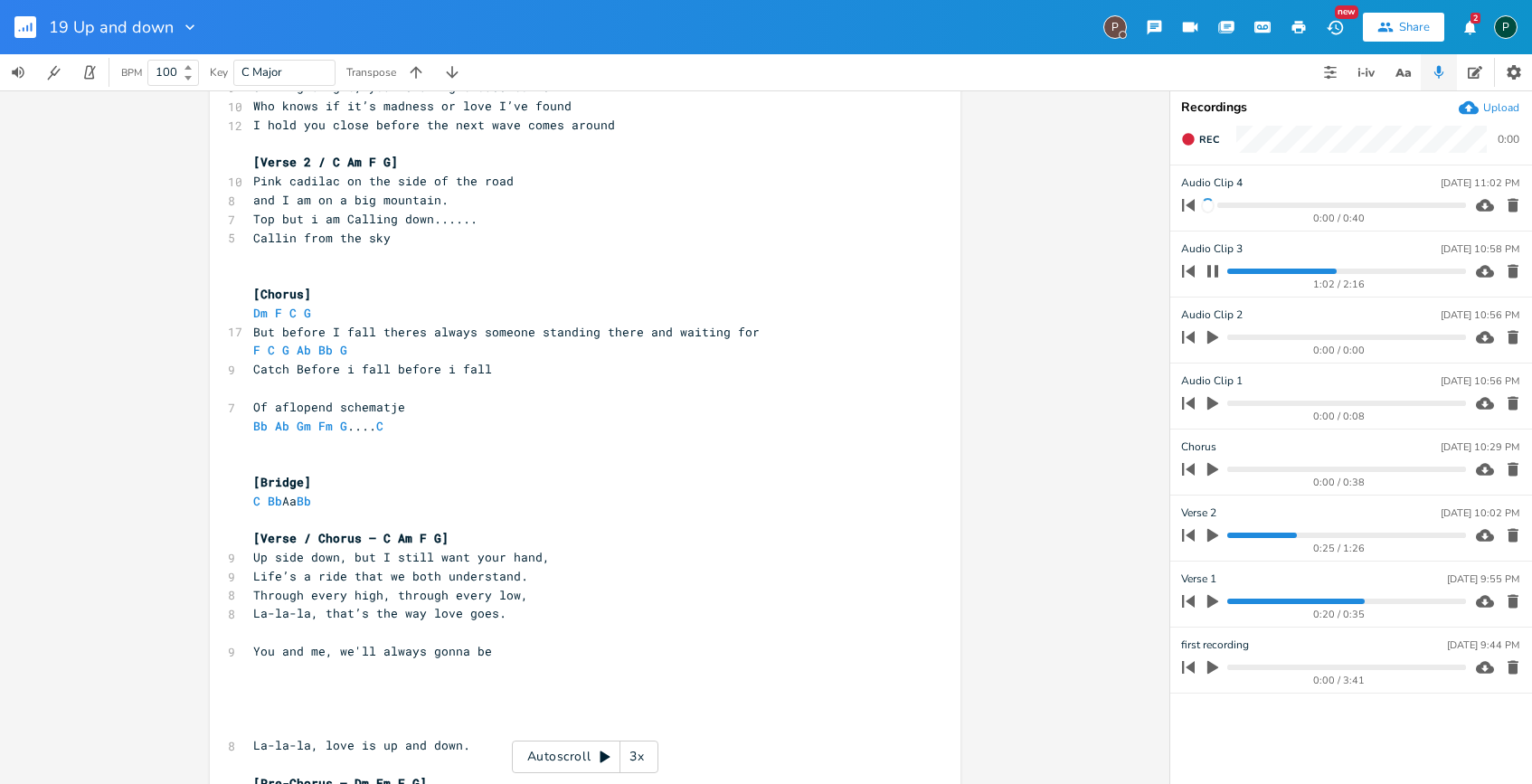
click at [1287, 273] on progress at bounding box center [1346, 272] width 238 height 6
click at [1260, 272] on progress at bounding box center [1346, 272] width 238 height 6
click at [1210, 274] on icon "button" at bounding box center [1213, 271] width 11 height 12
click at [1220, 205] on icon "button" at bounding box center [1213, 204] width 16 height 16
click at [249, 494] on pre "C Bb Aa Bb" at bounding box center [576, 501] width 654 height 19
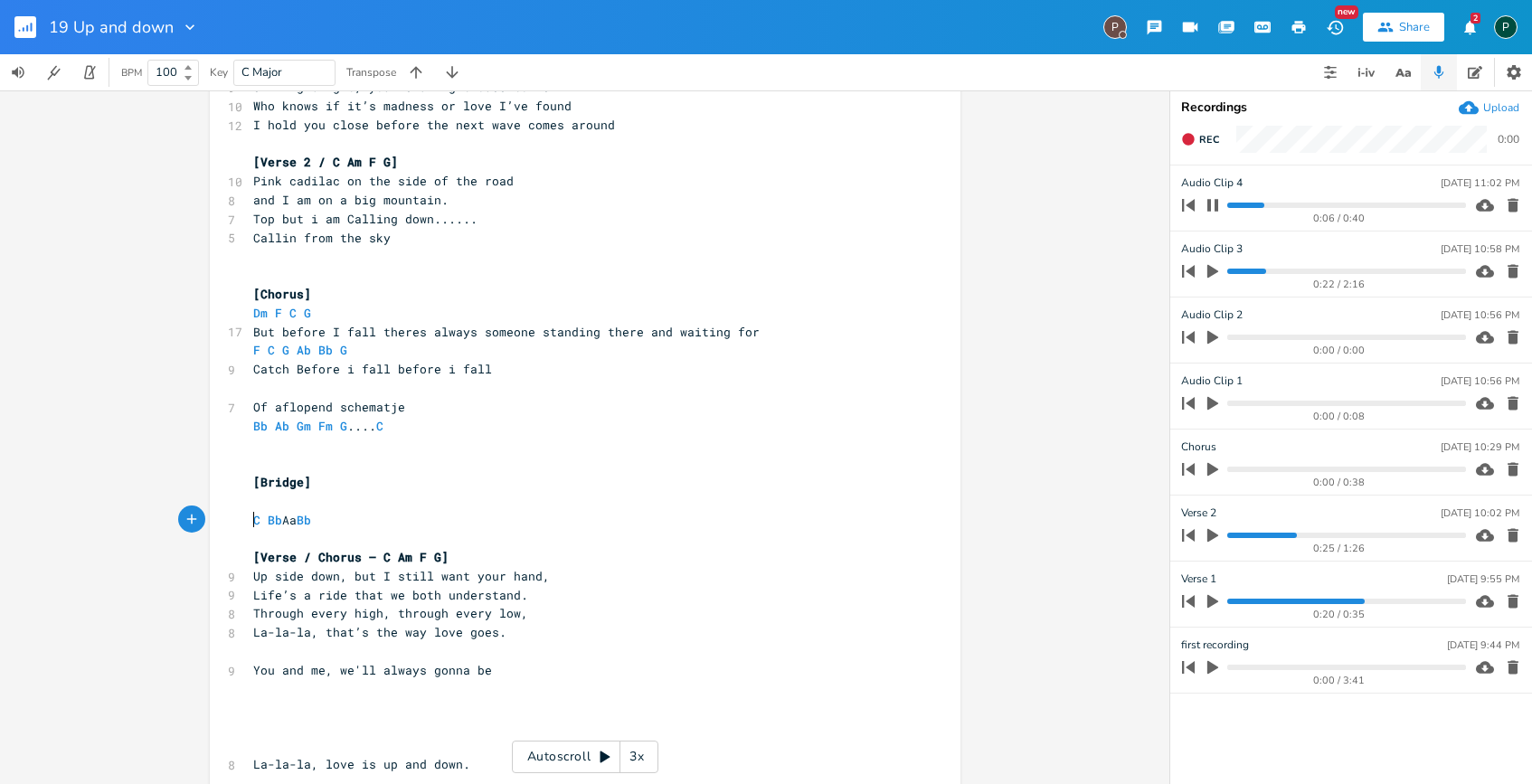
click at [255, 495] on pre "​" at bounding box center [576, 501] width 654 height 19
click at [1209, 212] on icon "button" at bounding box center [1214, 205] width 15 height 15
click at [1196, 139] on button "Rec" at bounding box center [1201, 139] width 52 height 29
click at [1196, 139] on button "End" at bounding box center [1201, 139] width 53 height 29
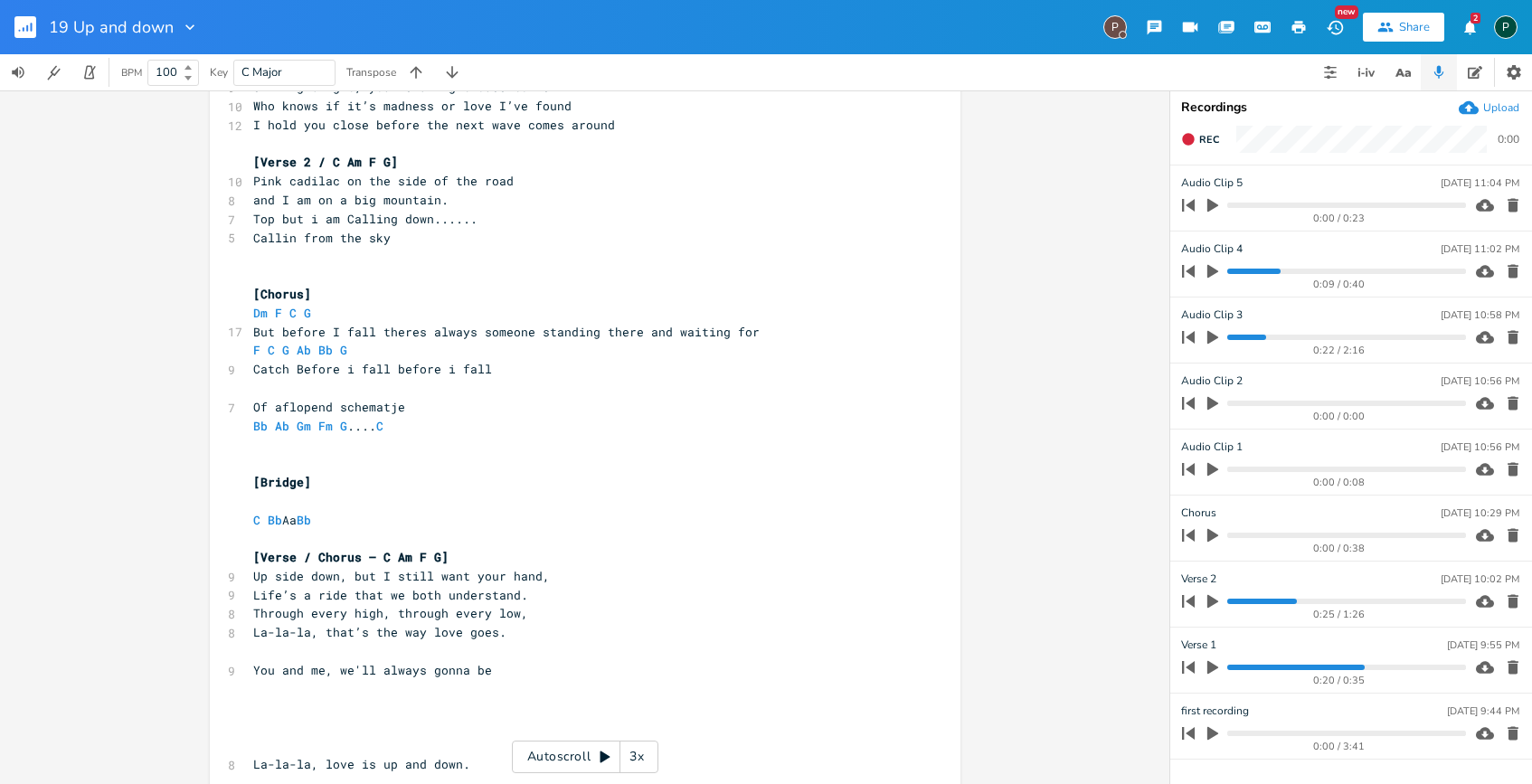
click at [1211, 204] on icon "button" at bounding box center [1213, 205] width 11 height 14
click at [322, 496] on pre "​" at bounding box center [576, 501] width 654 height 19
type textarea "Fm AA"
type textarea "a"
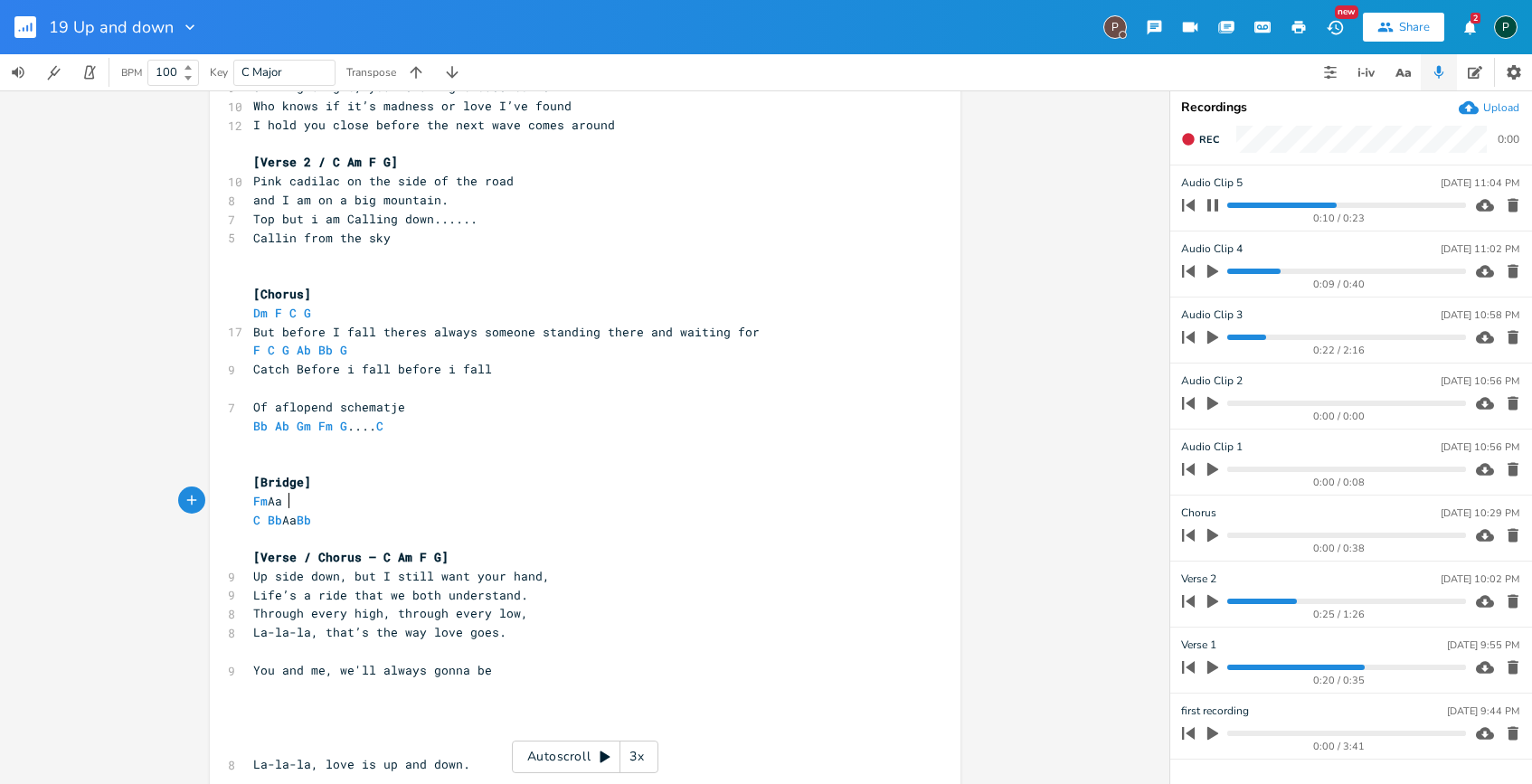
scroll to position [0, 7]
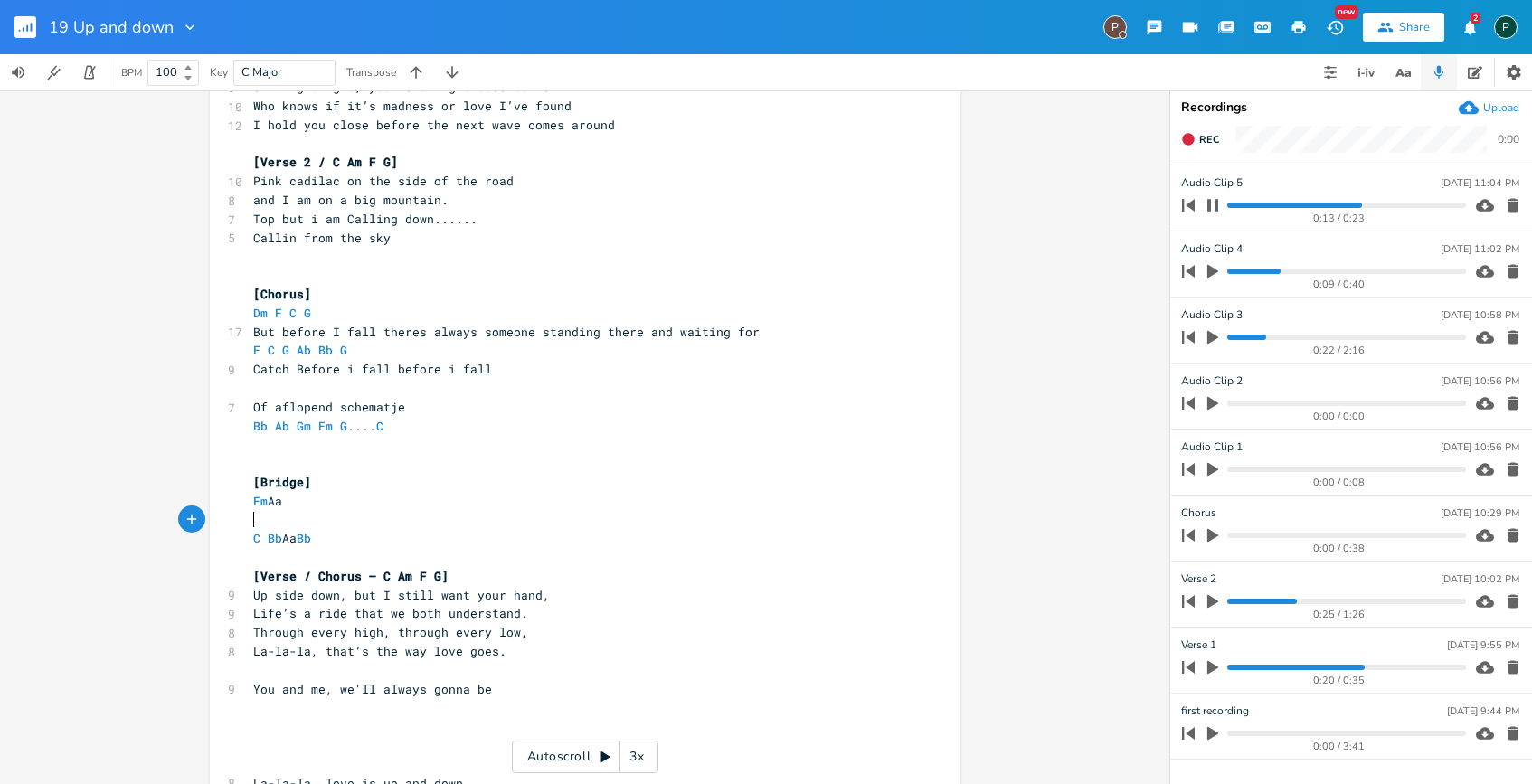
click at [1211, 202] on icon "button" at bounding box center [1213, 204] width 11 height 12
click at [1188, 130] on button "Rec" at bounding box center [1201, 139] width 52 height 29
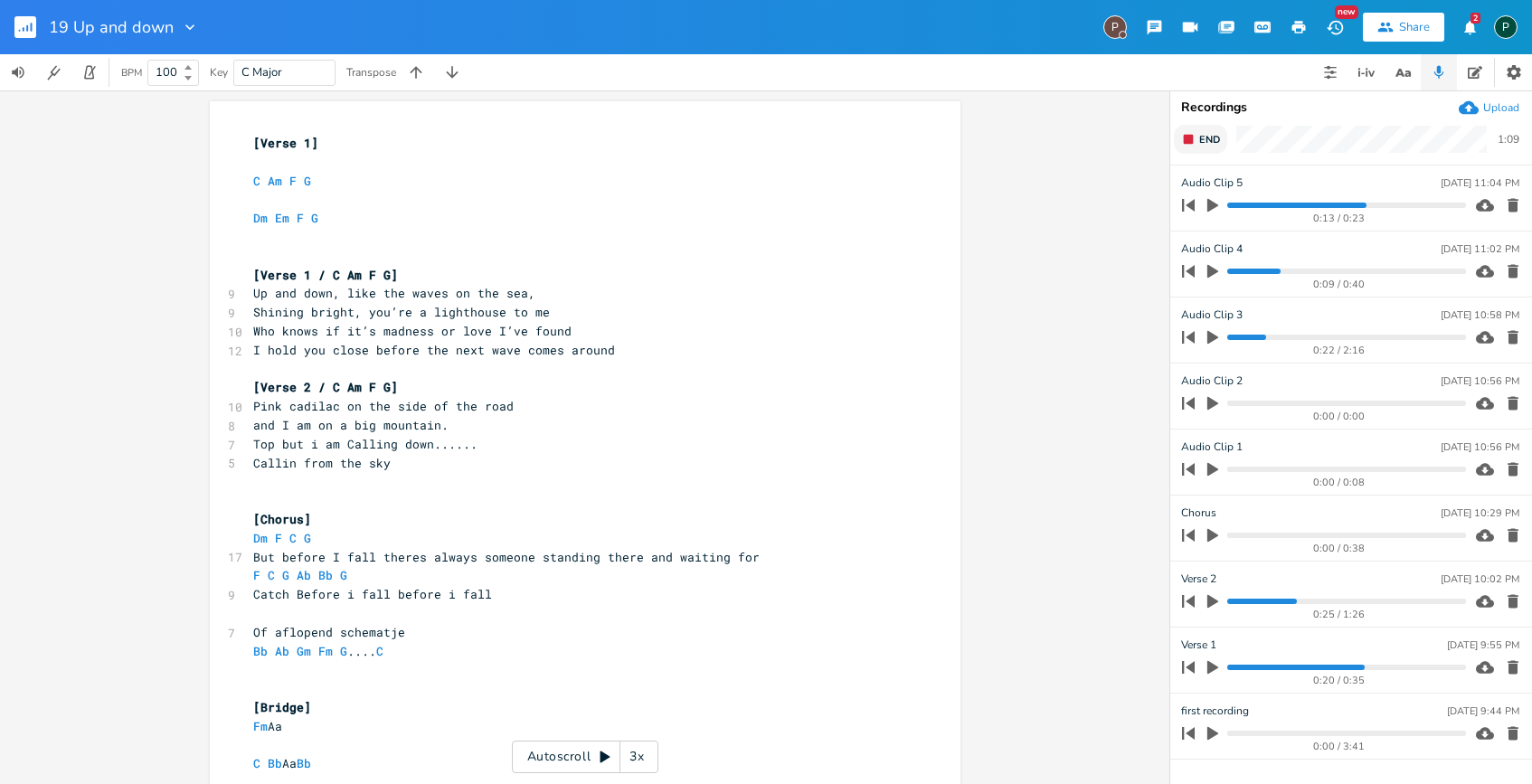
click at [1201, 140] on span "End" at bounding box center [1210, 139] width 21 height 14
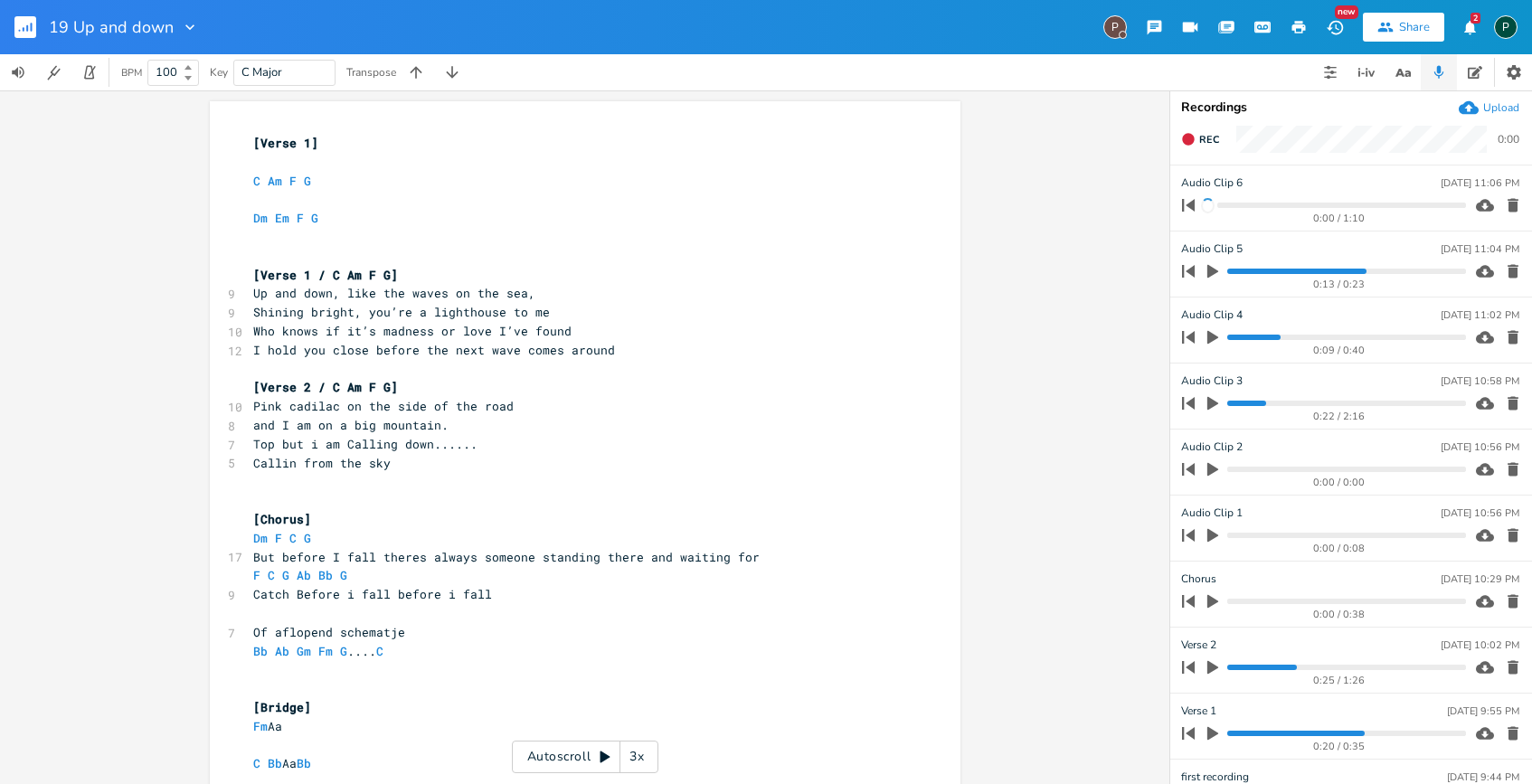
click at [1504, 271] on icon "button" at bounding box center [1512, 271] width 18 height 18
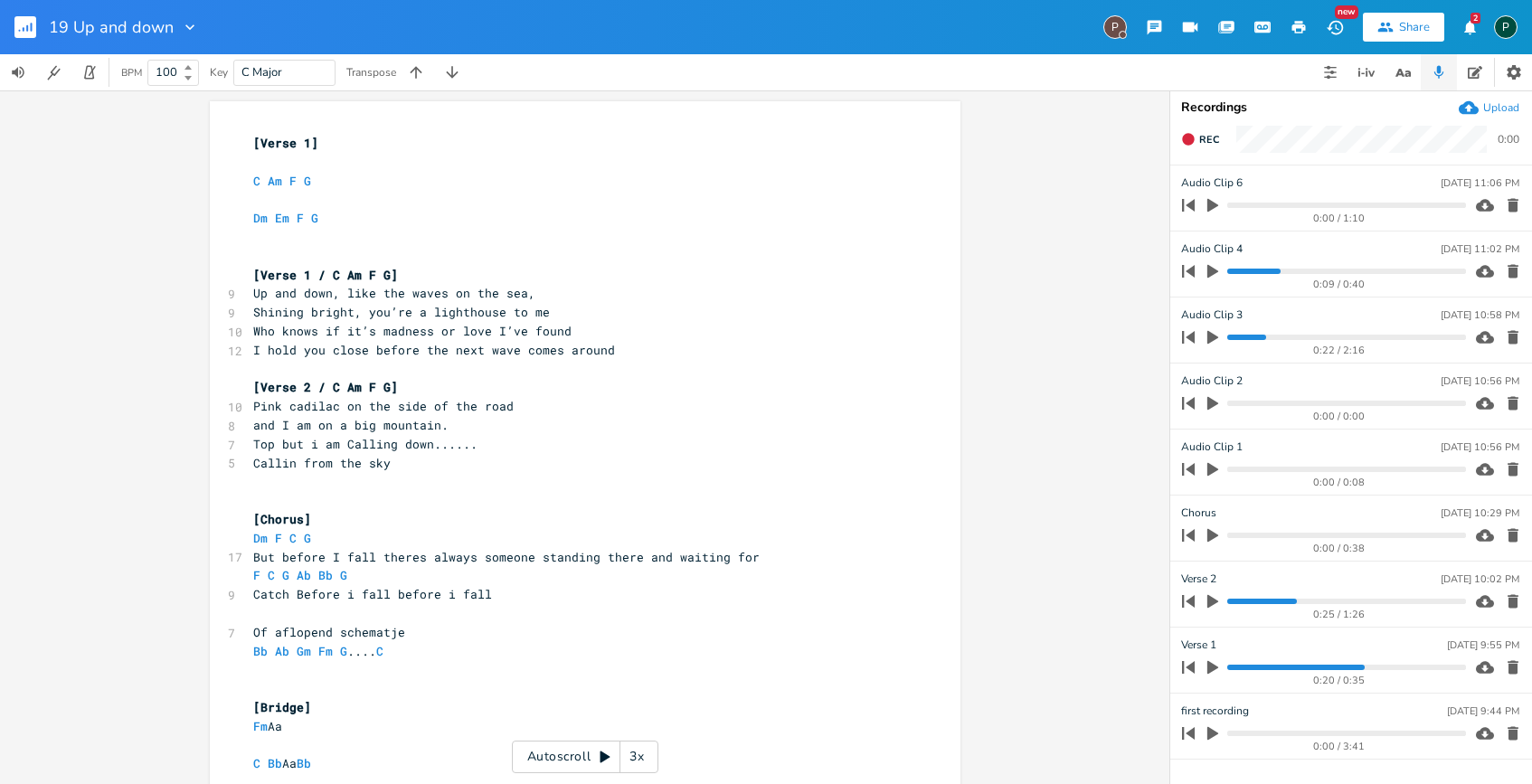
click at [1211, 273] on icon "button" at bounding box center [1213, 272] width 11 height 14
click at [1232, 271] on progress at bounding box center [1346, 272] width 238 height 6
click at [1216, 274] on icon "button" at bounding box center [1213, 271] width 11 height 12
click at [1216, 274] on icon "button" at bounding box center [1213, 271] width 16 height 16
click at [1253, 270] on progress at bounding box center [1346, 272] width 238 height 6
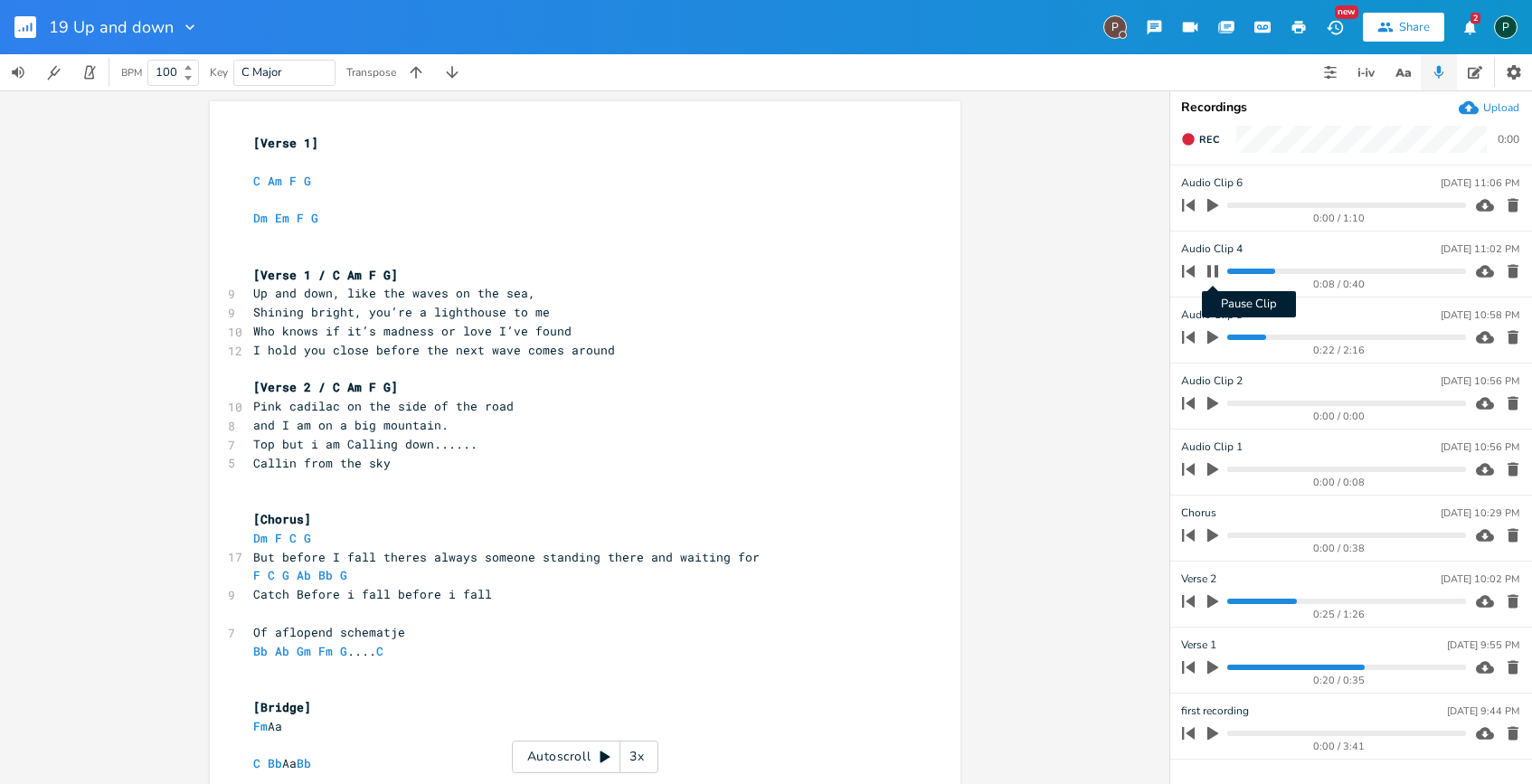
click at [1217, 271] on icon "button" at bounding box center [1213, 271] width 11 height 12
click at [1217, 271] on icon "button" at bounding box center [1213, 271] width 16 height 16
click at [1516, 271] on icon "button" at bounding box center [1513, 272] width 11 height 14
click at [1360, 271] on progress at bounding box center [1346, 272] width 238 height 6
click at [1366, 275] on div "0:31 / 0:40" at bounding box center [1321, 271] width 290 height 29
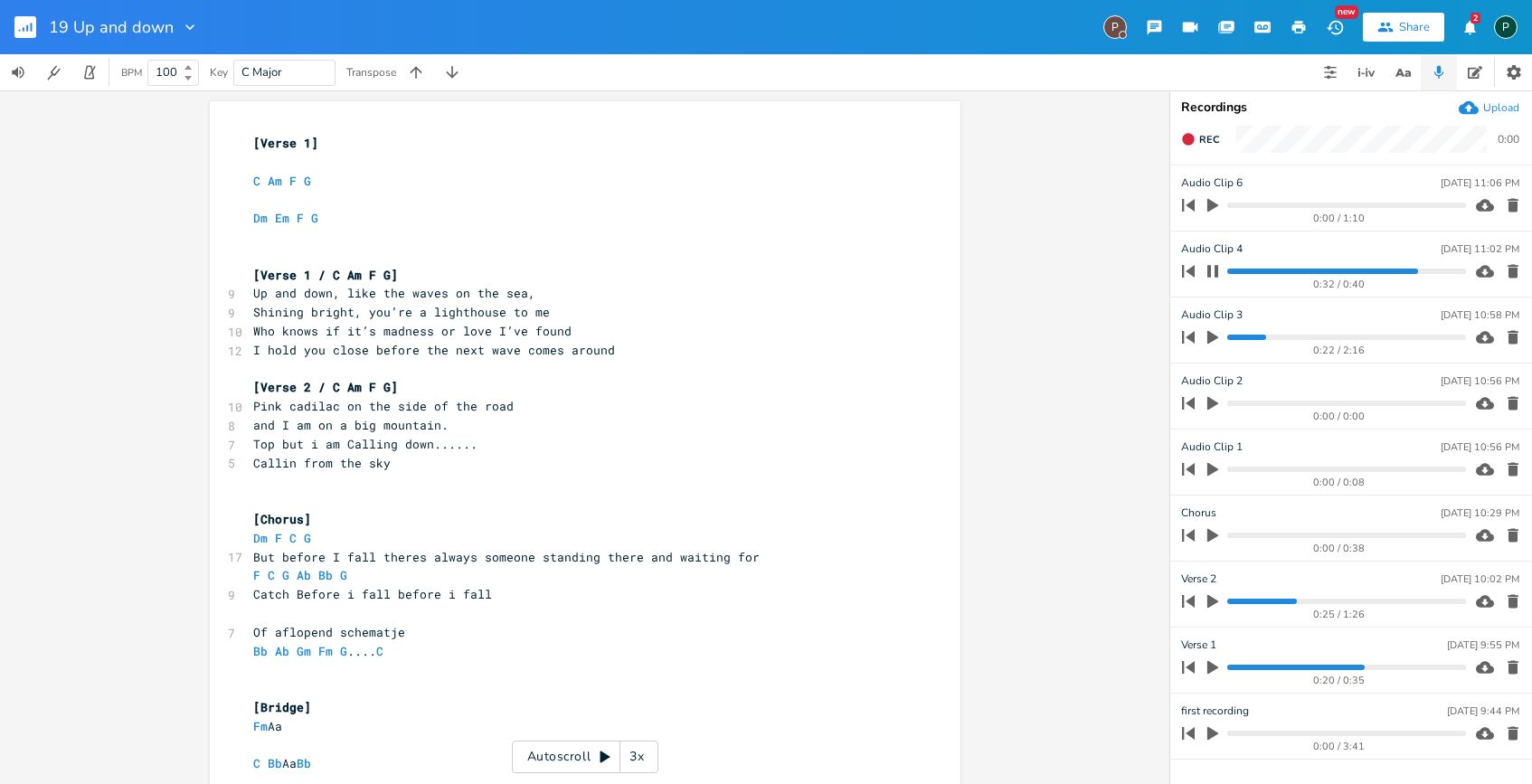
click at [1355, 273] on progress at bounding box center [1346, 272] width 238 height 6
click at [1328, 272] on progress at bounding box center [1346, 272] width 238 height 6
click at [1216, 275] on icon "button" at bounding box center [1213, 271] width 11 height 12
click at [1216, 203] on icon "button" at bounding box center [1213, 204] width 16 height 16
click at [1302, 205] on progress at bounding box center [1346, 205] width 238 height 6
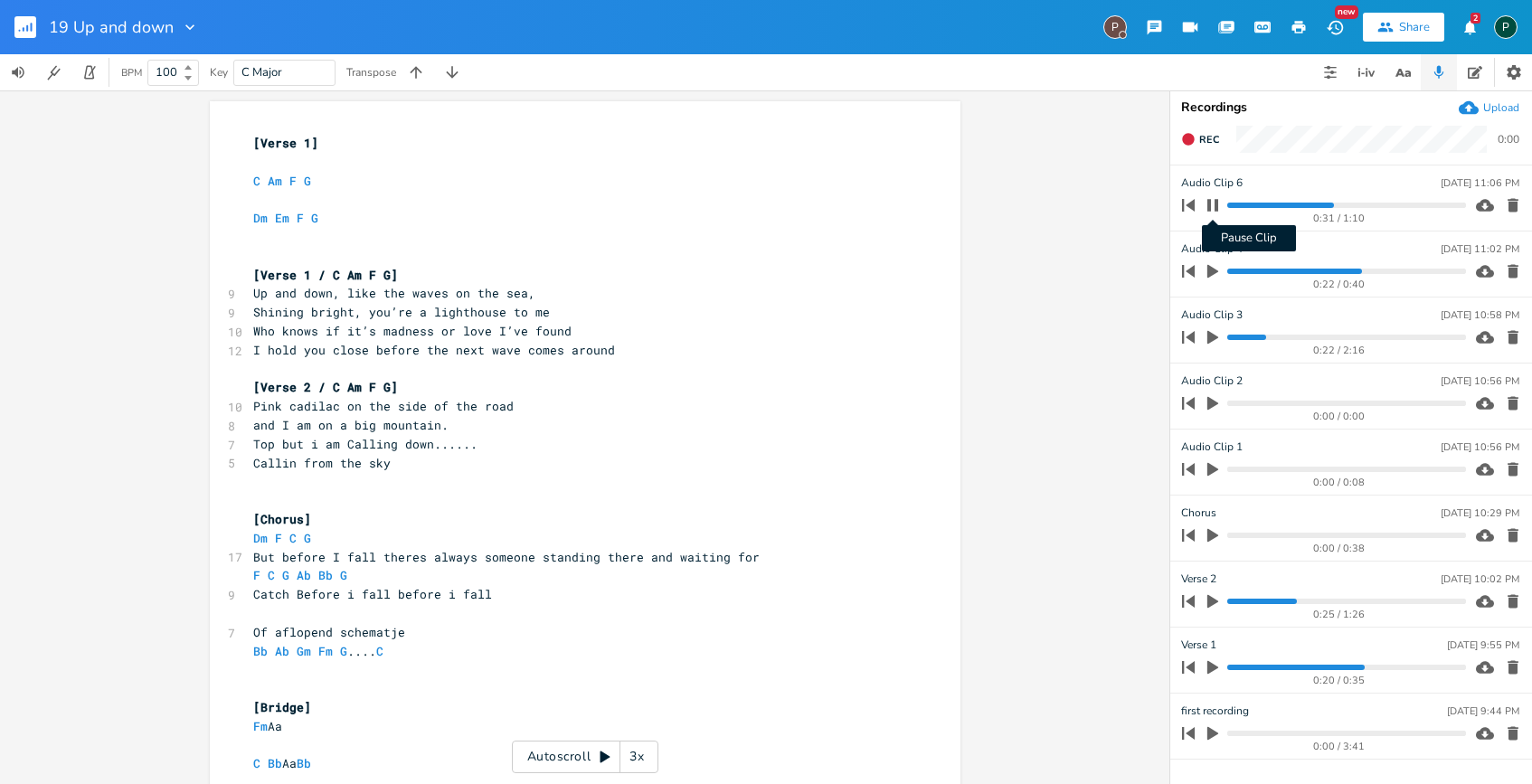
click at [1216, 207] on icon "button" at bounding box center [1213, 204] width 11 height 12
click at [1211, 276] on icon "button" at bounding box center [1213, 271] width 16 height 16
click at [1330, 276] on div "0:23 / 0:40" at bounding box center [1321, 271] width 290 height 29
click at [1329, 270] on progress at bounding box center [1346, 272] width 238 height 6
click at [1216, 270] on icon "button" at bounding box center [1213, 271] width 11 height 12
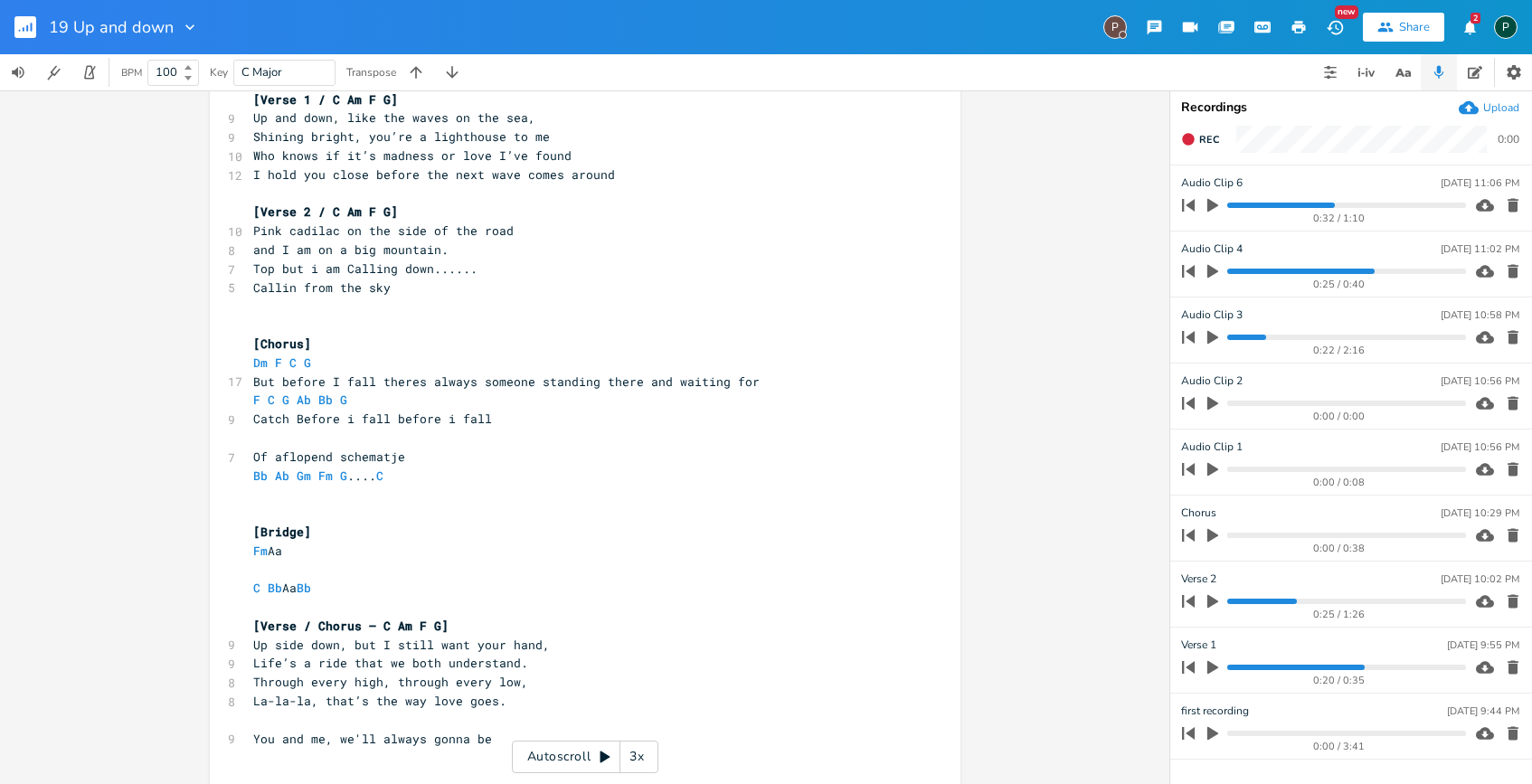
scroll to position [183, 0]
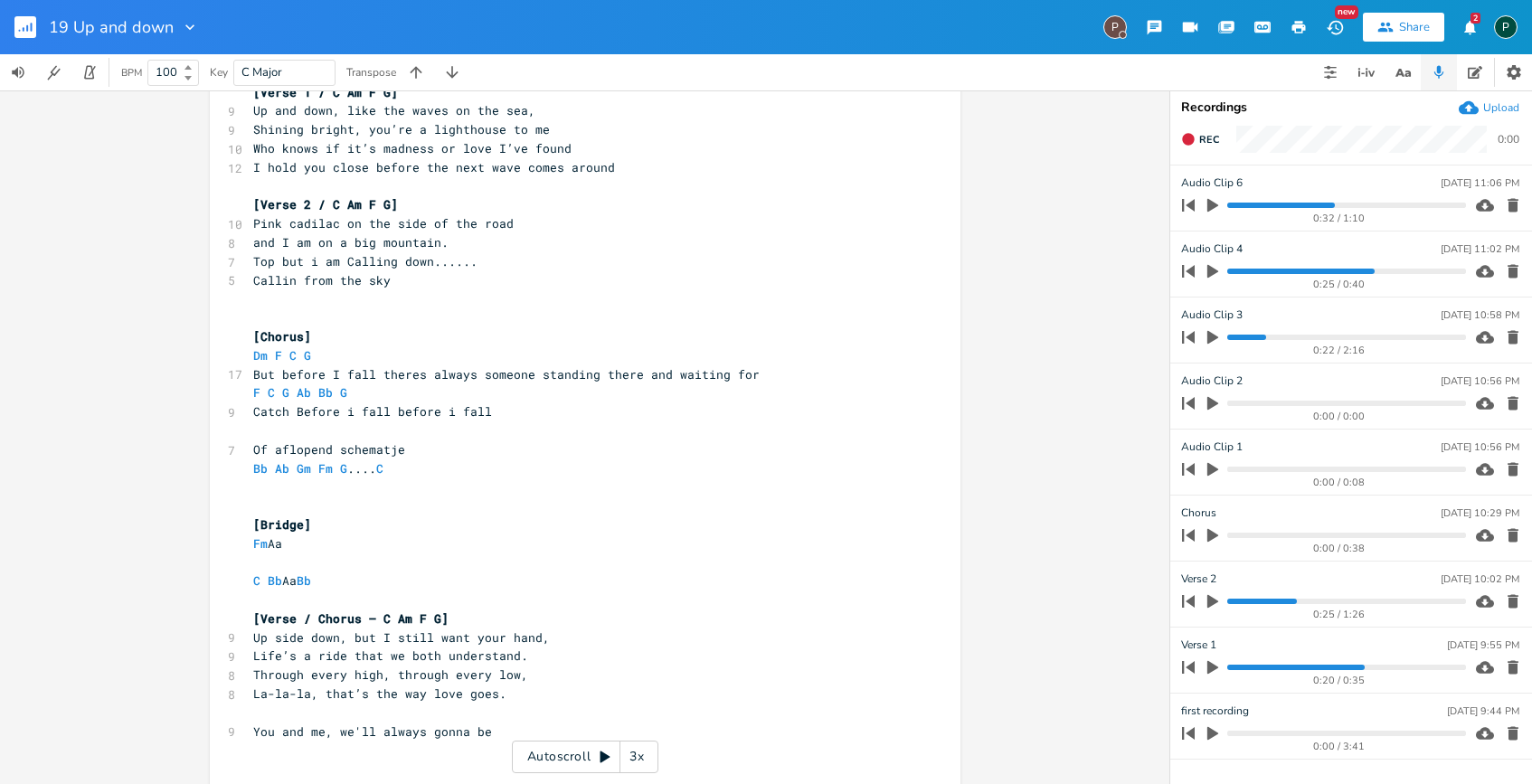
click at [293, 546] on pre "Fm Aa" at bounding box center [576, 544] width 654 height 19
type textarea "Aa"
type textarea "A"
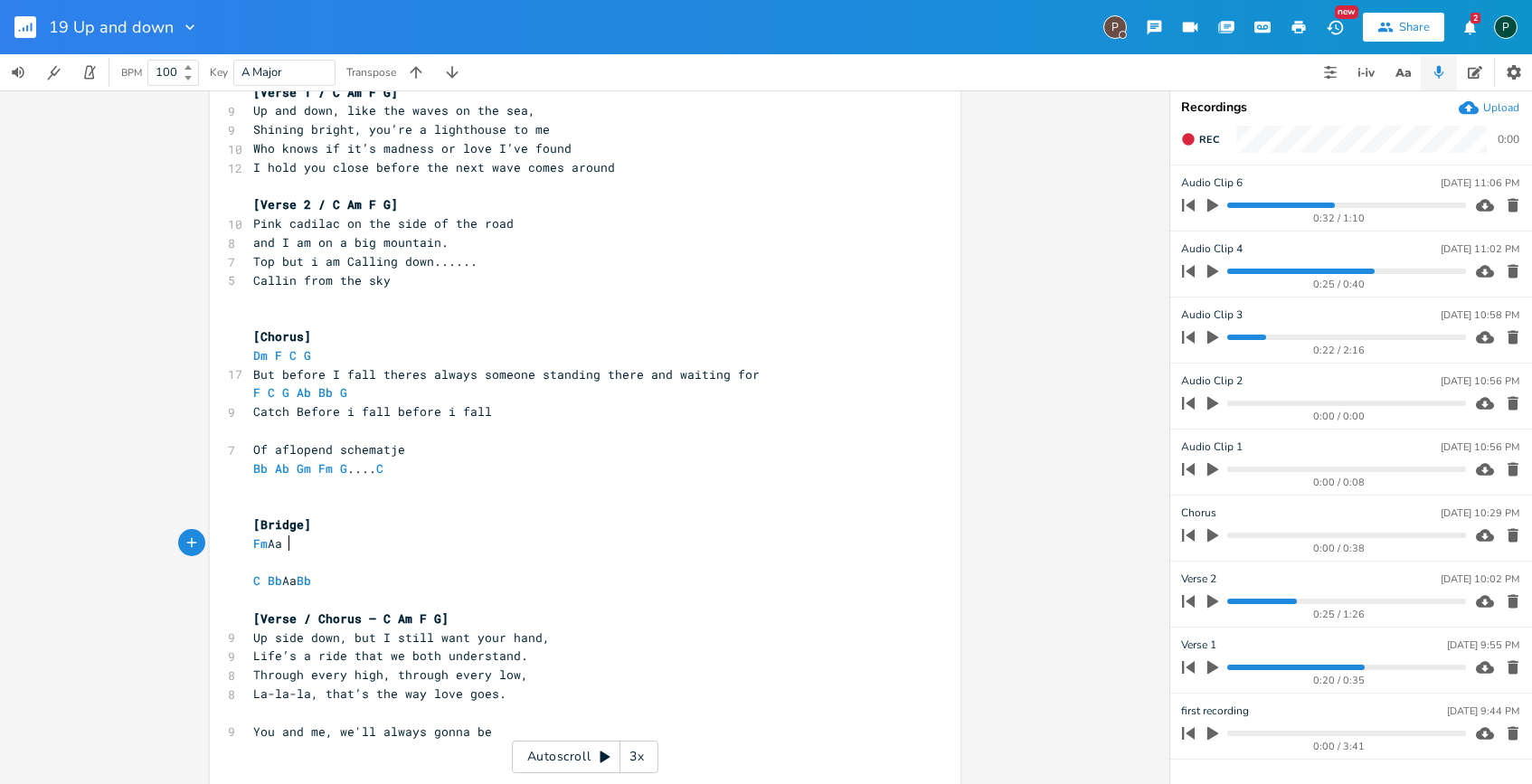
type textarea "a"
type textarea "b G"
type textarea "M"
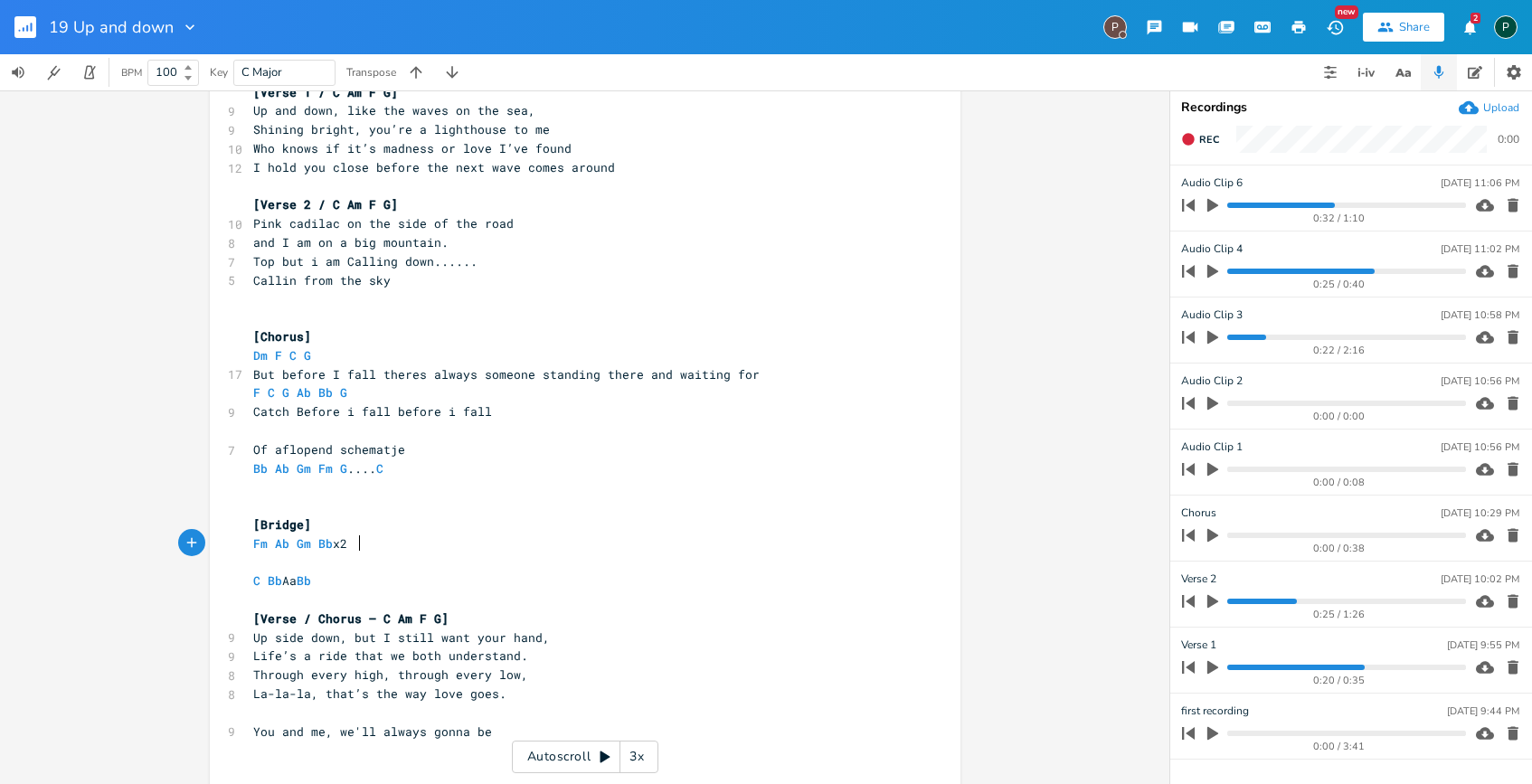
scroll to position [0, 47]
type textarea "m Bb x2 C"
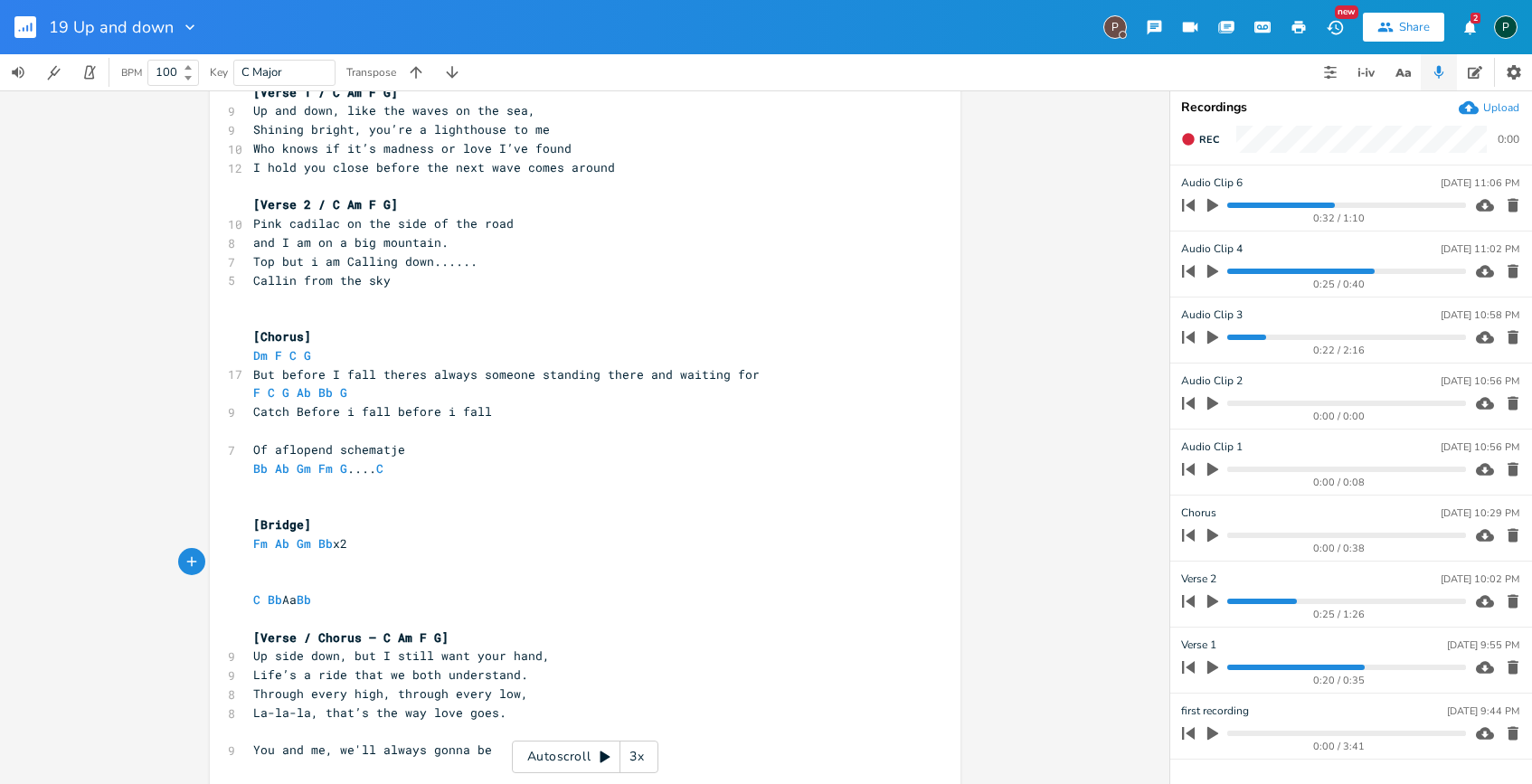
click at [295, 595] on span "C Bb Aa Bb" at bounding box center [289, 599] width 73 height 16
type textarea "b"
click at [341, 603] on pre "C Bb Ab Bb" at bounding box center [576, 600] width 654 height 19
click at [249, 563] on pre "​" at bounding box center [576, 563] width 654 height 19
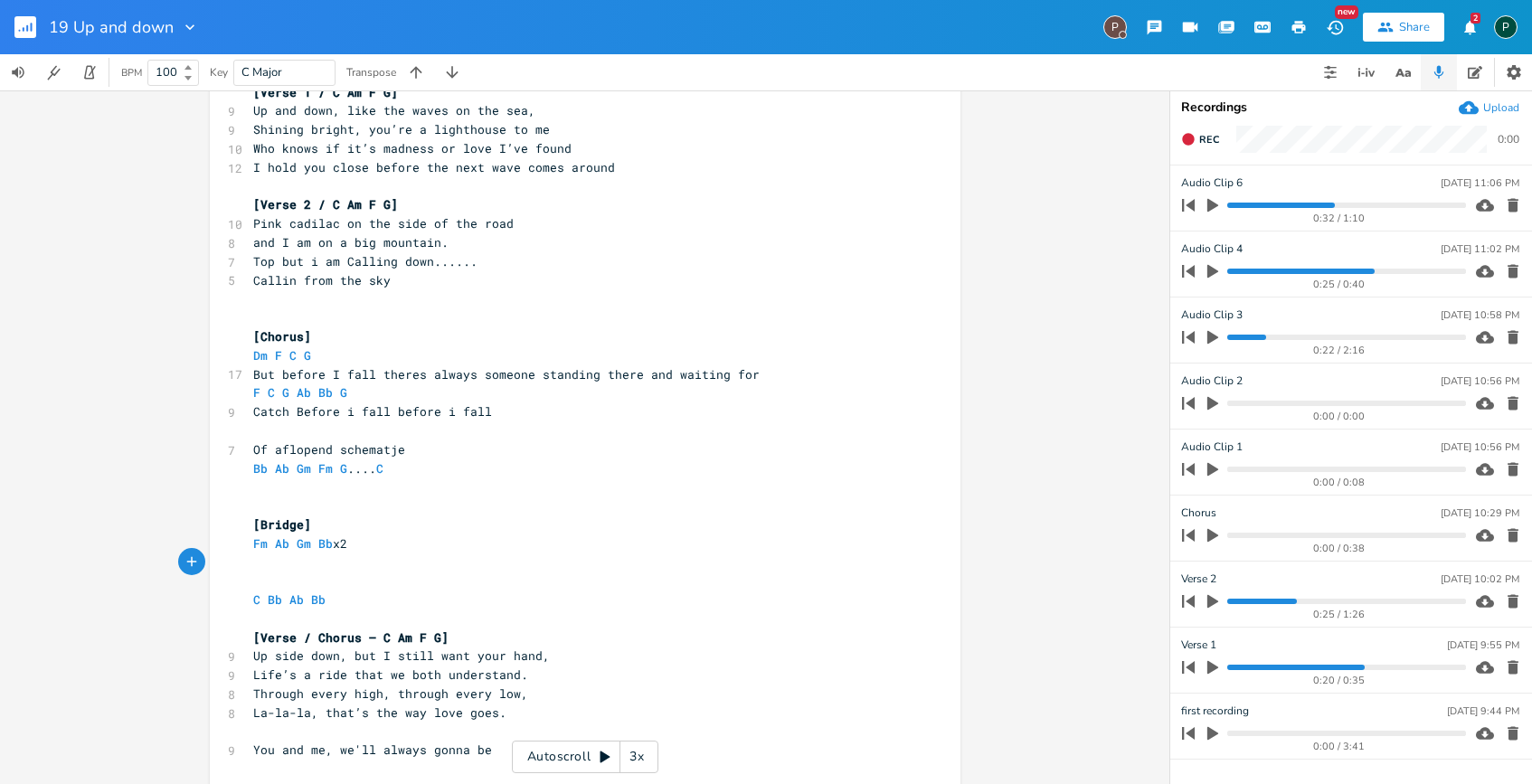
click at [1340, 270] on progress at bounding box center [1346, 272] width 238 height 6
click at [1217, 271] on icon "button" at bounding box center [1213, 272] width 11 height 14
click at [1216, 266] on icon "button" at bounding box center [1213, 271] width 11 height 12
click at [326, 601] on span "C Bb Ab Bb" at bounding box center [296, 599] width 87 height 16
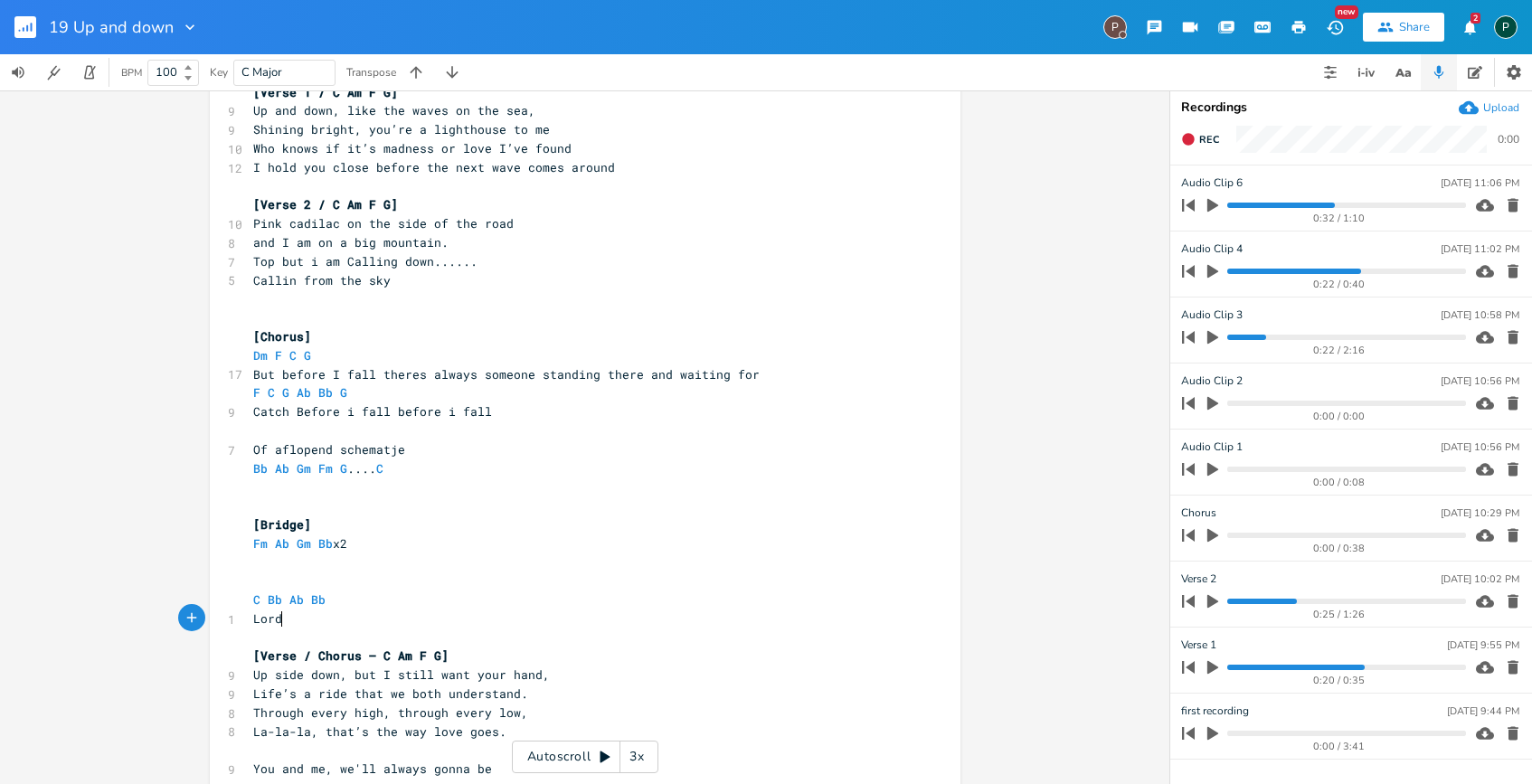
scroll to position [0, 26]
type textarea "Lord i"
type textarea "m"
type textarea "am wishing for the"
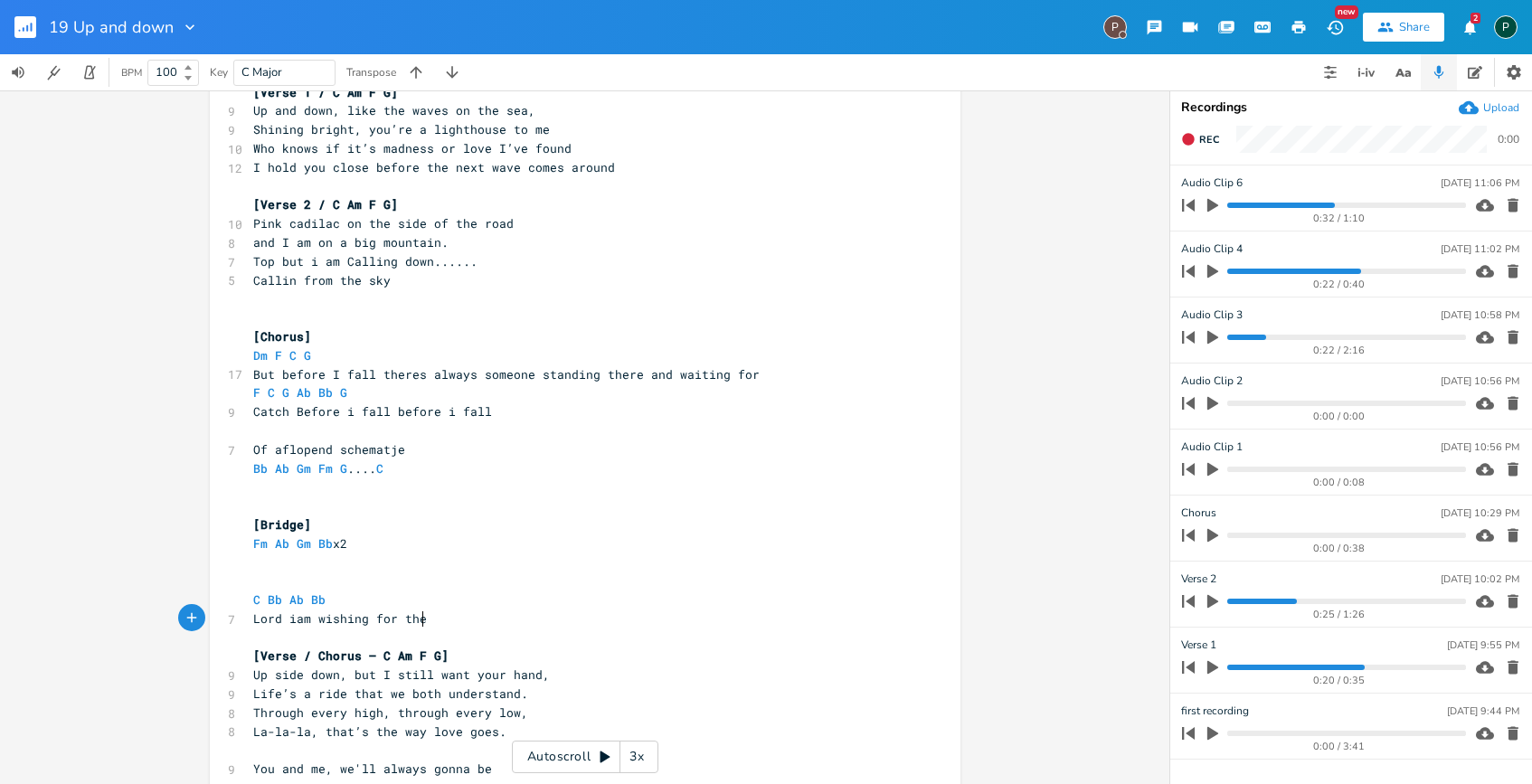
scroll to position [0, 100]
click at [362, 622] on span "Lord iam wishing for the" at bounding box center [340, 618] width 174 height 16
type textarea "praying"
click at [439, 624] on pre "Lord iam praying for the" at bounding box center [576, 619] width 654 height 19
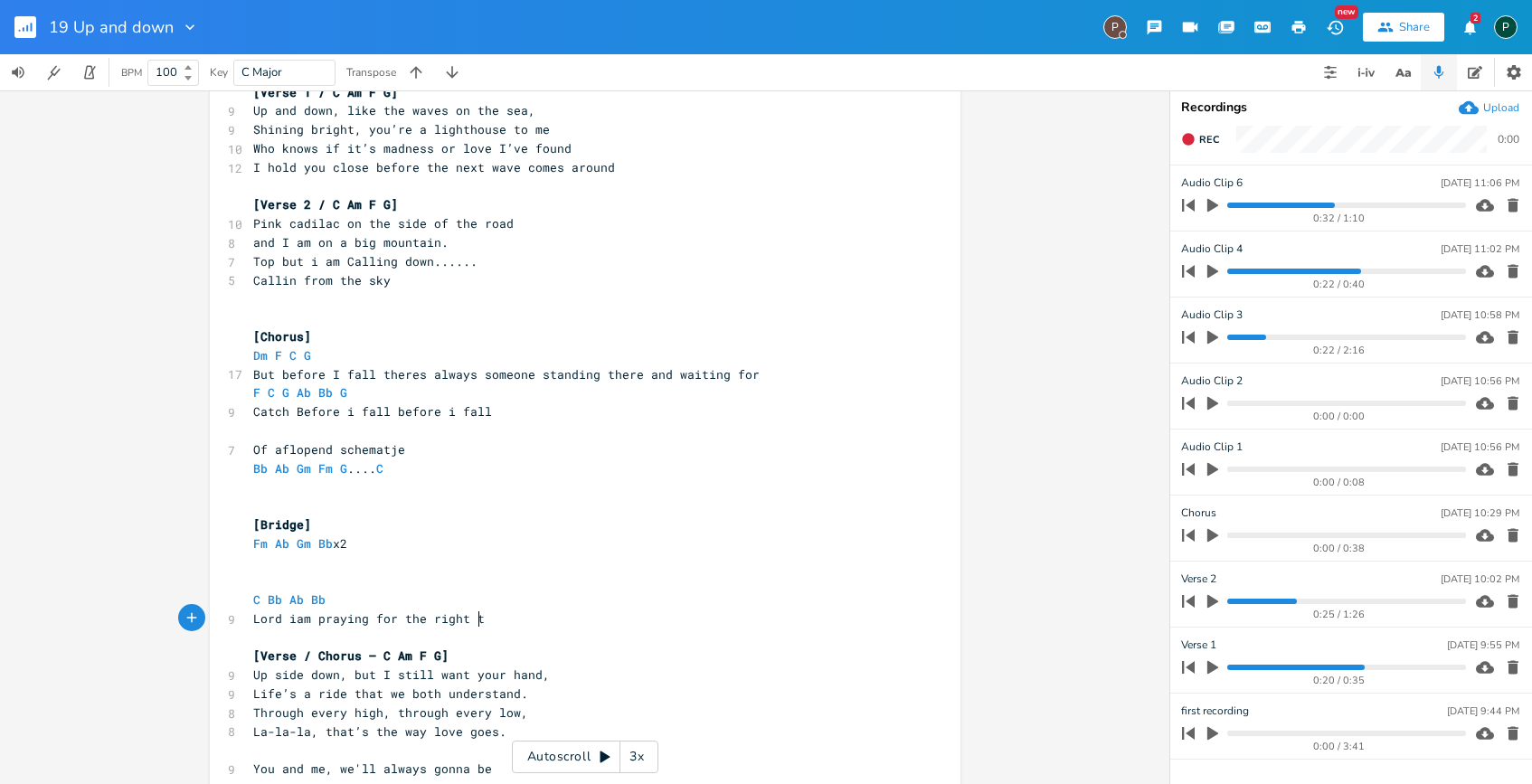
type textarea "right ti"
type textarea "urn now"
click at [1214, 204] on icon "button" at bounding box center [1213, 205] width 11 height 14
click at [540, 626] on pre "Lord iam praying for the right turn now" at bounding box center [576, 619] width 654 height 19
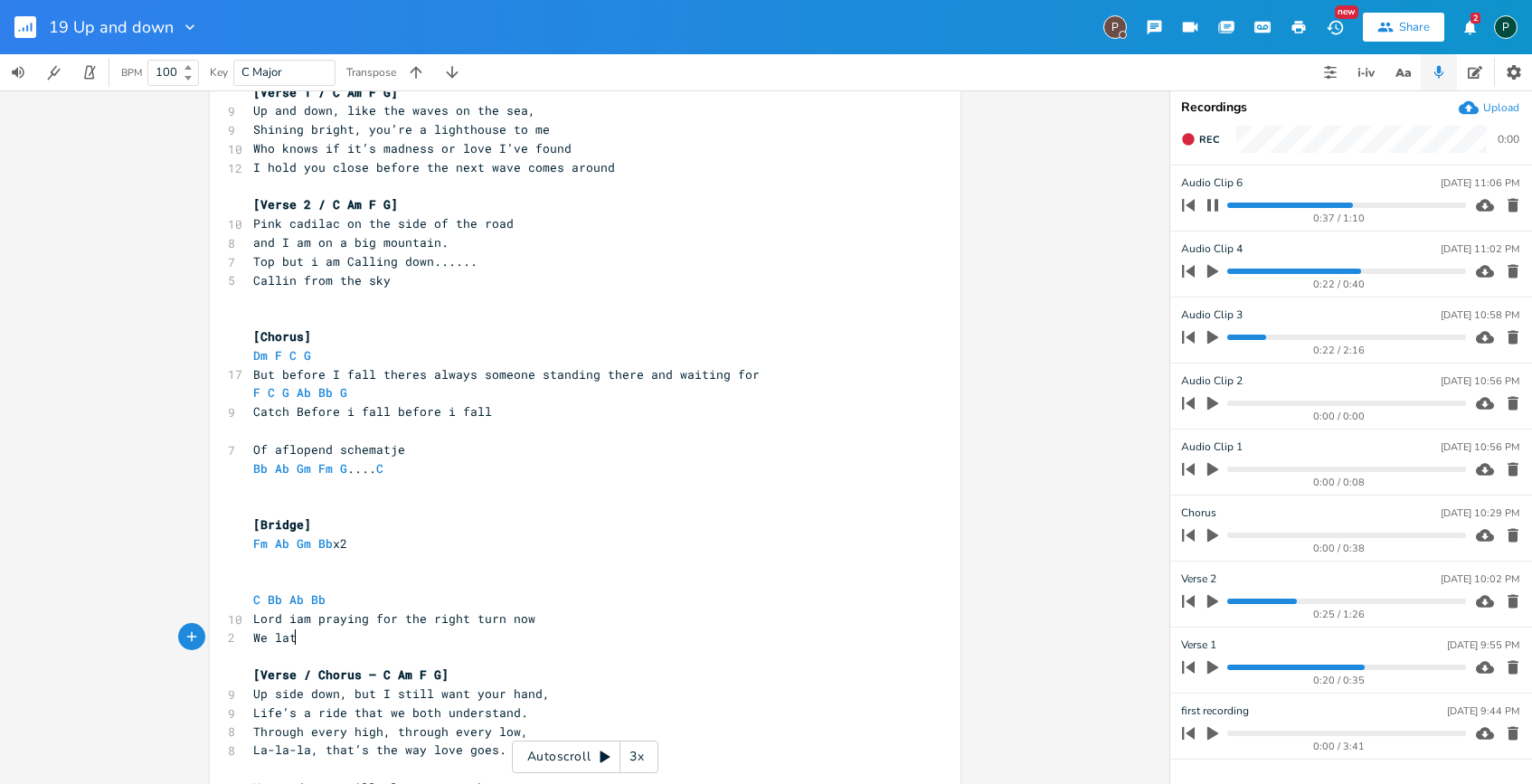
type textarea "We lats"
type textarea "sted all this and we left it on the side"
click at [1215, 204] on icon "button" at bounding box center [1213, 204] width 11 height 12
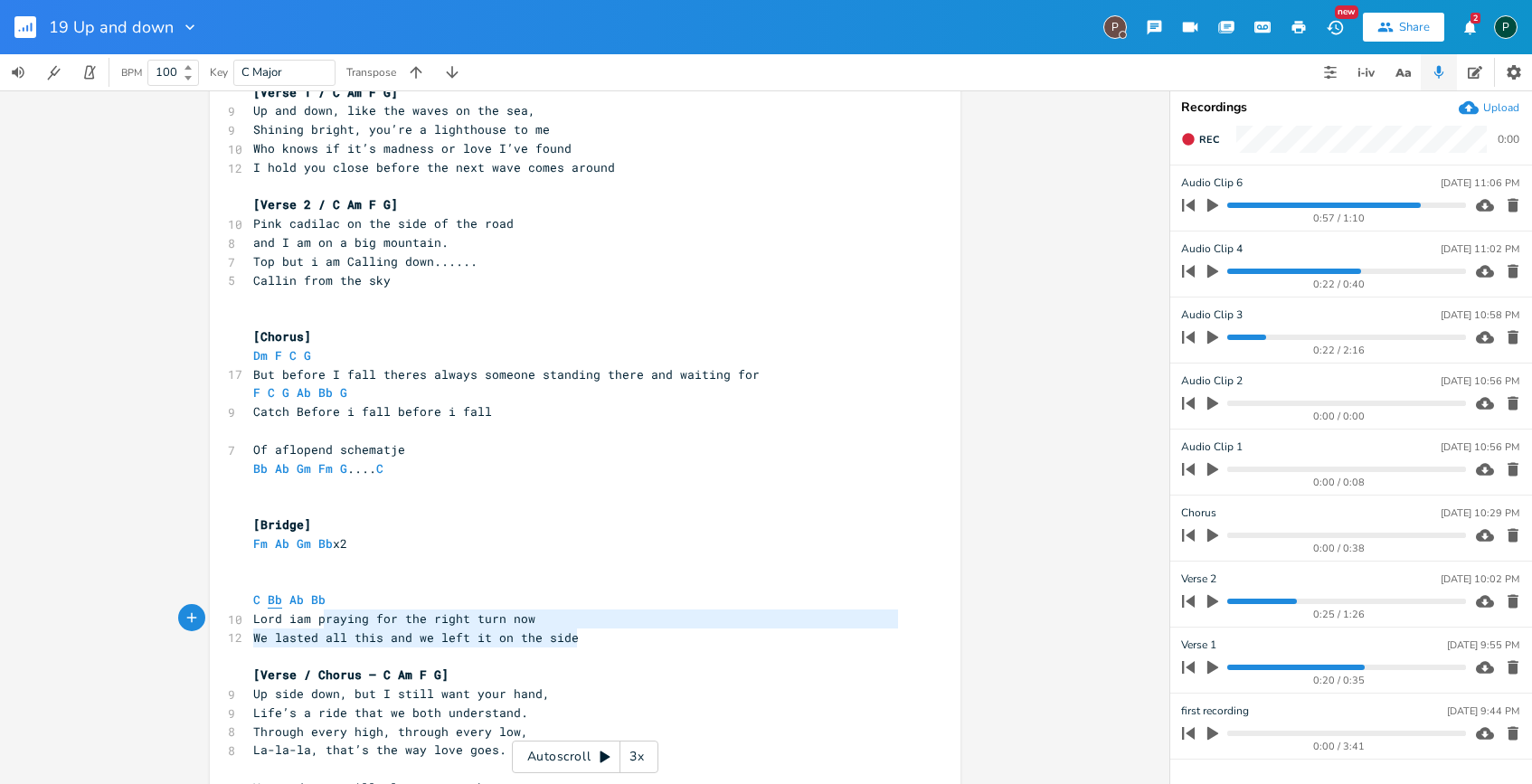
type textarea "Bb Ab Bb Lord iam praying for the right turn now We lasted all this and we left…"
drag, startPoint x: 577, startPoint y: 638, endPoint x: 260, endPoint y: 600, distance: 319.3
click at [260, 600] on div "[Verse 1] ​ C Am F G ​ Dm Em F G ​ ​ [Verse 1 / C Am F G] 9 Up and down, like t…" at bounding box center [576, 553] width 654 height 1204
click at [259, 563] on pre "​" at bounding box center [576, 563] width 654 height 19
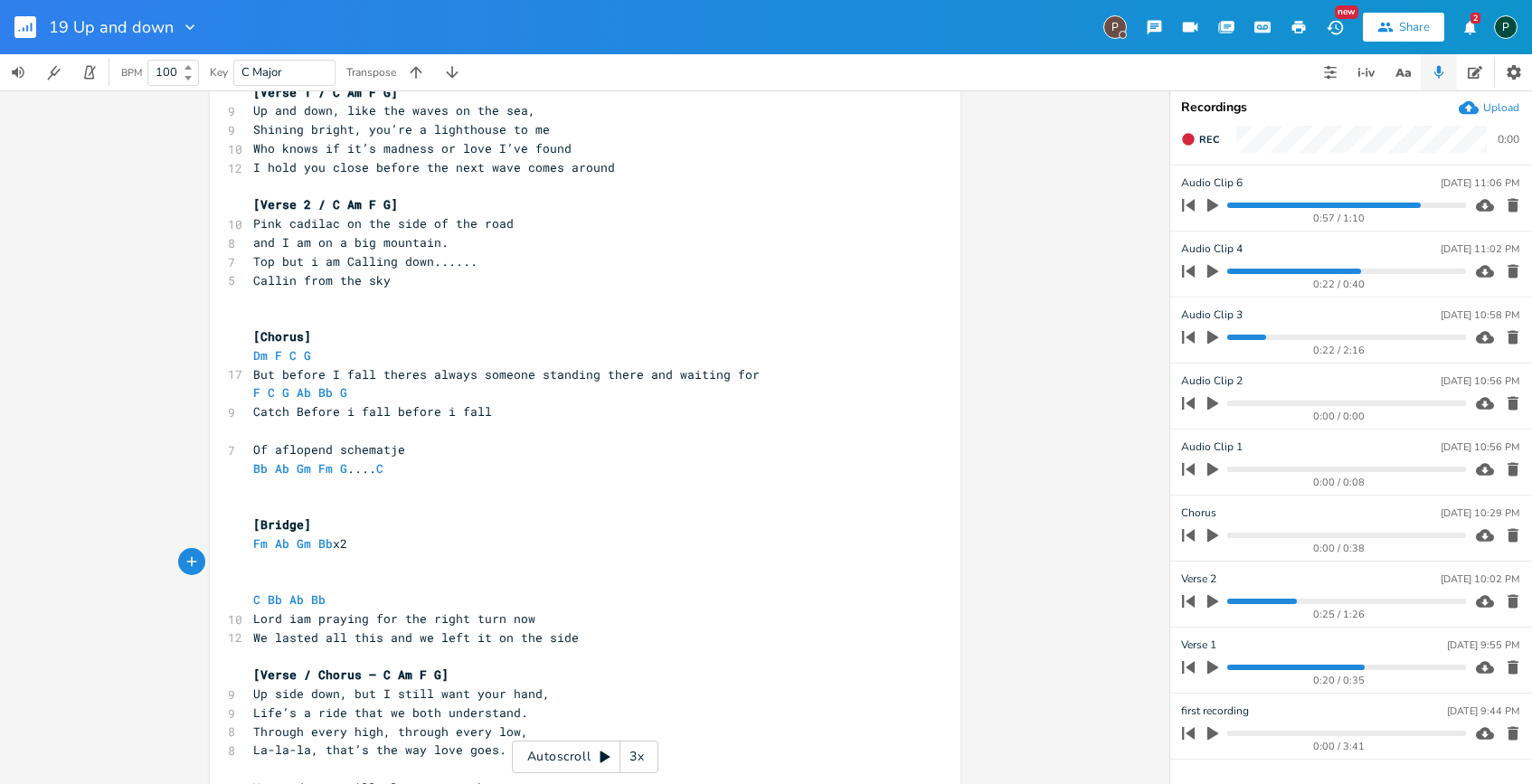
click at [1232, 206] on progress at bounding box center [1346, 205] width 238 height 6
click at [1205, 206] on icon "button" at bounding box center [1213, 204] width 16 height 16
click at [357, 546] on pre "Fm Ab Gm Bb x2" at bounding box center [576, 544] width 654 height 19
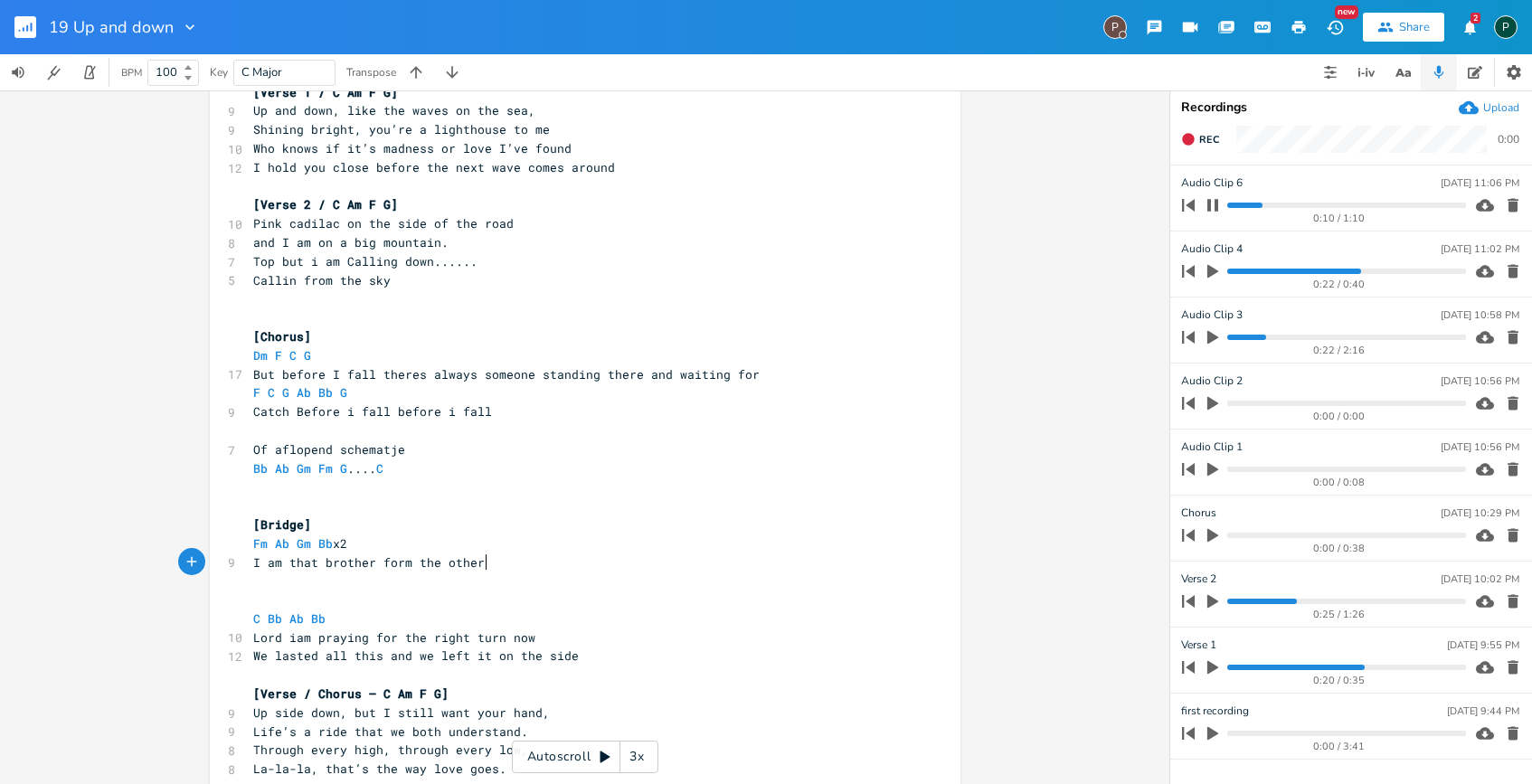
scroll to position [0, 173]
type textarea "I am that brother form the other side"
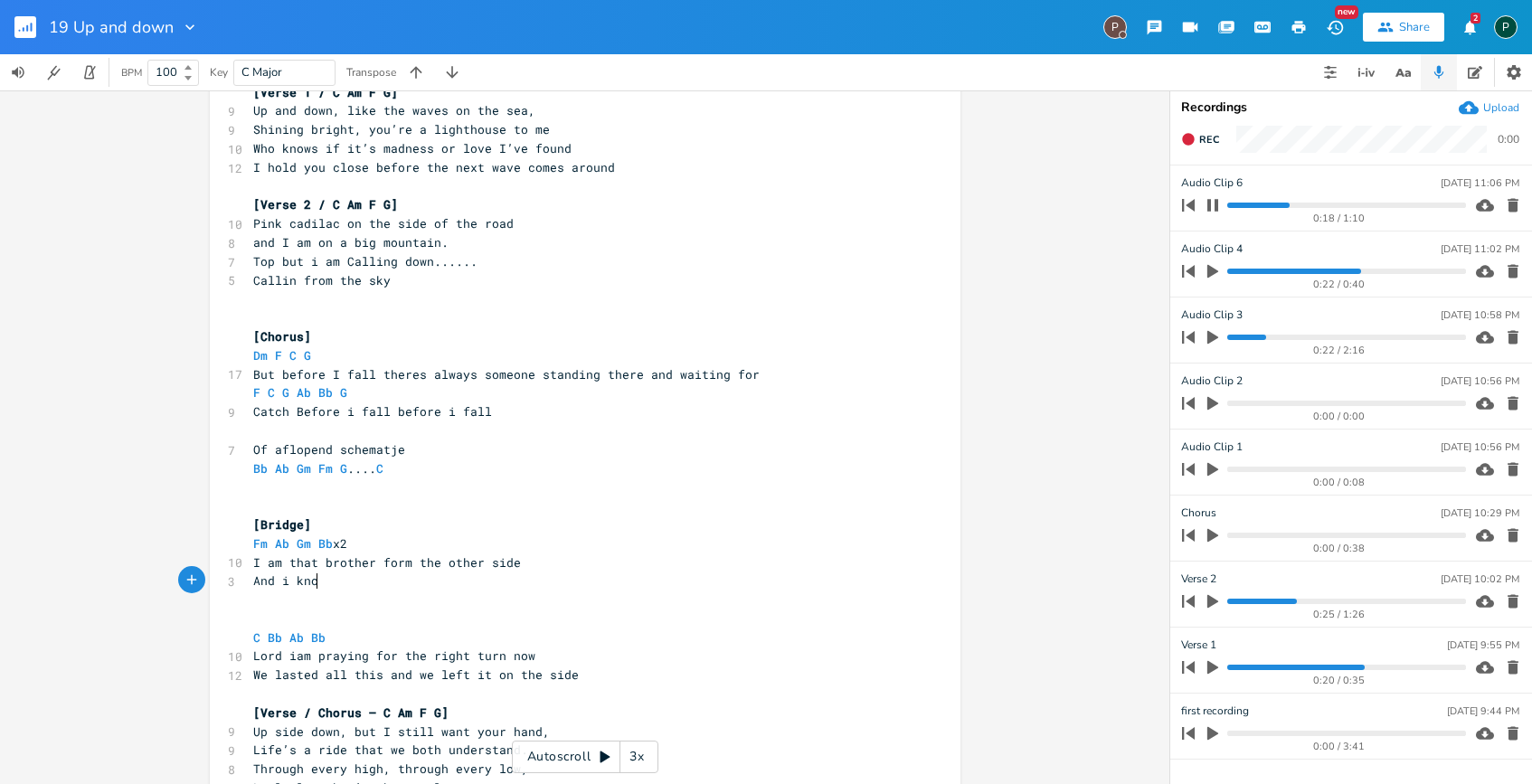
scroll to position [0, 63]
type textarea "And i know"
click at [1230, 203] on progress at bounding box center [1346, 205] width 238 height 6
click at [348, 587] on pre "And i know" at bounding box center [576, 581] width 654 height 19
click at [1216, 212] on icon "button" at bounding box center [1214, 205] width 15 height 15
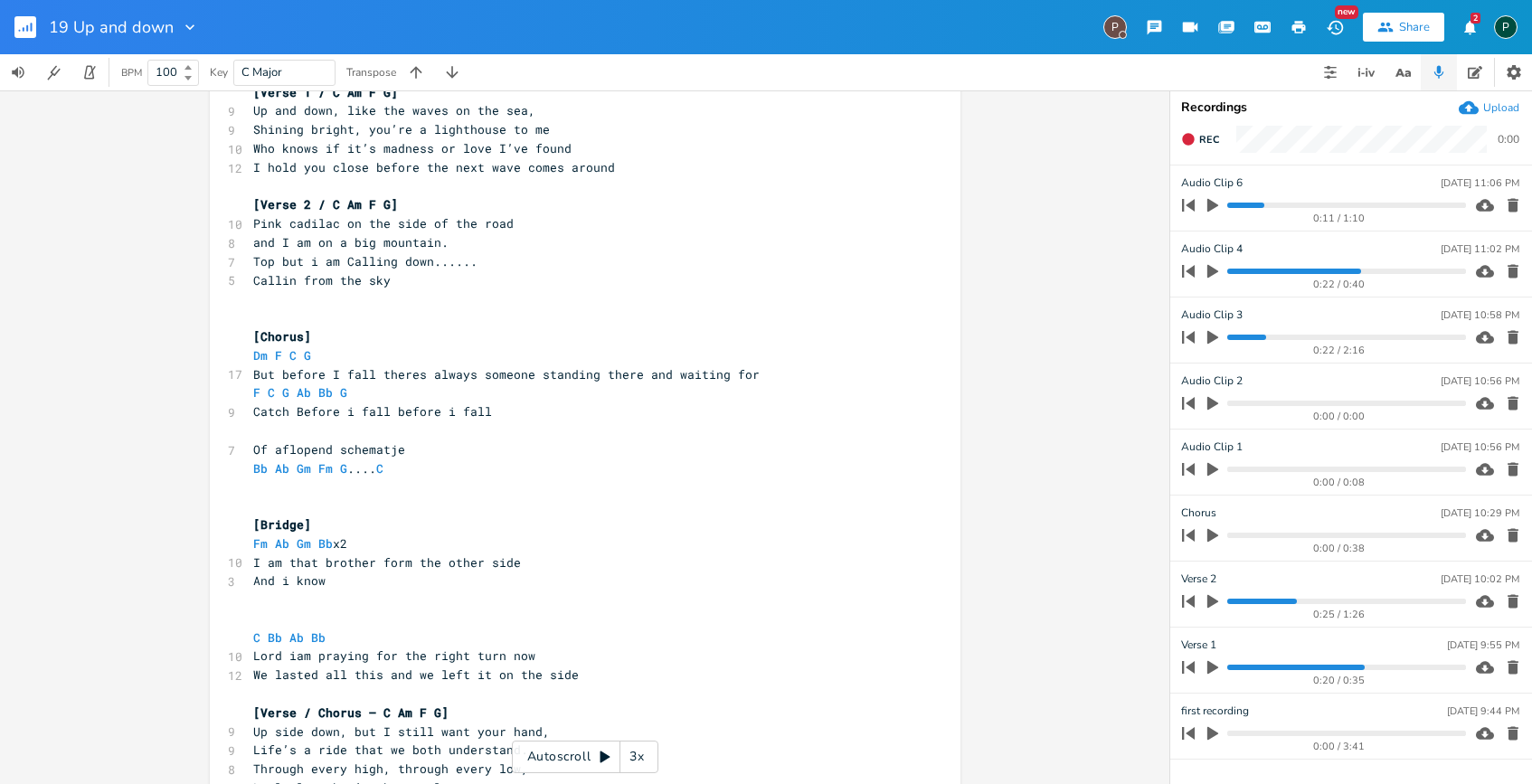
click at [342, 585] on pre "And i know" at bounding box center [576, 581] width 654 height 19
type textarea "i"
type textarea "wherer leaving al this things behind"
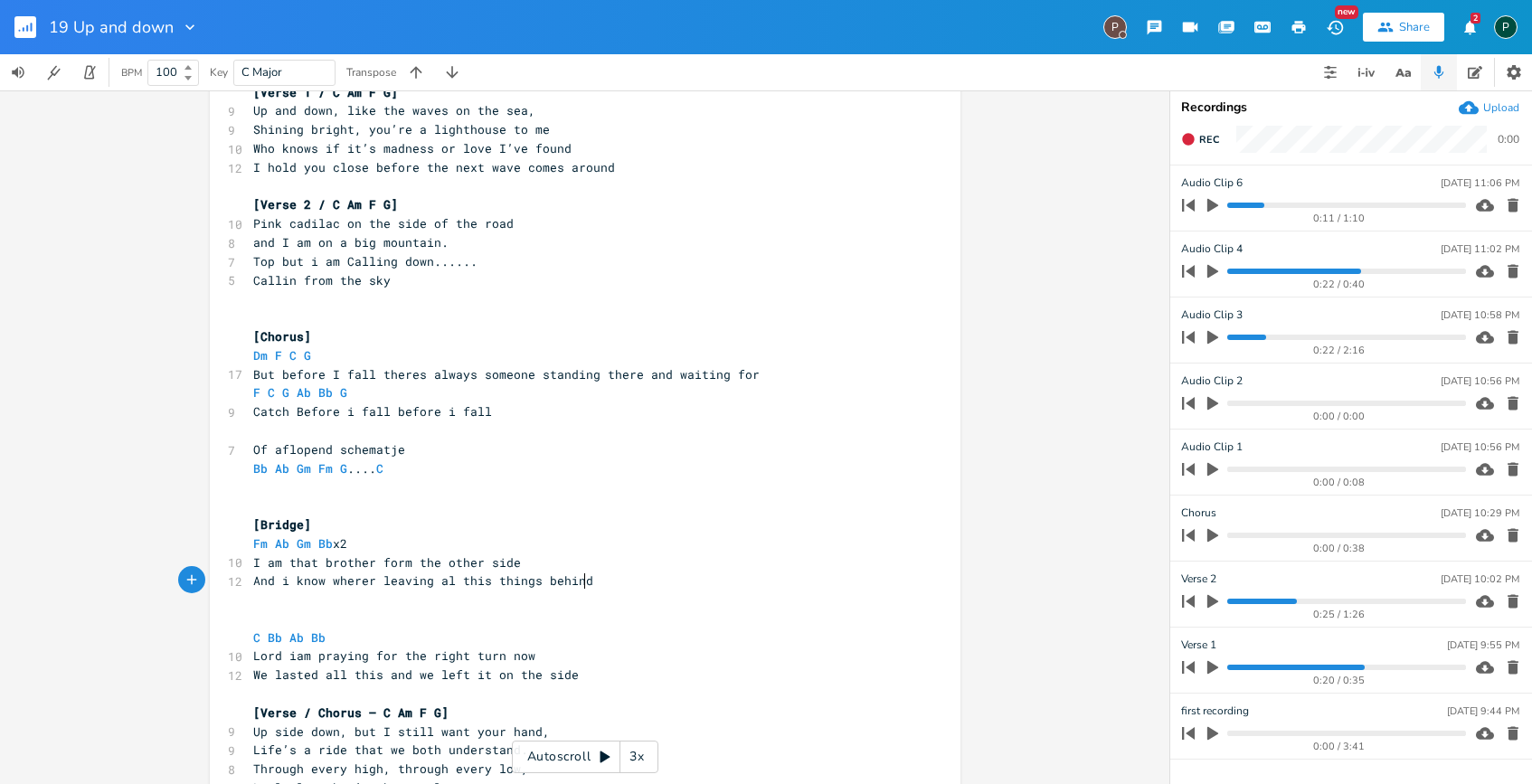
scroll to position [0, 194]
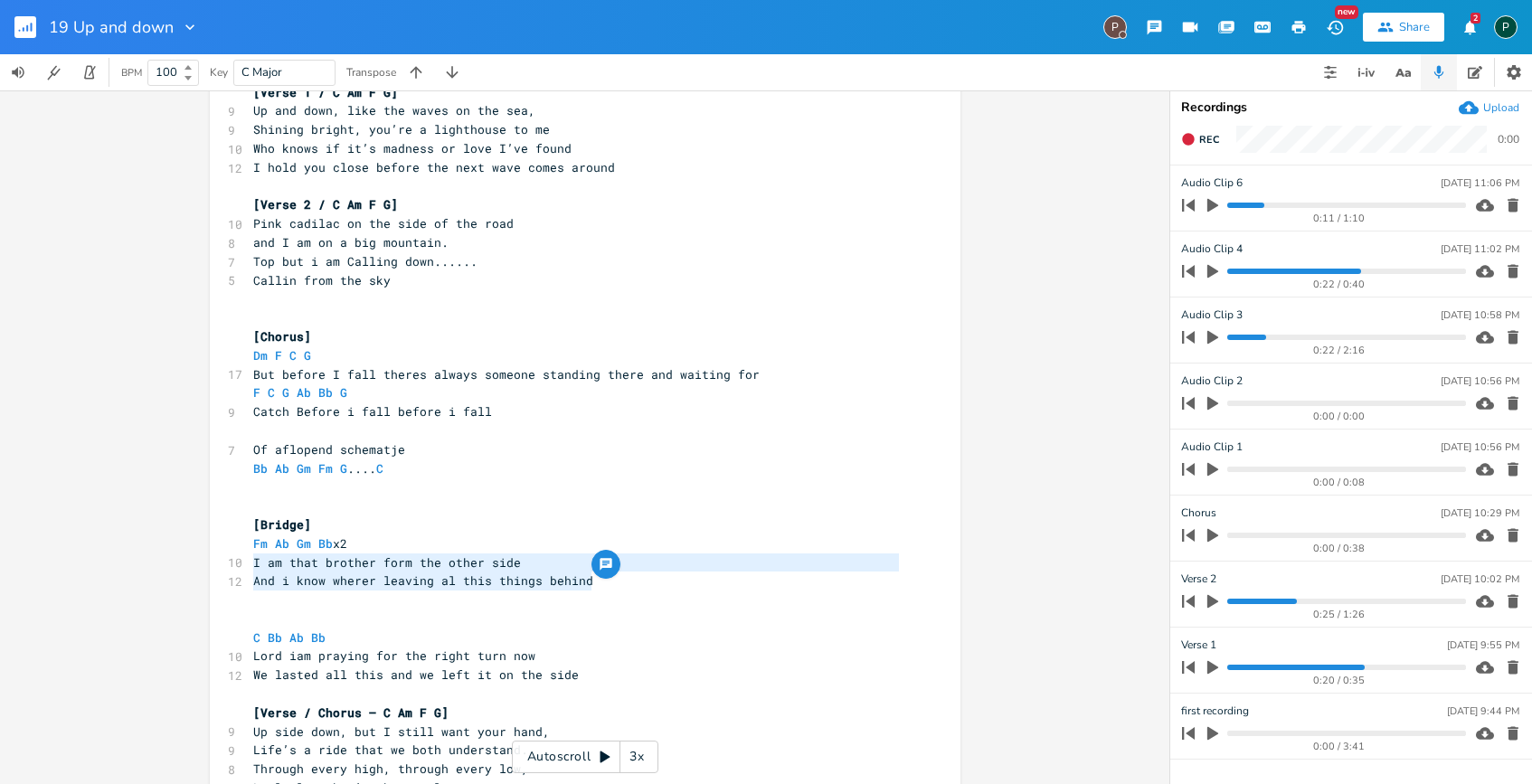
drag, startPoint x: 591, startPoint y: 584, endPoint x: 247, endPoint y: 558, distance: 345.0
click at [249, 558] on div "[Verse 1] ​ C Am F G ​ Dm Em F G ​ ​ [Verse 1 / C Am F G] 9 Up and down, like t…" at bounding box center [576, 572] width 654 height 1241
type textarea "I am that brother form the other side And i know wherer leaving al this things …"
click at [290, 591] on pre "​" at bounding box center [576, 600] width 654 height 19
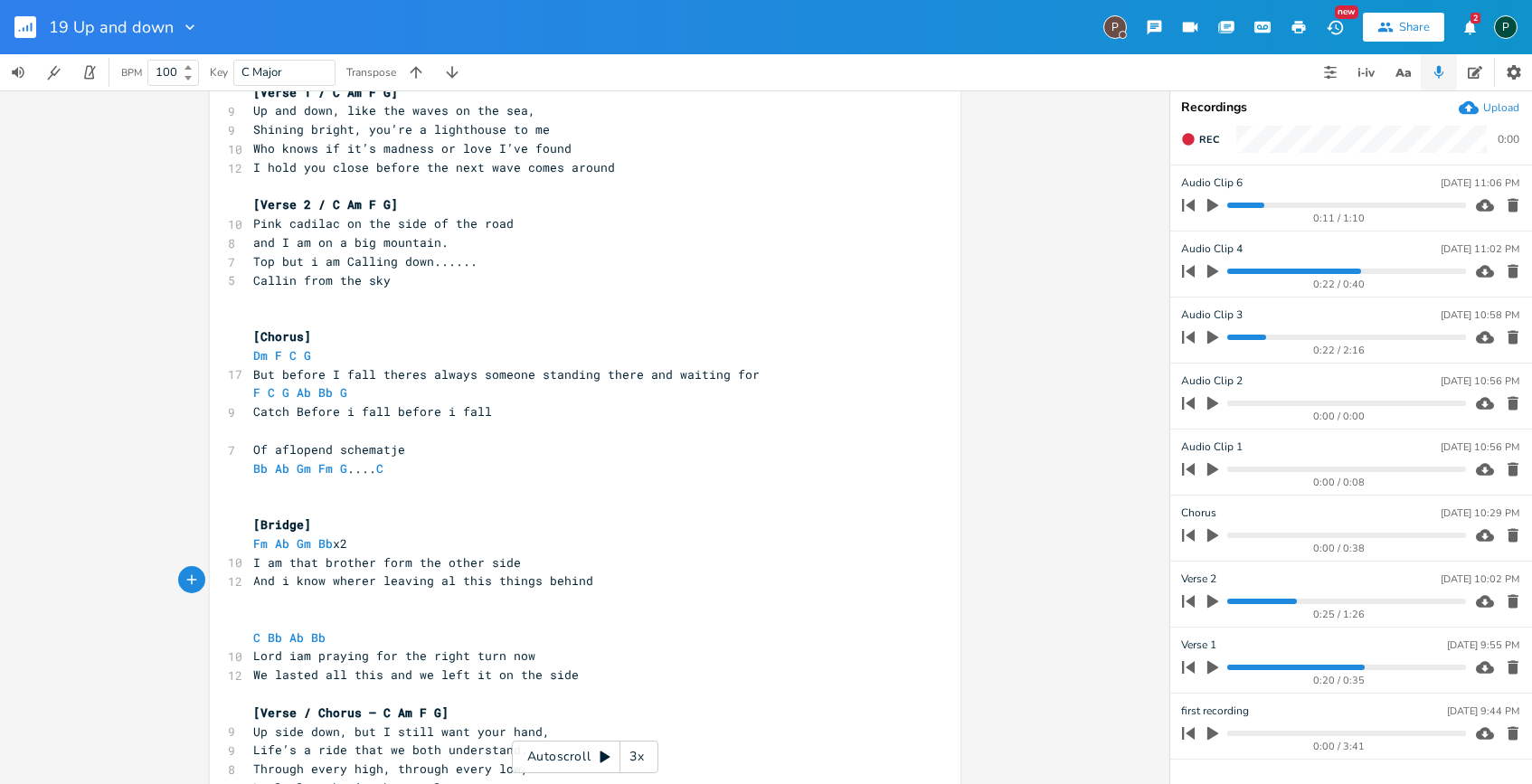
click at [611, 583] on pre "And i know wherer leaving al this things behind" at bounding box center [576, 581] width 654 height 19
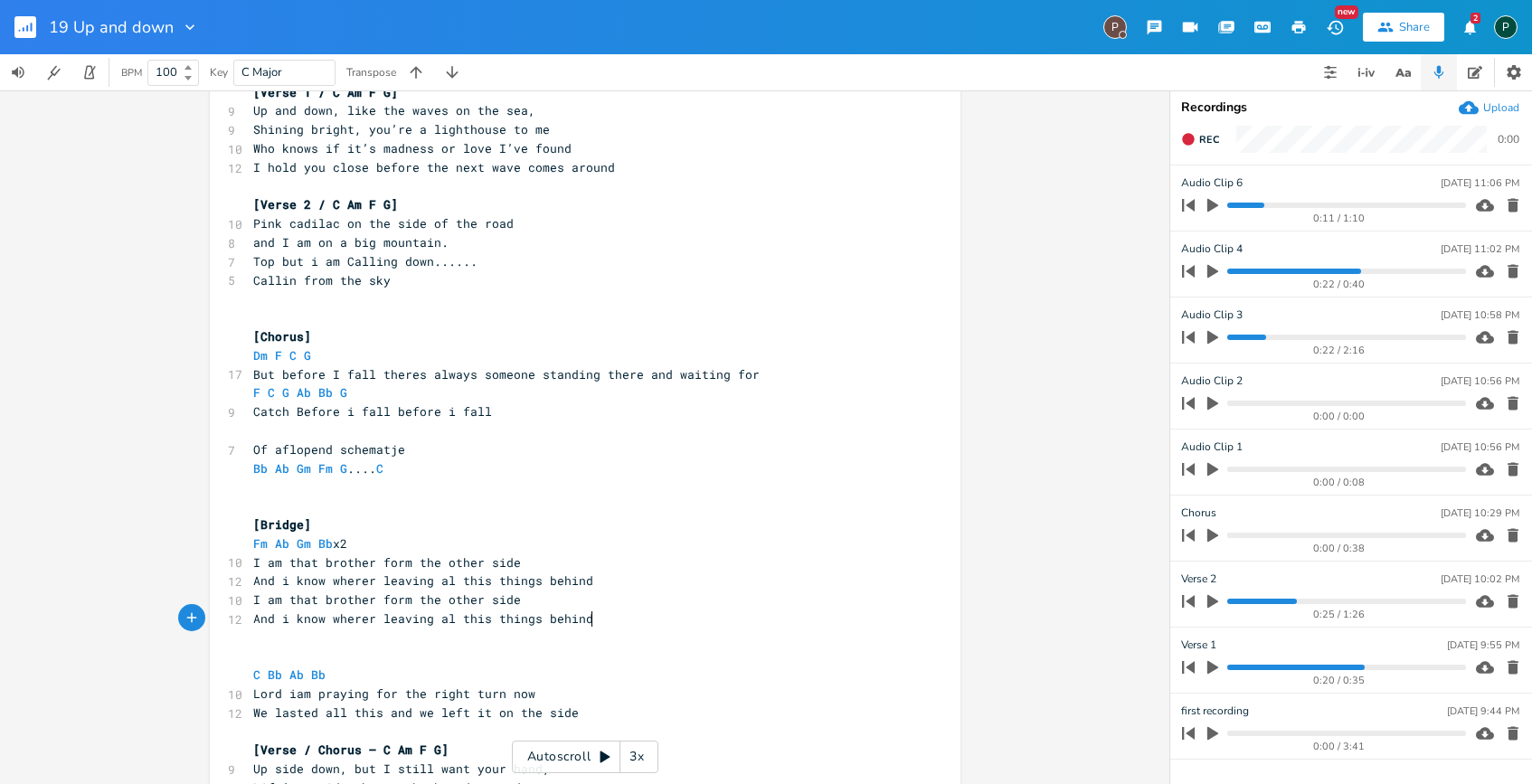
click at [407, 558] on span "I am that brother form the other side" at bounding box center [387, 562] width 268 height 16
type textarea "on"
drag, startPoint x: 404, startPoint y: 601, endPoint x: 373, endPoint y: 599, distance: 31.1
click at [373, 599] on span "I am that brother form the other side" at bounding box center [387, 599] width 268 height 16
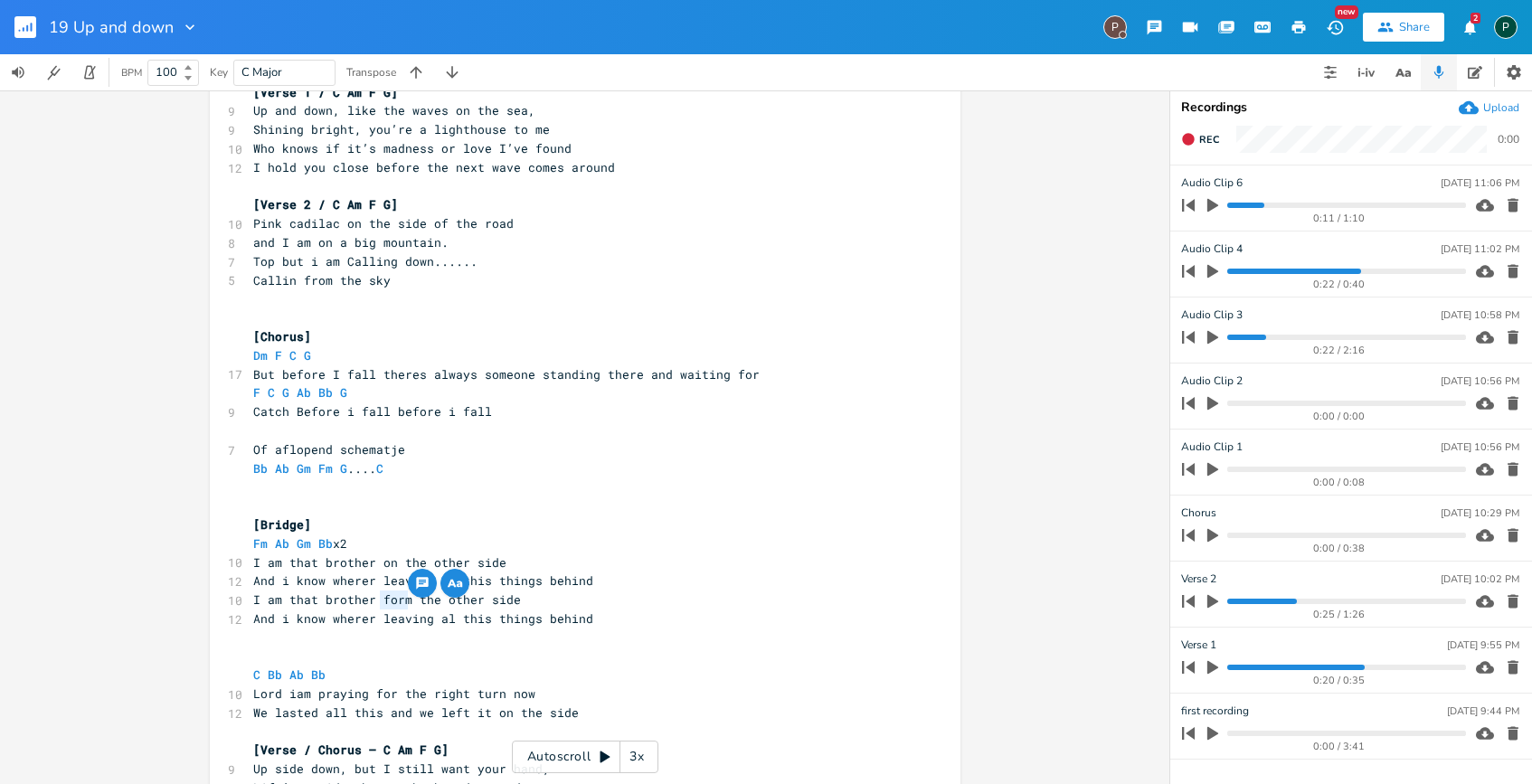
type textarea "on"
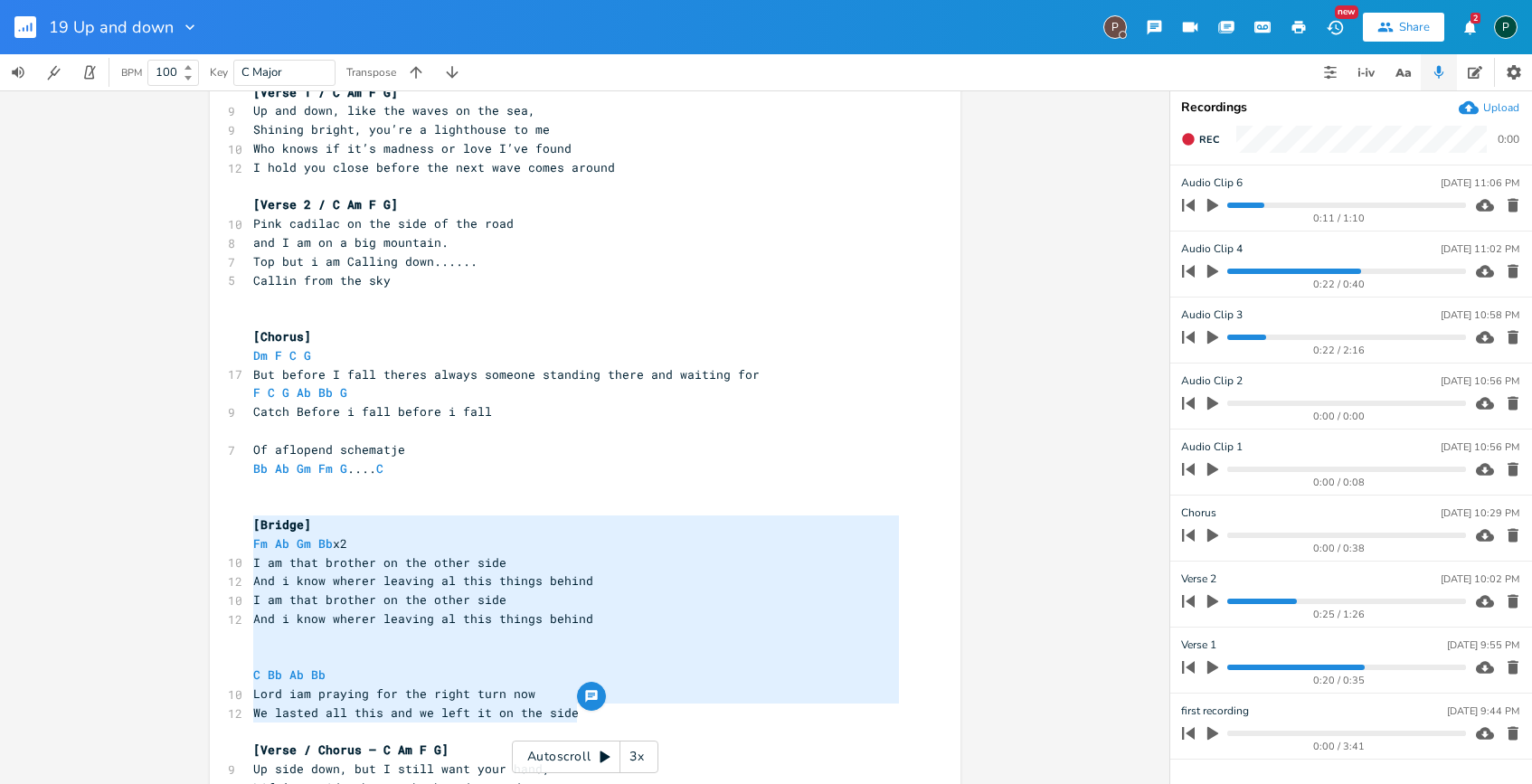
drag, startPoint x: 579, startPoint y: 712, endPoint x: 247, endPoint y: 528, distance: 379.6
click at [249, 528] on div "[Verse 1] ​ C Am F G ​ Dm Em F G ​ ​ [Verse 1 / C Am F G] 9 Up and down, like t…" at bounding box center [576, 591] width 654 height 1279
type textarea "[Bridge] Fm Ab Gm Bb x2 I am that brother on the other side And i know wherer l…"
click at [433, 598] on span "I am that brother on the other side" at bounding box center [379, 599] width 253 height 16
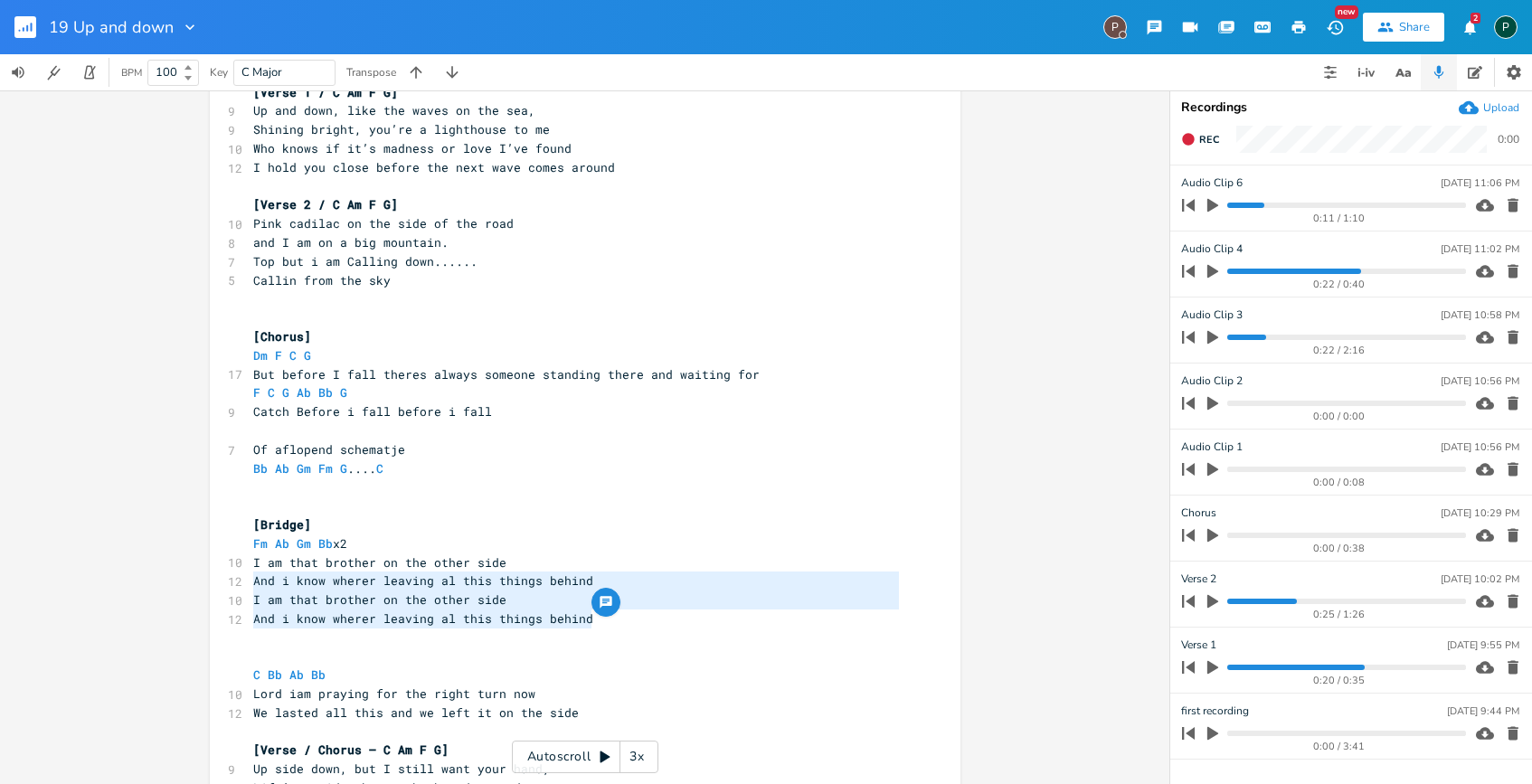
type textarea "I am that brother on the other side And i know wherer leaving al this things be…"
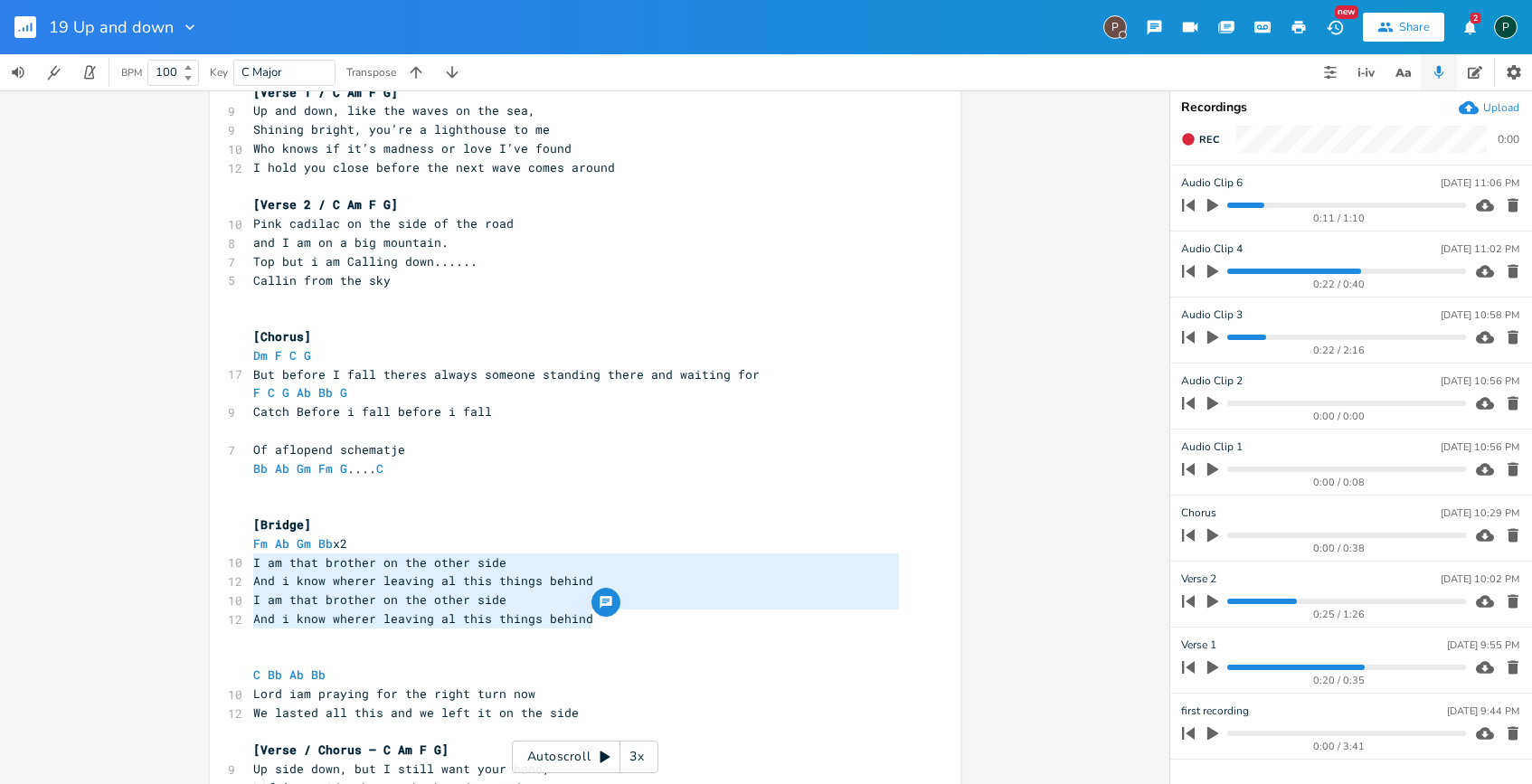
drag, startPoint x: 588, startPoint y: 622, endPoint x: 220, endPoint y: 567, distance: 372.1
click at [220, 567] on div "I am that brother on the other side And i know wherer leaving al this things be…" at bounding box center [585, 587] width 751 height 1337
paste textarea
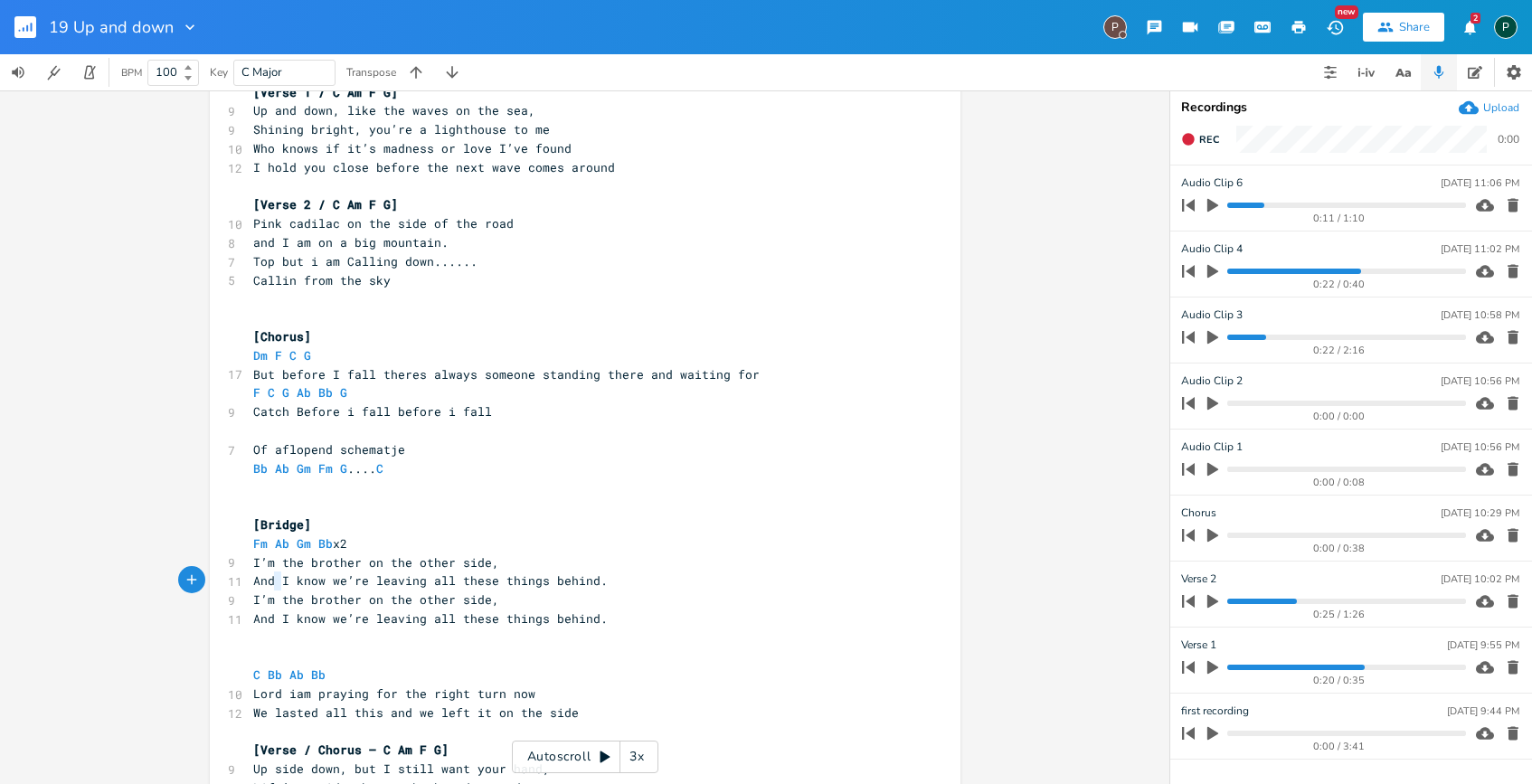
type textarea "And"
drag, startPoint x: 274, startPoint y: 585, endPoint x: 247, endPoint y: 585, distance: 27.0
click at [253, 585] on span "And I know we’re leaving all these things behind." at bounding box center [430, 580] width 355 height 16
click at [276, 615] on span "And I know we’re leaving all these things behind." at bounding box center [430, 618] width 355 height 16
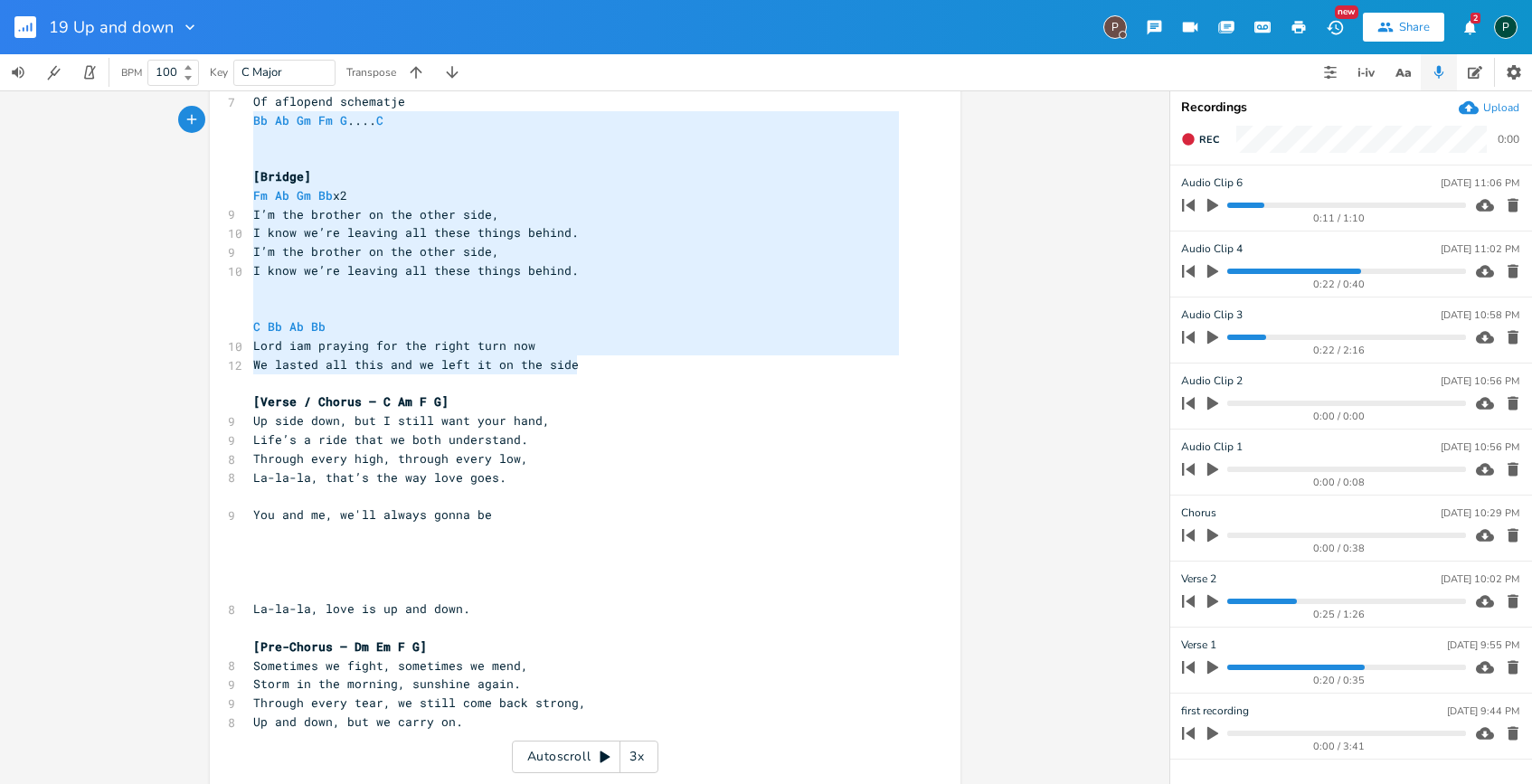
scroll to position [20, 0]
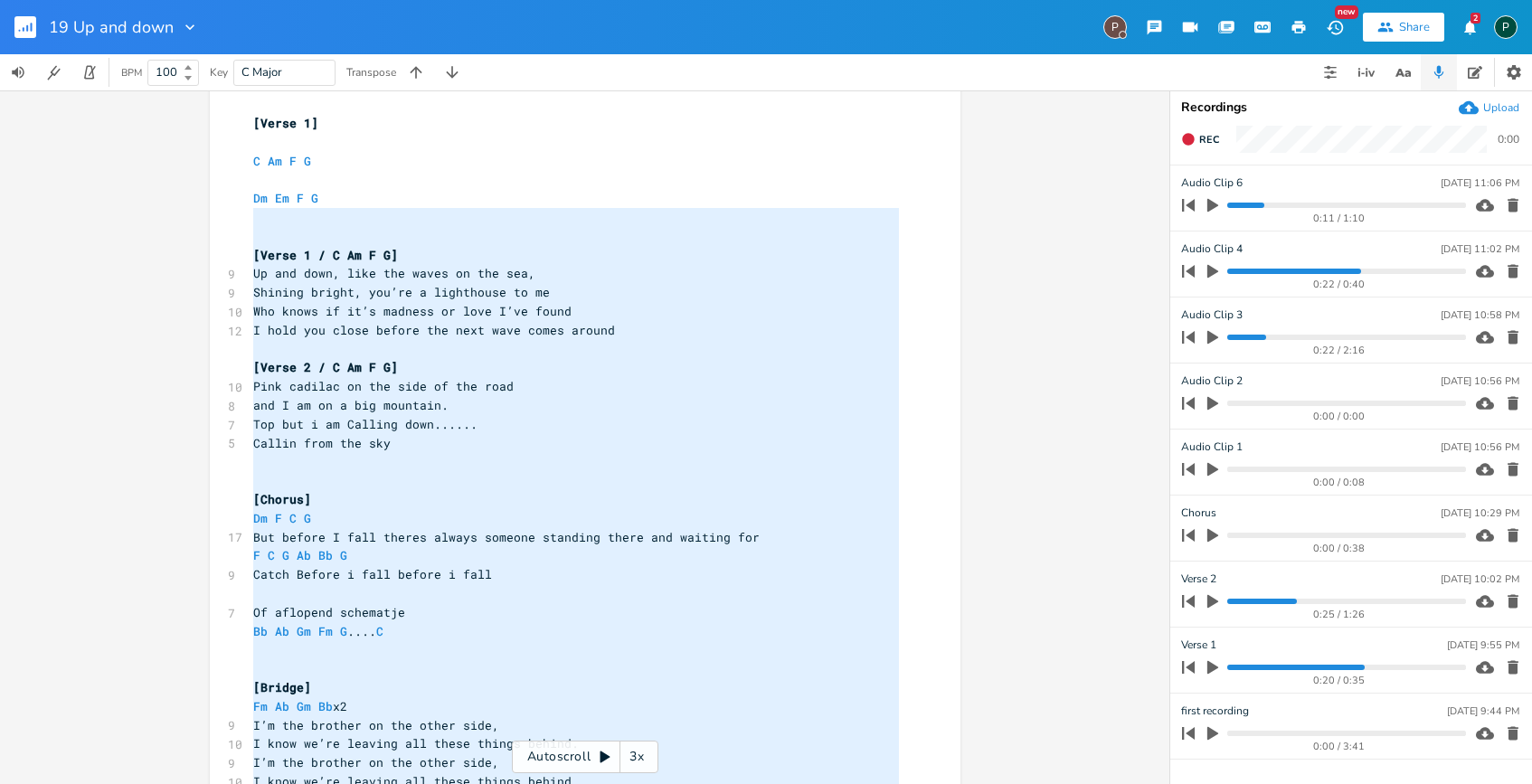
type textarea "[Verse 1 / C Am F G] Up and down, like the waves on the sea, Shining bright, yo…"
drag, startPoint x: 572, startPoint y: 360, endPoint x: 241, endPoint y: 238, distance: 352.8
click at [241, 238] on div "[Verse 1 / C Am F G] Up and down, like the waves on the sea, Shining bright, yo…" at bounding box center [585, 749] width 751 height 1337
click at [1199, 141] on button "Rec" at bounding box center [1201, 139] width 52 height 29
click at [1199, 141] on button "End" at bounding box center [1201, 139] width 53 height 29
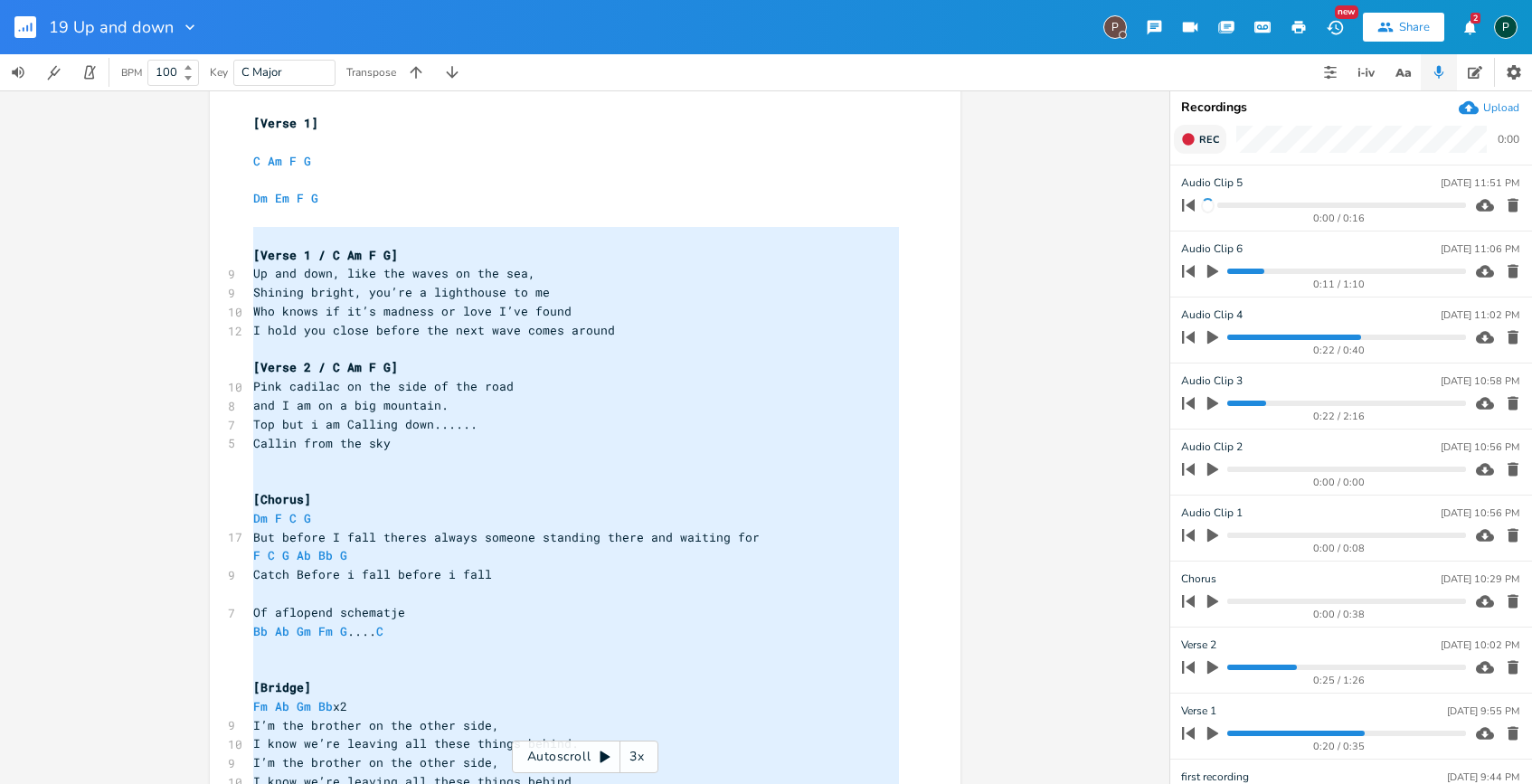
click at [1199, 141] on button "Rec" at bounding box center [1201, 139] width 52 height 29
click at [1199, 141] on button "End" at bounding box center [1201, 139] width 53 height 29
click at [1201, 147] on button "Rec" at bounding box center [1201, 139] width 52 height 29
click at [1201, 147] on button "End" at bounding box center [1201, 139] width 53 height 29
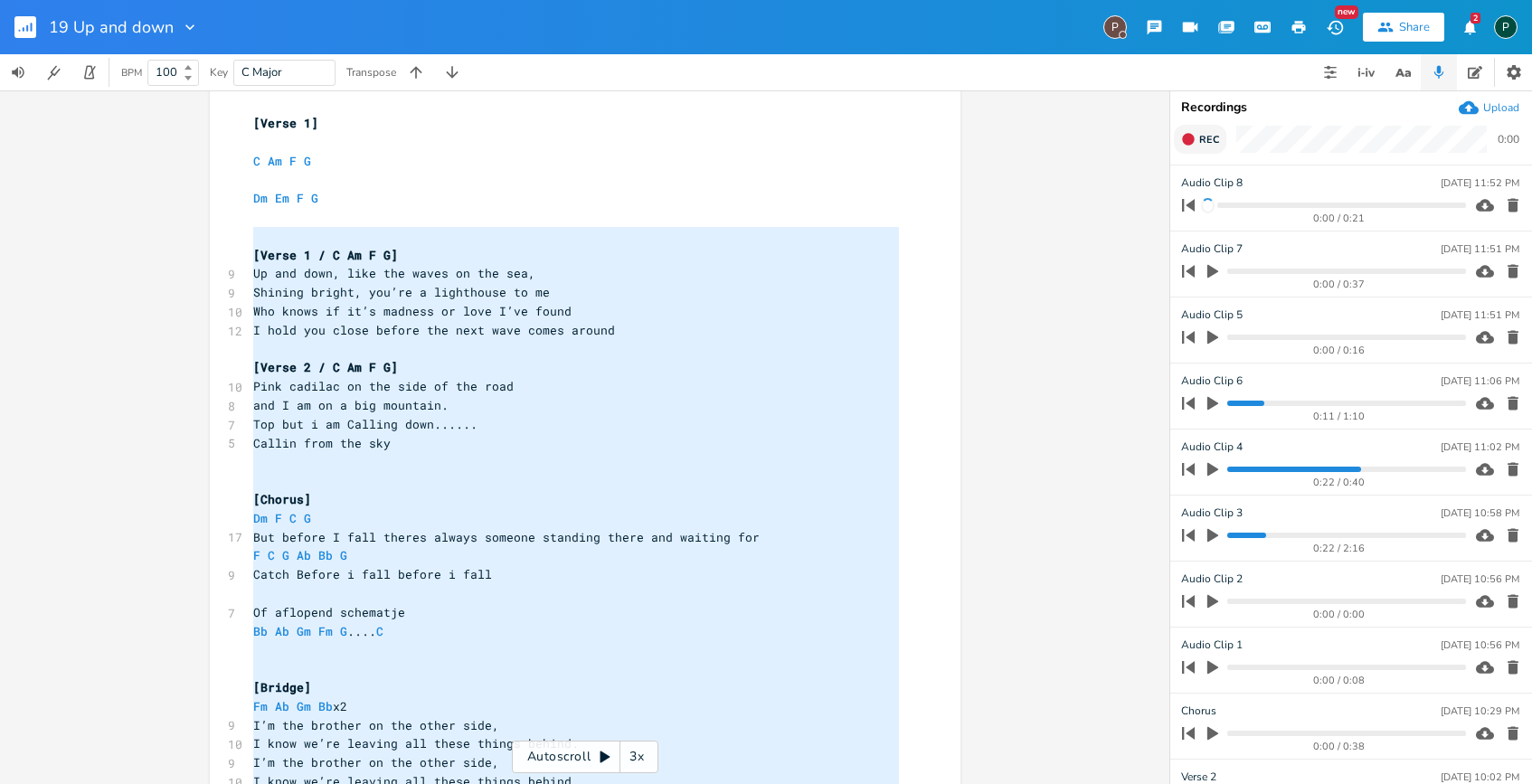
click at [1201, 147] on button "Rec" at bounding box center [1201, 139] width 52 height 29
click at [1201, 147] on button "End" at bounding box center [1201, 139] width 53 height 29
click at [1504, 399] on icon "button" at bounding box center [1512, 402] width 18 height 18
click at [1508, 199] on icon "button" at bounding box center [1513, 205] width 11 height 14
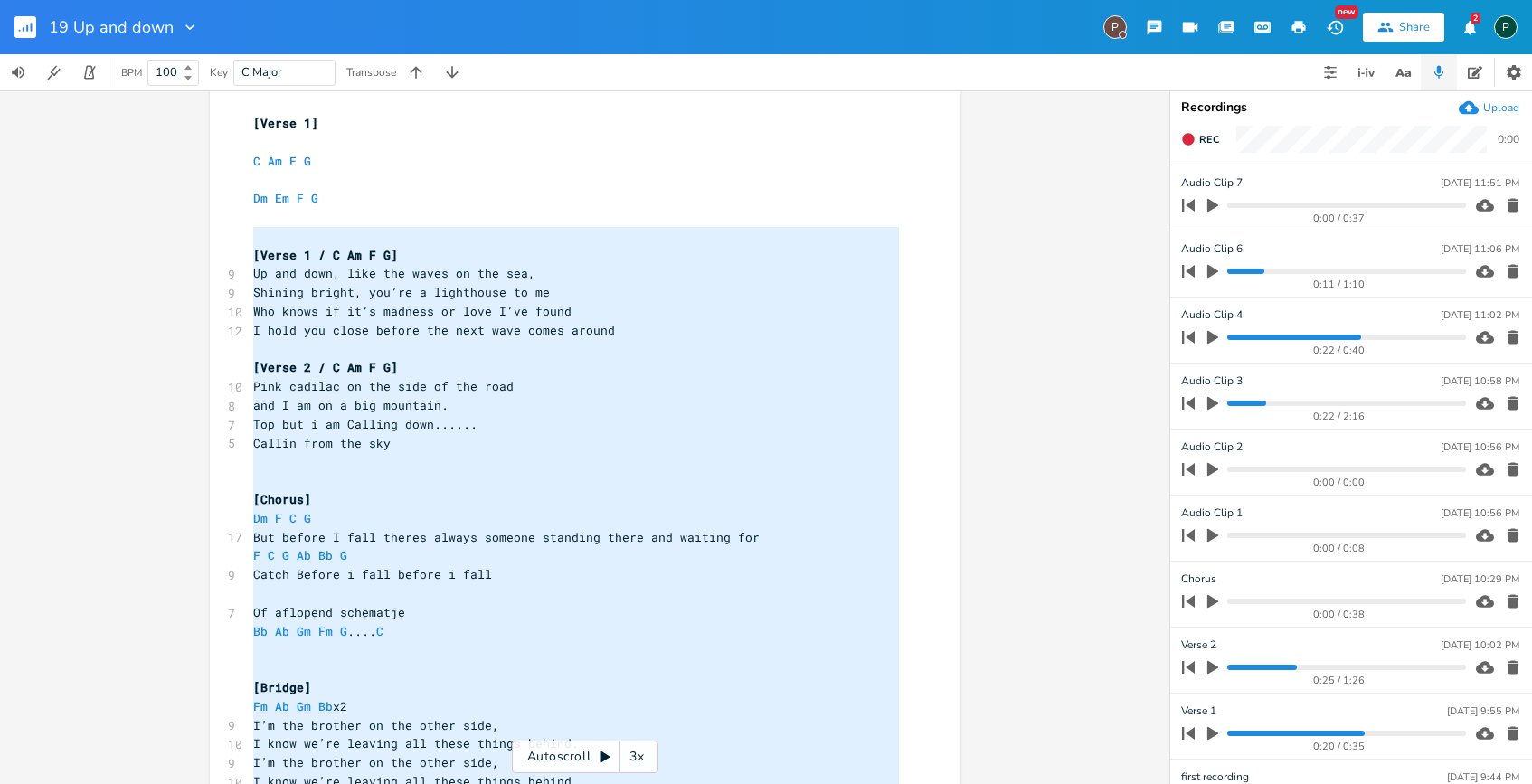
click at [1508, 199] on icon "button" at bounding box center [1513, 205] width 11 height 14
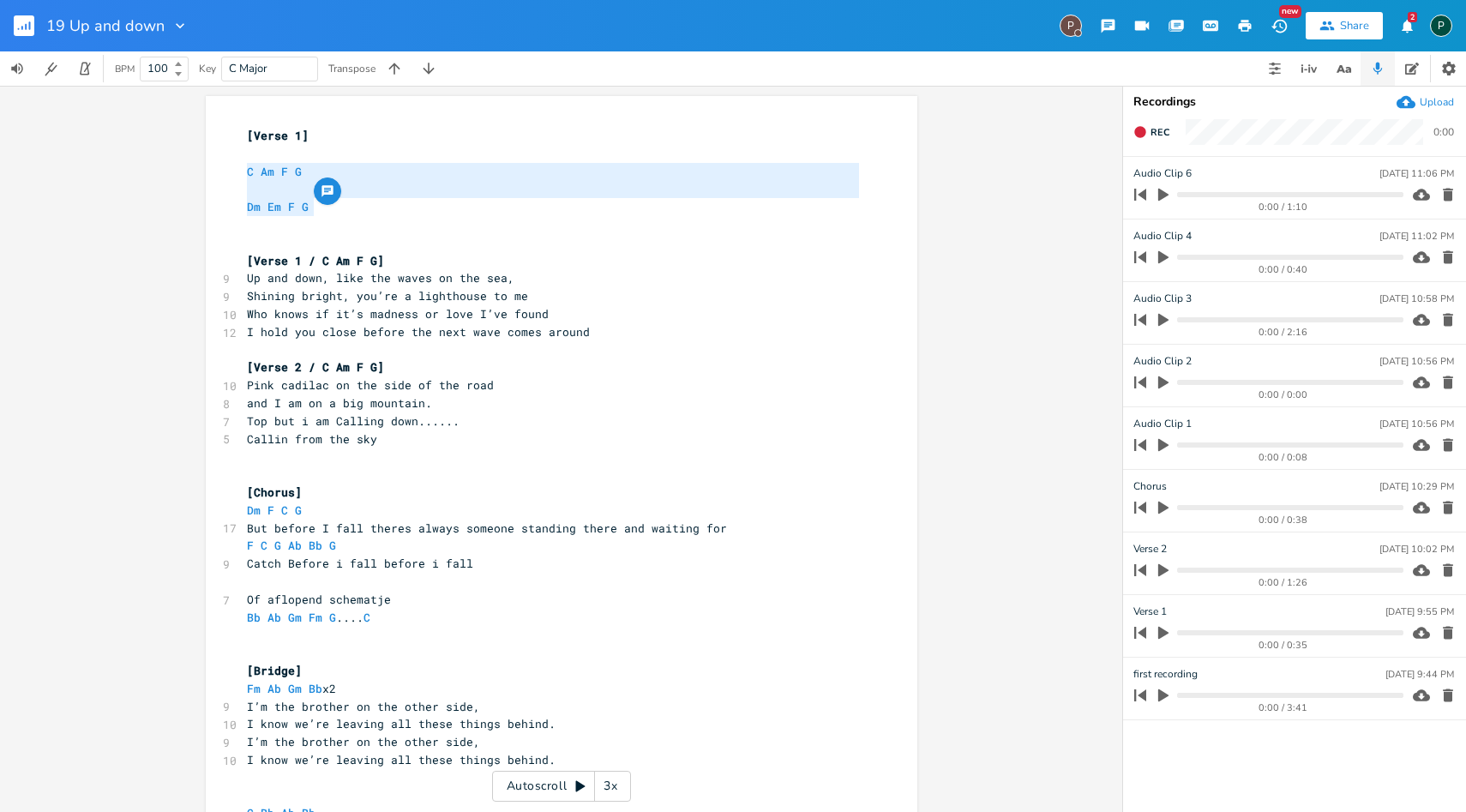
scroll to position [0, 60]
